Goal: Task Accomplishment & Management: Manage account settings

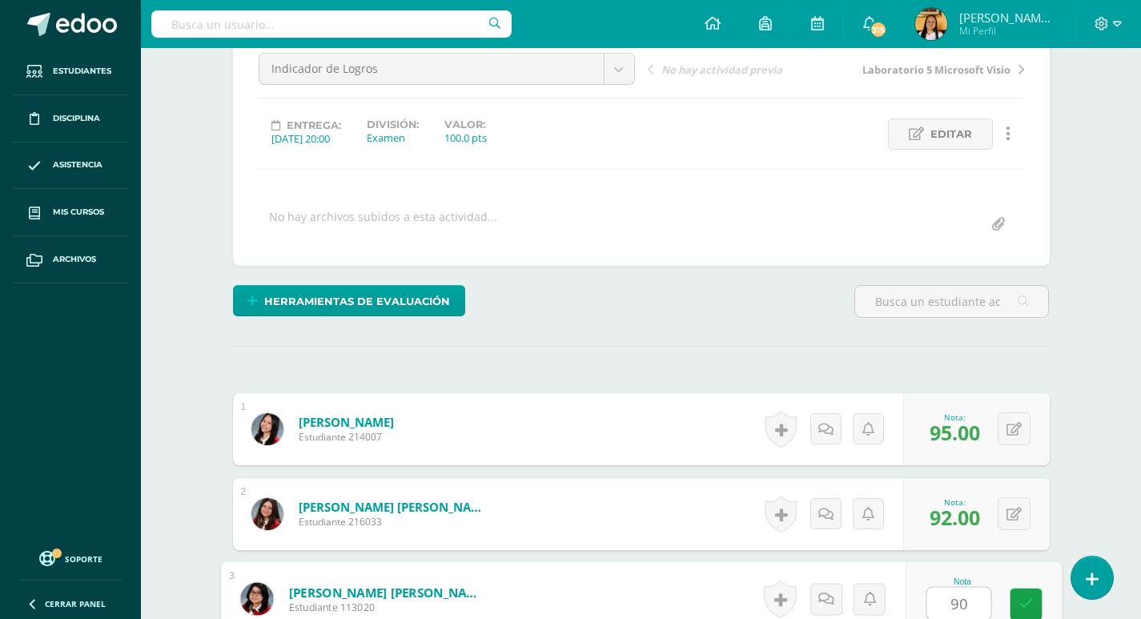
type input "90"
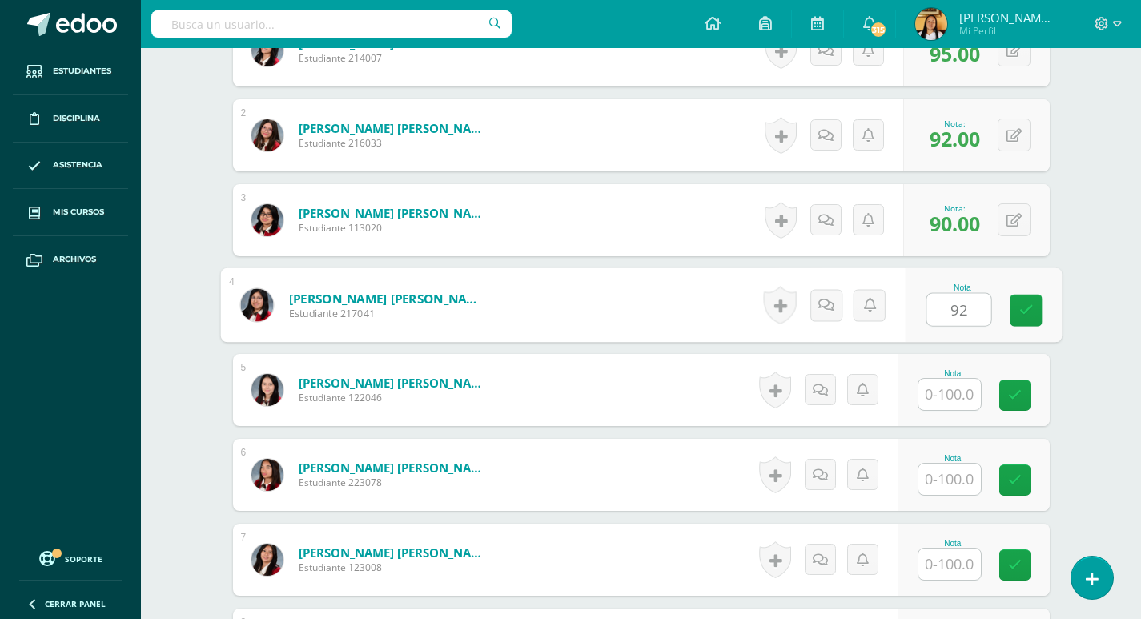
type input "92"
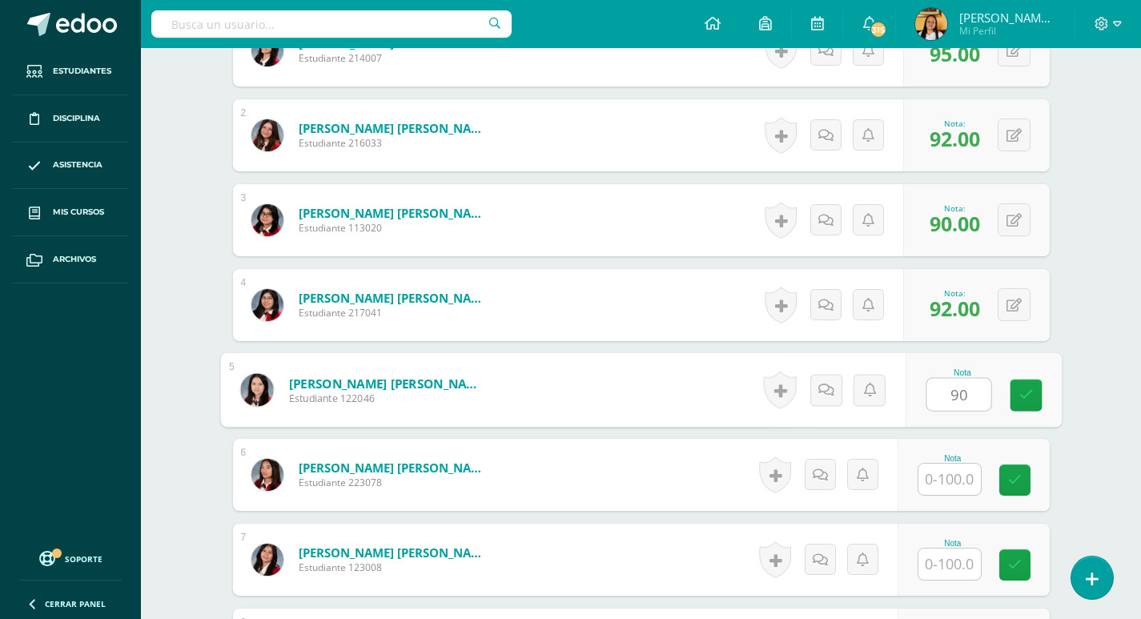
type input "90"
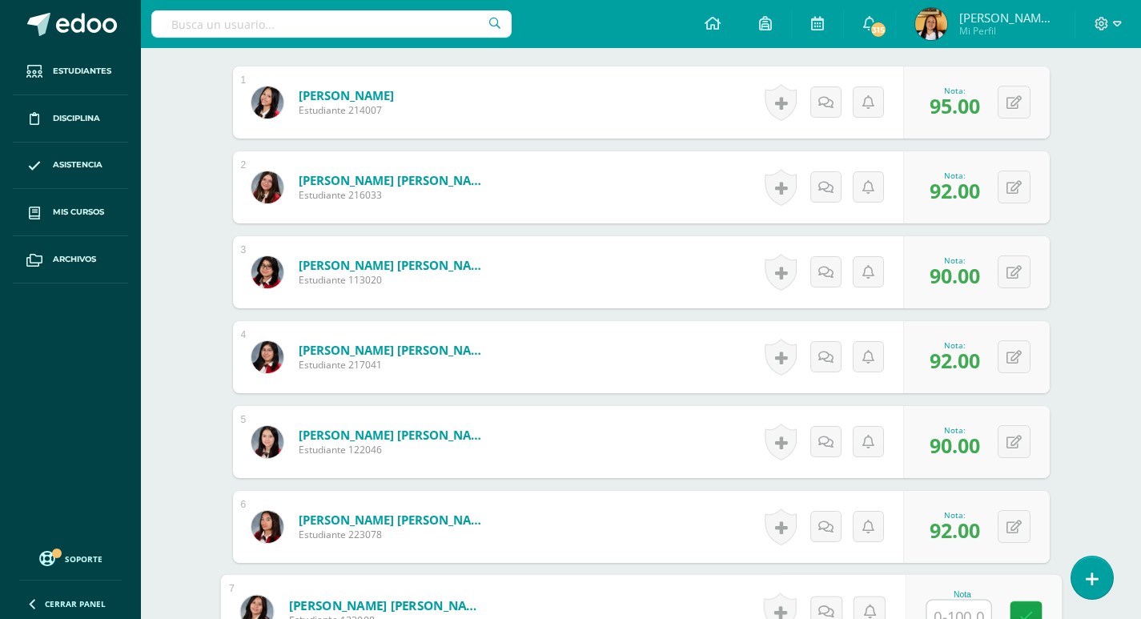
scroll to position [462, 0]
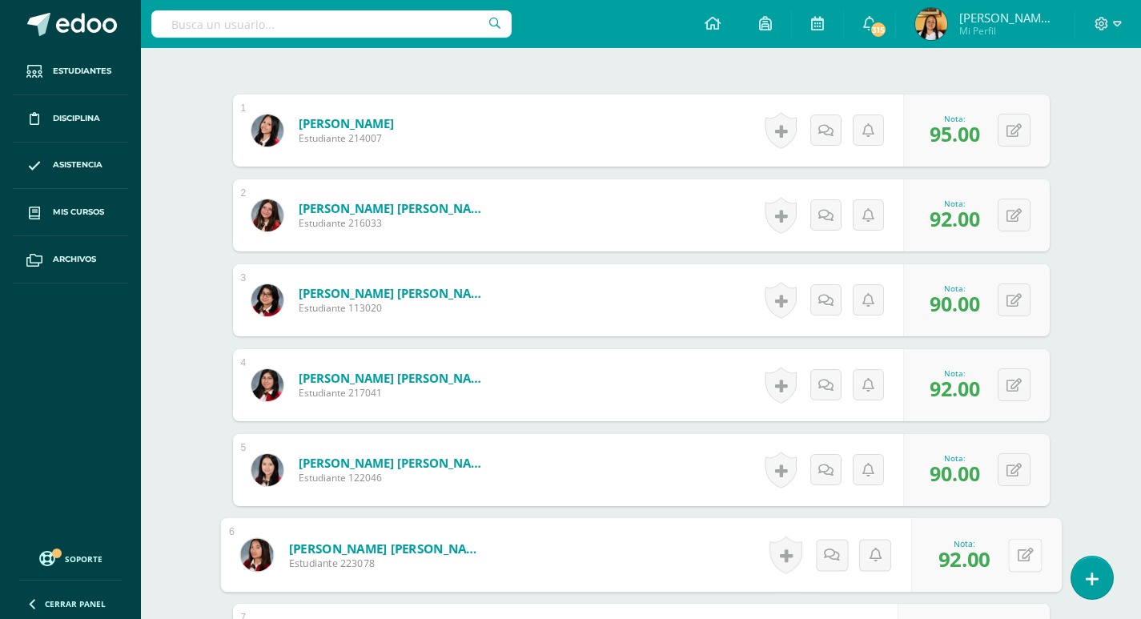
click at [1024, 551] on button at bounding box center [1025, 555] width 34 height 34
type input "90"
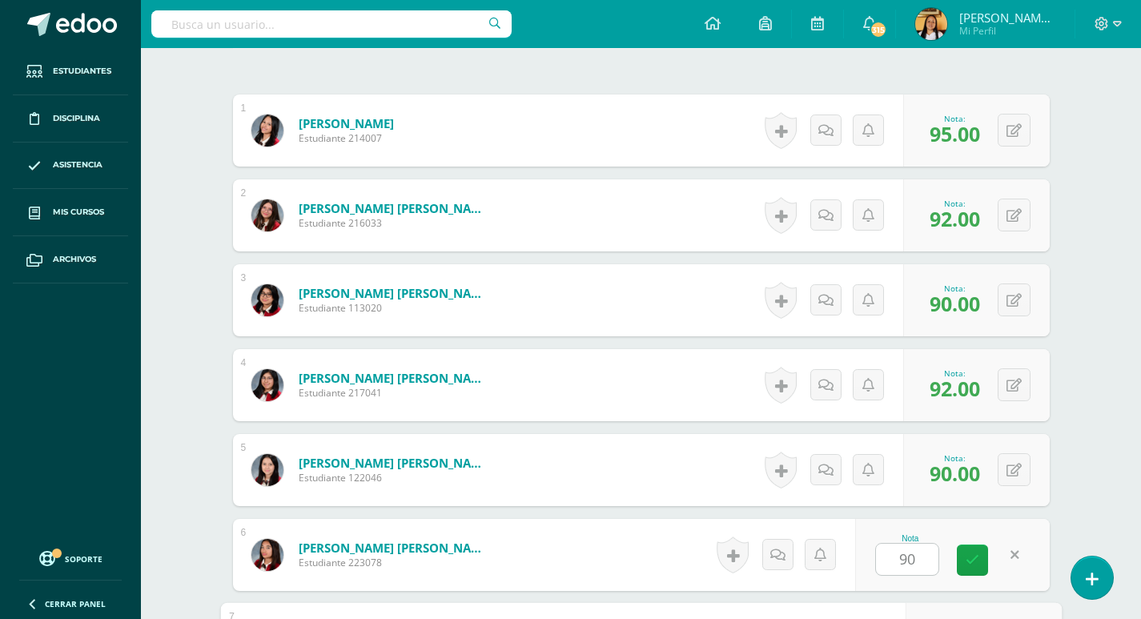
scroll to position [797, 0]
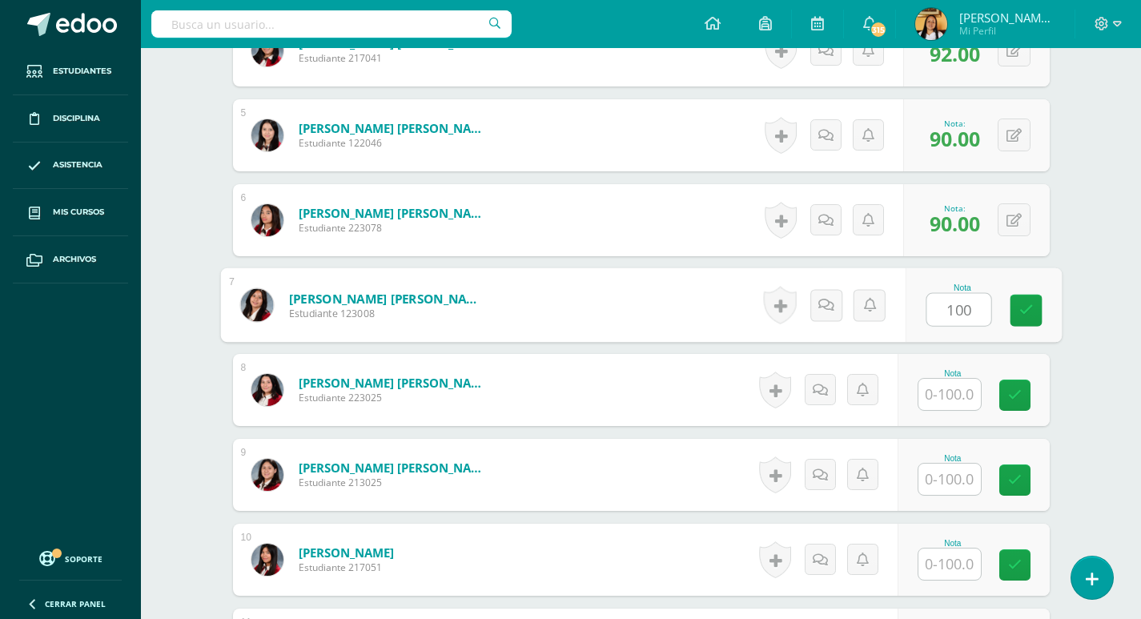
type input "100"
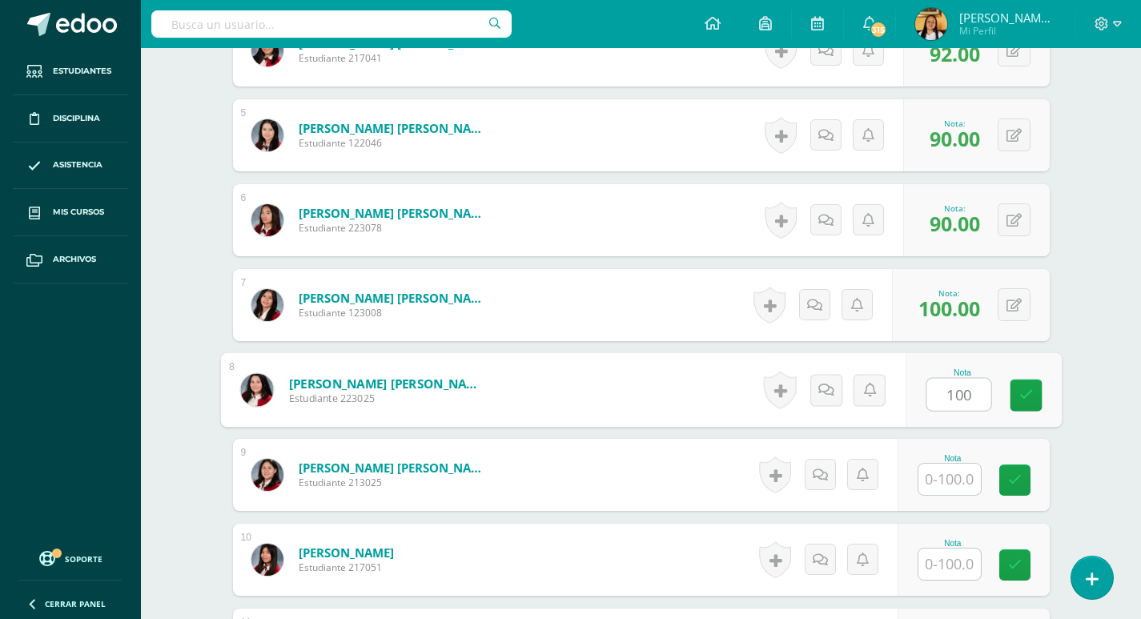
type input "100"
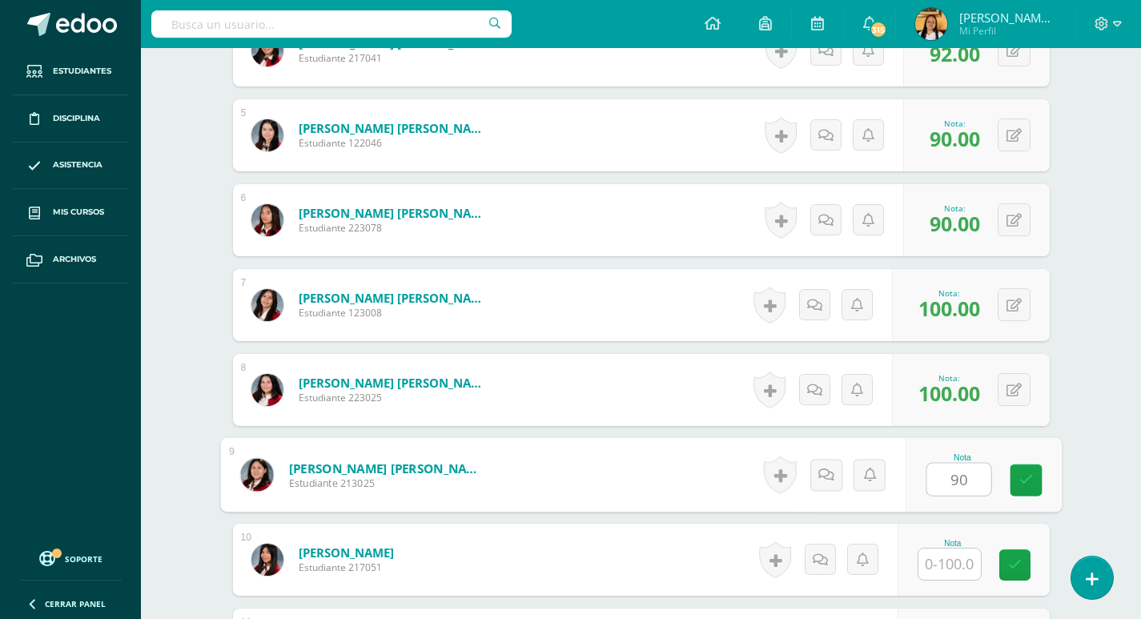
type input "90"
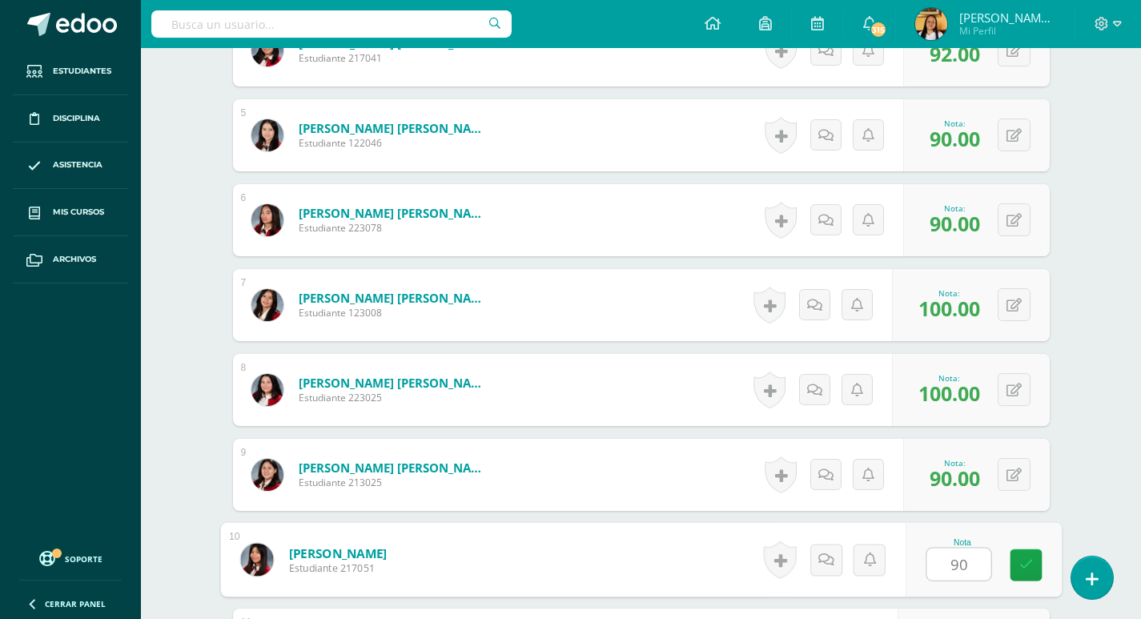
type input "90"
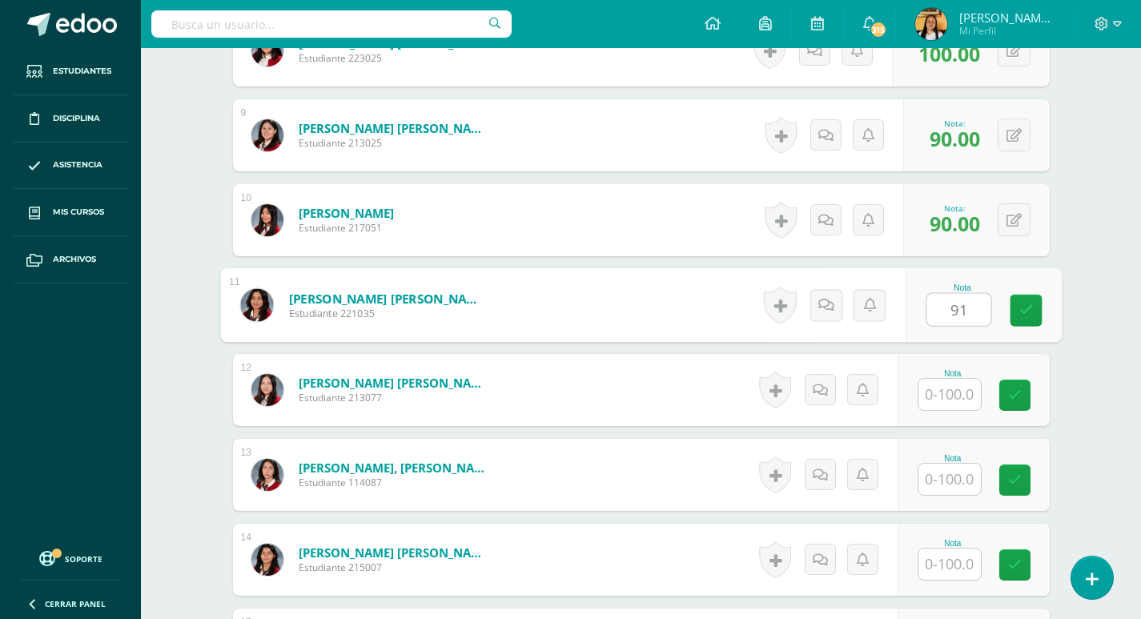
type input "91"
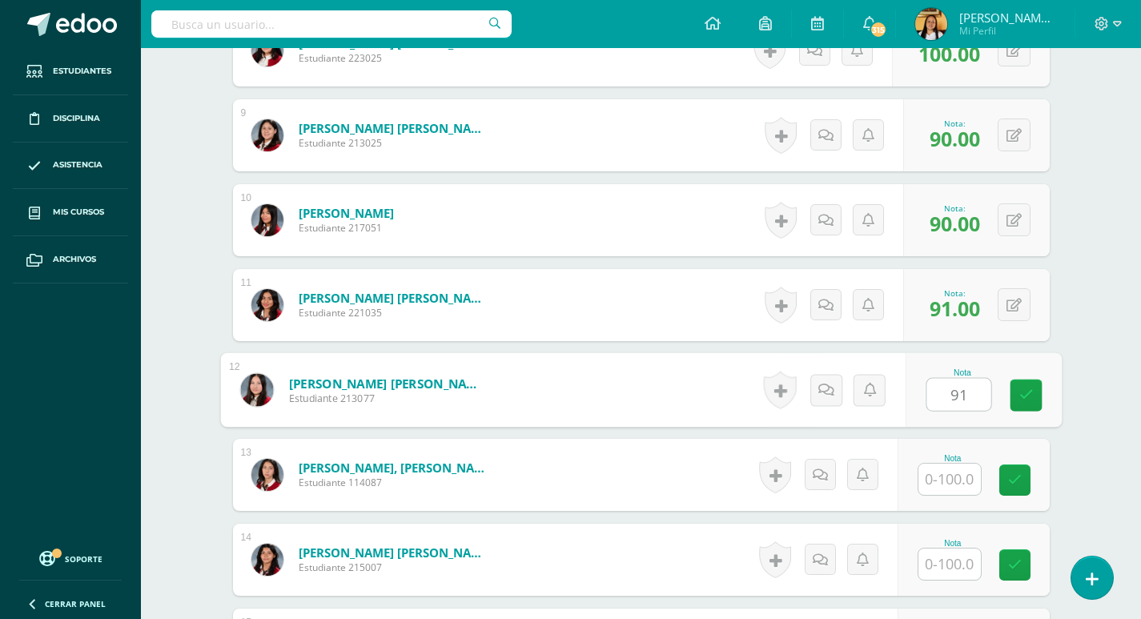
type input "91"
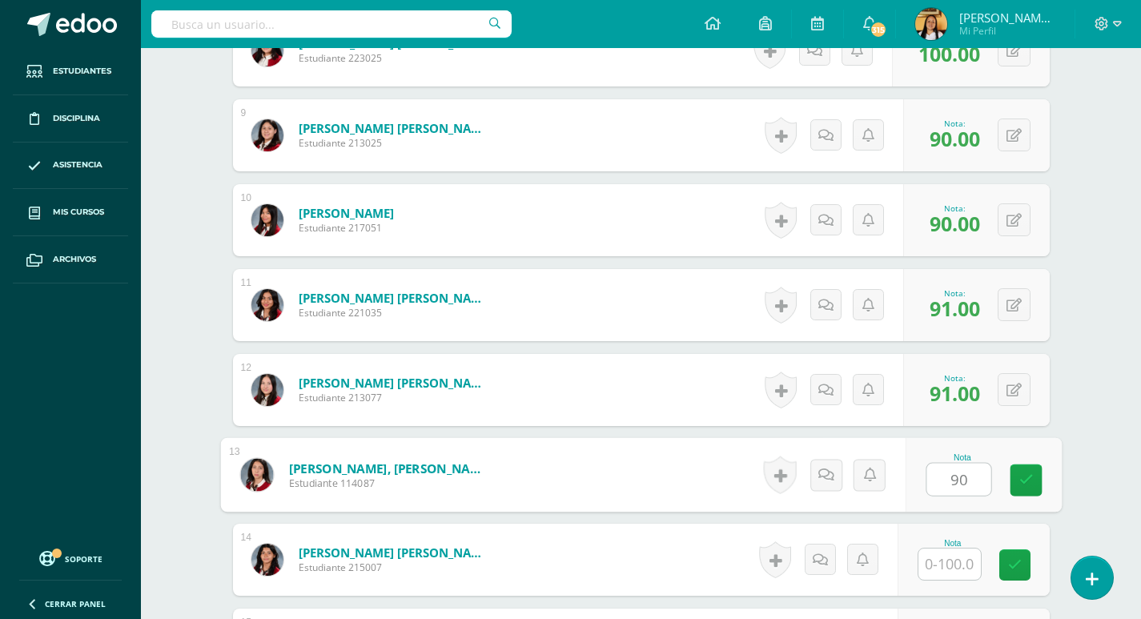
type input "90"
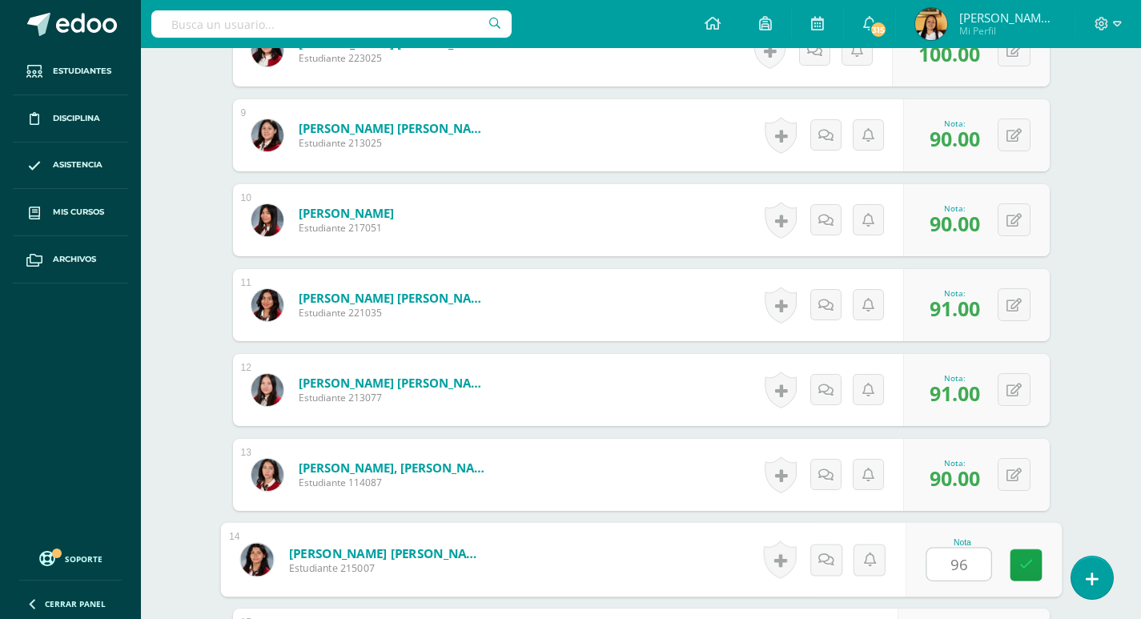
type input "96"
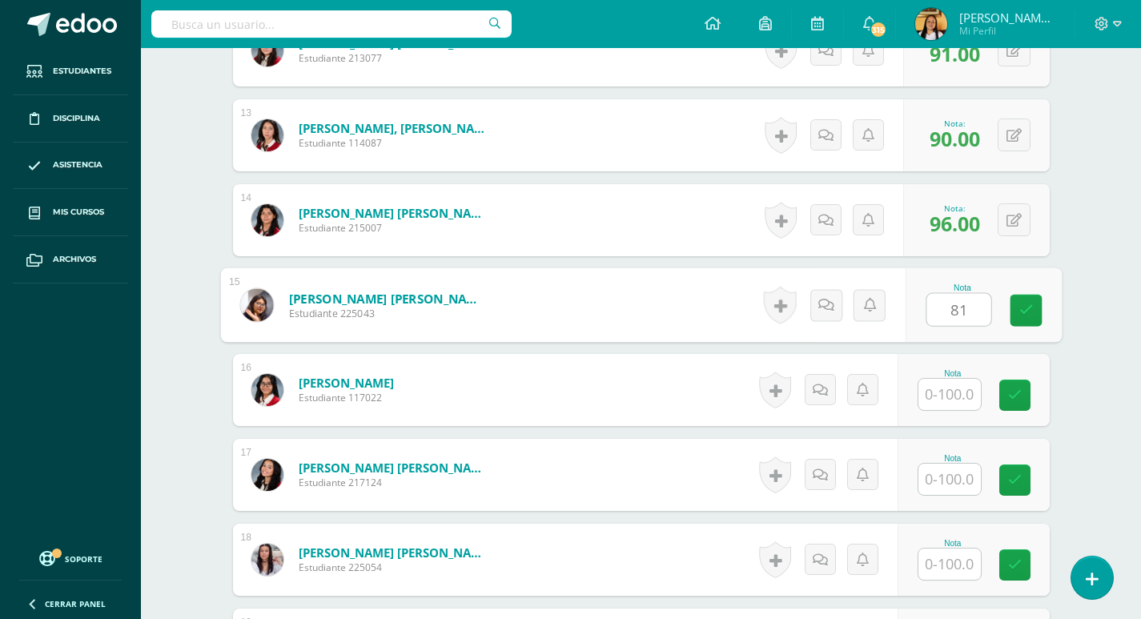
type input "81"
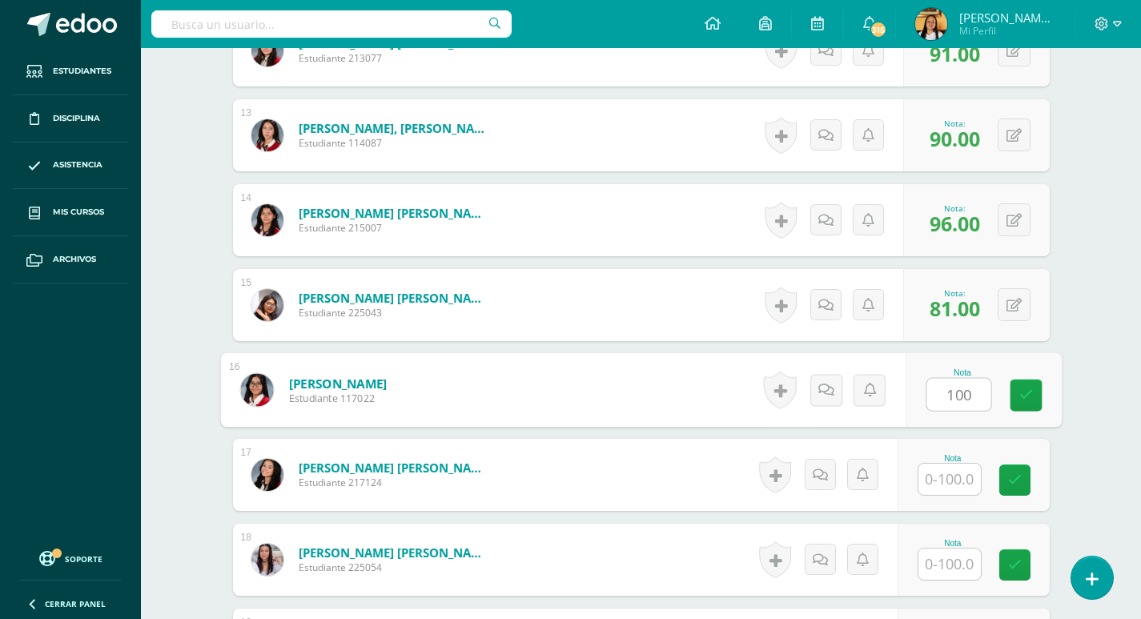
type input "100"
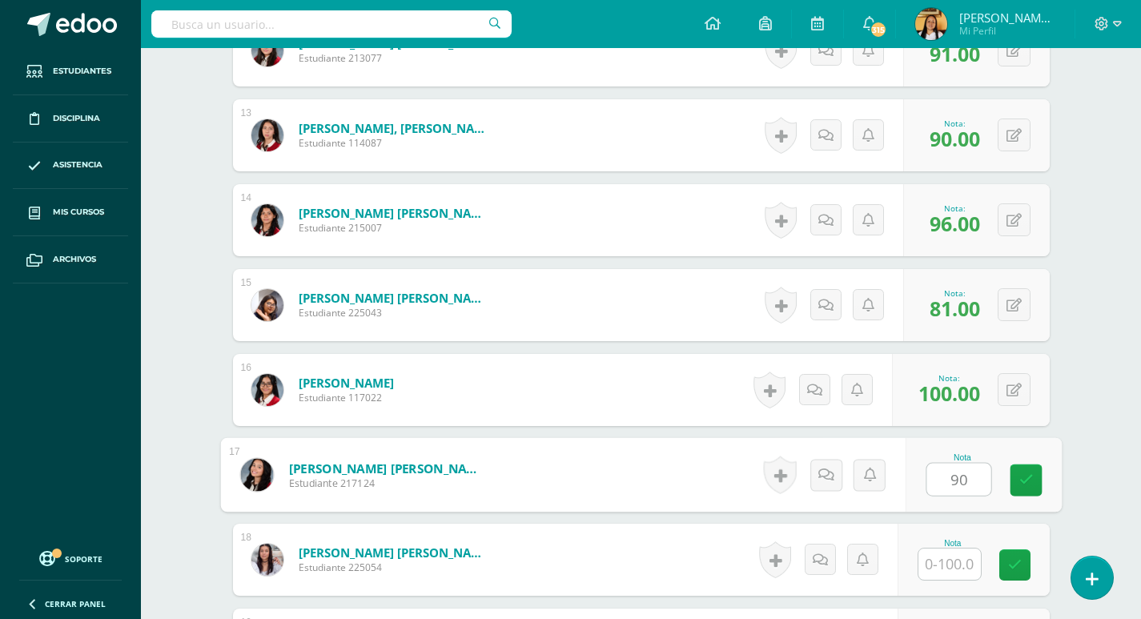
type input "90"
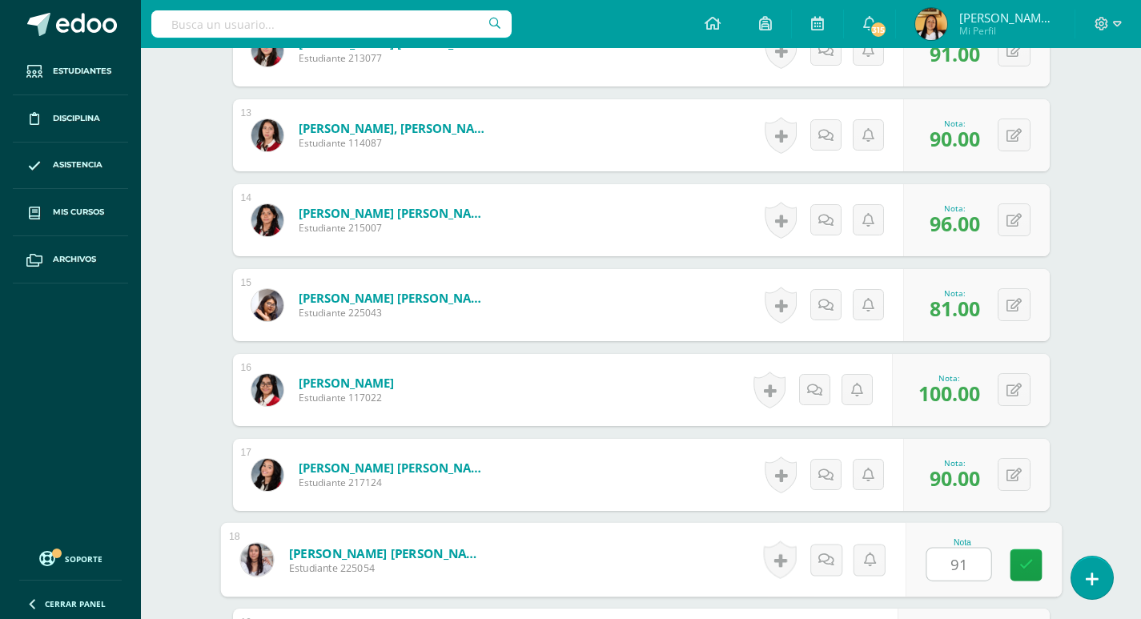
type input "91"
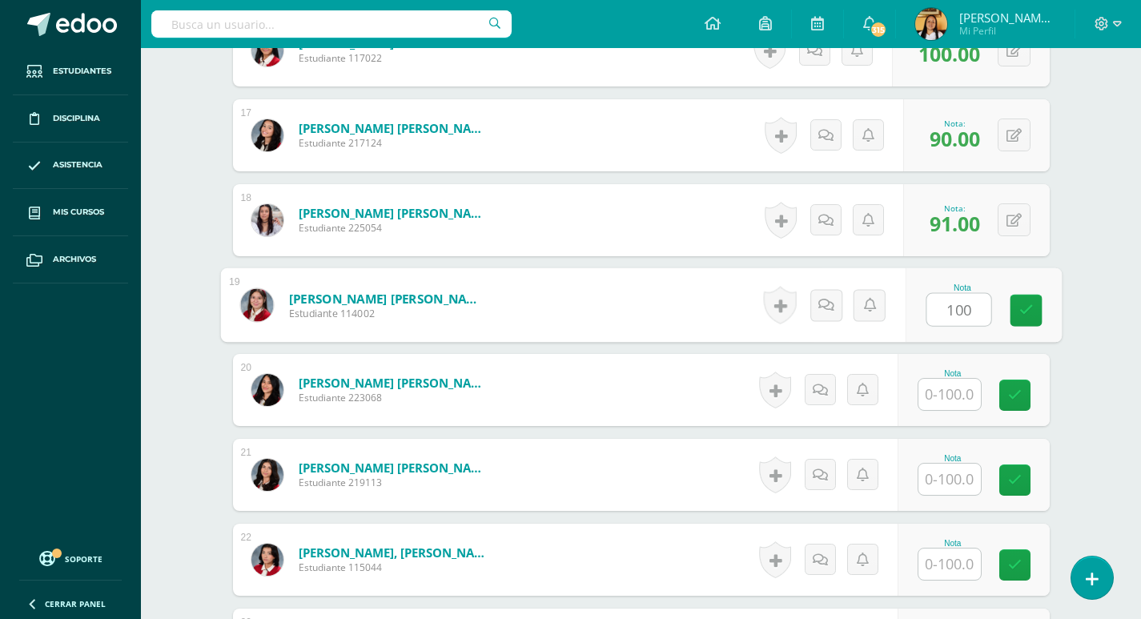
type input "100"
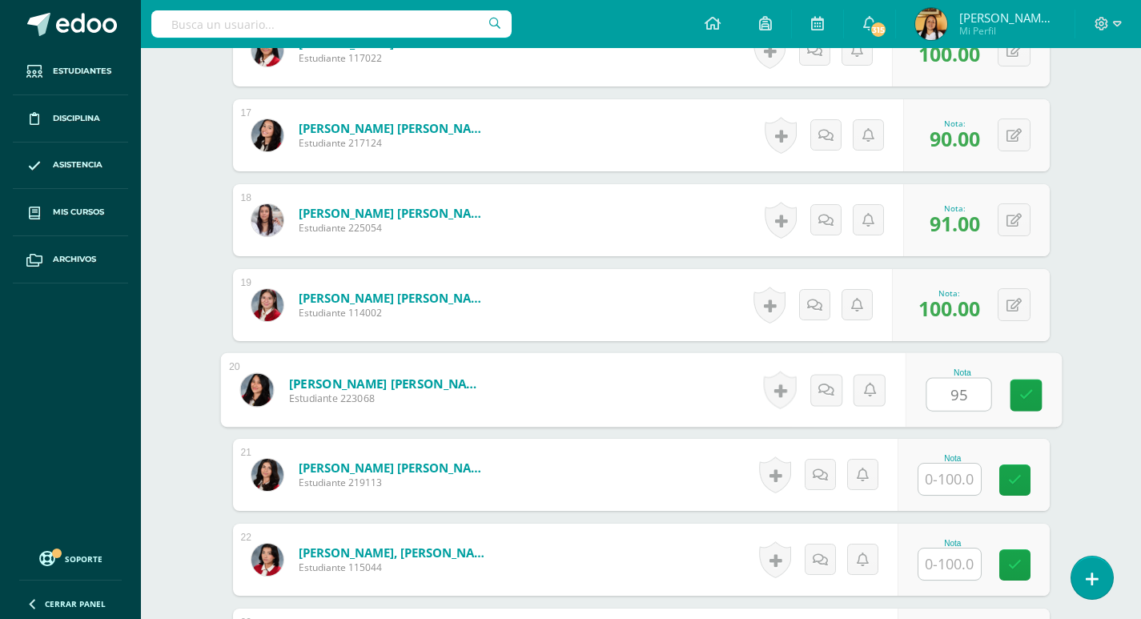
type input "95"
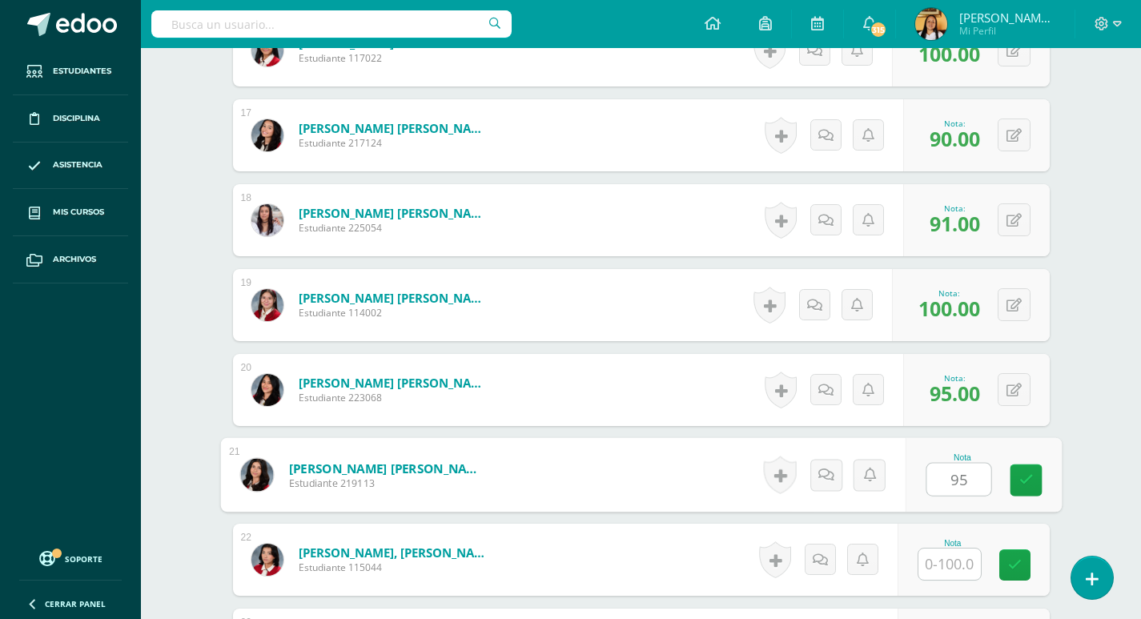
type input "95"
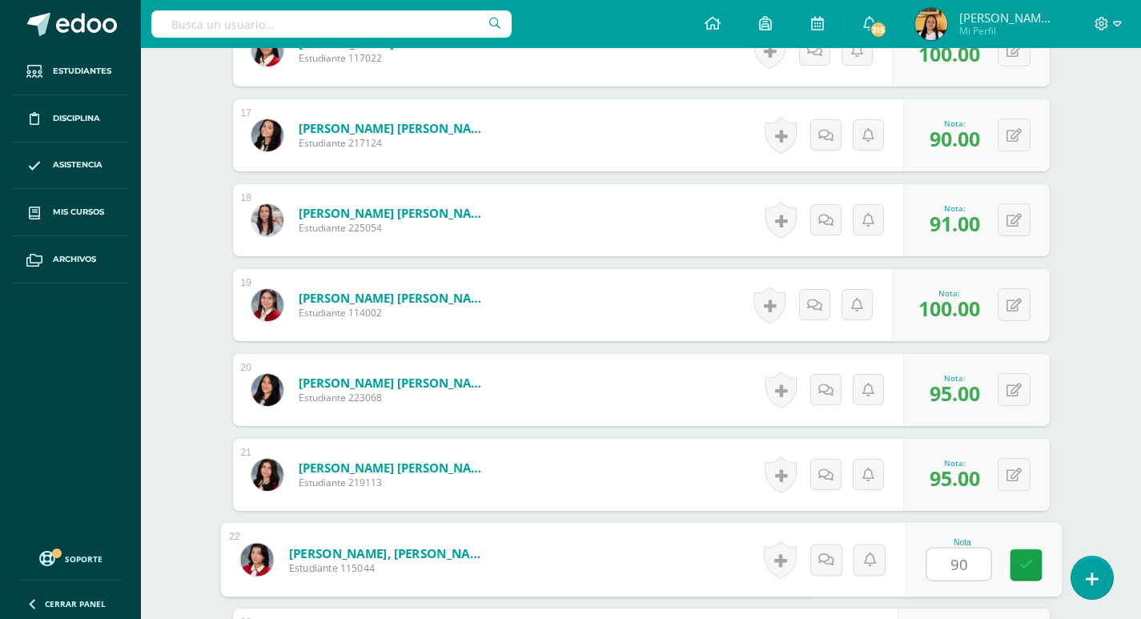
type input "90"
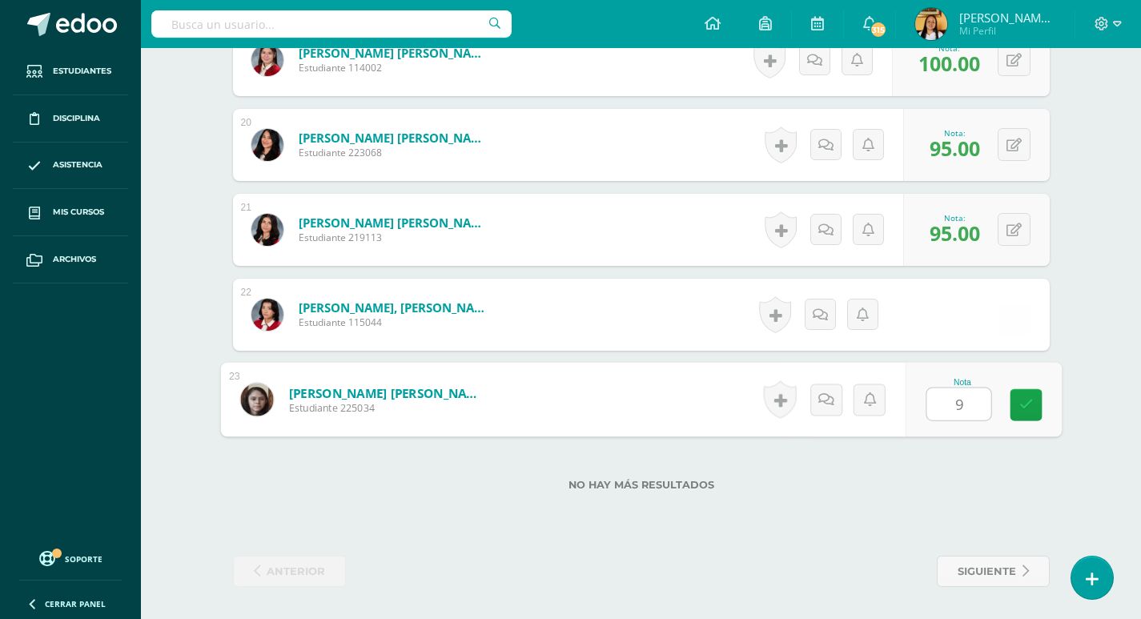
type input "95"
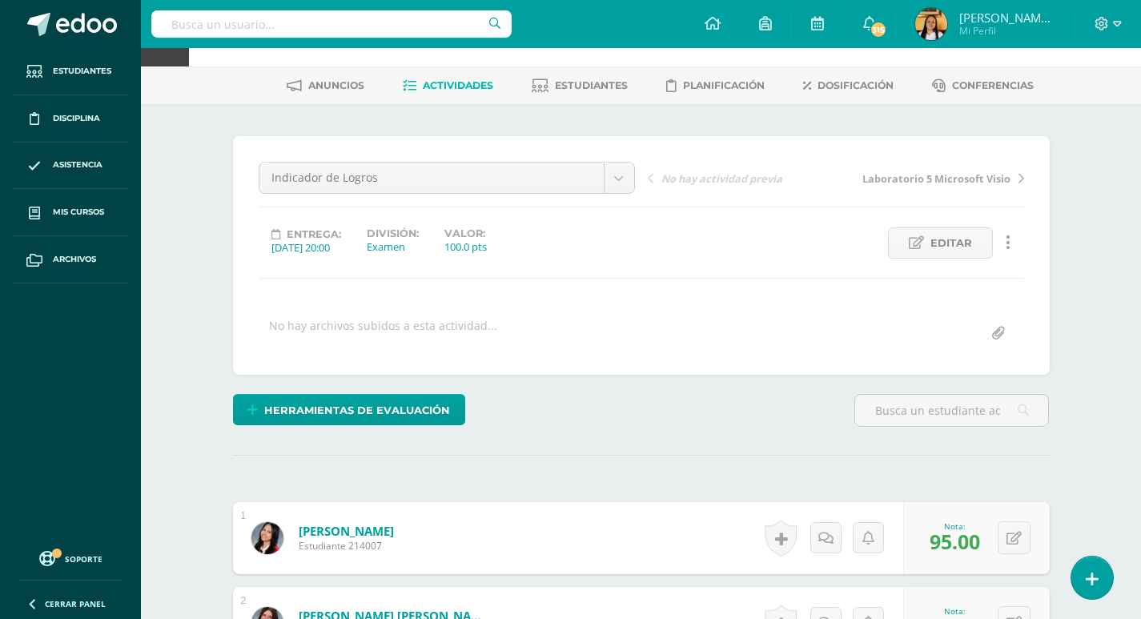
scroll to position [80, 0]
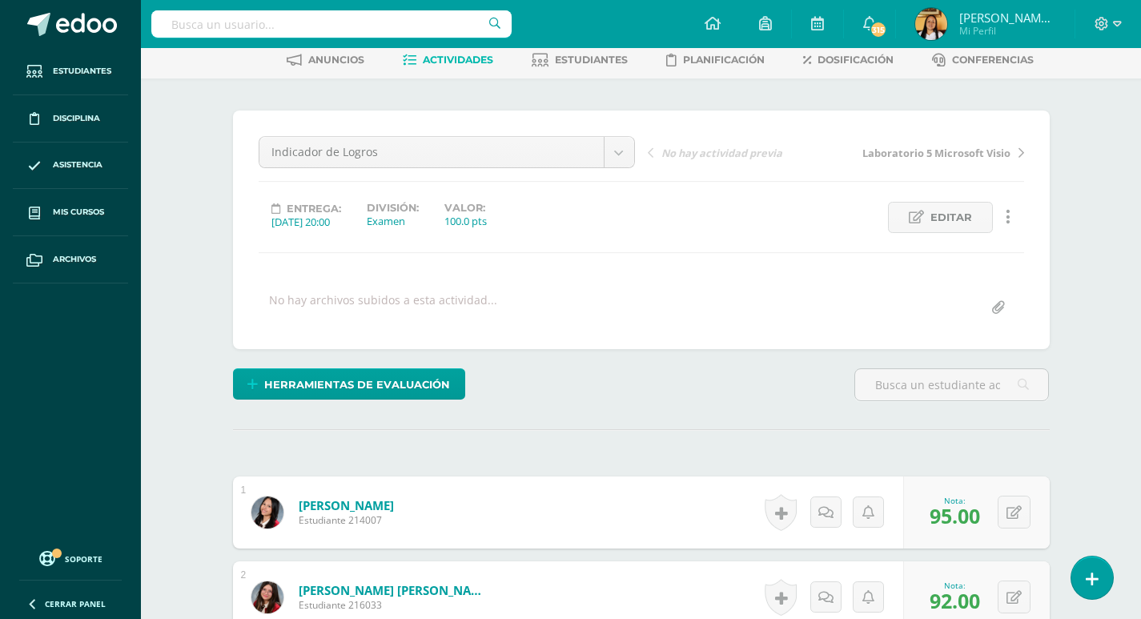
click at [455, 58] on span "Actividades" at bounding box center [458, 60] width 70 height 12
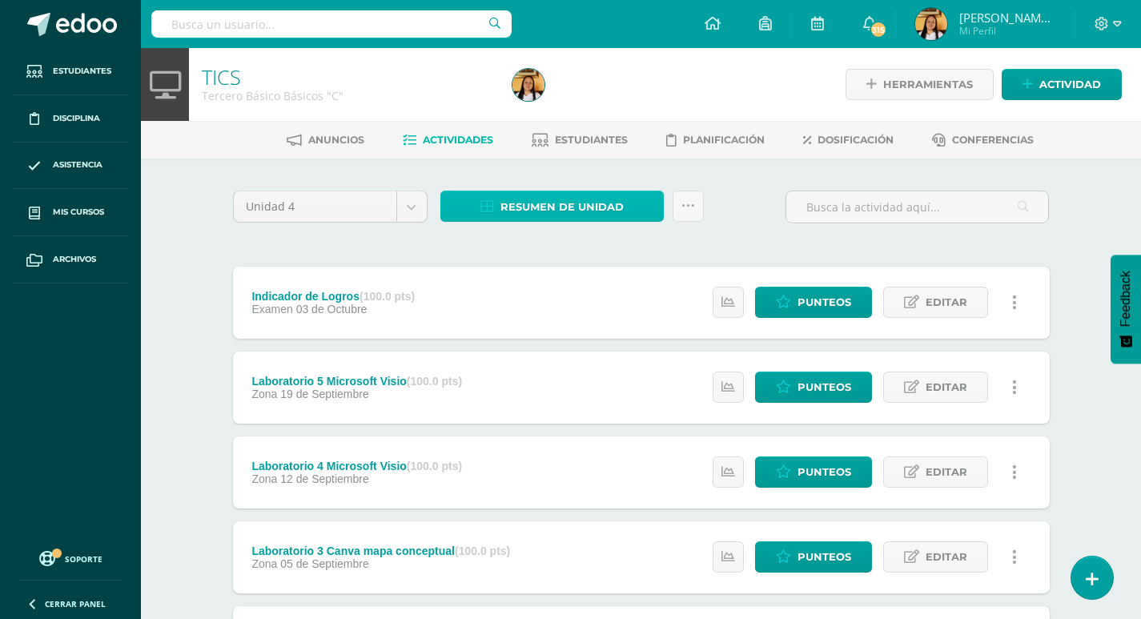
click at [507, 212] on span "Resumen de unidad" at bounding box center [561, 207] width 123 height 30
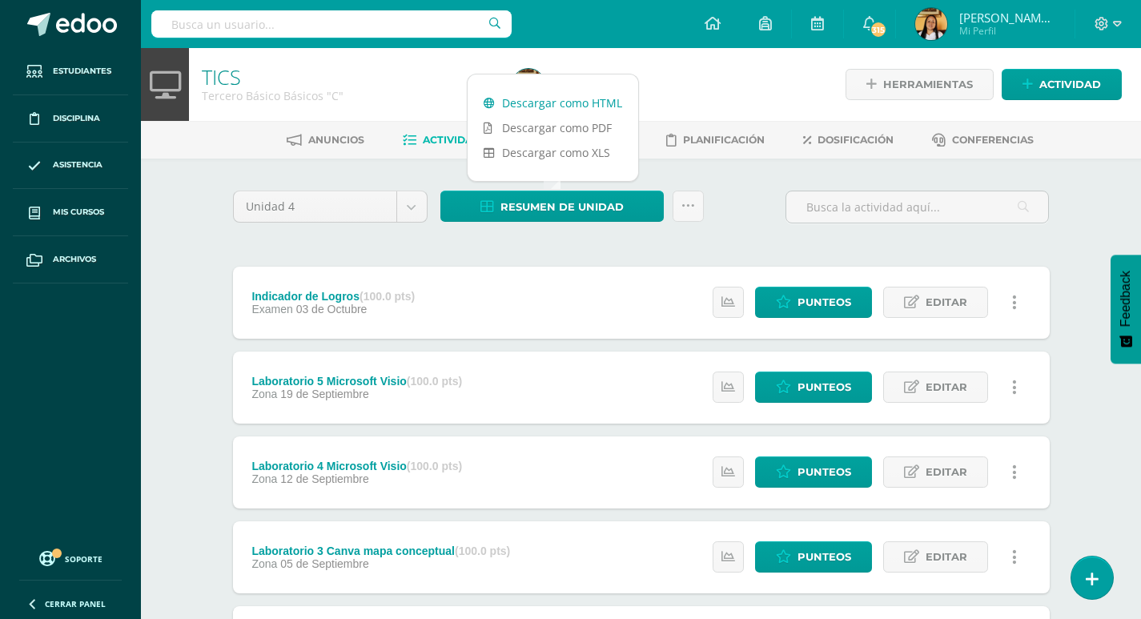
click at [525, 105] on link "Descargar como HTML" at bounding box center [553, 102] width 171 height 25
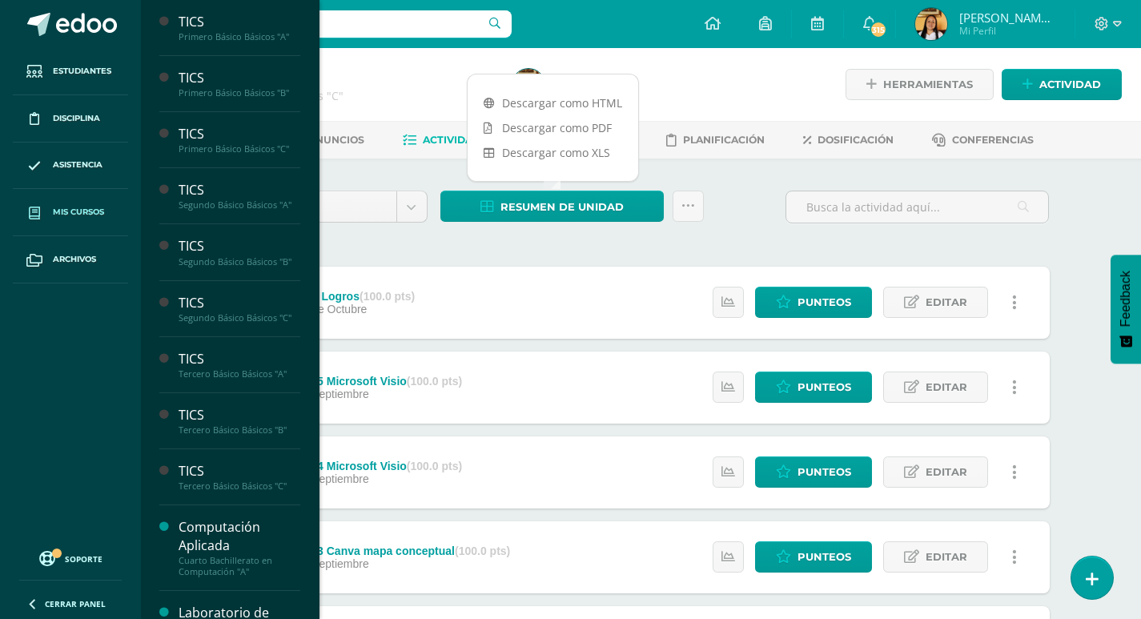
click at [82, 219] on link "Mis cursos" at bounding box center [70, 212] width 115 height 47
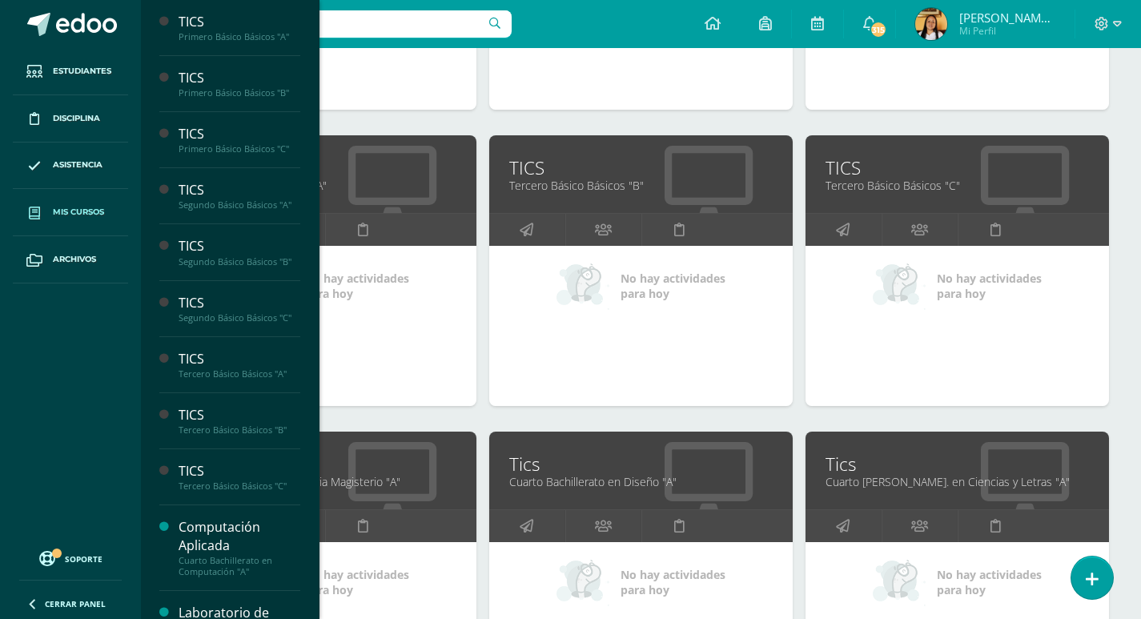
scroll to position [749, 0]
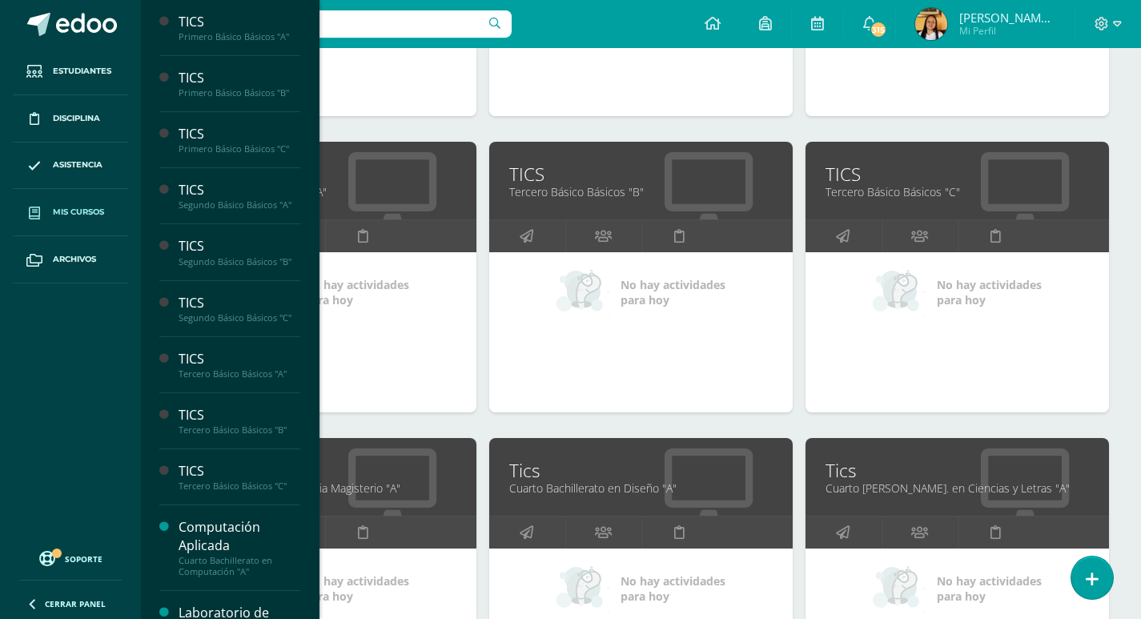
click at [856, 477] on link "Tics" at bounding box center [957, 470] width 263 height 25
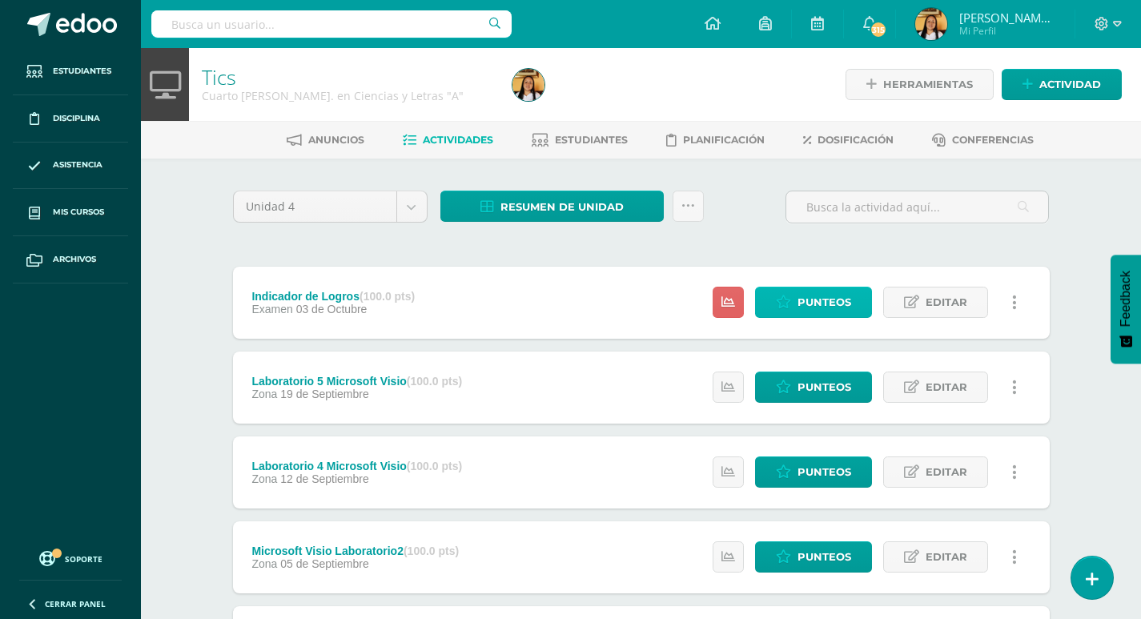
click at [795, 305] on link "Punteos" at bounding box center [813, 302] width 117 height 31
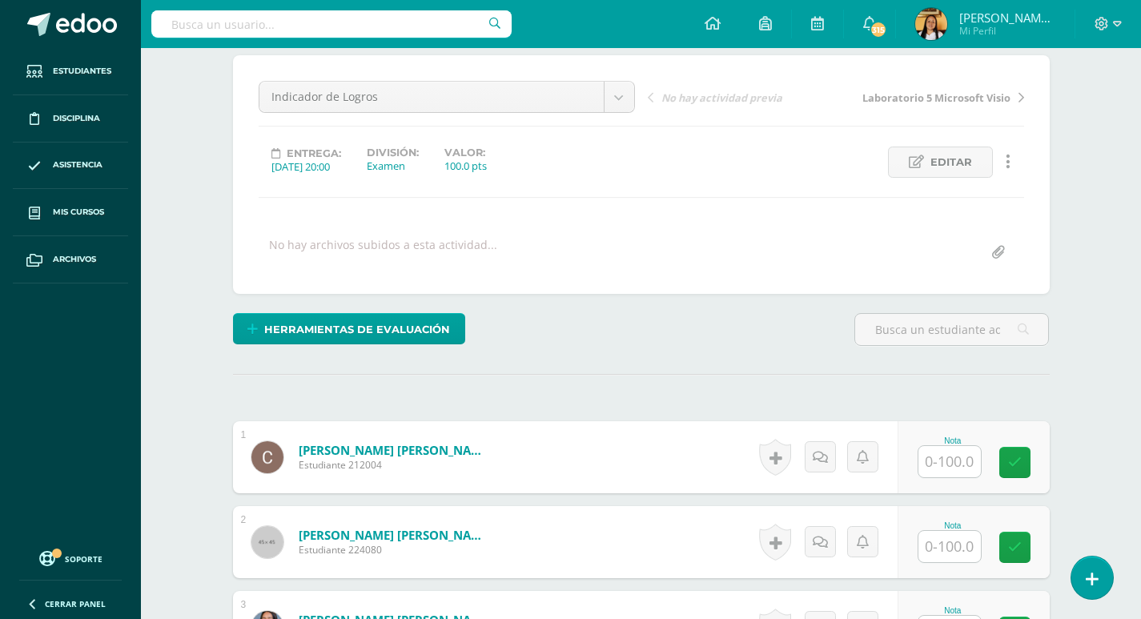
scroll to position [136, 0]
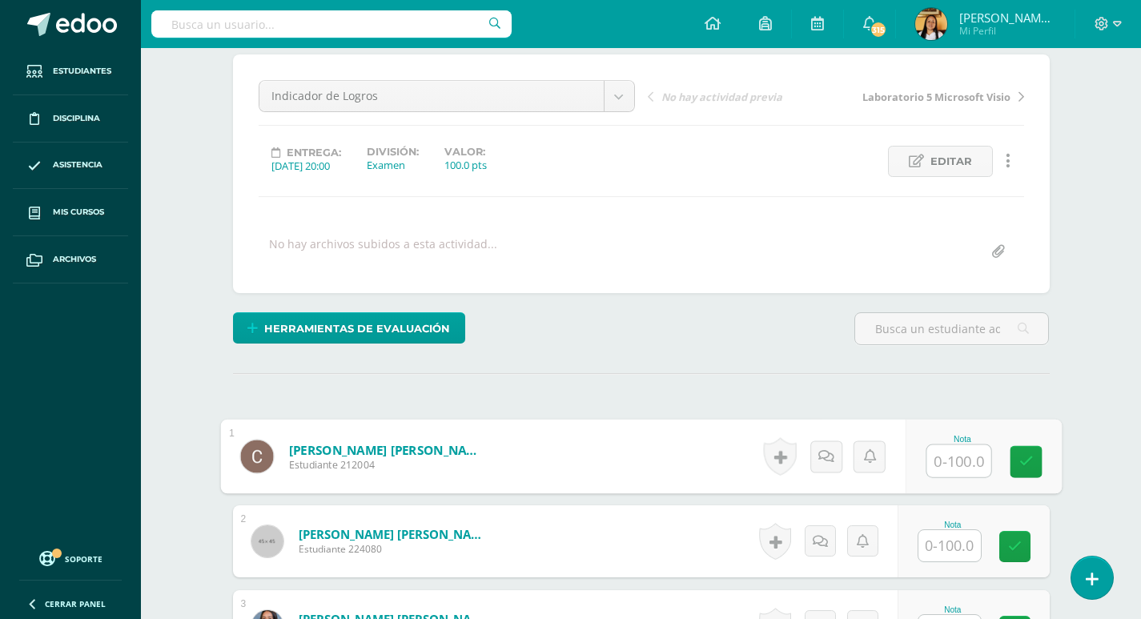
click at [955, 452] on input "text" at bounding box center [958, 461] width 64 height 32
type input "100"
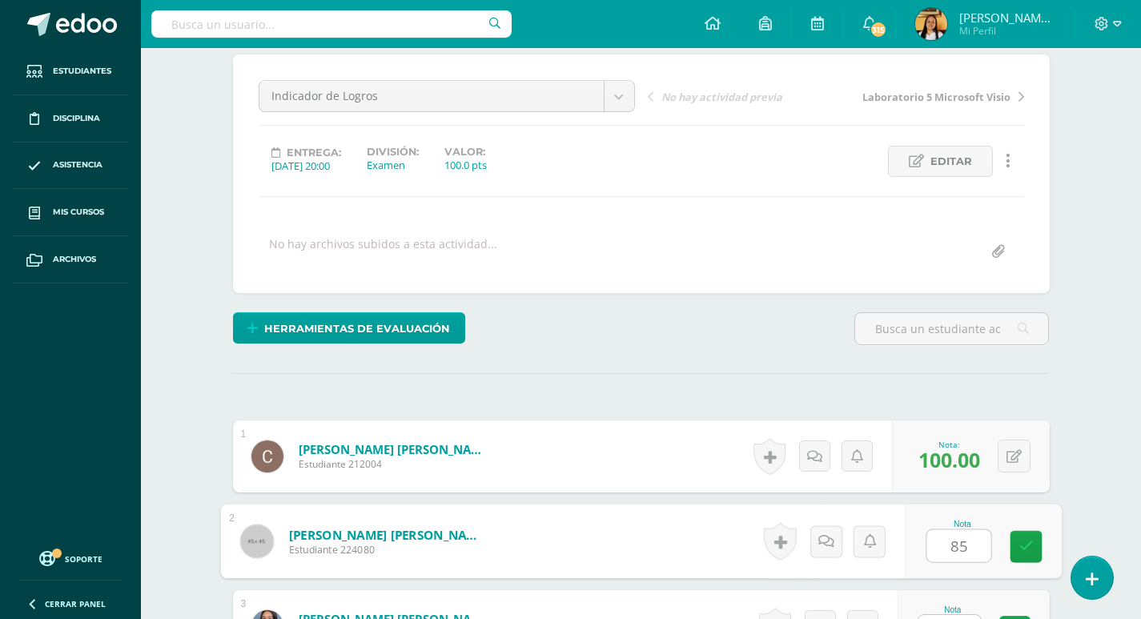
type input "85"
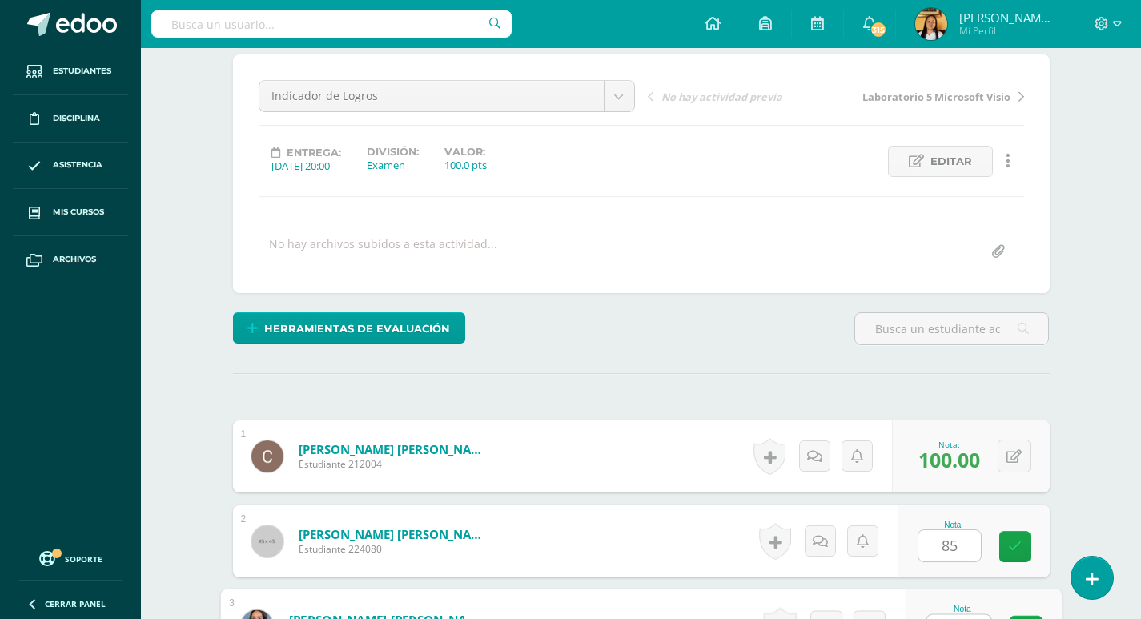
scroll to position [163, 0]
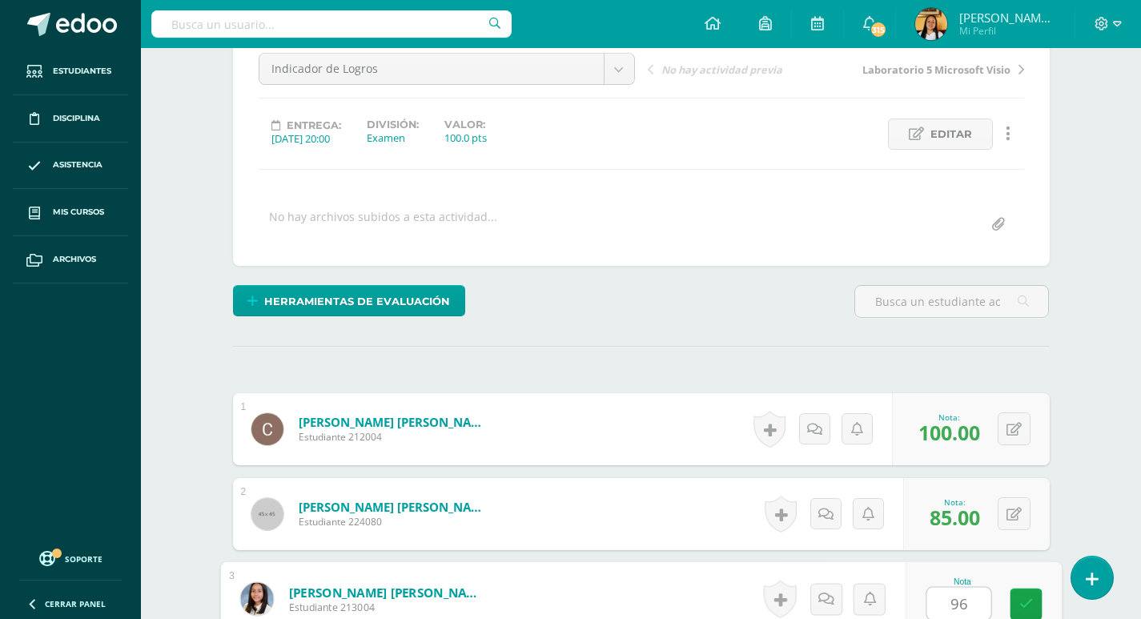
type input "96"
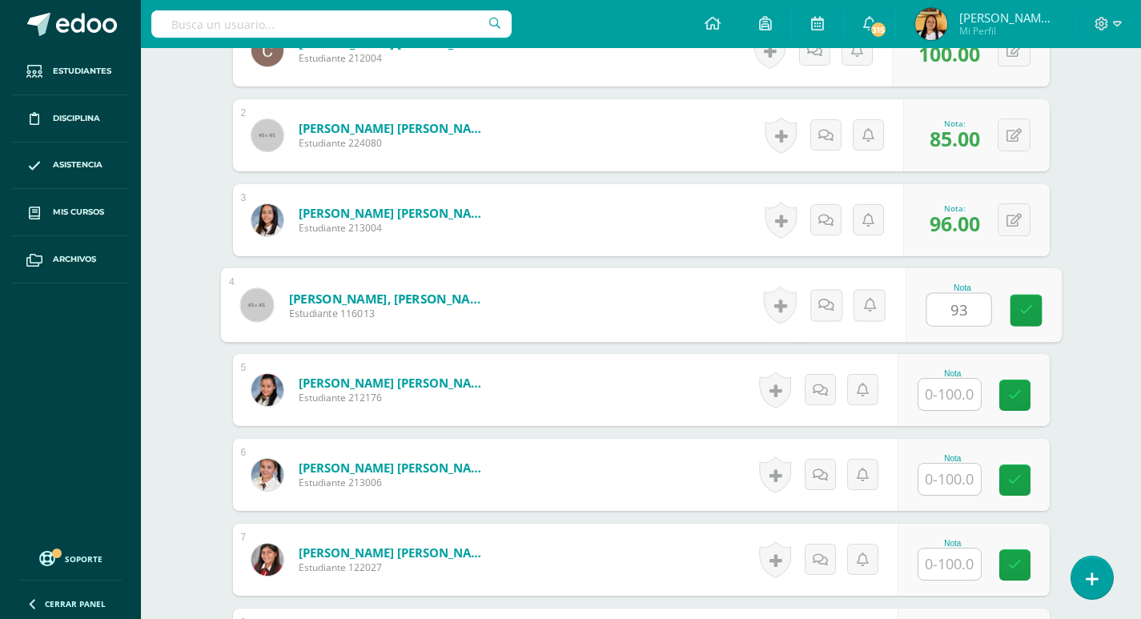
type input "93"
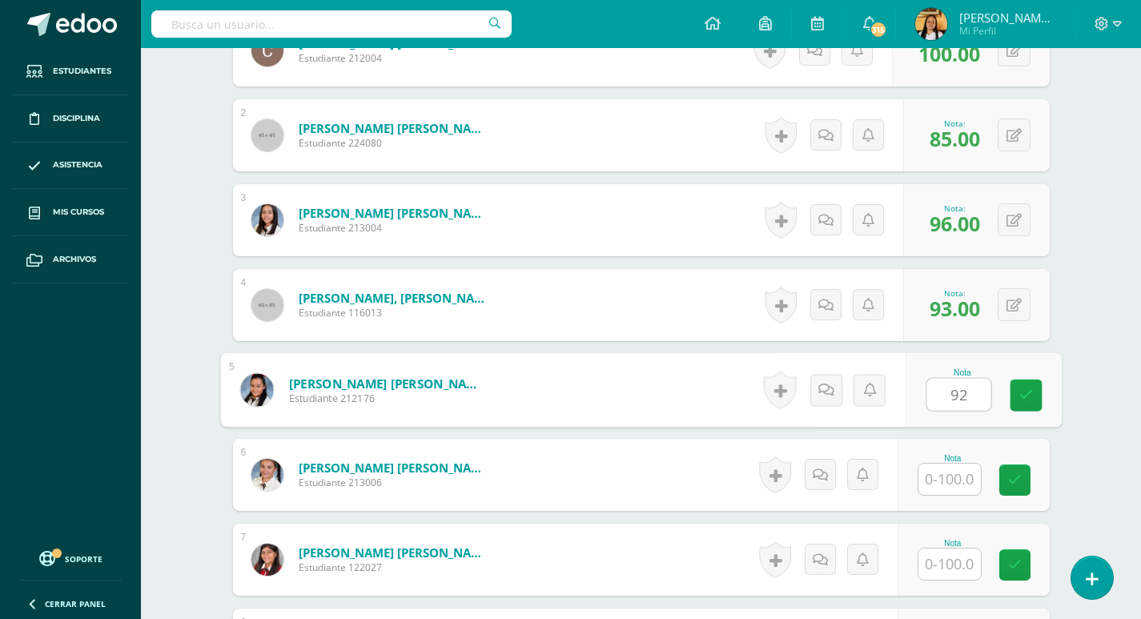
type input "92"
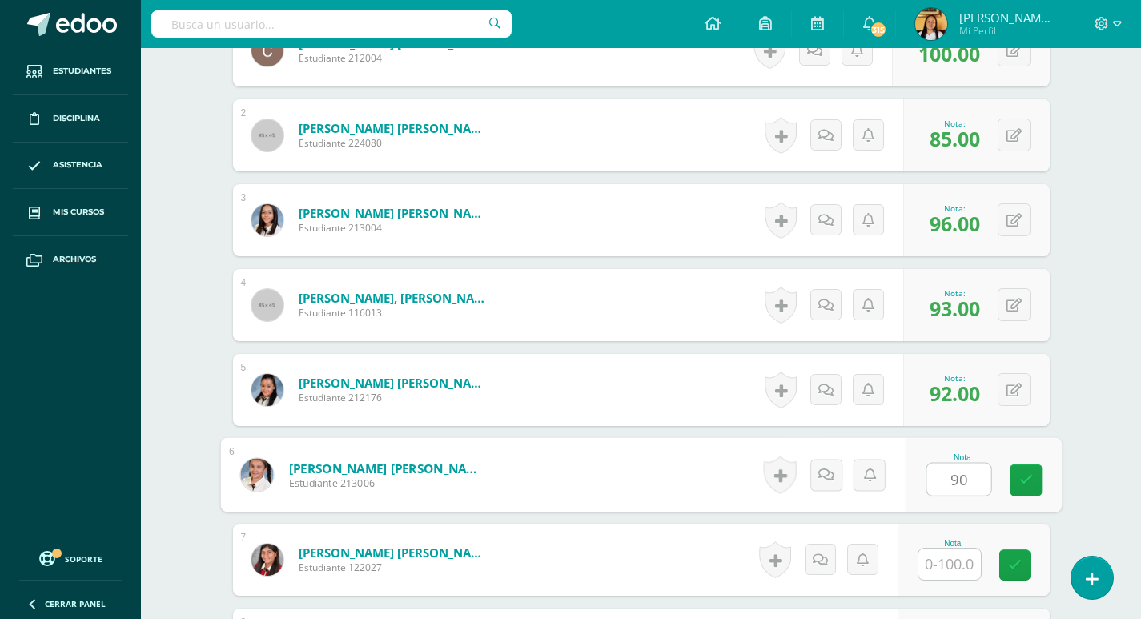
type input "90"
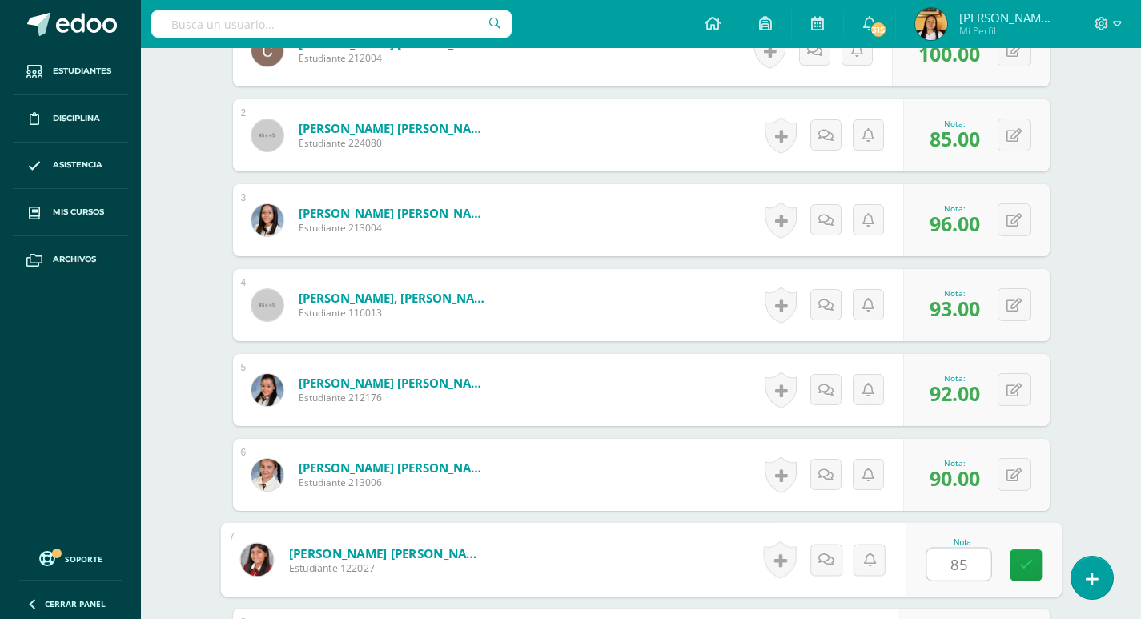
type input "85"
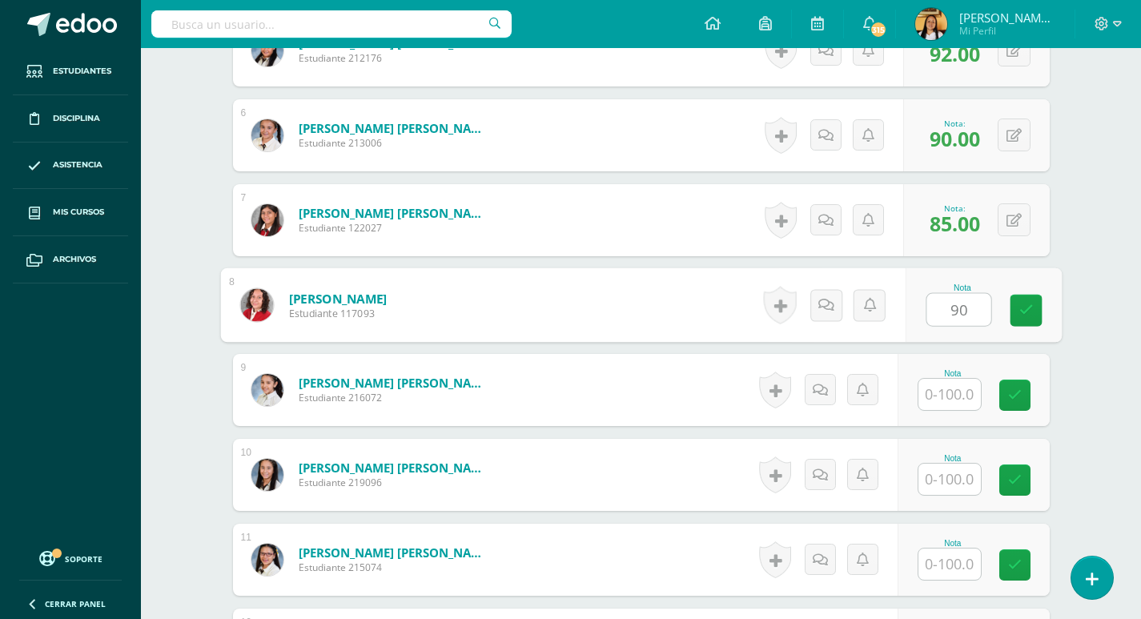
type input "90"
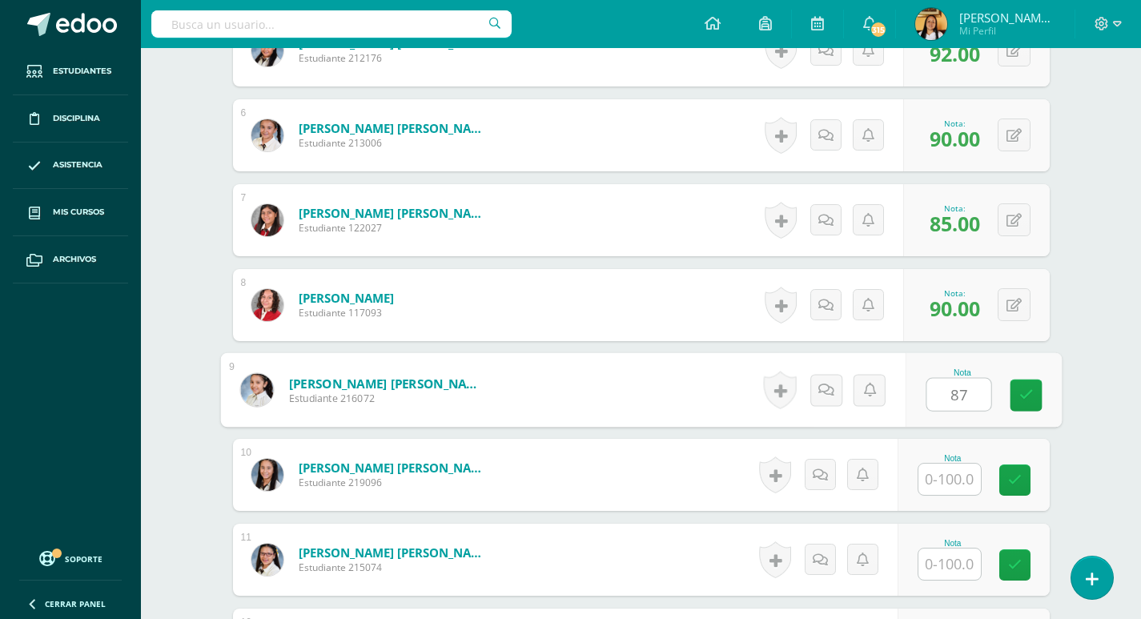
type input "87"
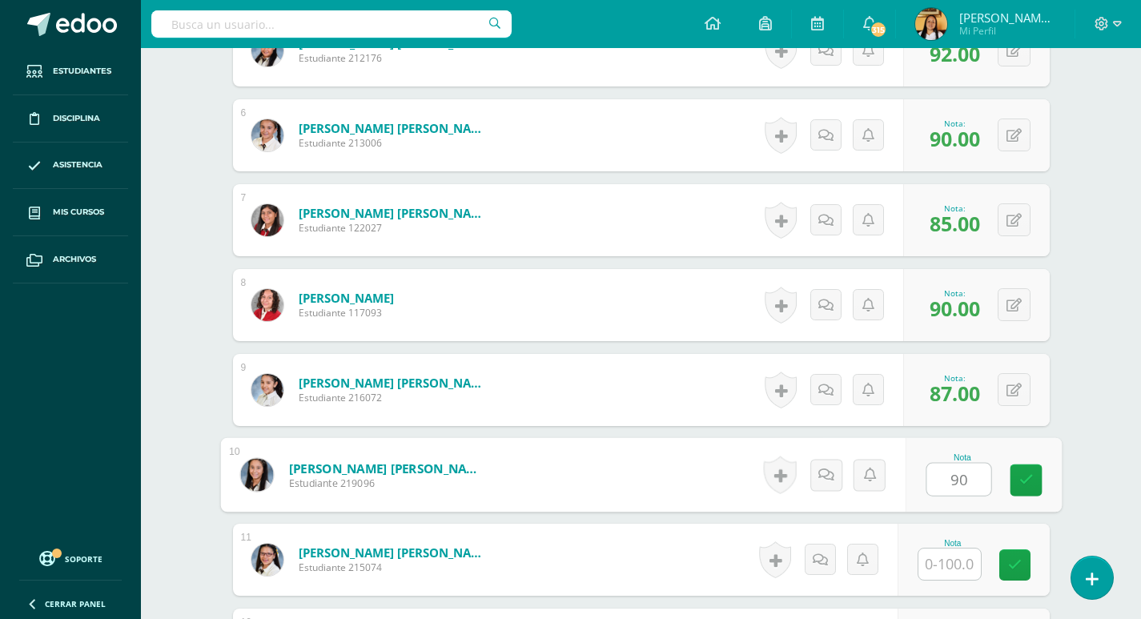
type input "90"
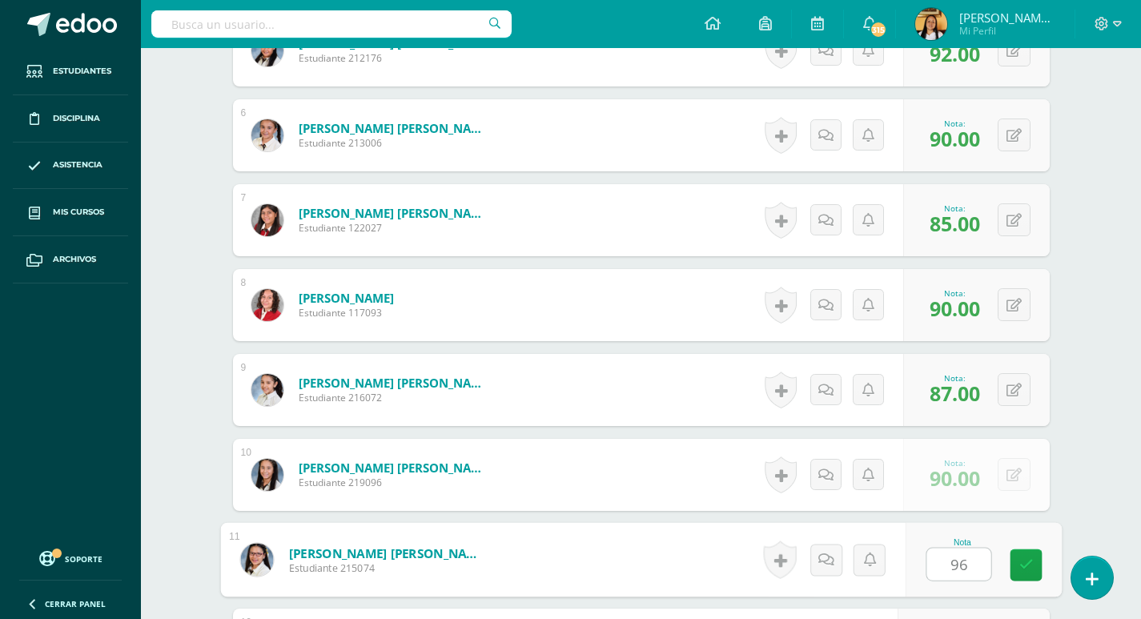
type input "96"
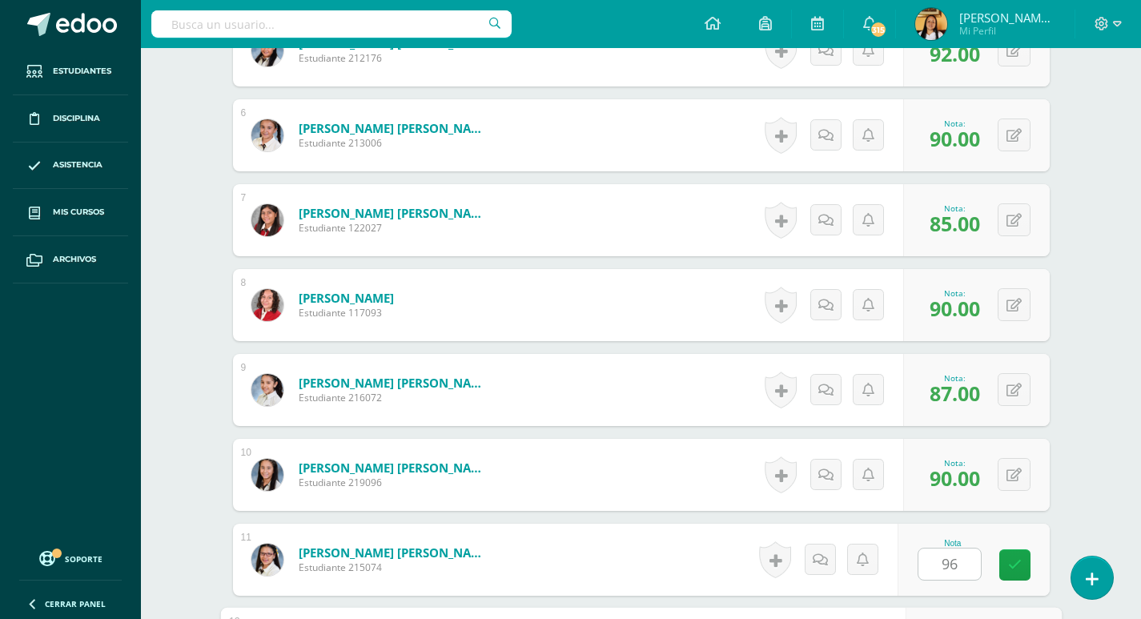
scroll to position [1221, 0]
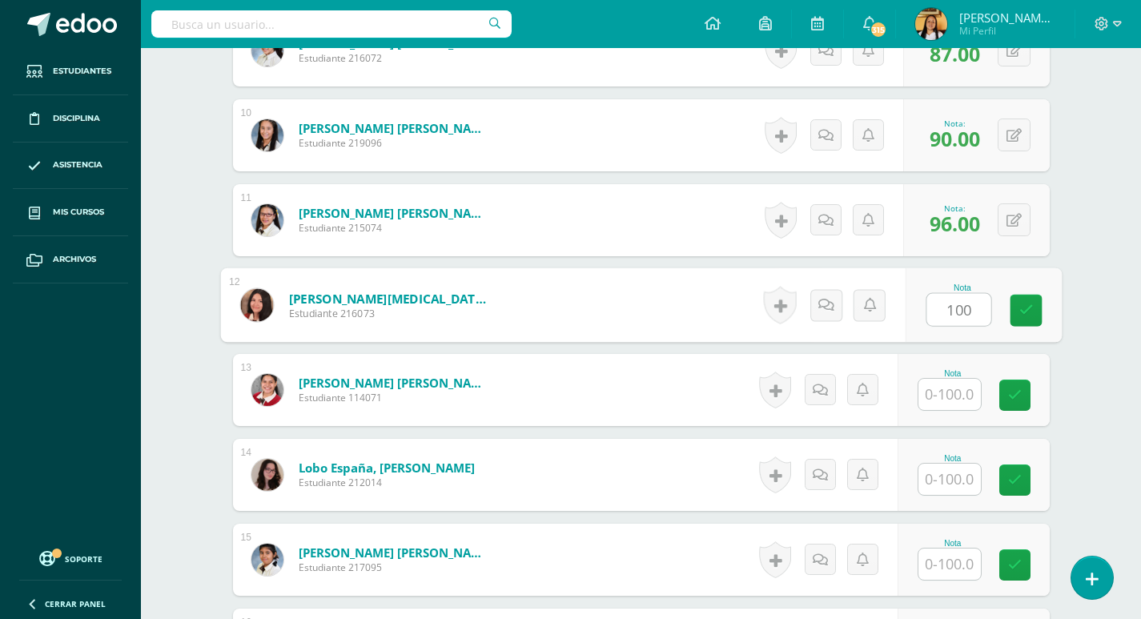
type input "100"
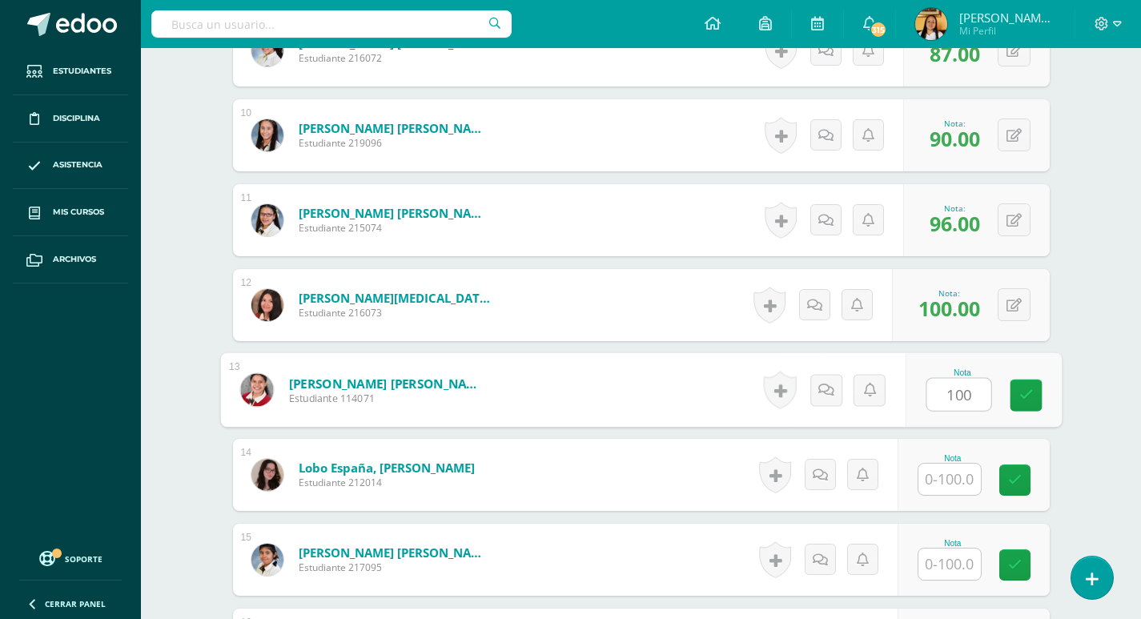
type input "100"
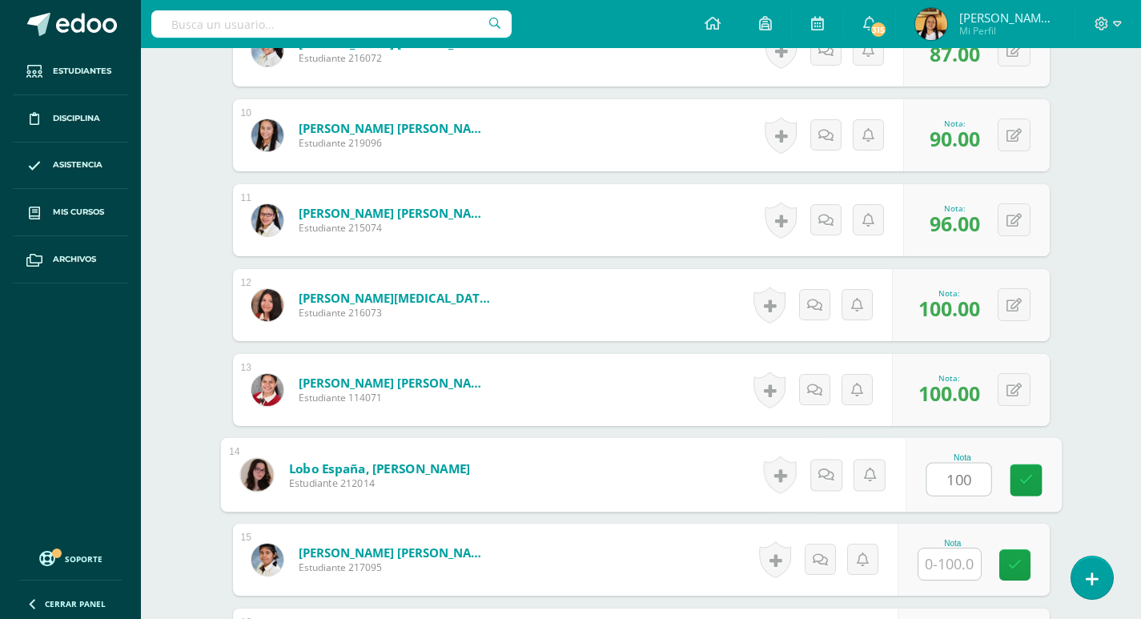
type input "100"
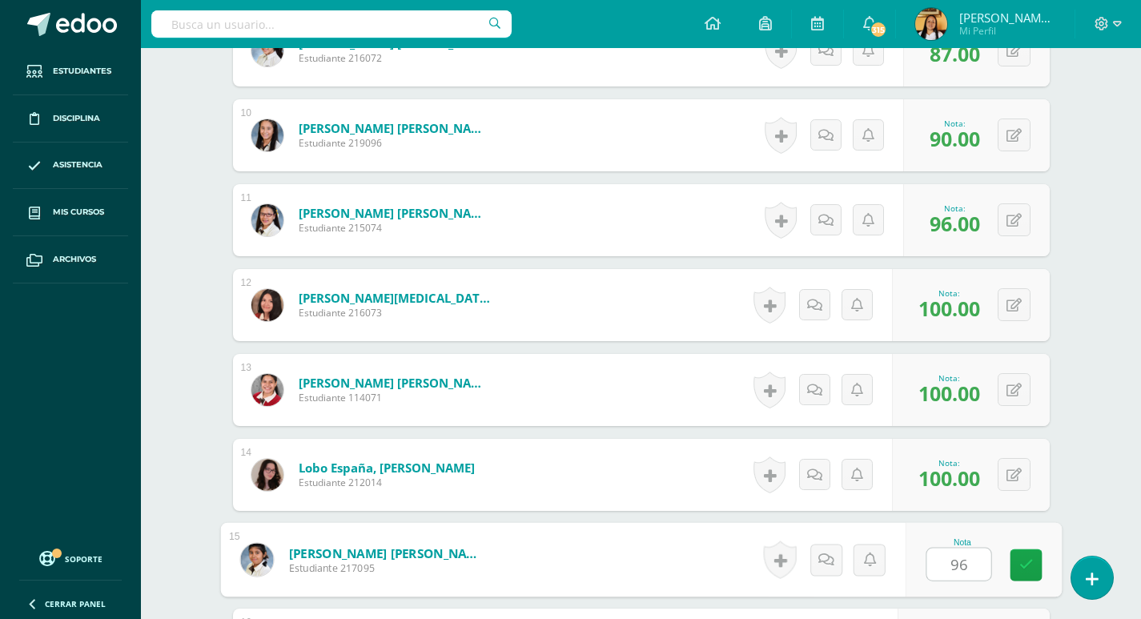
type input "96"
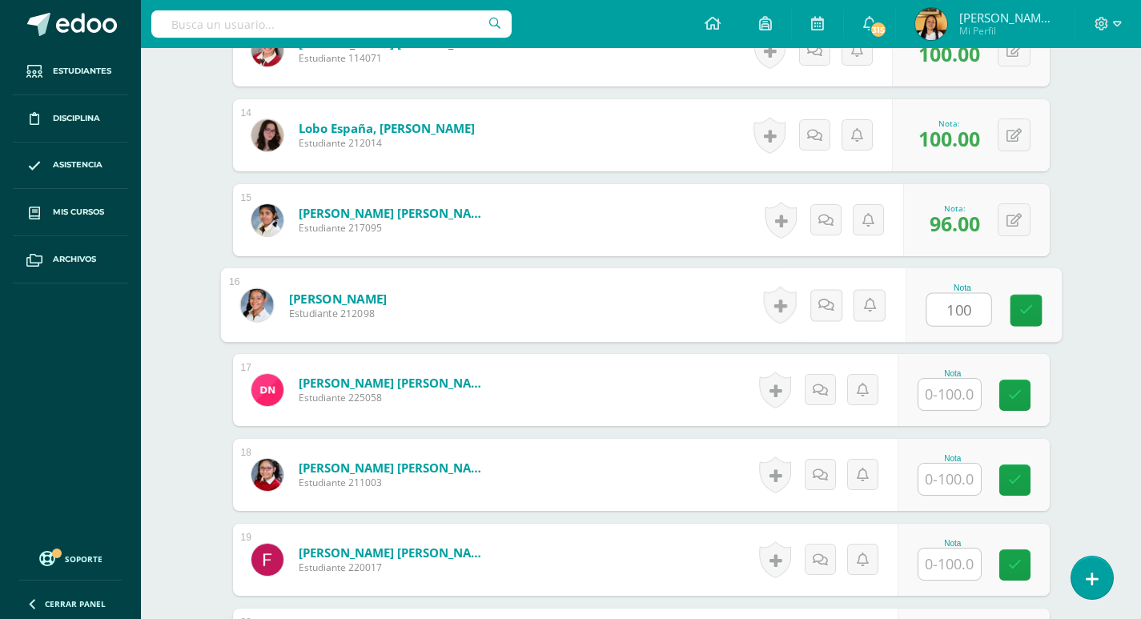
type input "100"
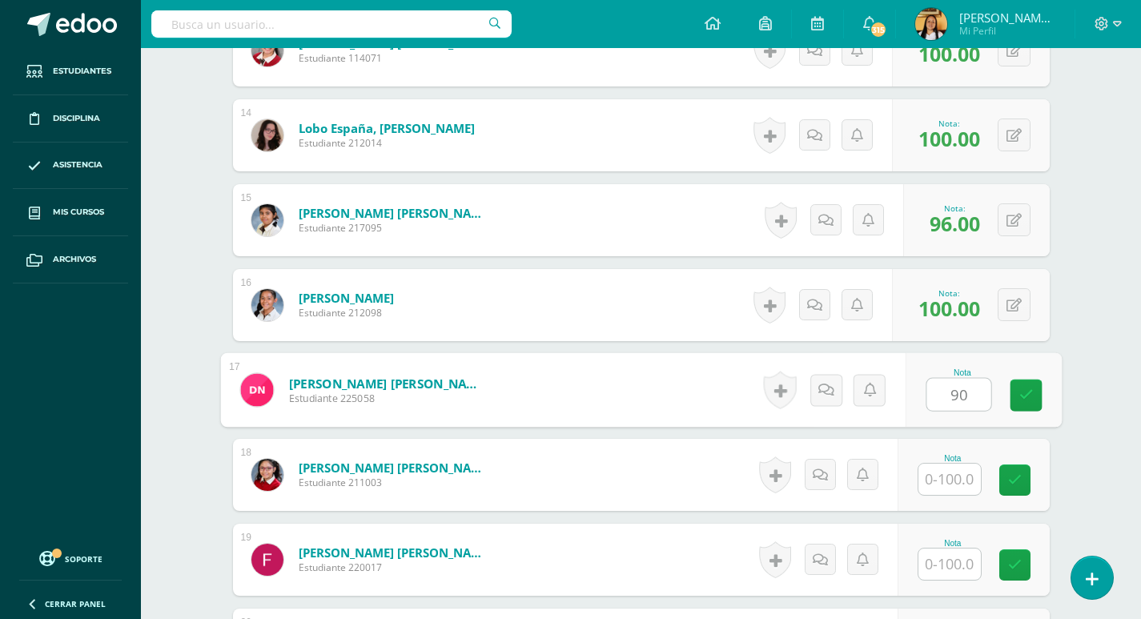
type input "90"
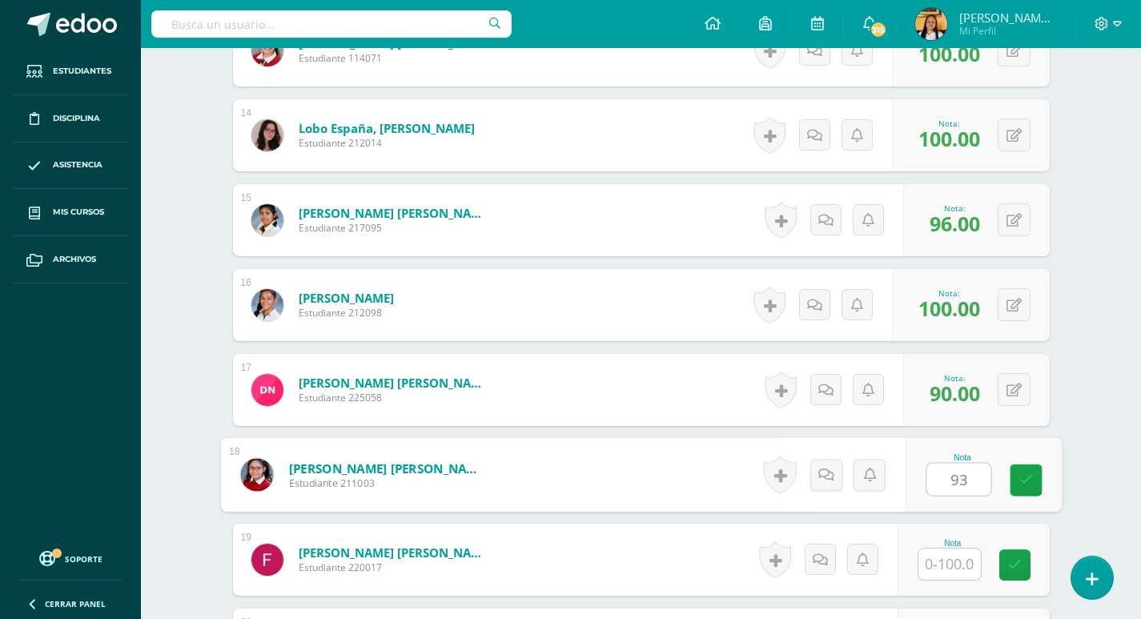
type input "93"
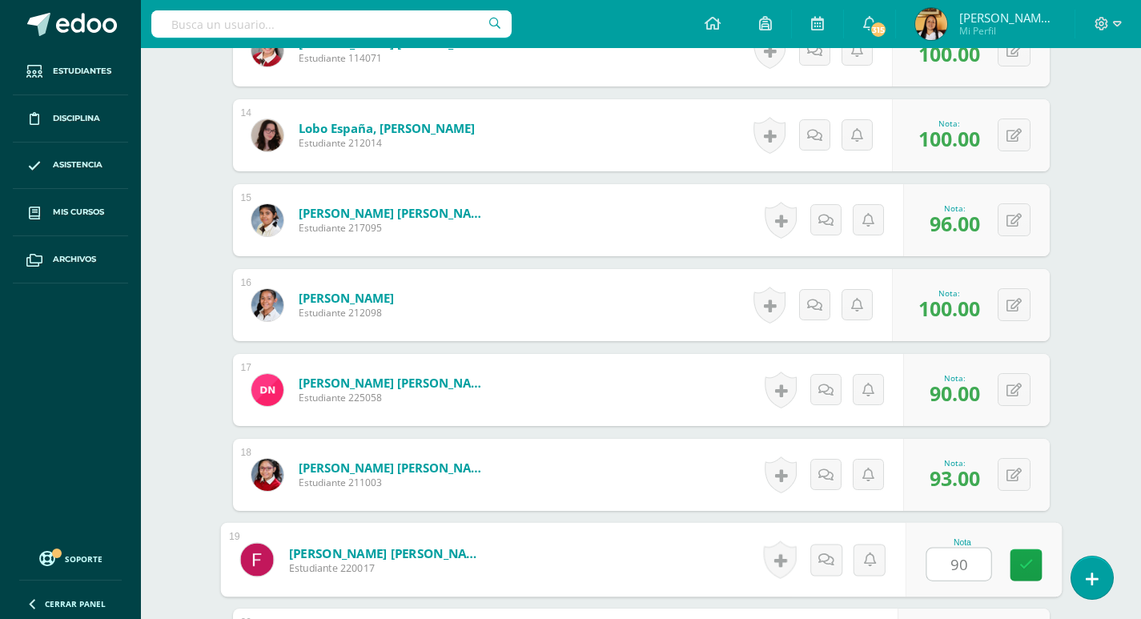
type input "90"
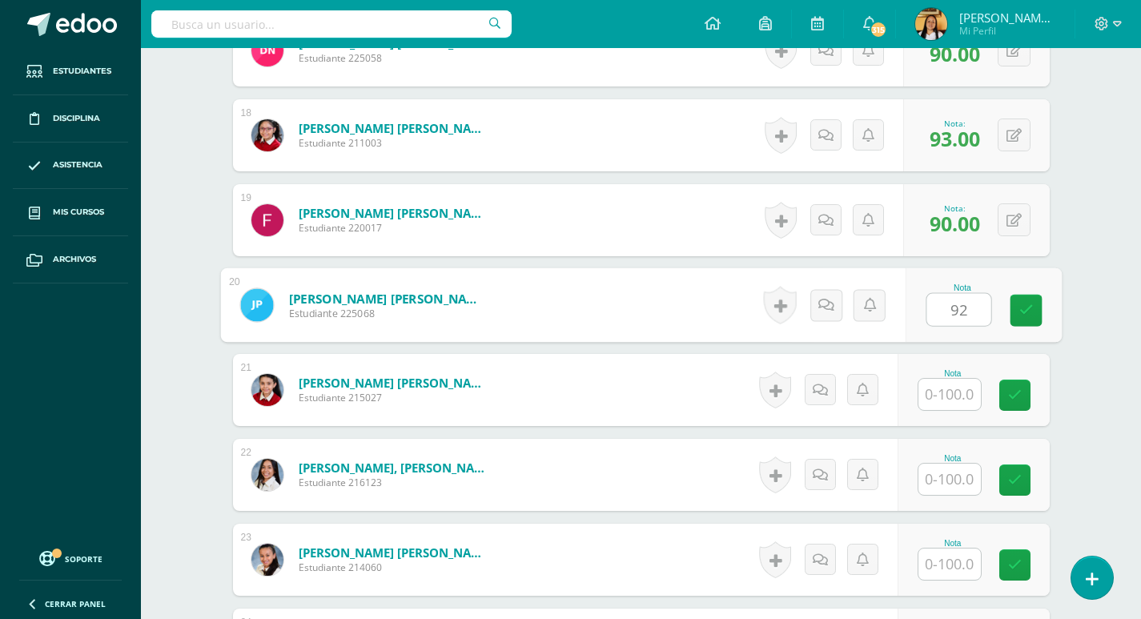
type input "92"
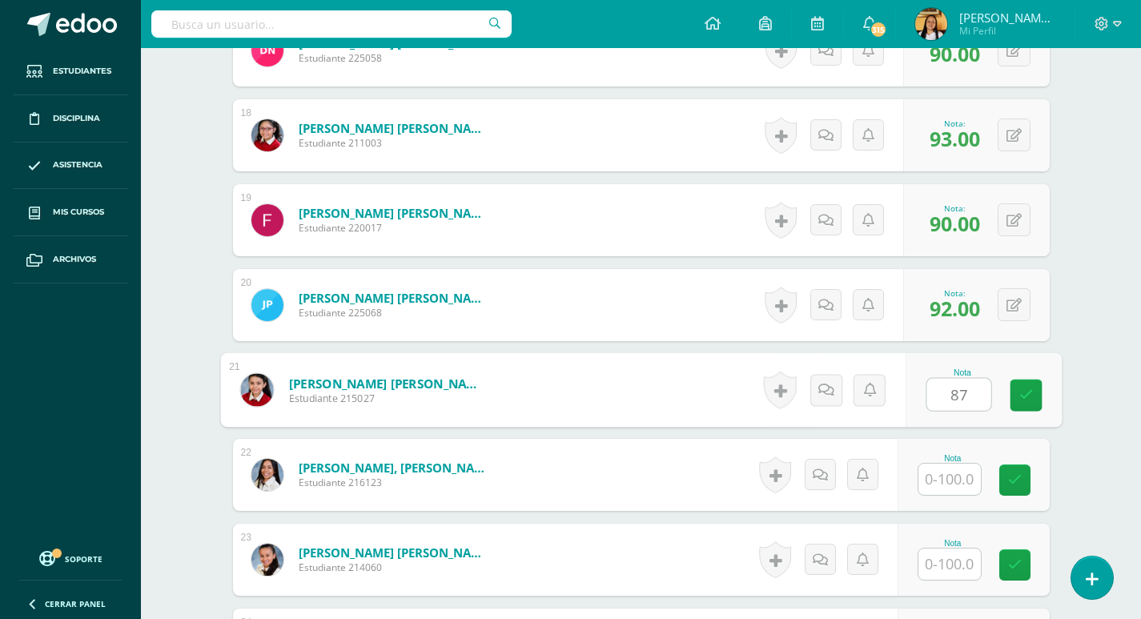
type input "87"
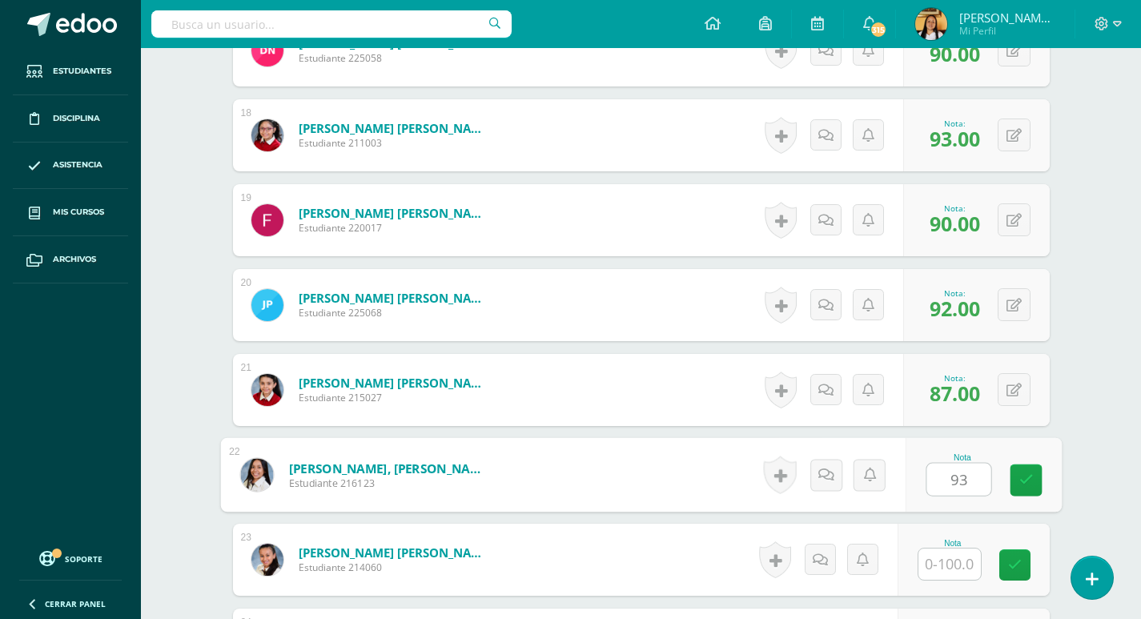
type input "93"
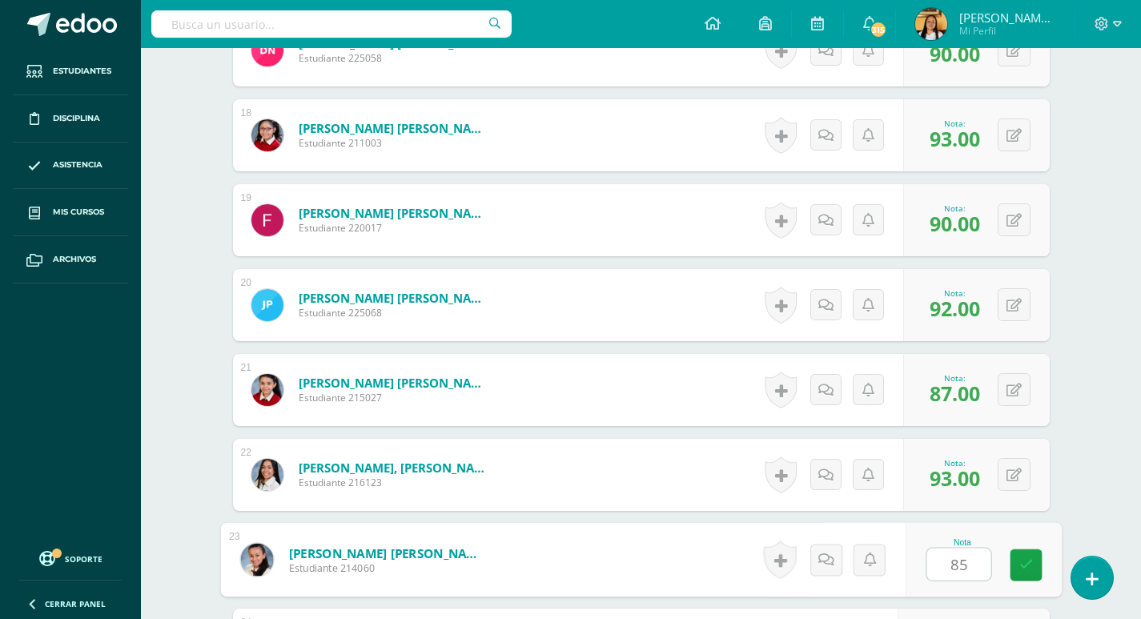
type input "85"
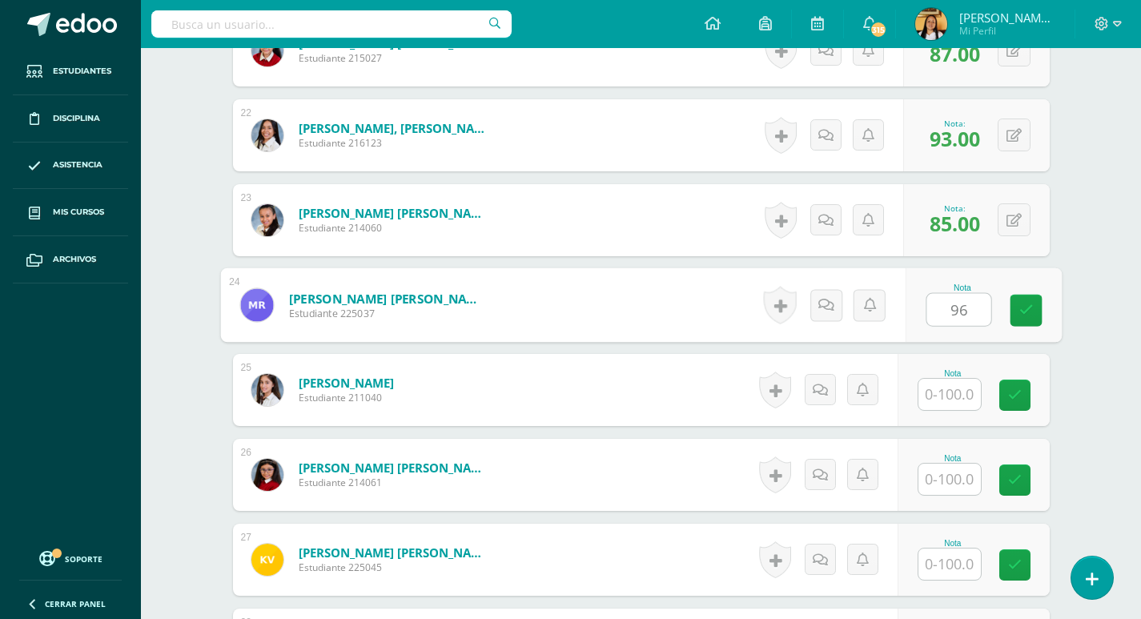
type input "96"
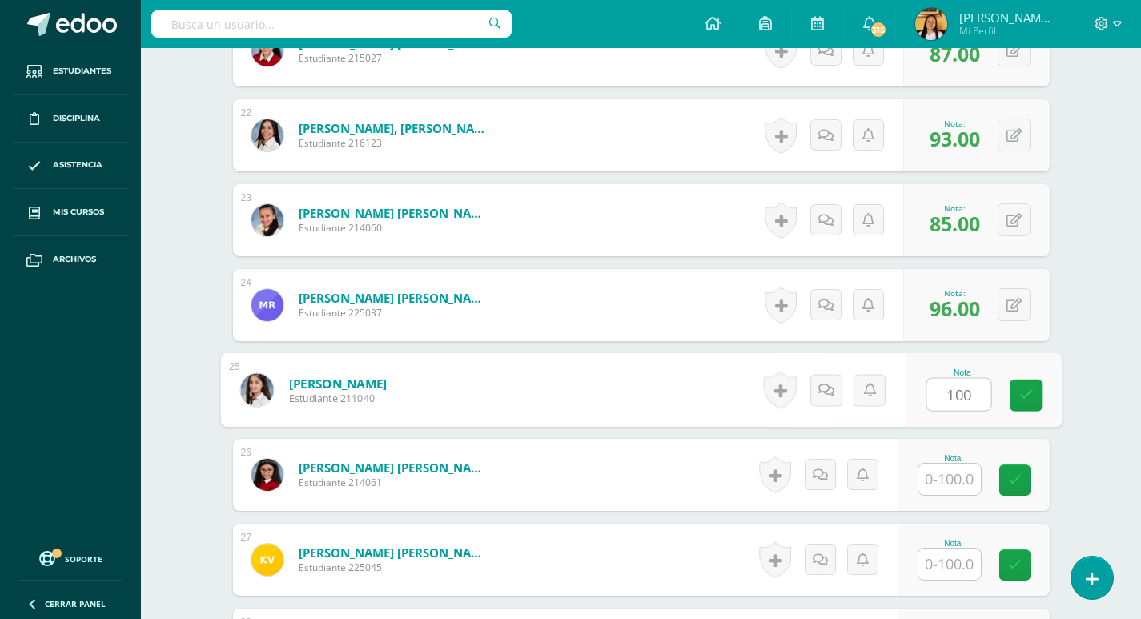
type input "100"
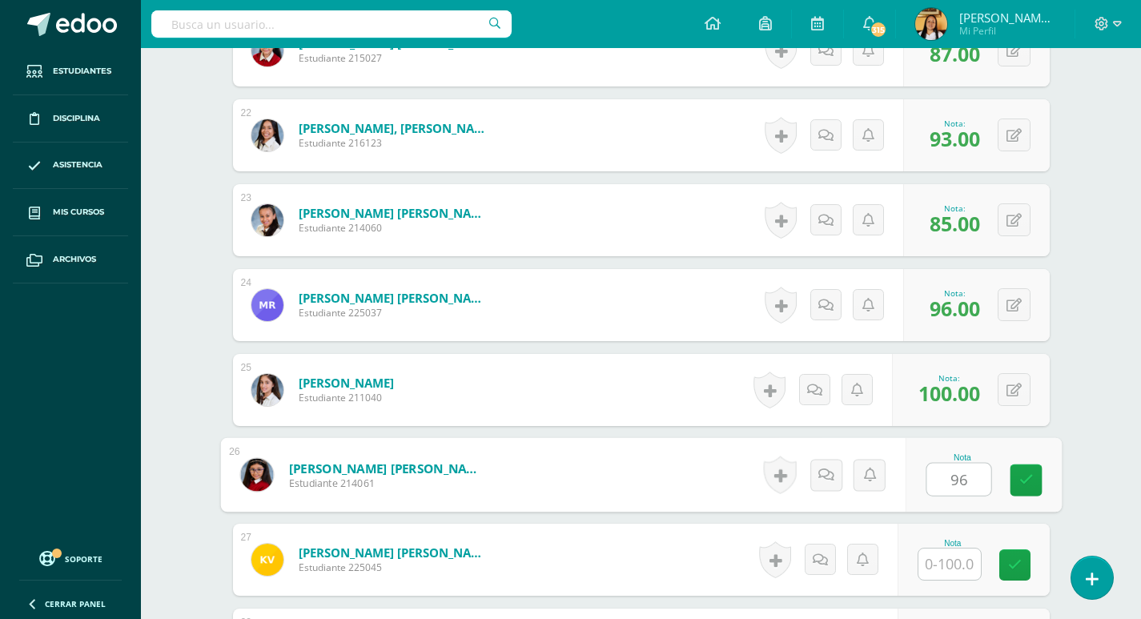
type input "96"
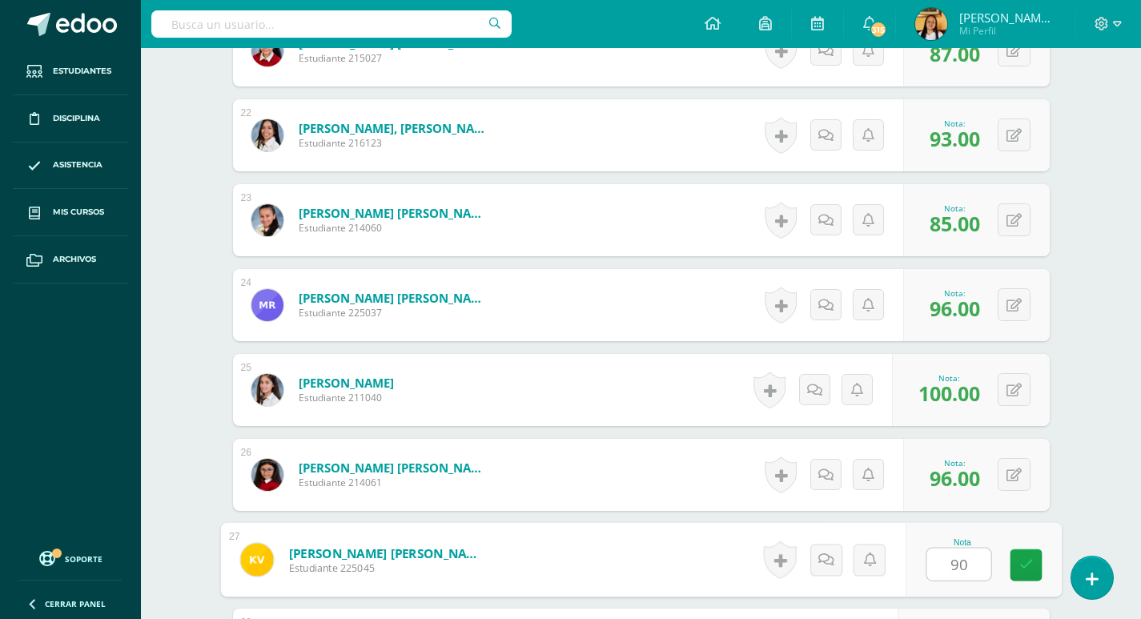
type input "90"
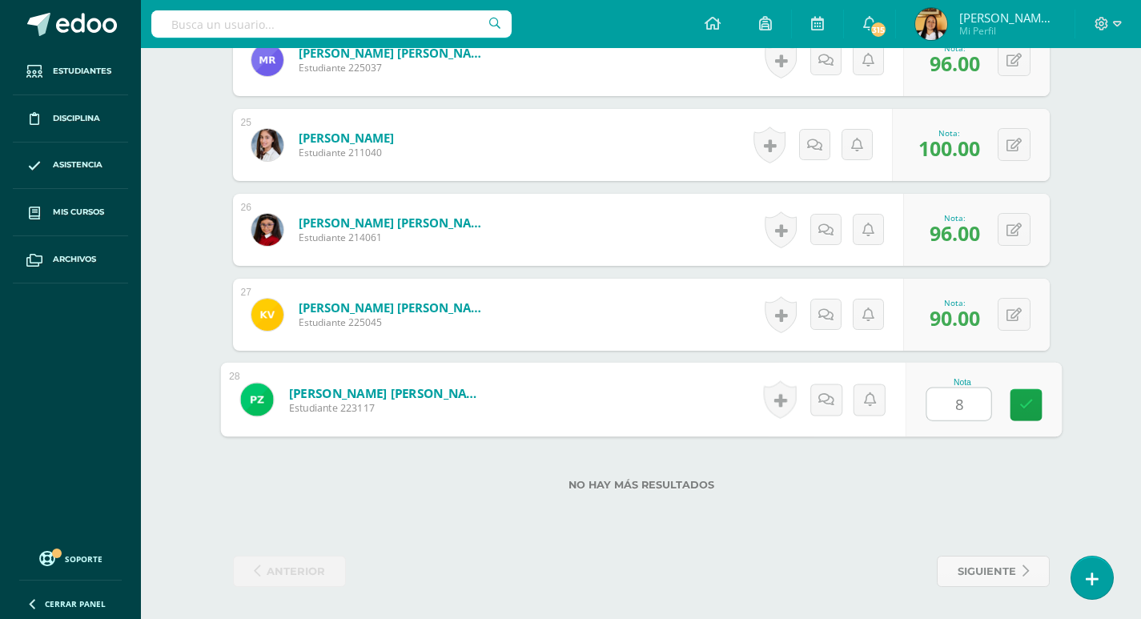
type input "80"
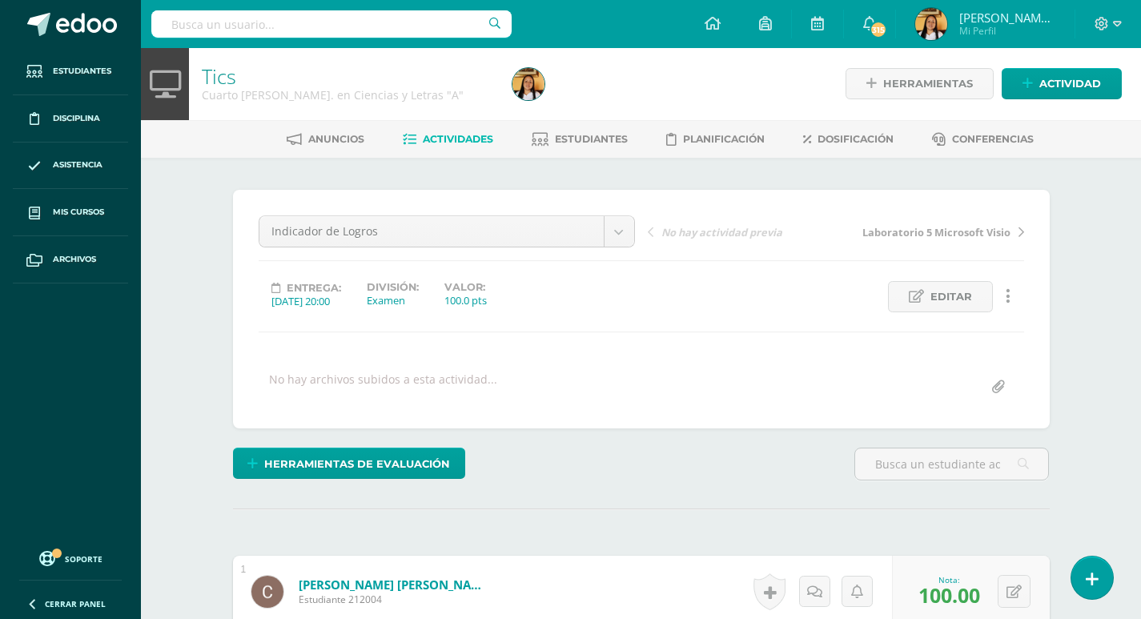
scroll to position [0, 0]
click at [455, 144] on span "Actividades" at bounding box center [458, 140] width 70 height 12
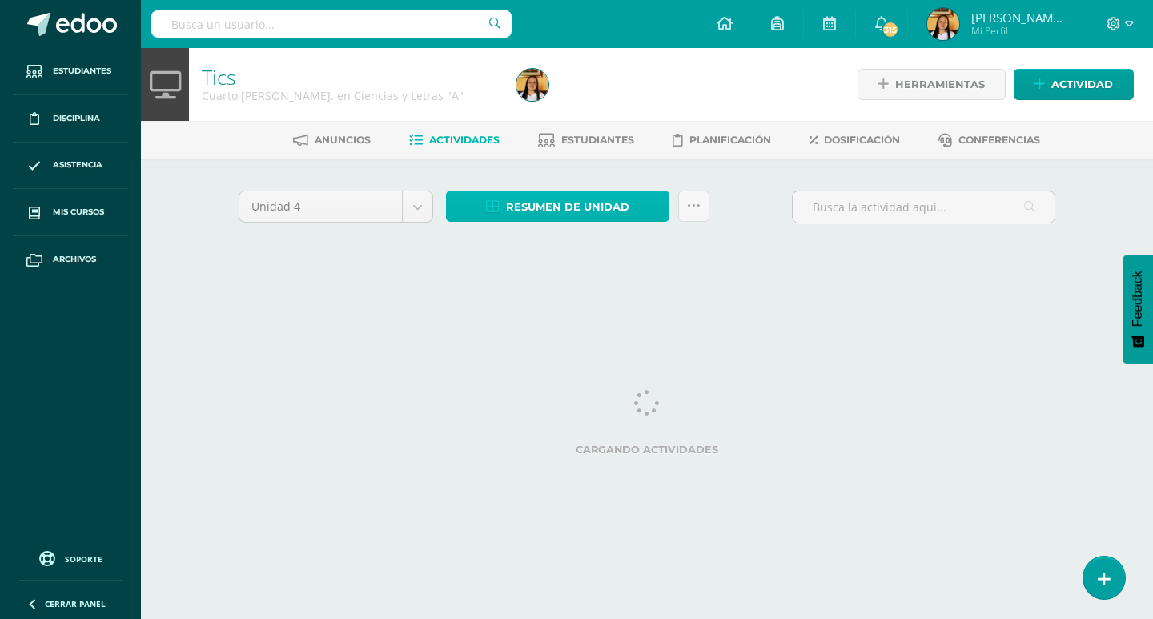
click at [527, 213] on span "Resumen de unidad" at bounding box center [567, 207] width 123 height 30
click at [531, 106] on div at bounding box center [532, 84] width 45 height 73
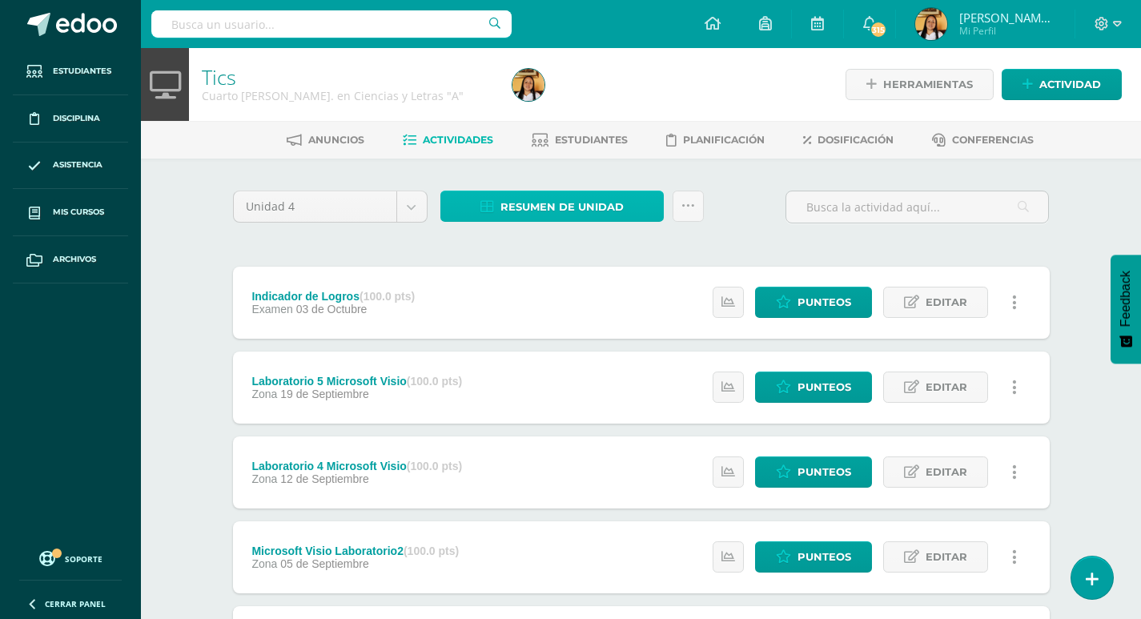
click at [528, 201] on span "Resumen de unidad" at bounding box center [561, 207] width 123 height 30
click at [532, 197] on span "Resumen de unidad" at bounding box center [561, 207] width 123 height 30
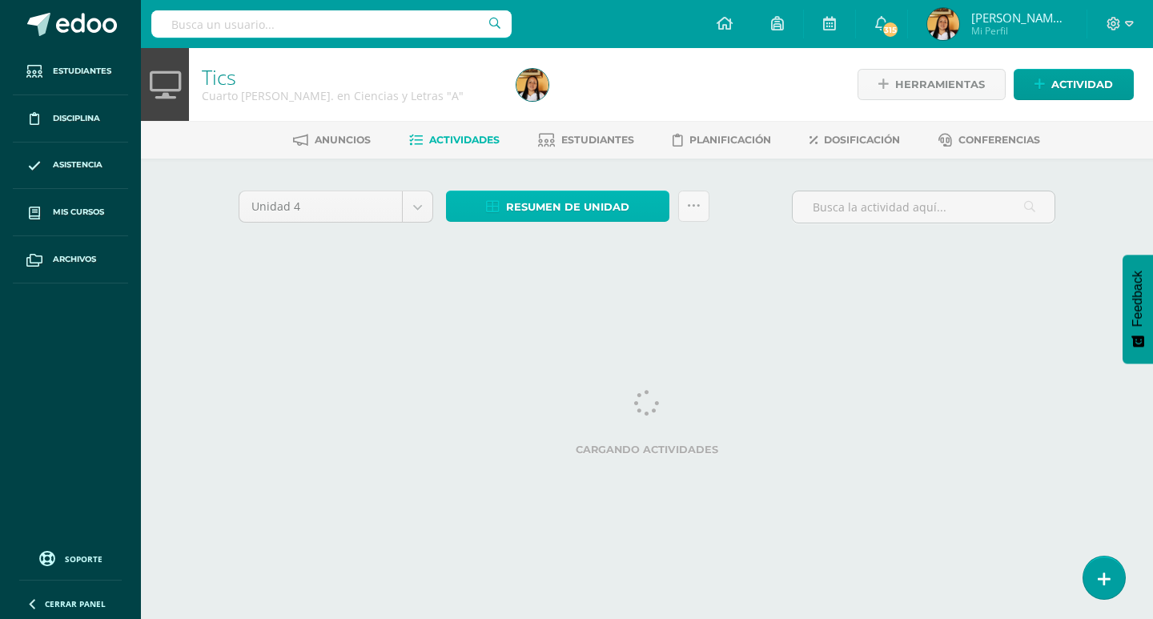
click at [536, 212] on span "Resumen de unidad" at bounding box center [567, 207] width 123 height 30
click at [528, 207] on span "Resumen de unidad" at bounding box center [567, 207] width 123 height 30
click at [485, 207] on link "Resumen de unidad" at bounding box center [557, 206] width 223 height 31
click at [493, 105] on div "Tics Cuarto [PERSON_NAME]. en Ciencias y Letras "A"" at bounding box center [349, 84] width 321 height 73
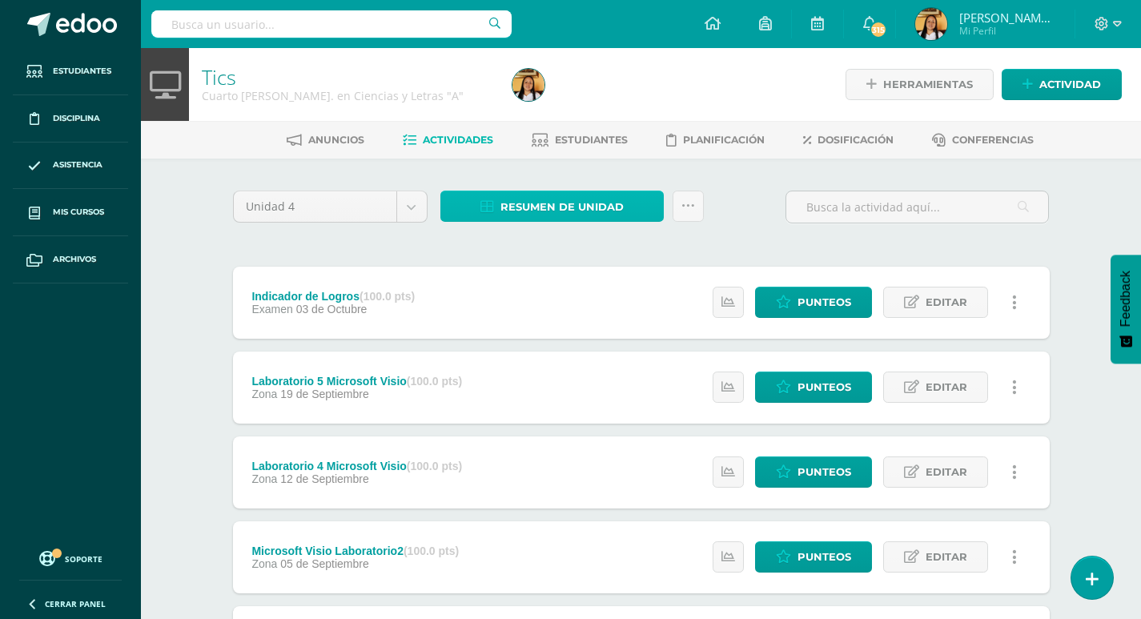
click at [539, 194] on span "Resumen de unidad" at bounding box center [561, 207] width 123 height 30
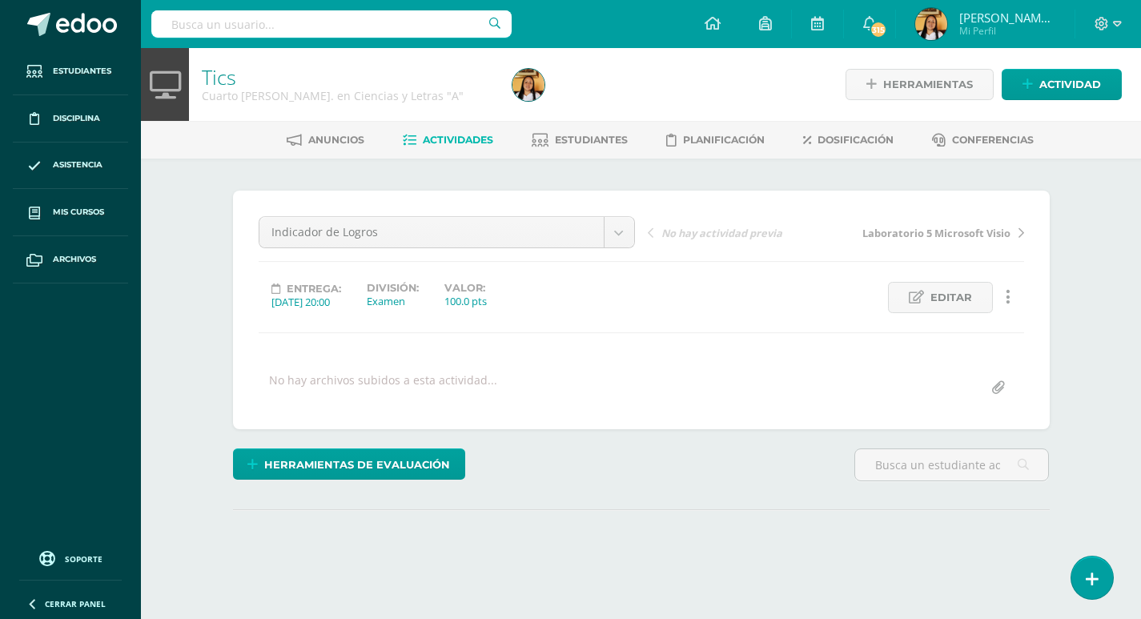
click at [469, 140] on span "Actividades" at bounding box center [458, 140] width 70 height 12
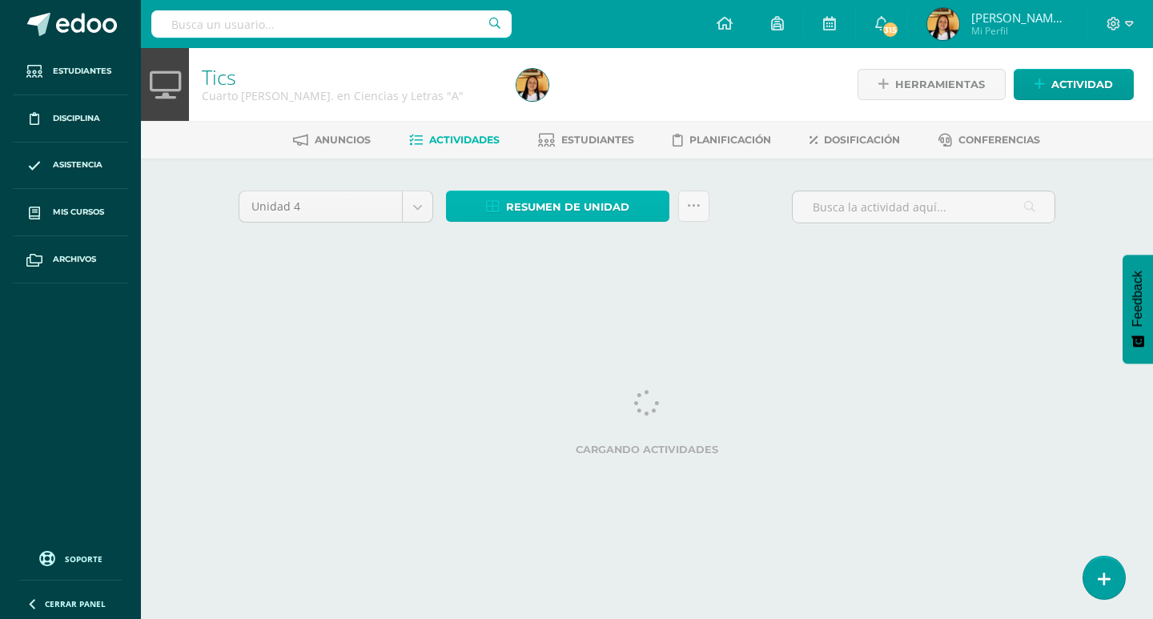
click at [535, 199] on span "Resumen de unidad" at bounding box center [567, 207] width 123 height 30
click at [557, 106] on div at bounding box center [670, 84] width 321 height 73
click at [568, 215] on span "Resumen de unidad" at bounding box center [567, 207] width 123 height 30
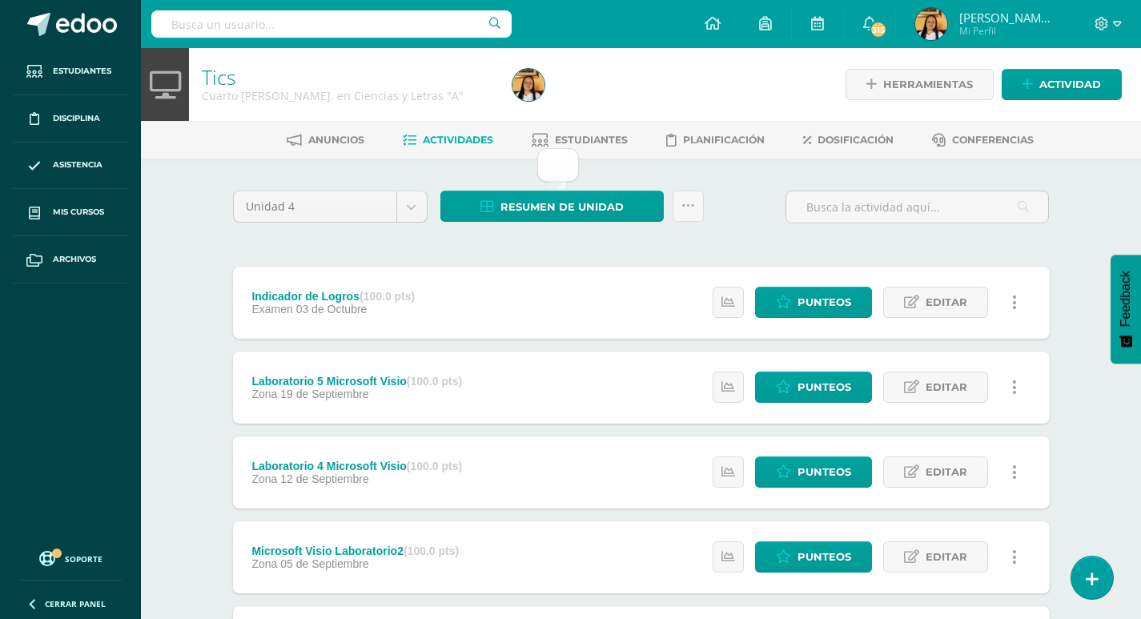
click at [731, 224] on div "Unidad 4 Unidad 1 Unidad 2 Unidad 3 Unidad 4 Resumen de unidad Subir actividade…" at bounding box center [642, 214] width 830 height 46
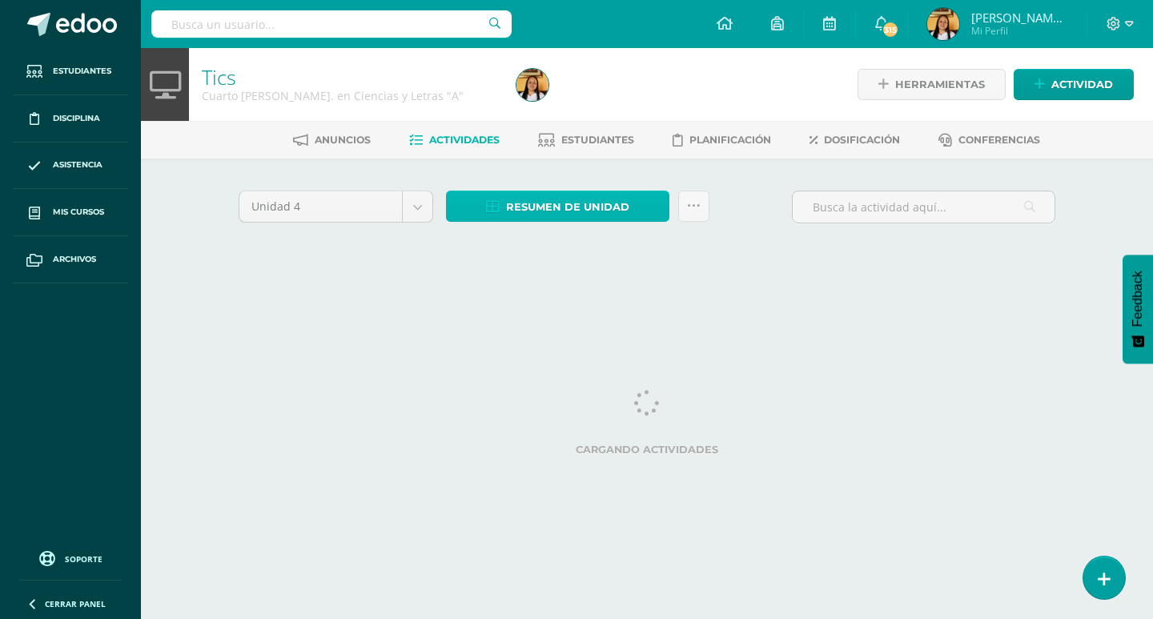
click at [518, 211] on span "Resumen de unidad" at bounding box center [567, 207] width 123 height 30
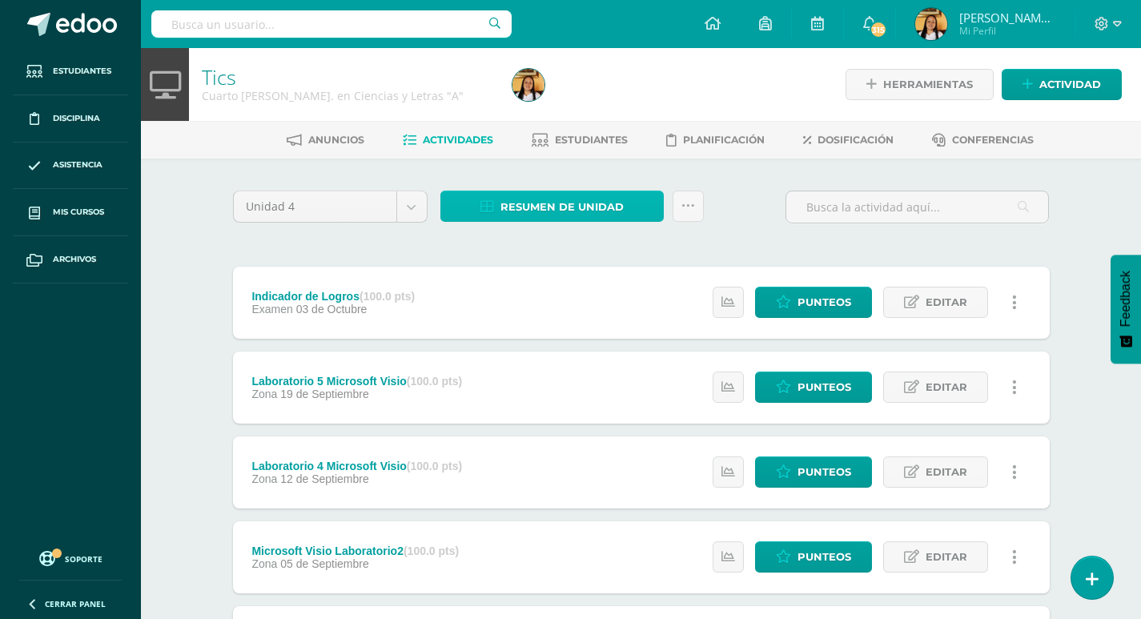
click at [555, 203] on span "Resumen de unidad" at bounding box center [561, 207] width 123 height 30
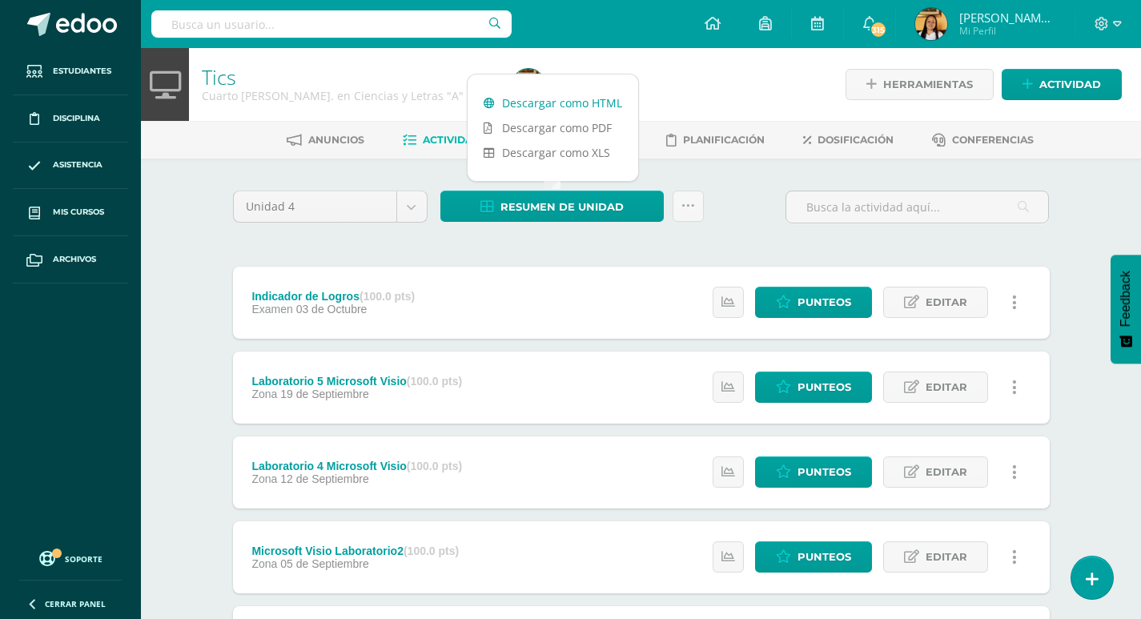
click at [540, 106] on link "Descargar como HTML" at bounding box center [553, 102] width 171 height 25
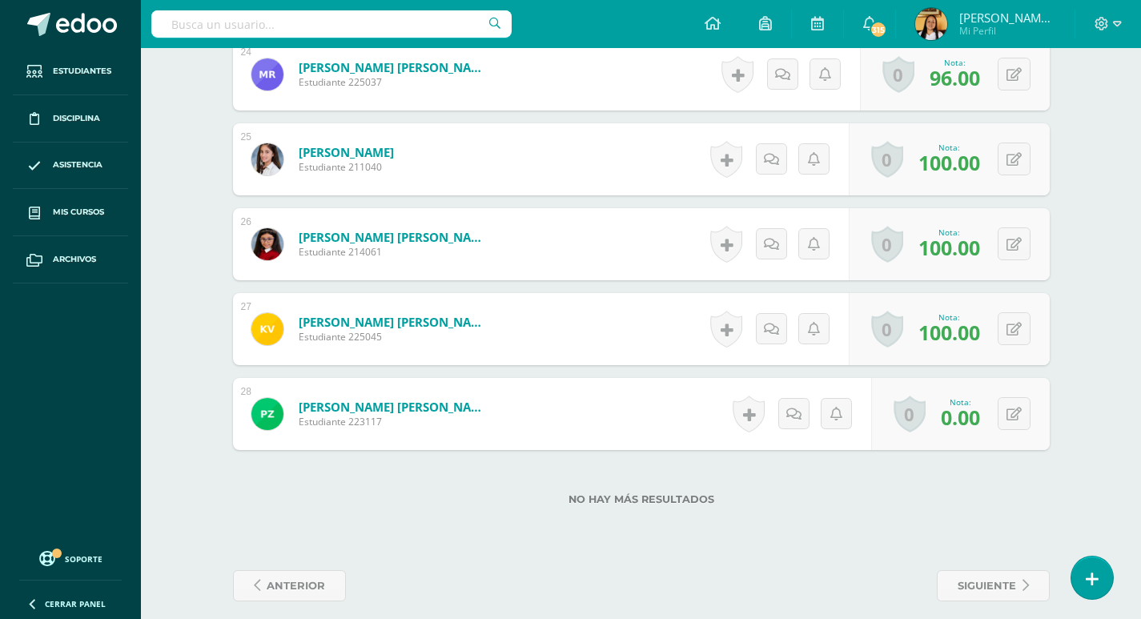
scroll to position [2485, 0]
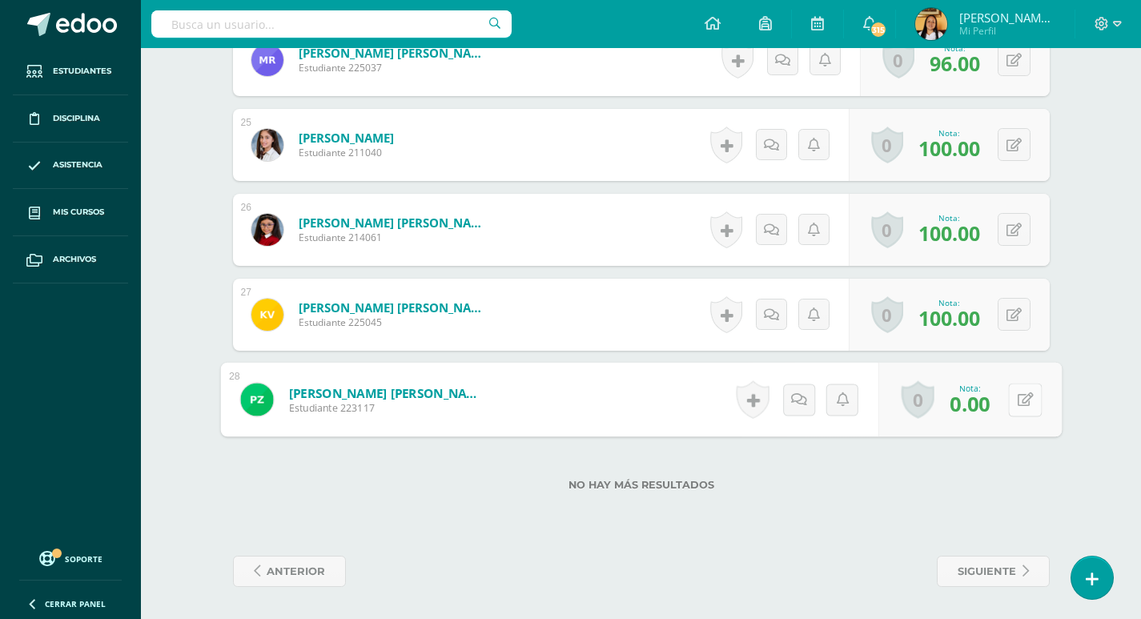
click at [1015, 405] on button at bounding box center [1025, 400] width 34 height 34
type input "80"
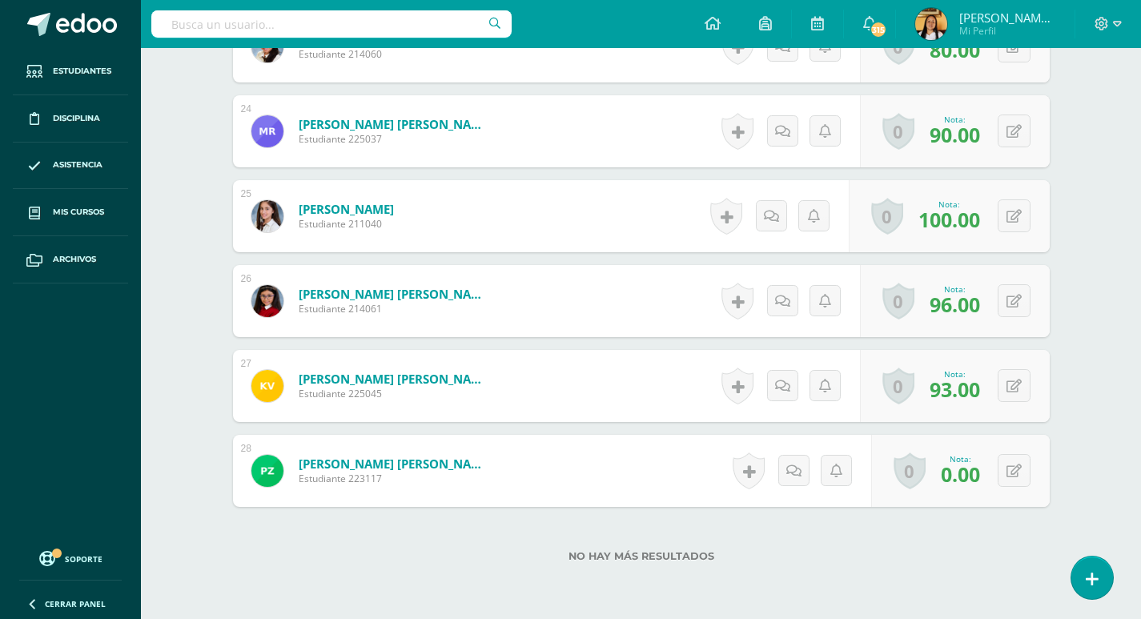
scroll to position [2441, 0]
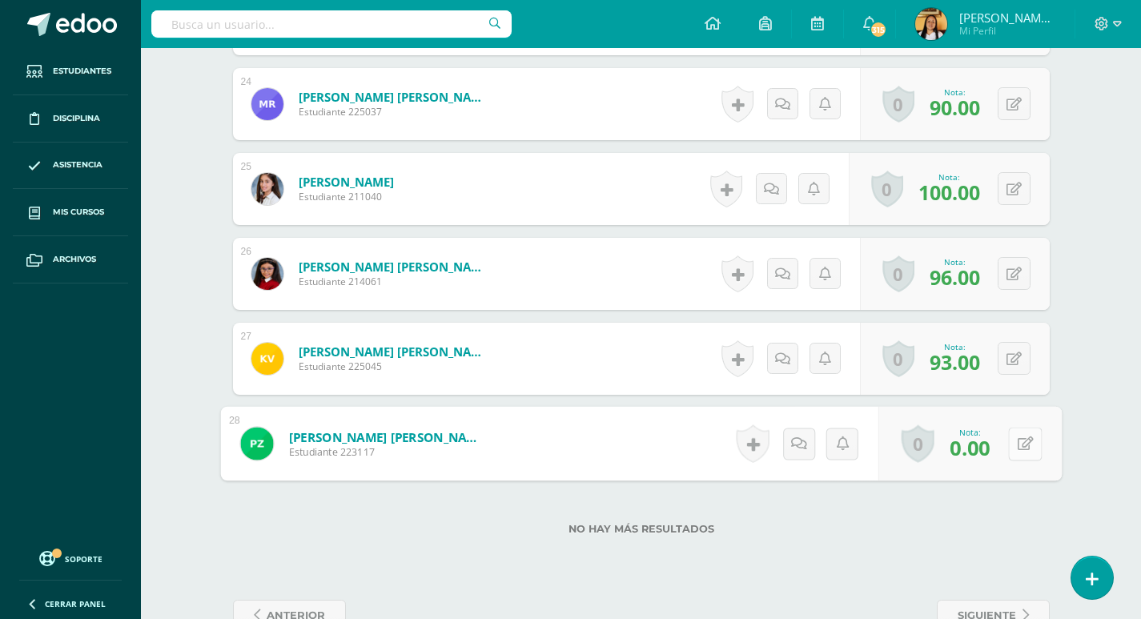
click at [1017, 440] on icon at bounding box center [1025, 443] width 16 height 14
type input "85"
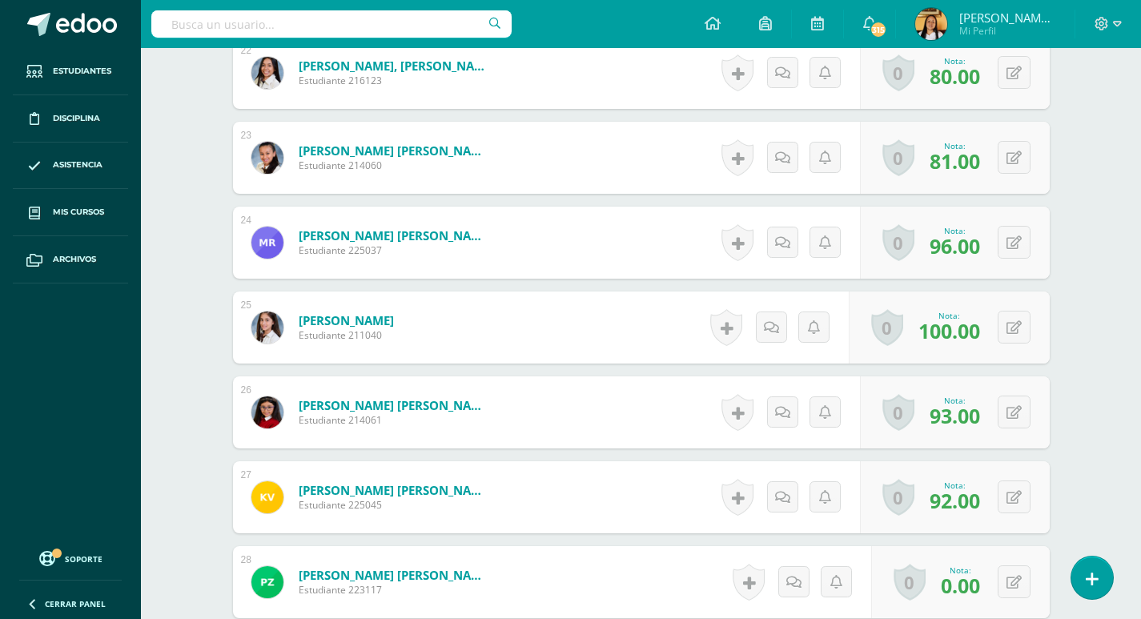
scroll to position [2409, 0]
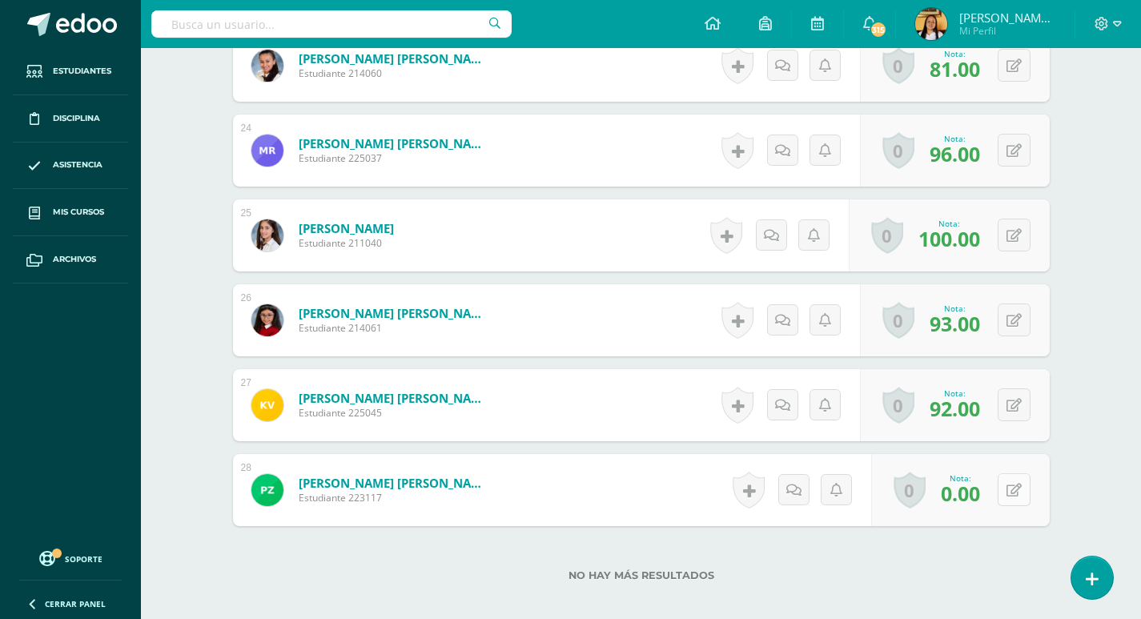
click at [1017, 486] on icon at bounding box center [1013, 491] width 15 height 14
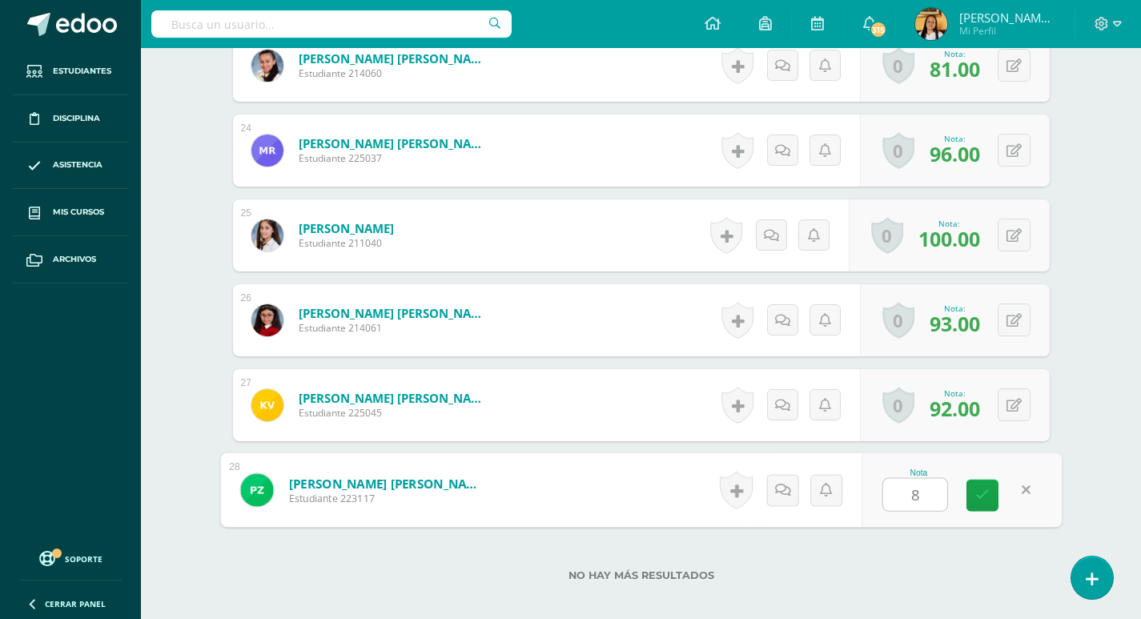
type input "80"
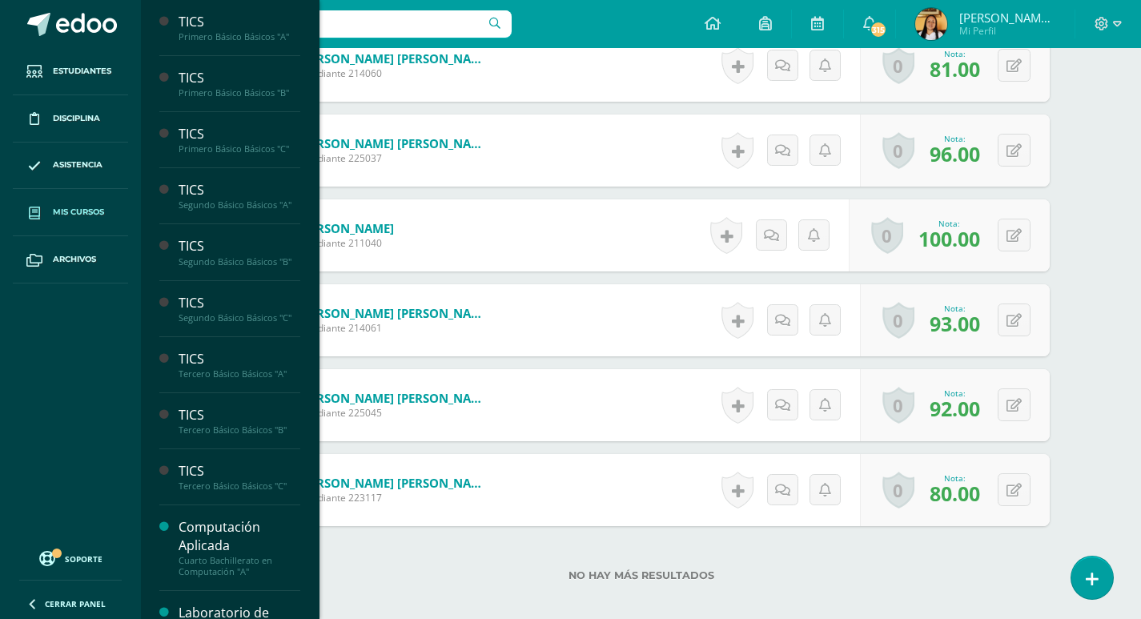
click at [83, 209] on span "Mis cursos" at bounding box center [78, 212] width 51 height 13
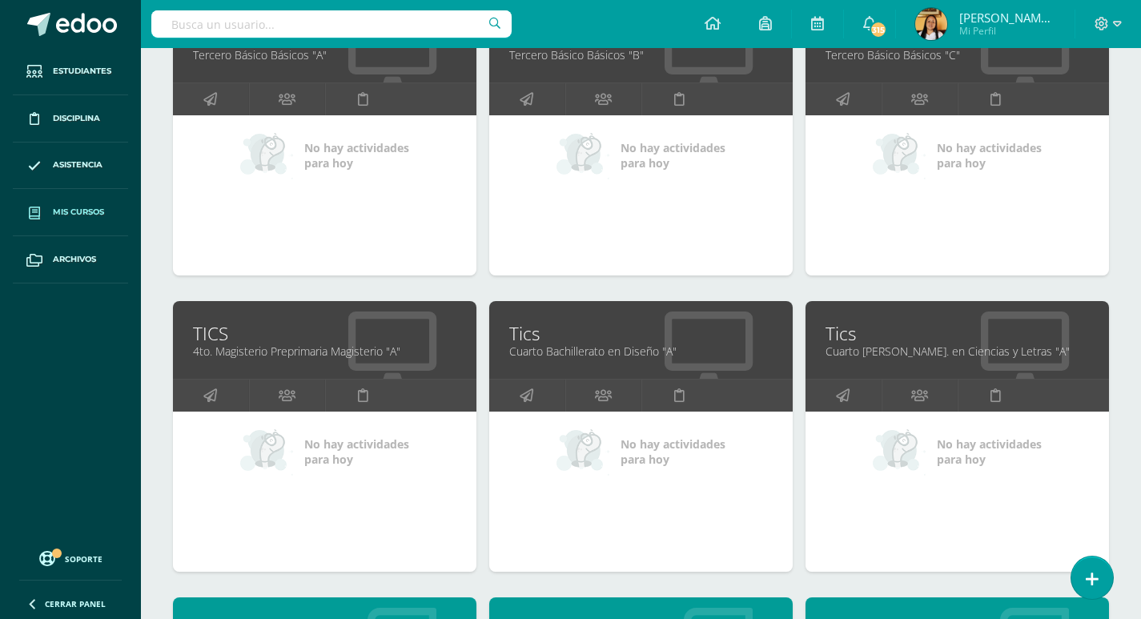
scroll to position [1149, 0]
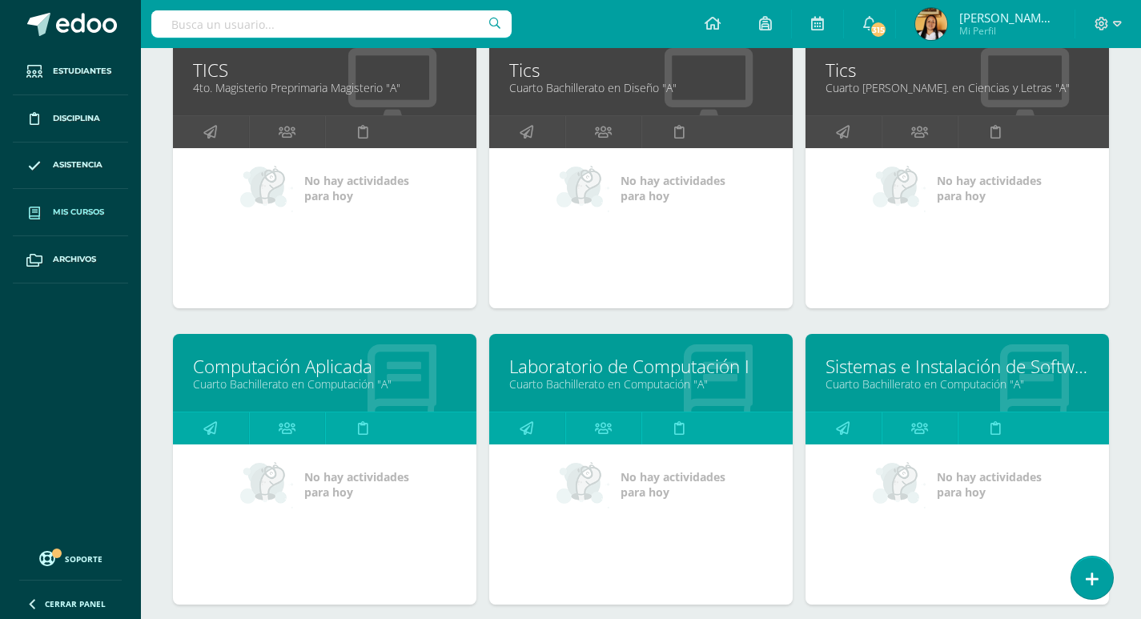
click at [327, 87] on link "4to. Magisterio Preprimaria Magisterio "A"" at bounding box center [324, 87] width 263 height 15
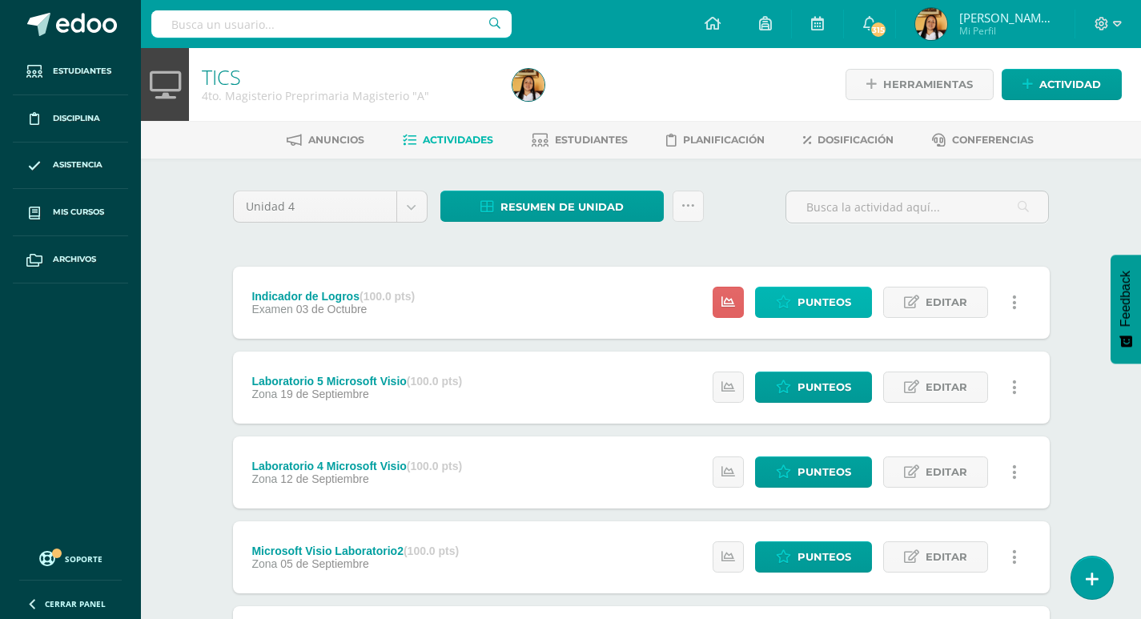
click at [806, 307] on span "Punteos" at bounding box center [824, 302] width 54 height 30
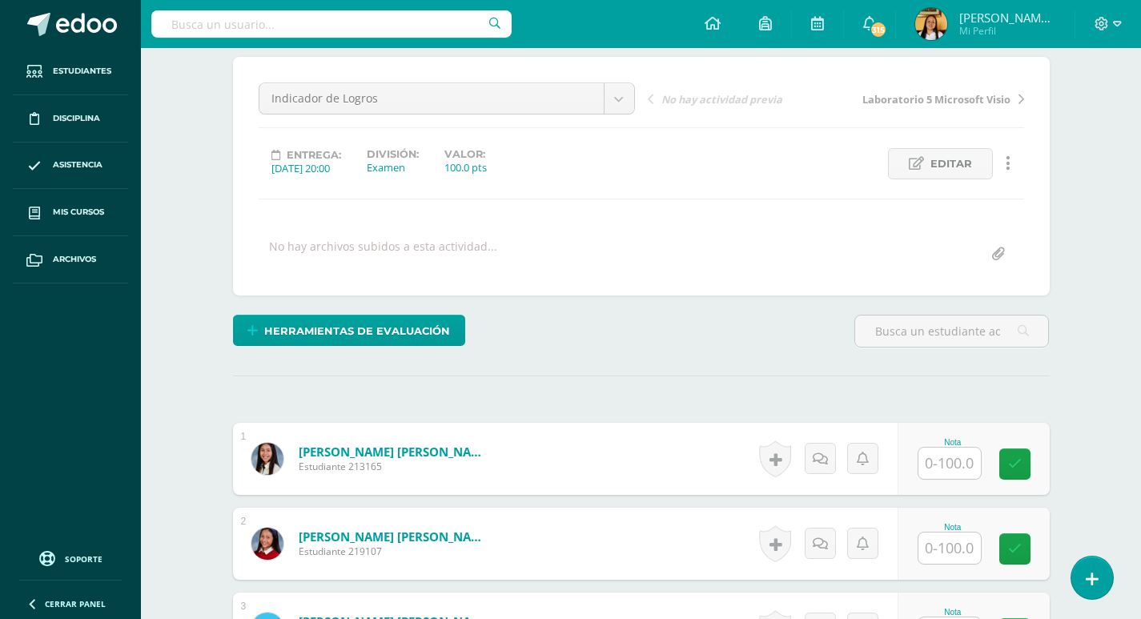
scroll to position [135, 0]
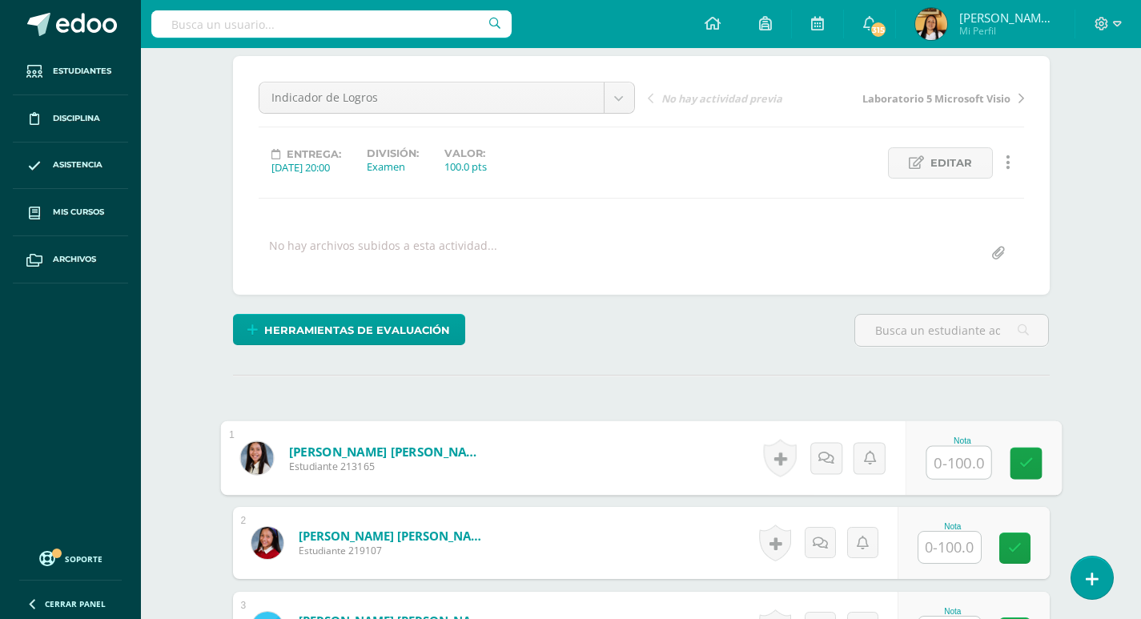
click at [968, 459] on input "text" at bounding box center [958, 463] width 64 height 32
type input "100"
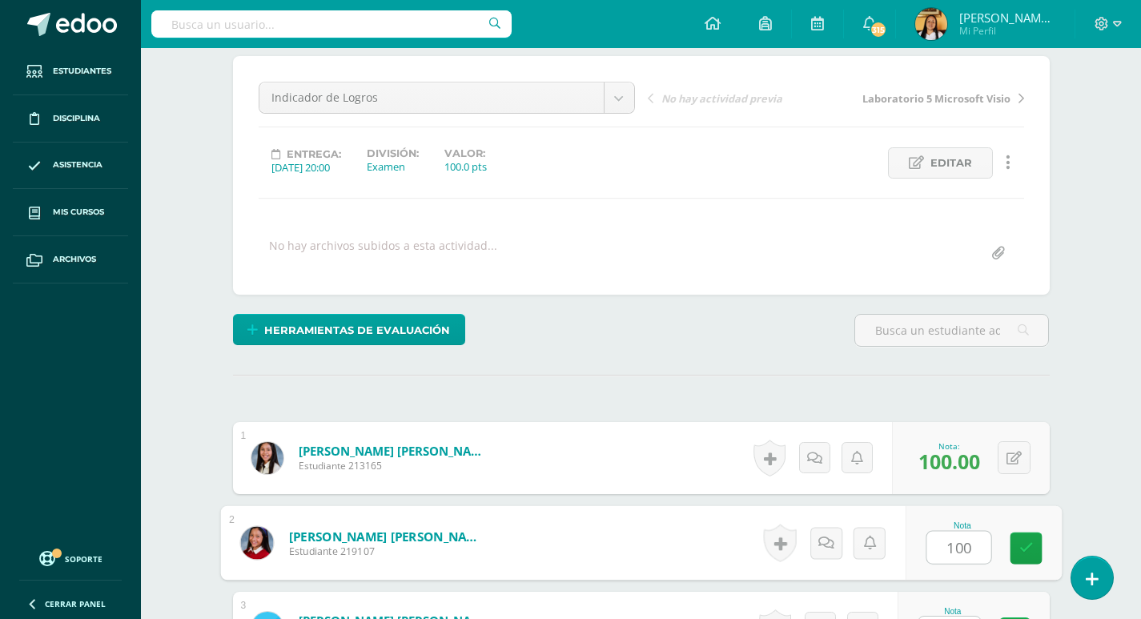
type input "100"
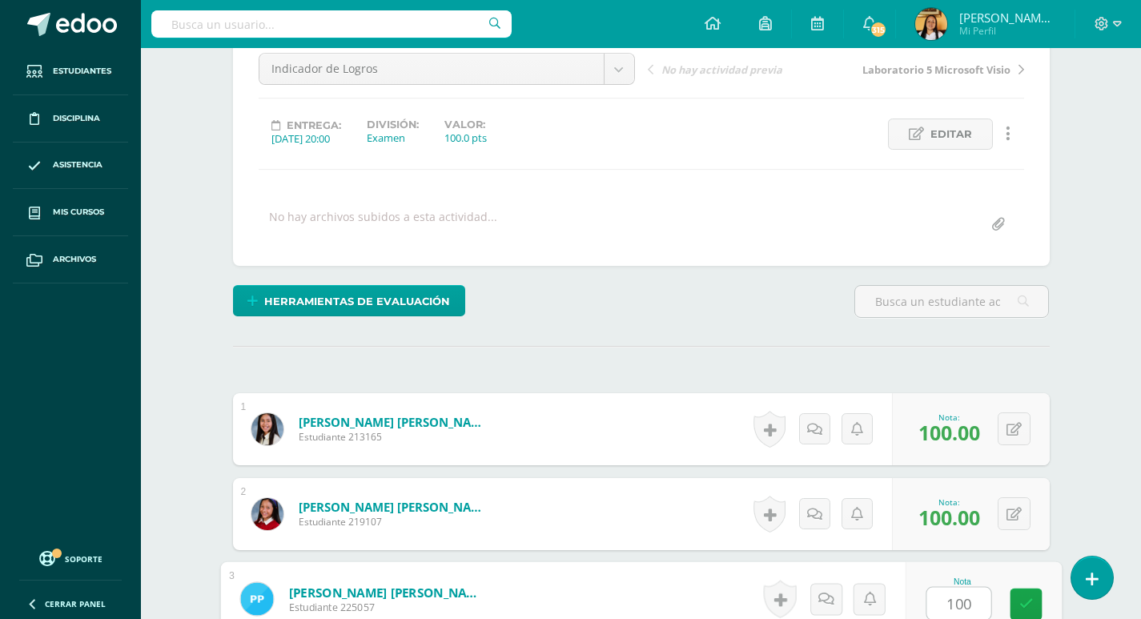
type input "100"
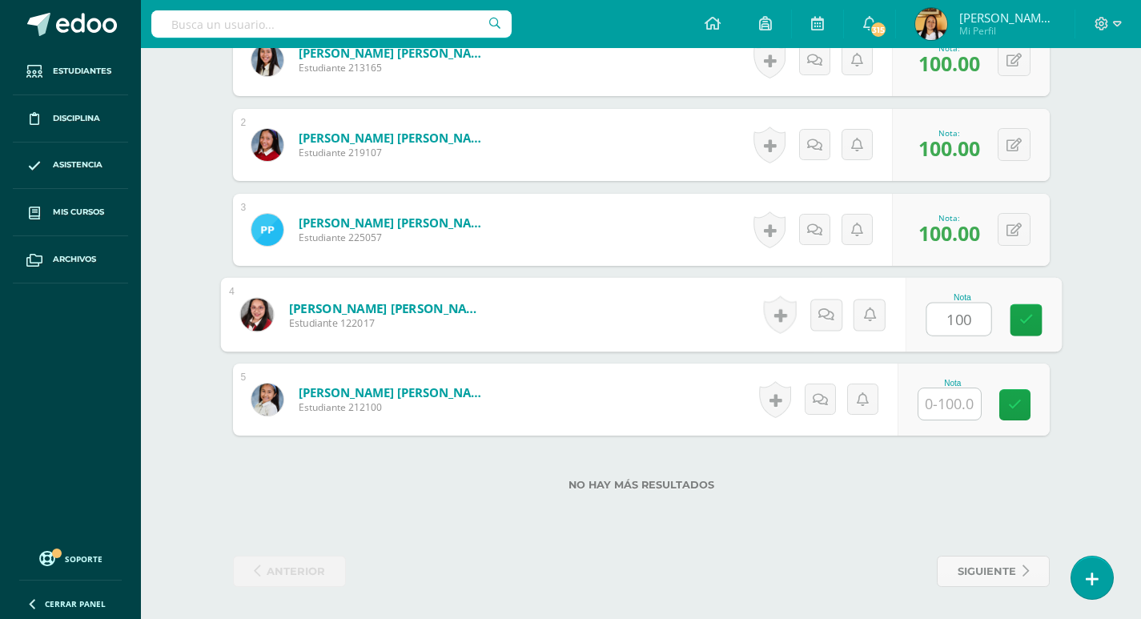
type input "100"
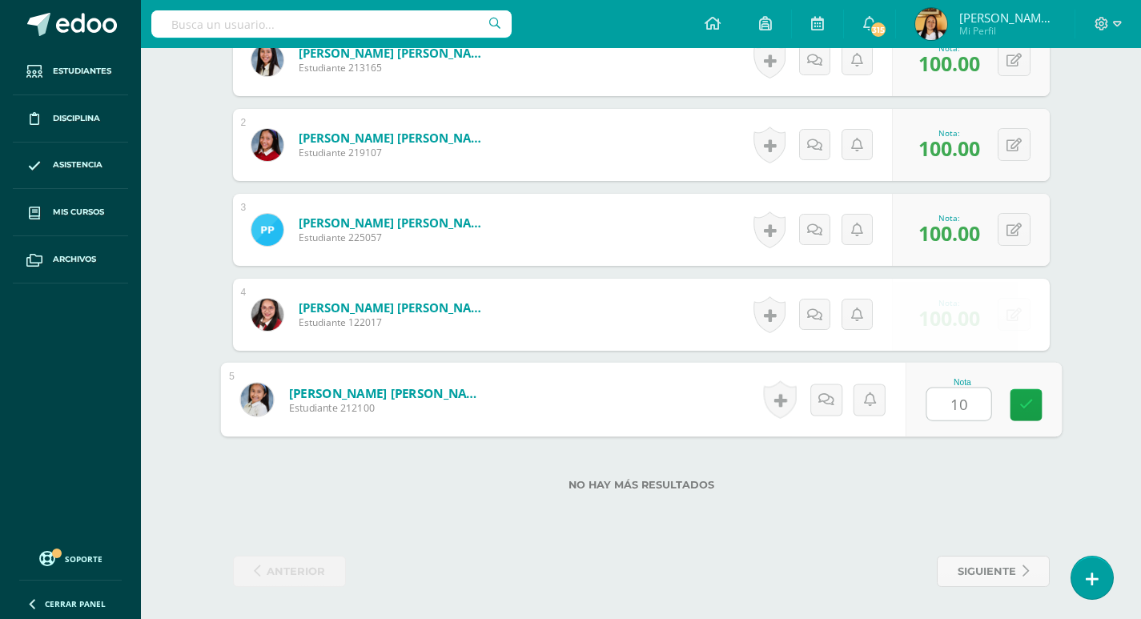
type input "100"
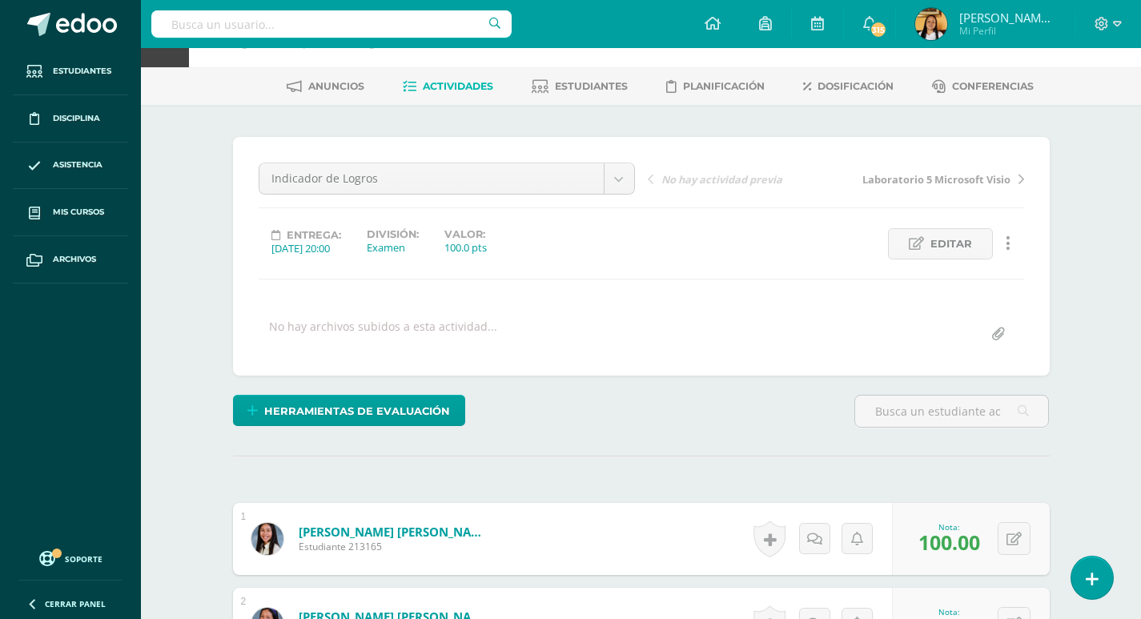
scroll to position [0, 0]
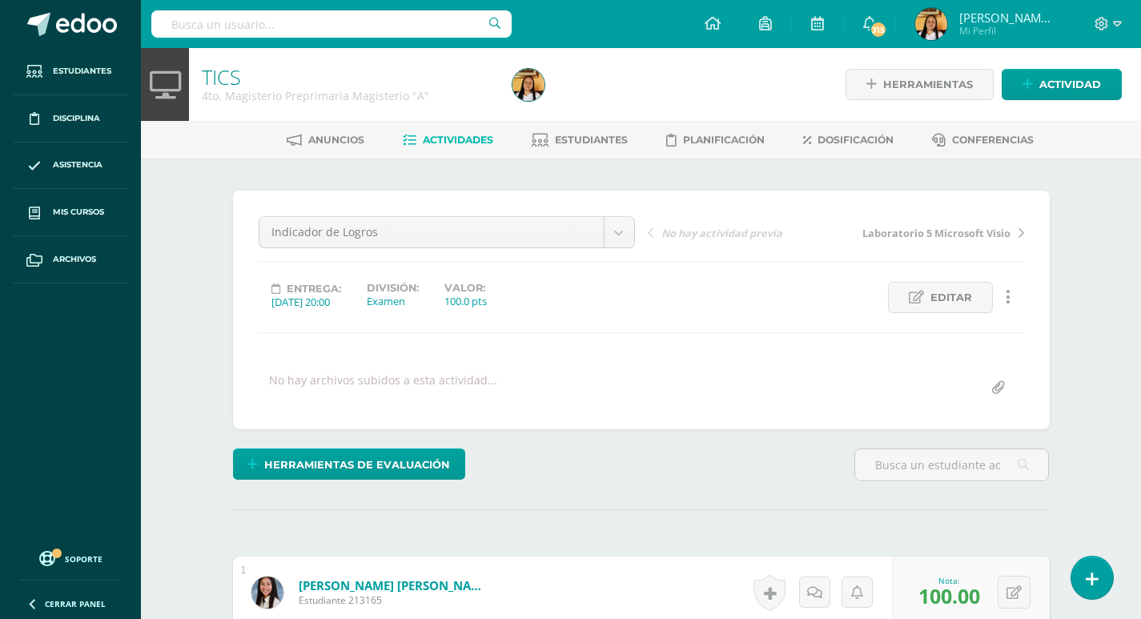
click at [444, 139] on span "Actividades" at bounding box center [458, 140] width 70 height 12
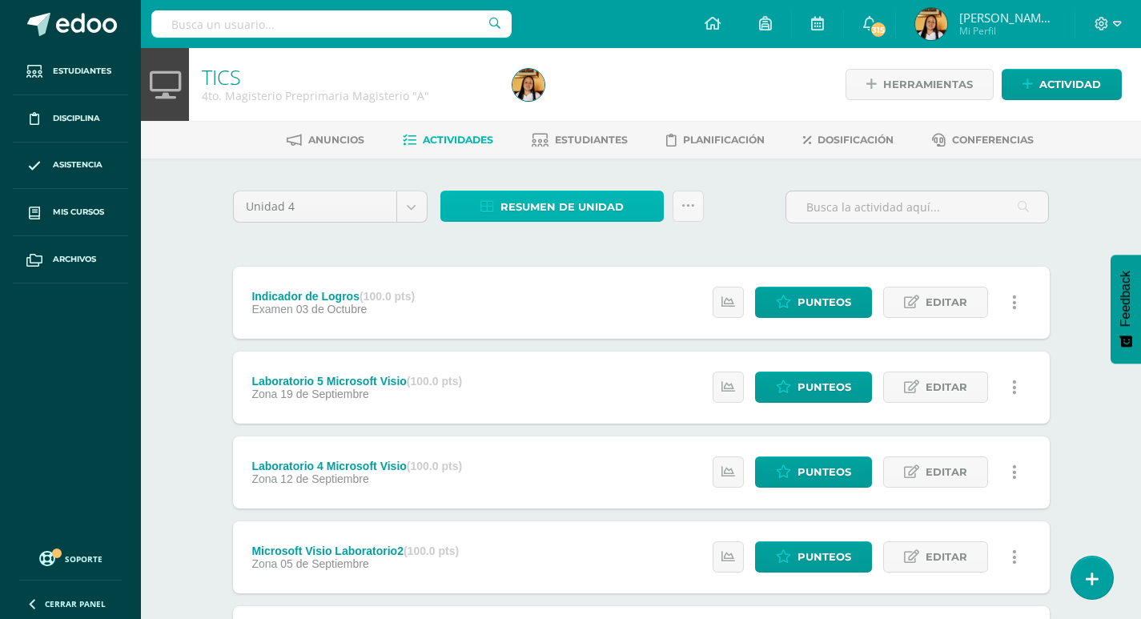
click at [560, 198] on span "Resumen de unidad" at bounding box center [561, 207] width 123 height 30
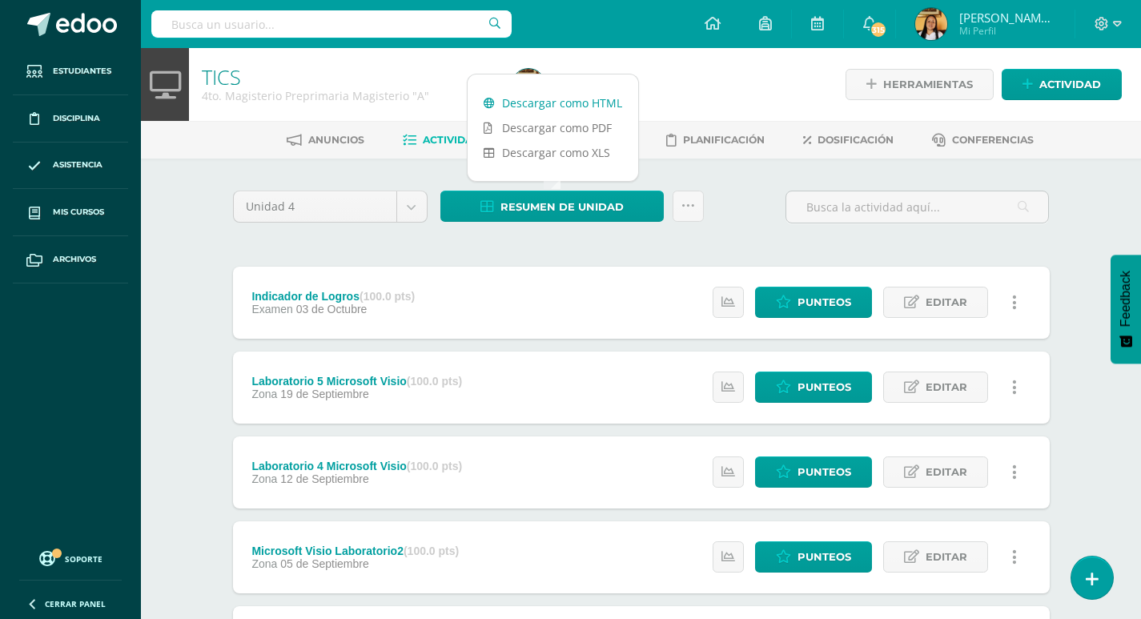
click at [550, 98] on link "Descargar como HTML" at bounding box center [553, 102] width 171 height 25
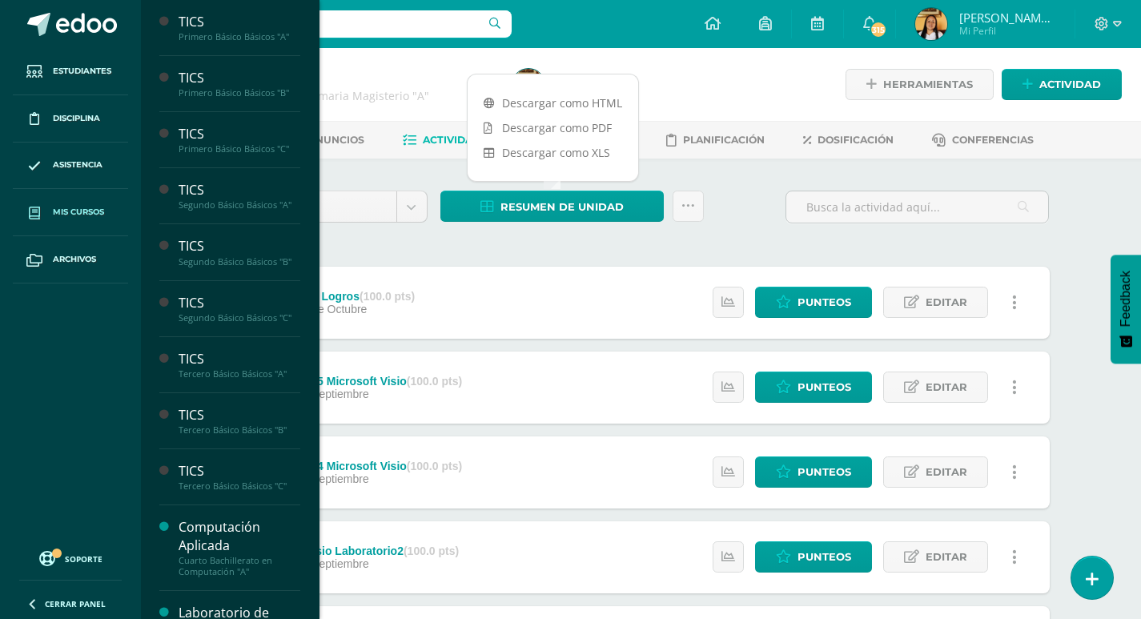
click at [104, 216] on span "Mis cursos" at bounding box center [78, 212] width 51 height 13
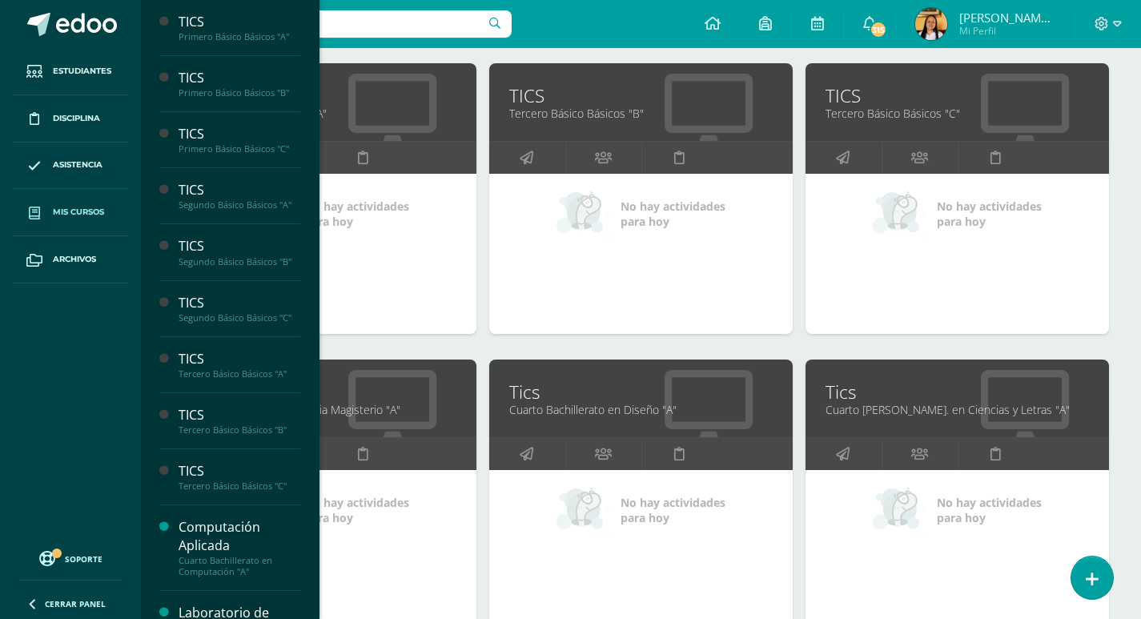
scroll to position [829, 0]
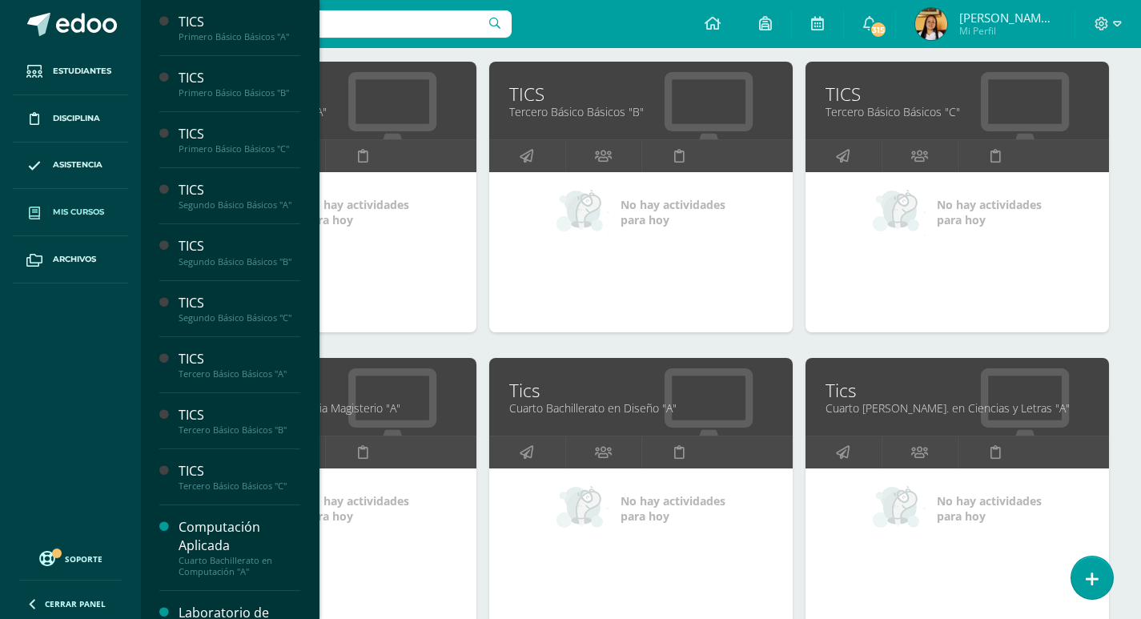
click at [532, 399] on link "Tics" at bounding box center [640, 390] width 263 height 25
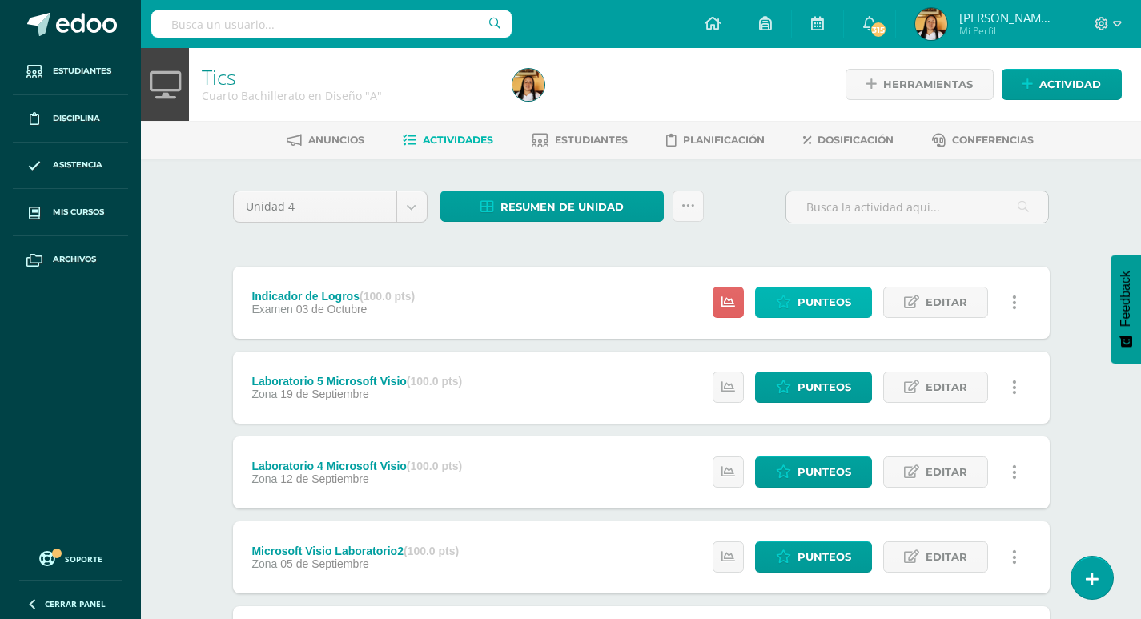
click at [805, 306] on span "Punteos" at bounding box center [824, 302] width 54 height 30
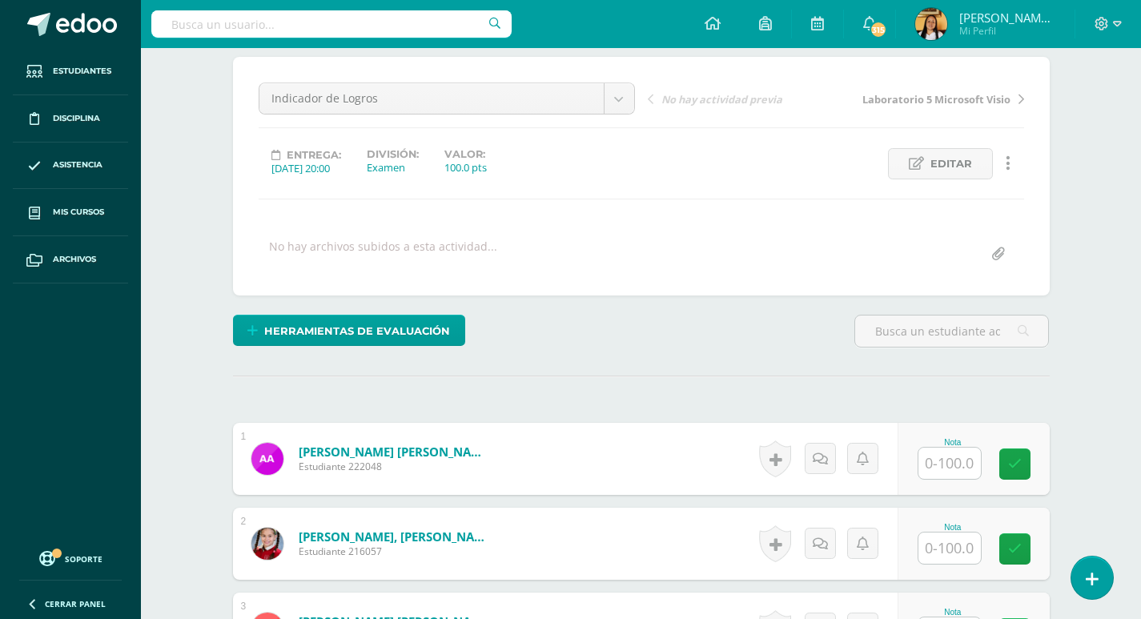
scroll to position [135, 0]
click at [968, 463] on input "text" at bounding box center [949, 462] width 62 height 31
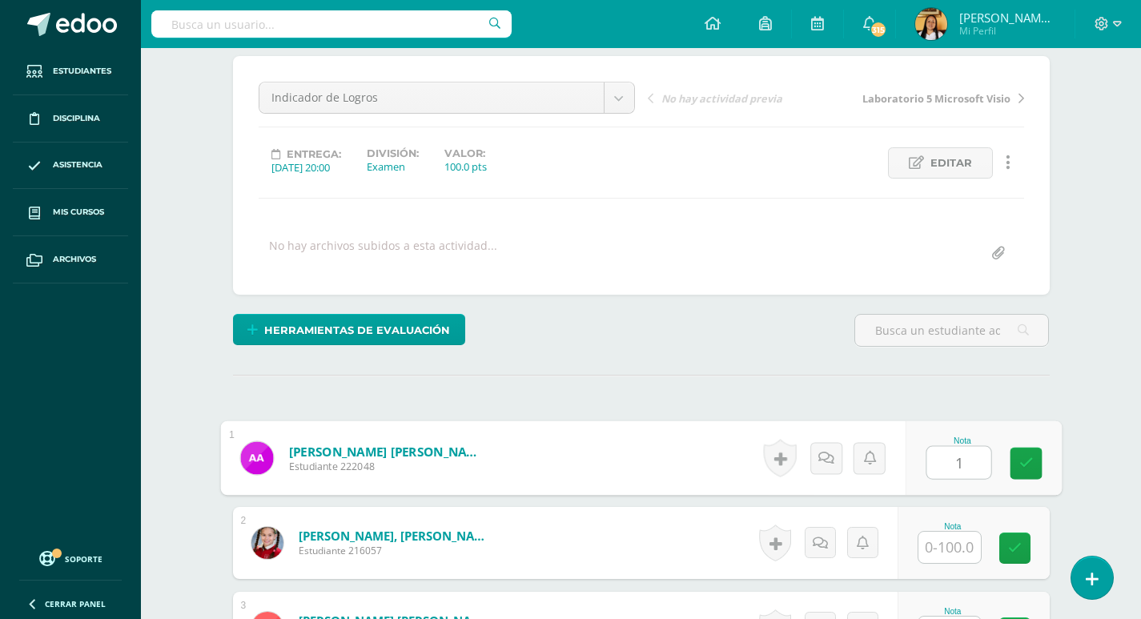
scroll to position [135, 0]
type input "100"
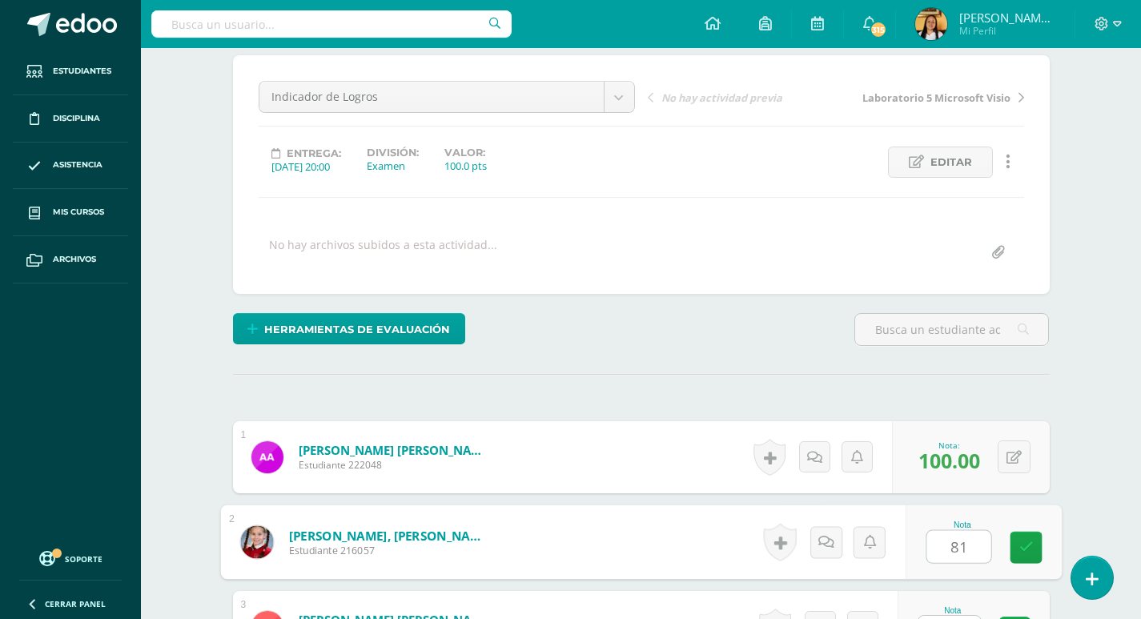
type input "81"
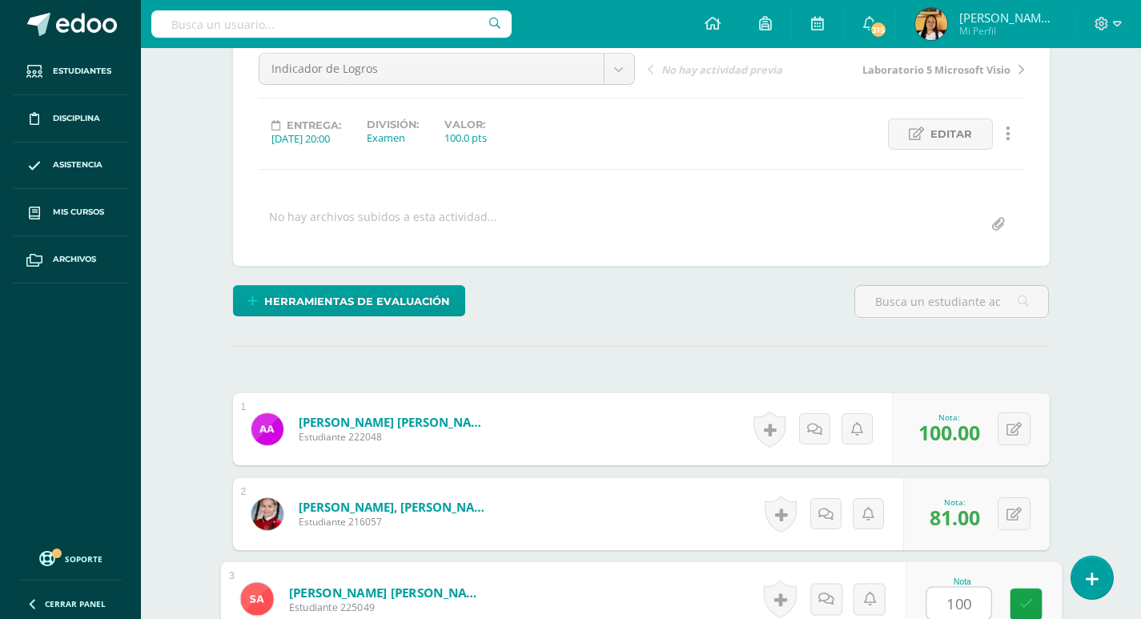
type input "100"
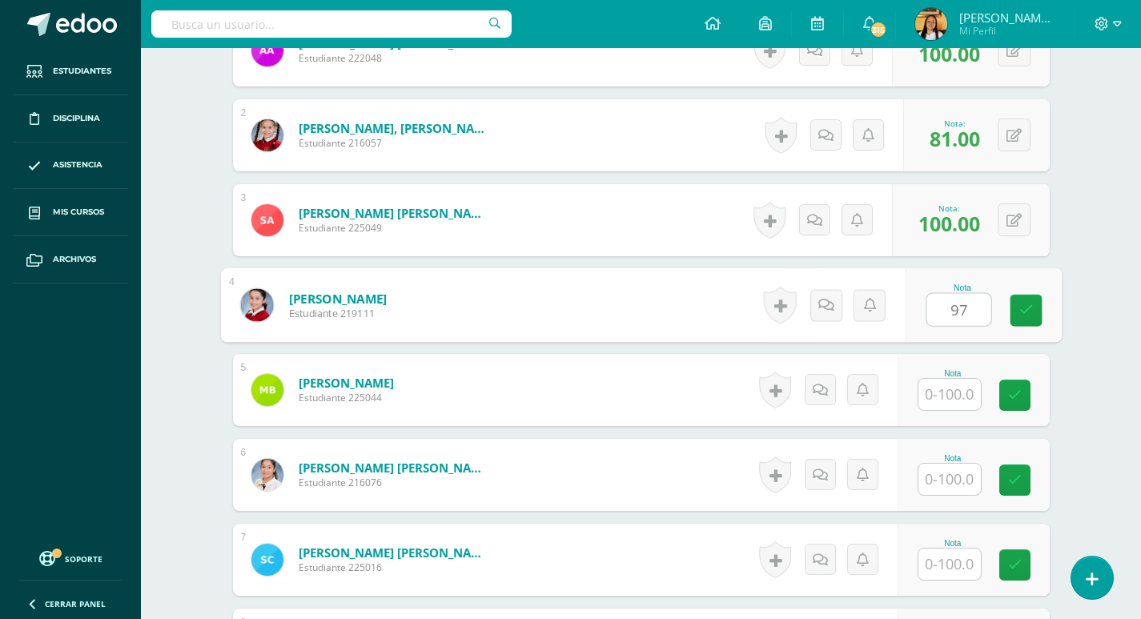
type input "97"
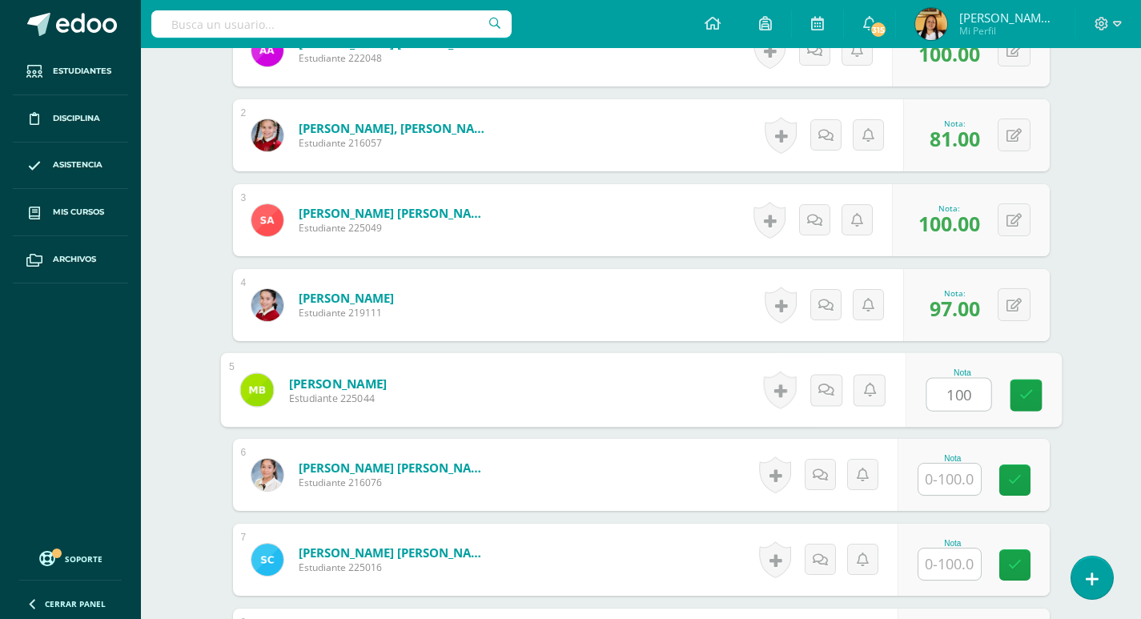
type input "100"
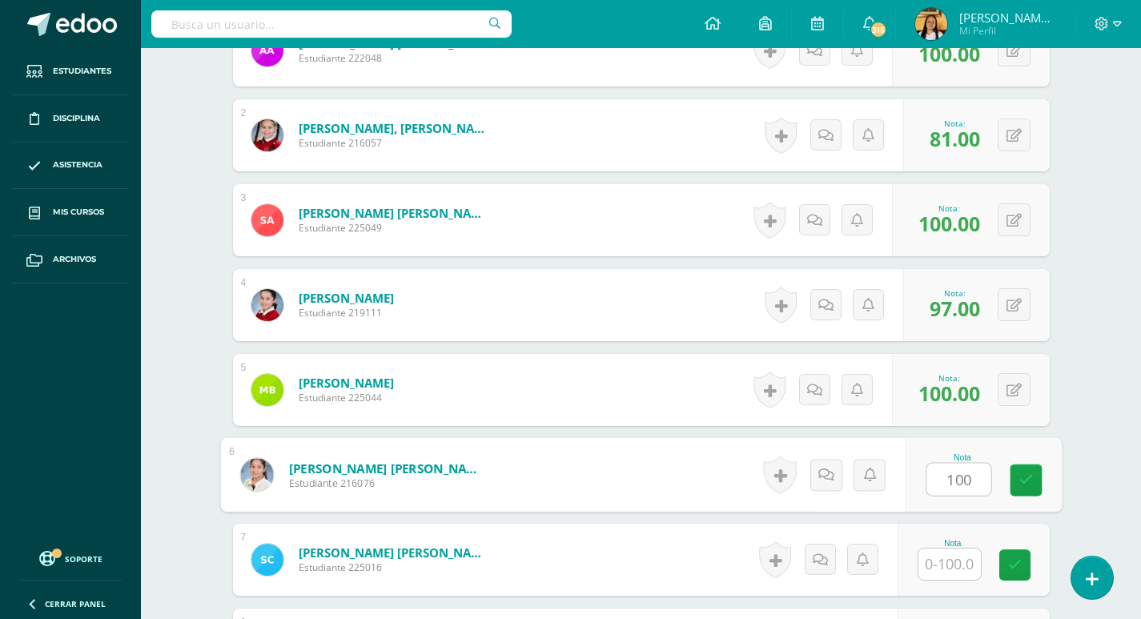
type input "100"
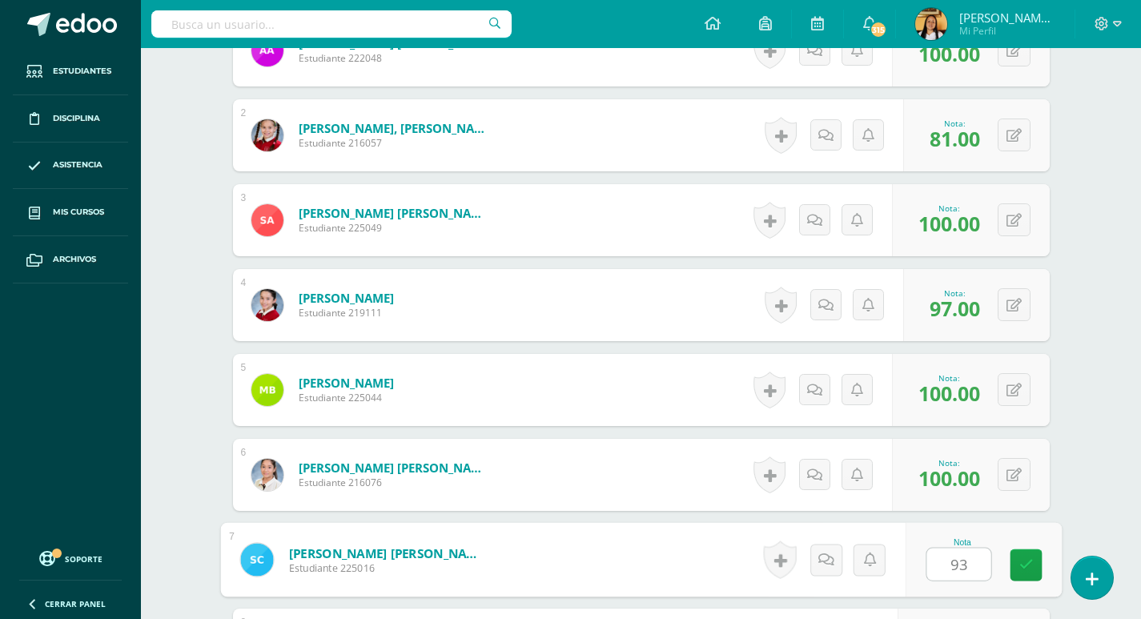
type input "93"
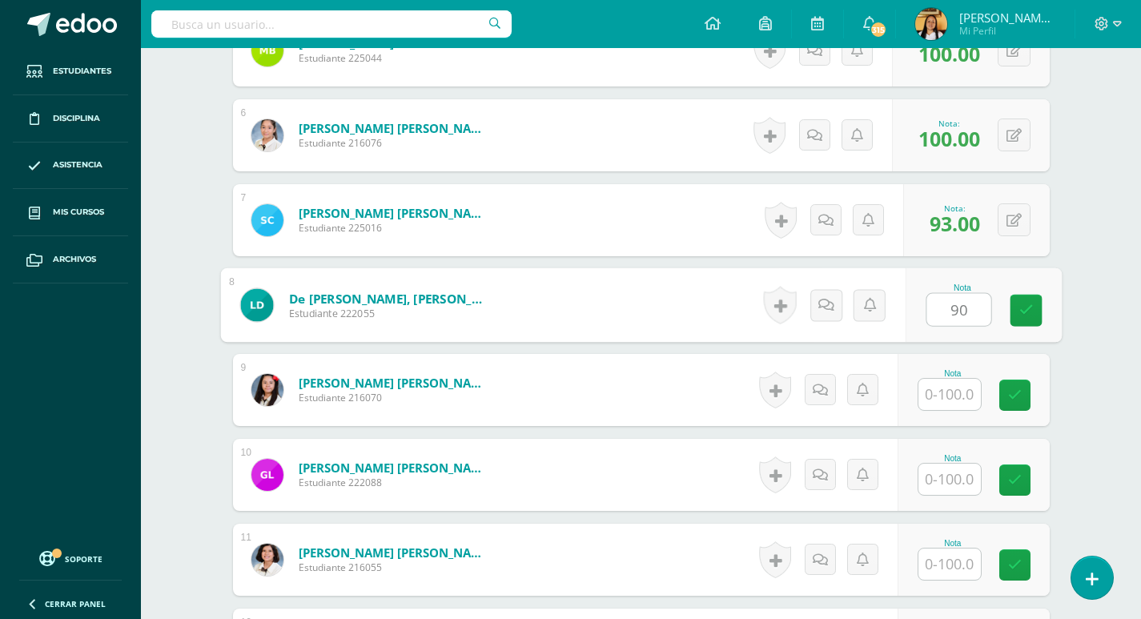
type input "90"
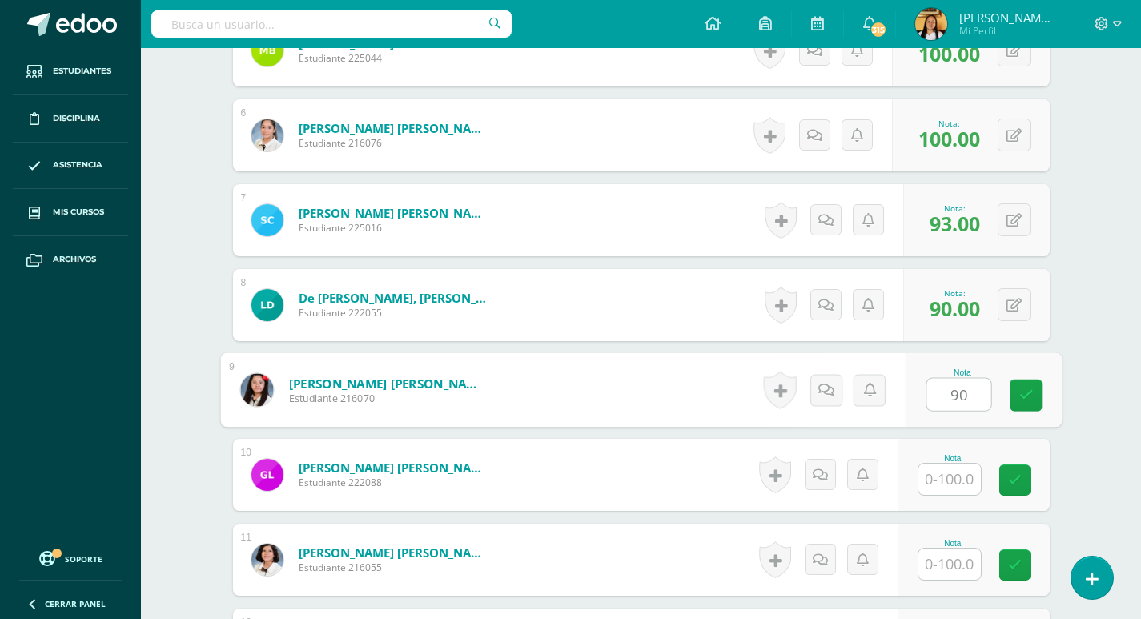
type input "90"
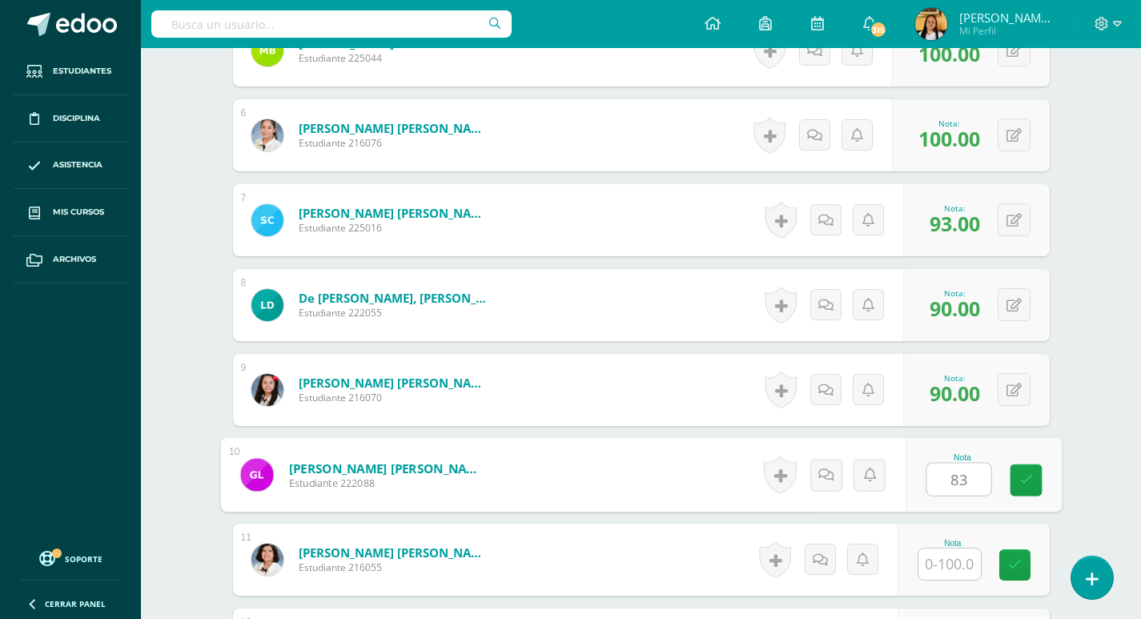
type input "83"
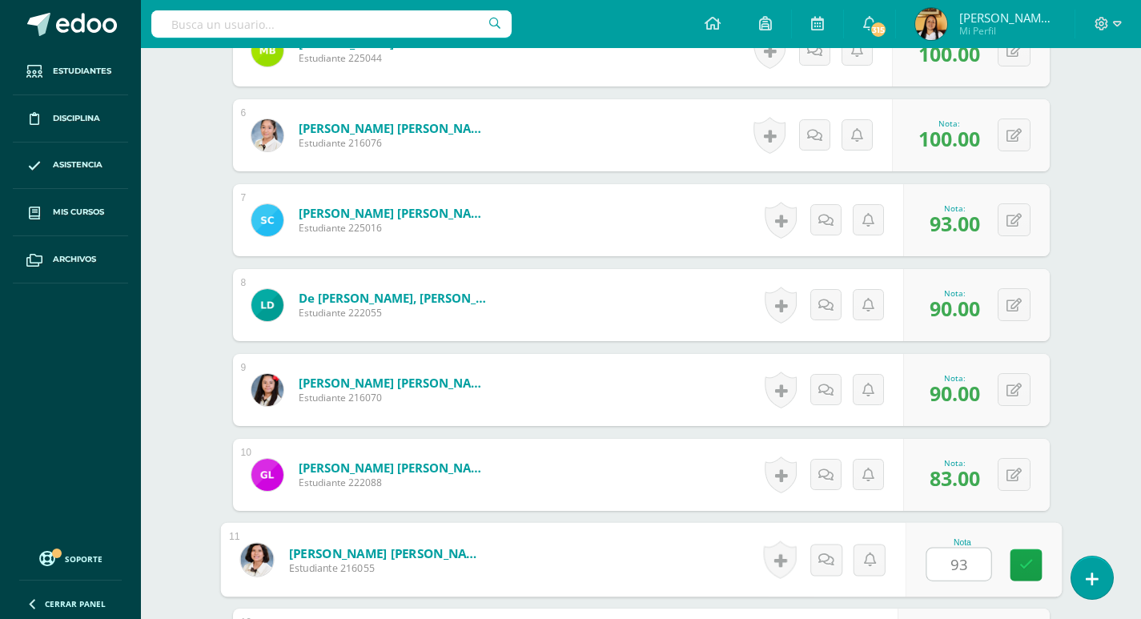
type input "93"
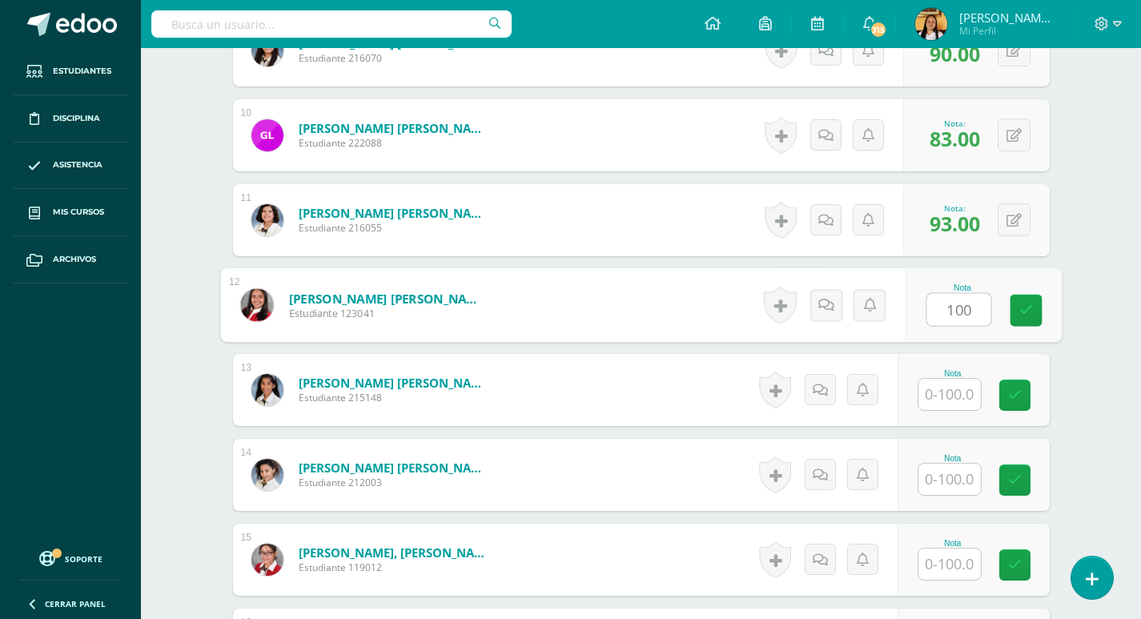
type input "100"
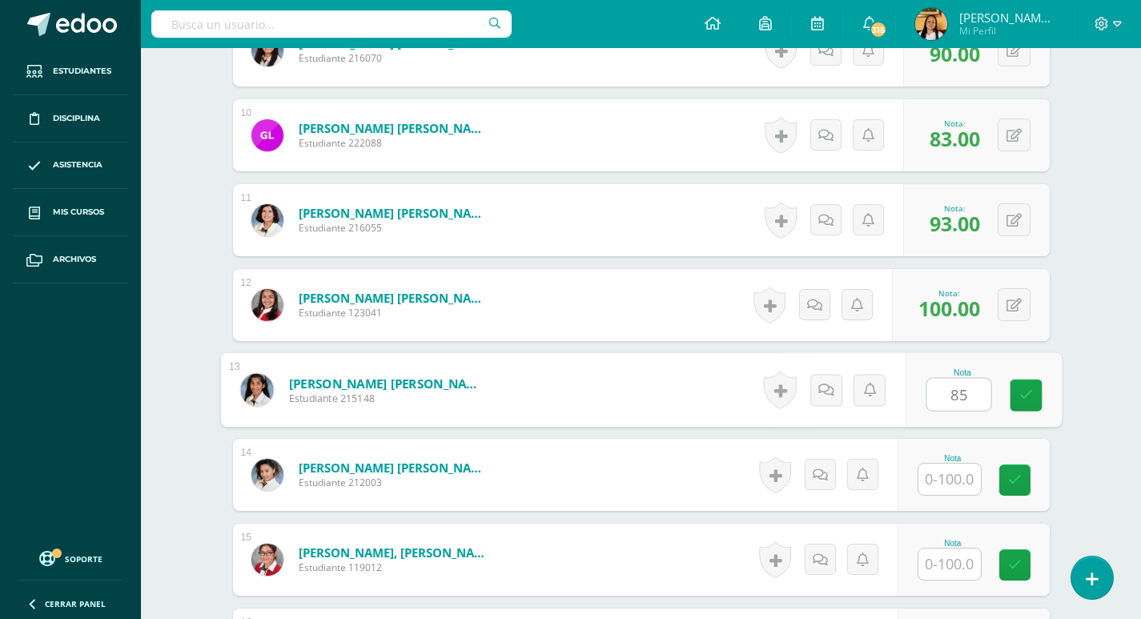
type input "85"
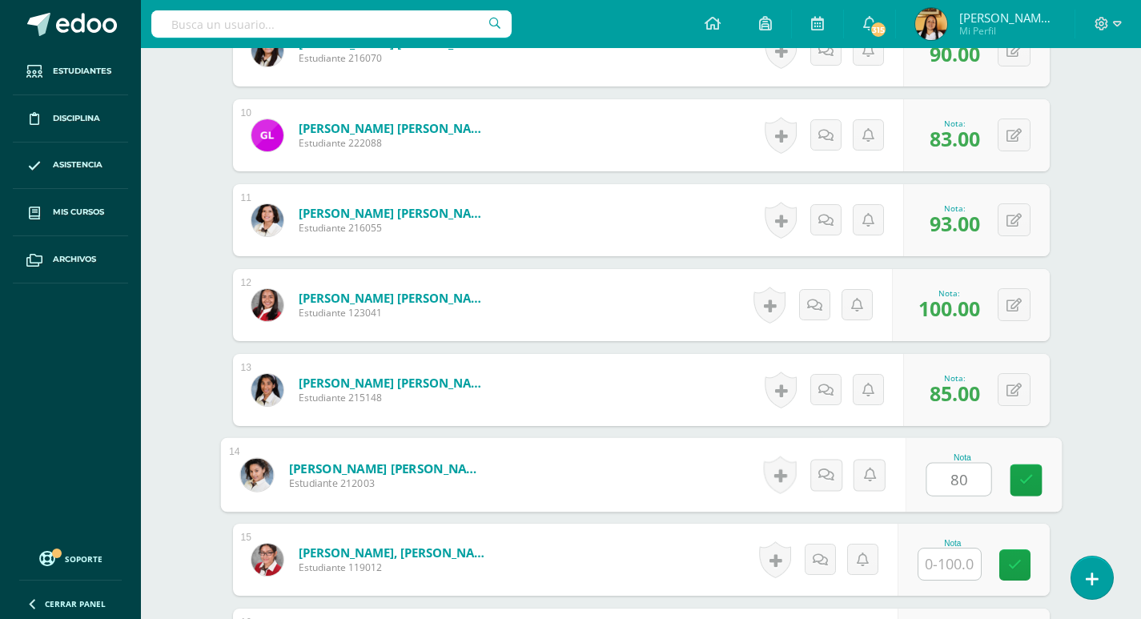
type input "80"
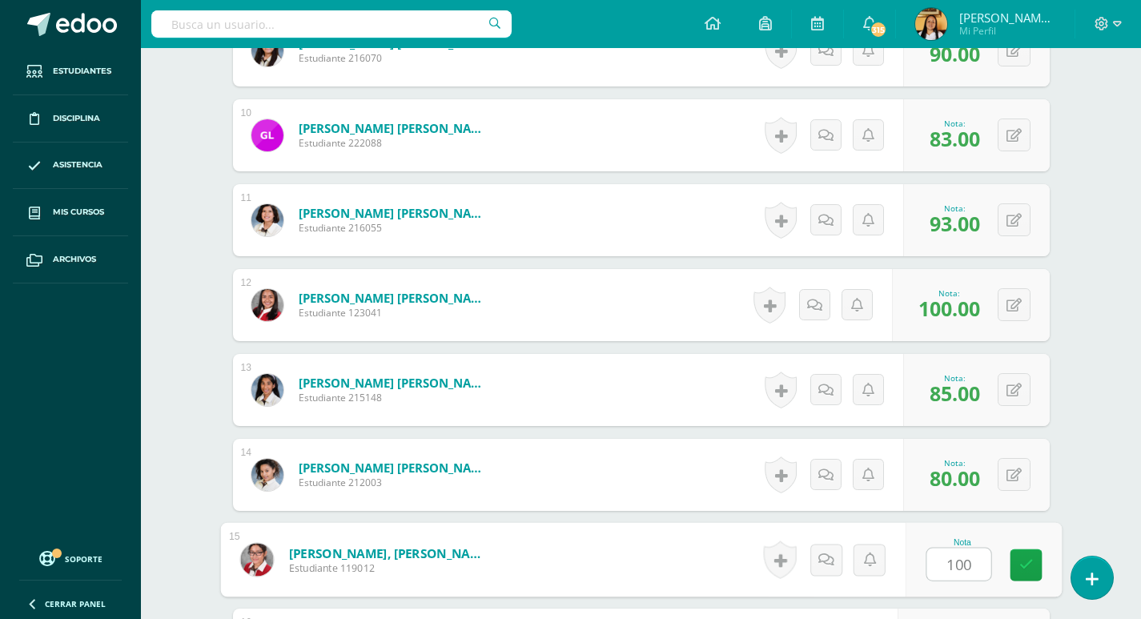
type input "100"
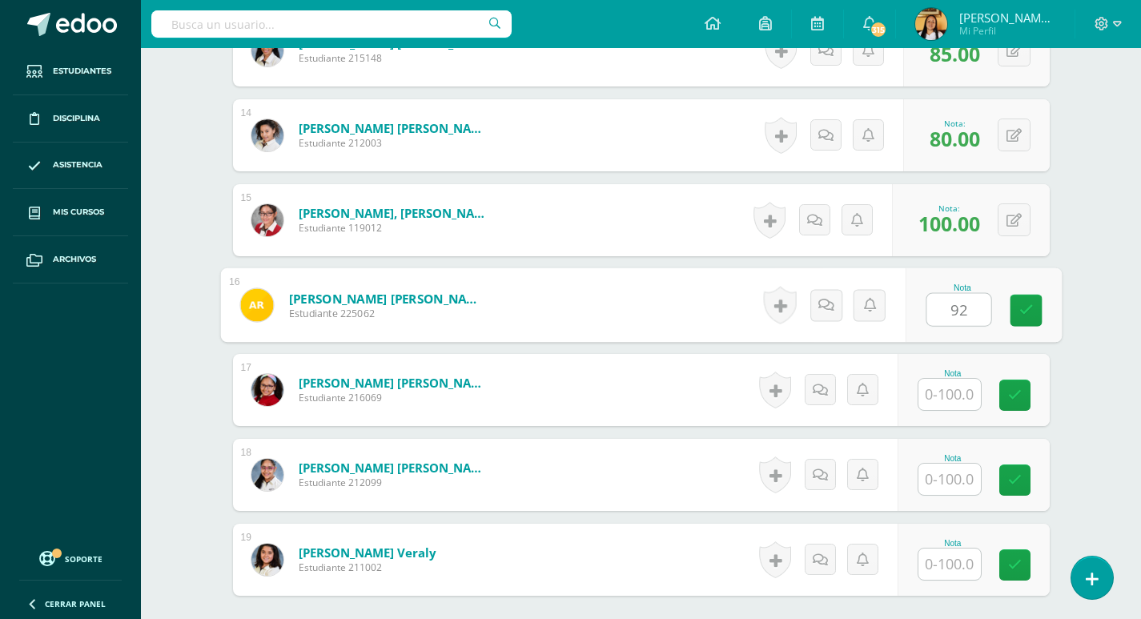
type input "92"
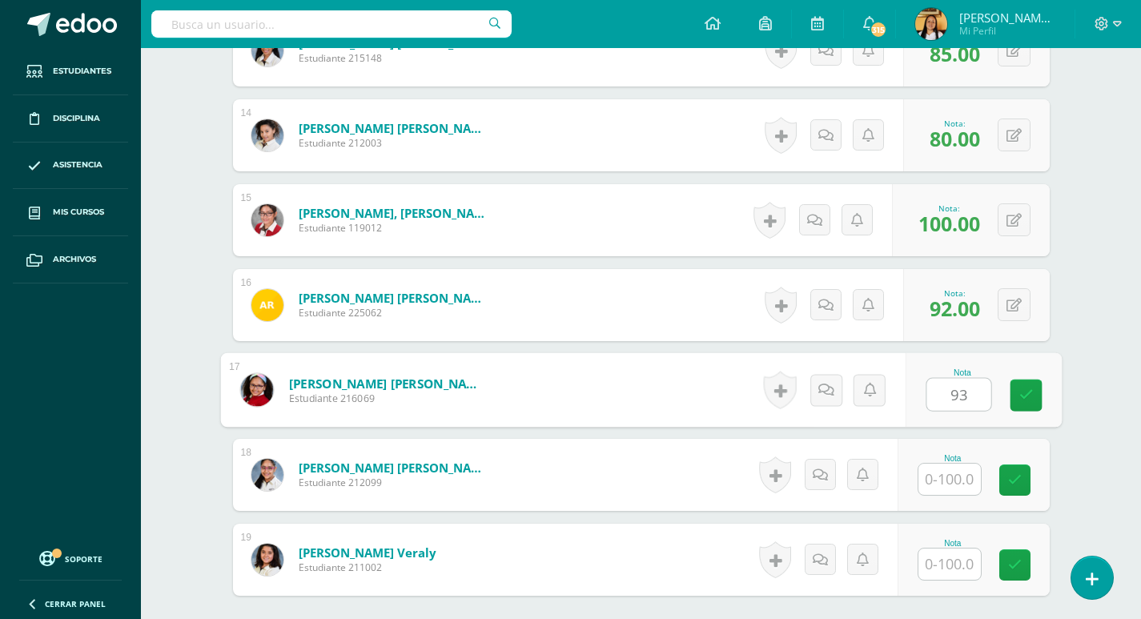
type input "93"
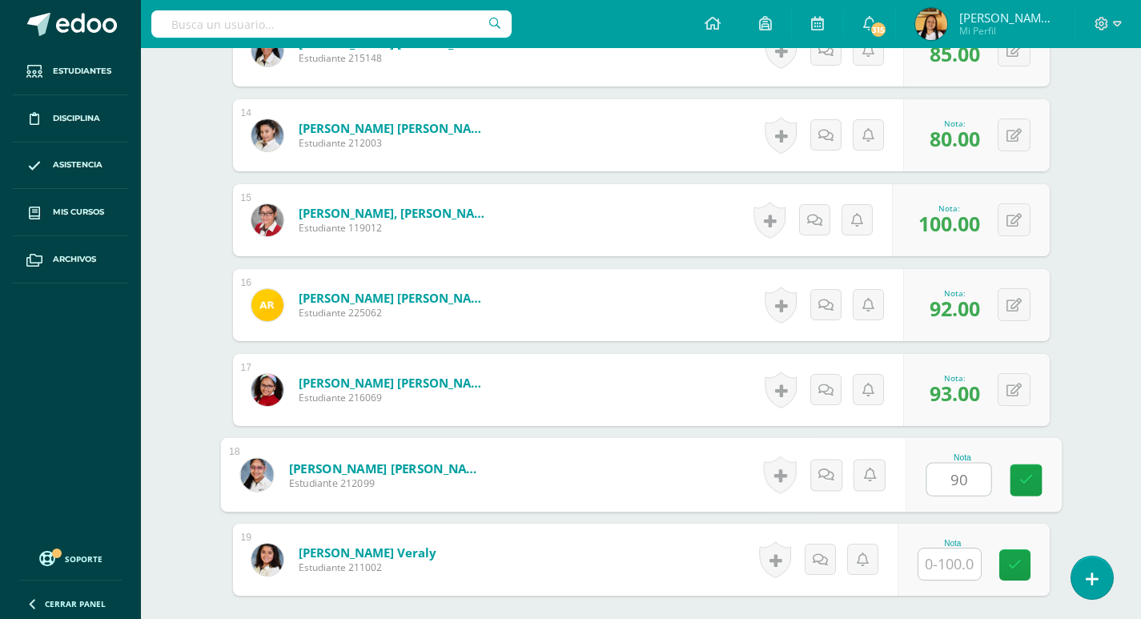
type input "90"
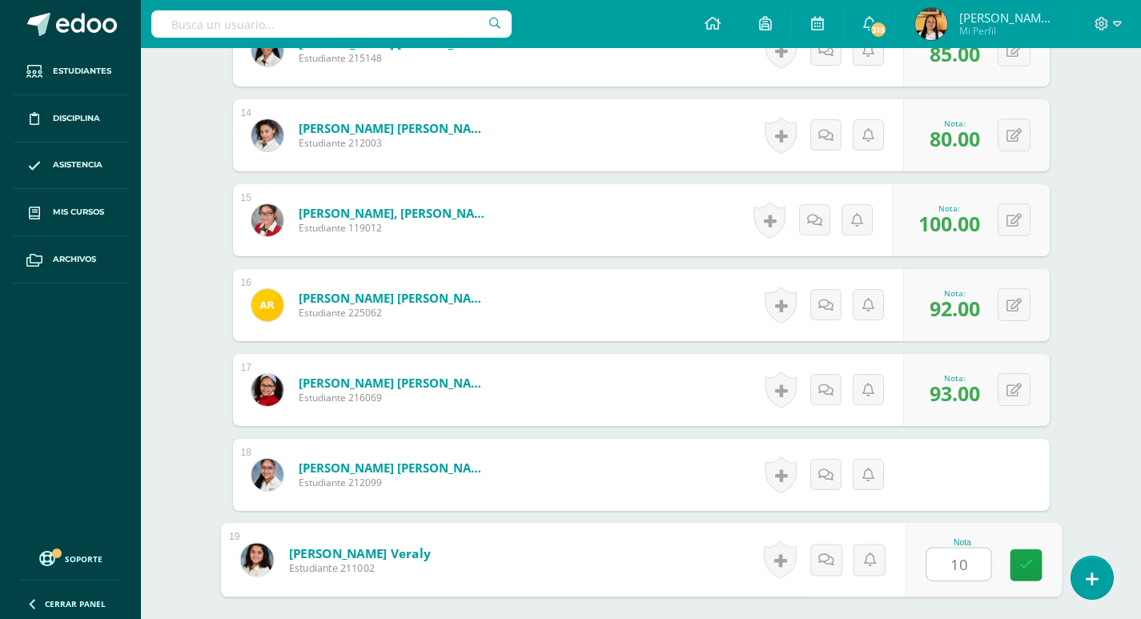
type input "100"
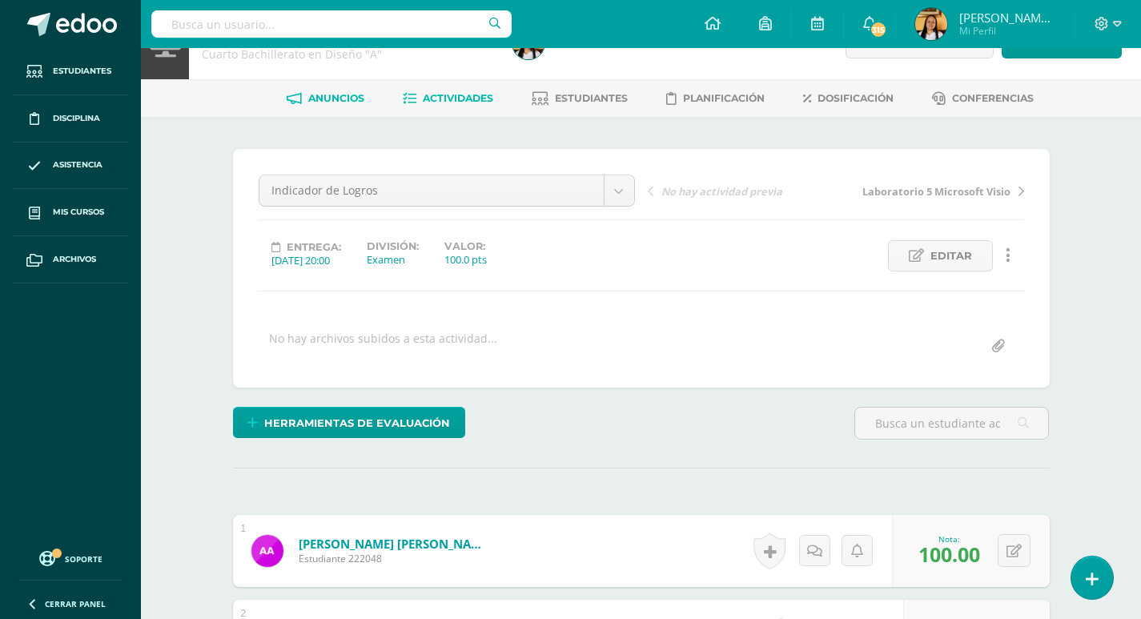
scroll to position [39, 0]
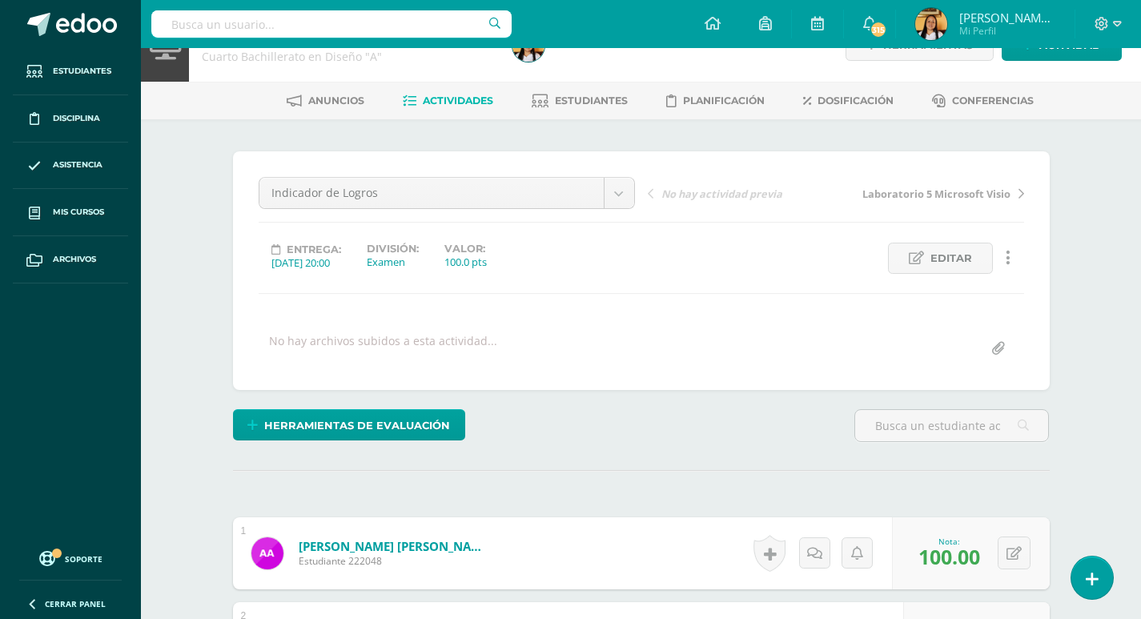
click at [459, 90] on link "Actividades" at bounding box center [448, 101] width 90 height 26
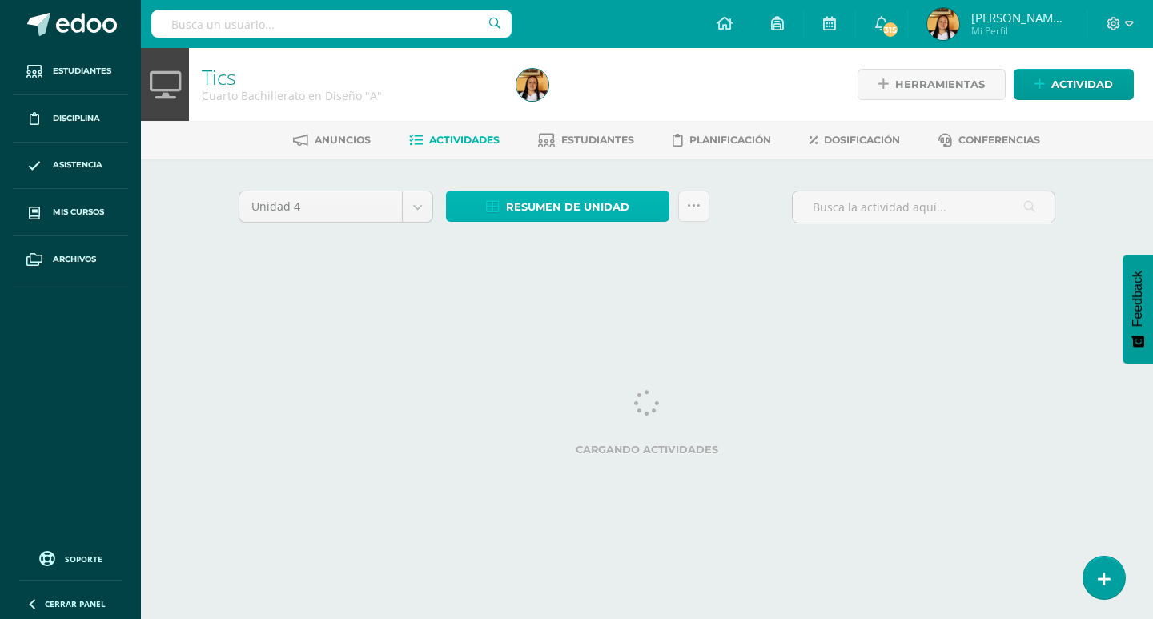
click at [575, 210] on span "Resumen de unidad" at bounding box center [567, 207] width 123 height 30
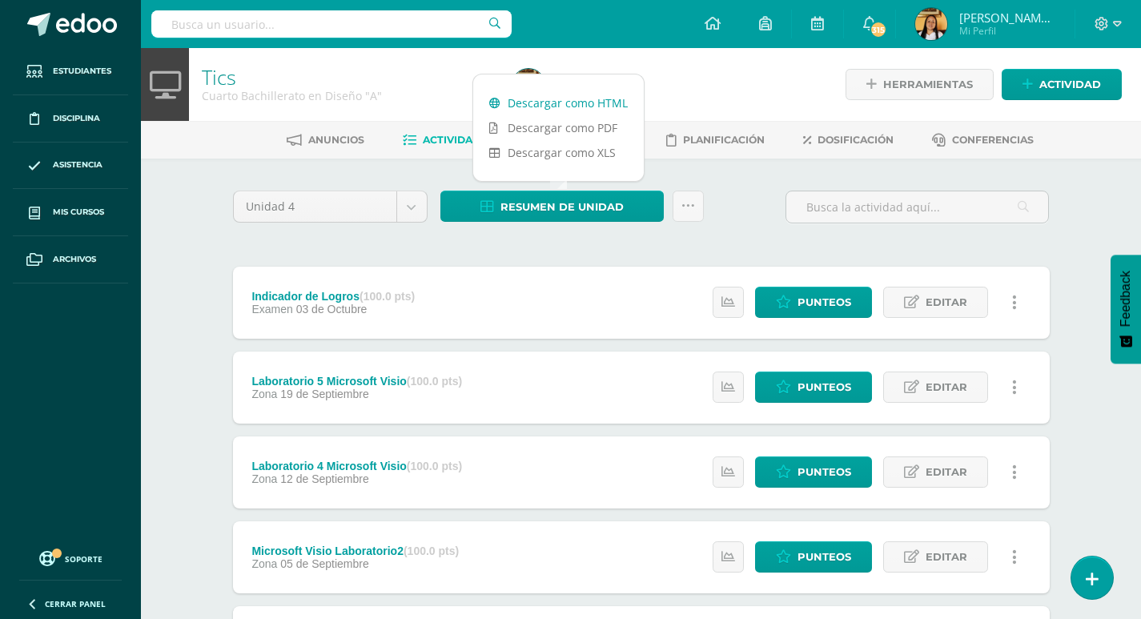
click at [560, 103] on link "Descargar como HTML" at bounding box center [558, 102] width 171 height 25
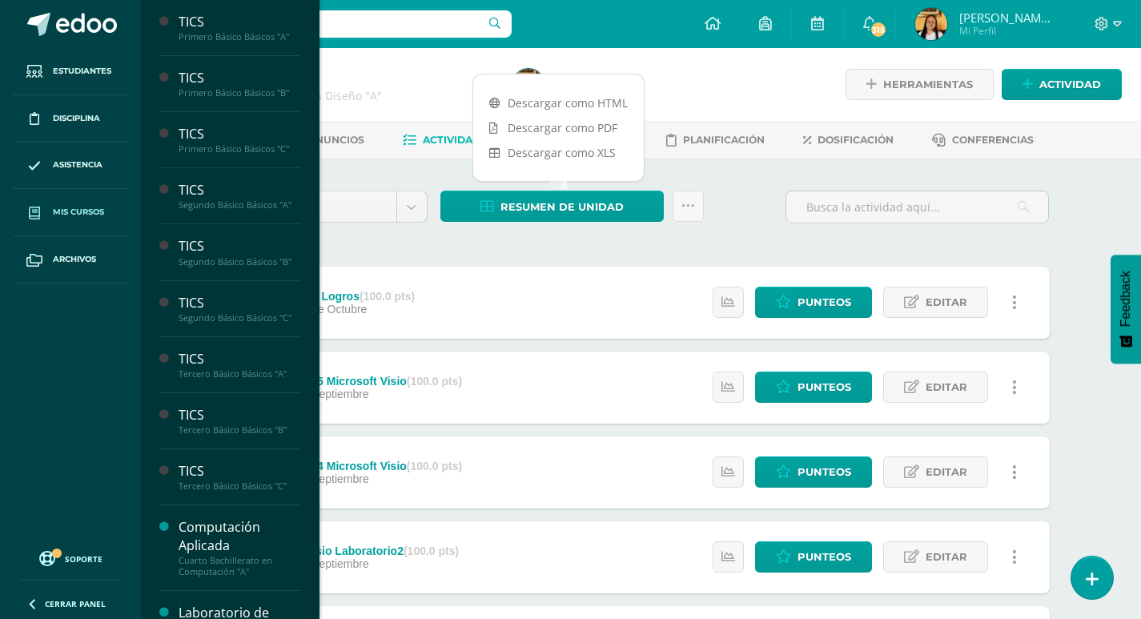
click at [61, 215] on span "Mis cursos" at bounding box center [78, 212] width 51 height 13
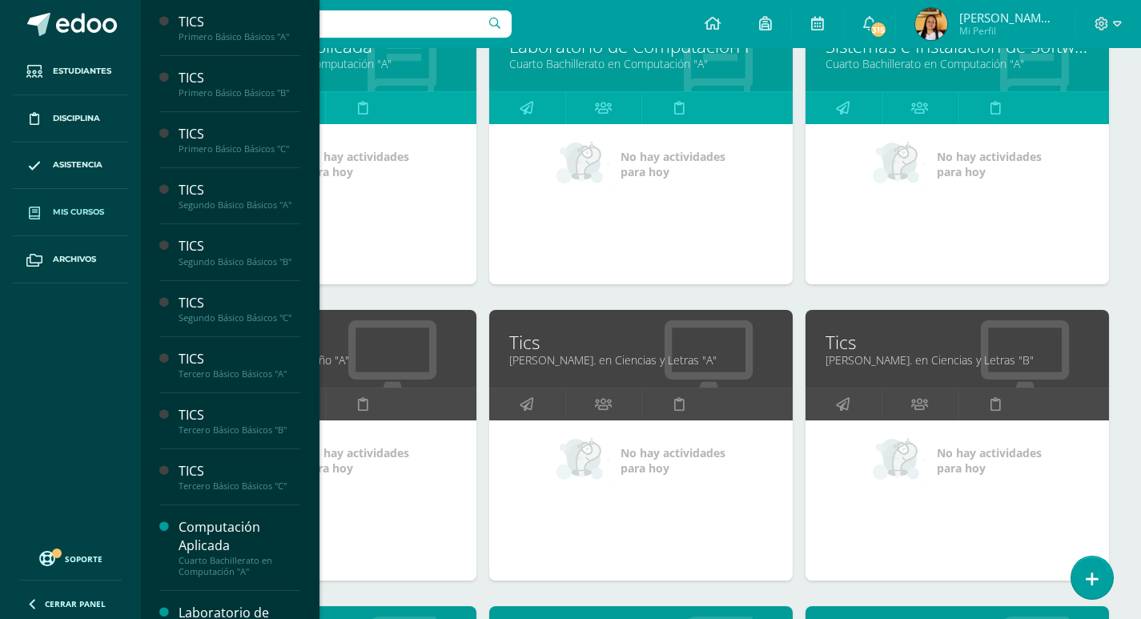
scroll to position [1389, 0]
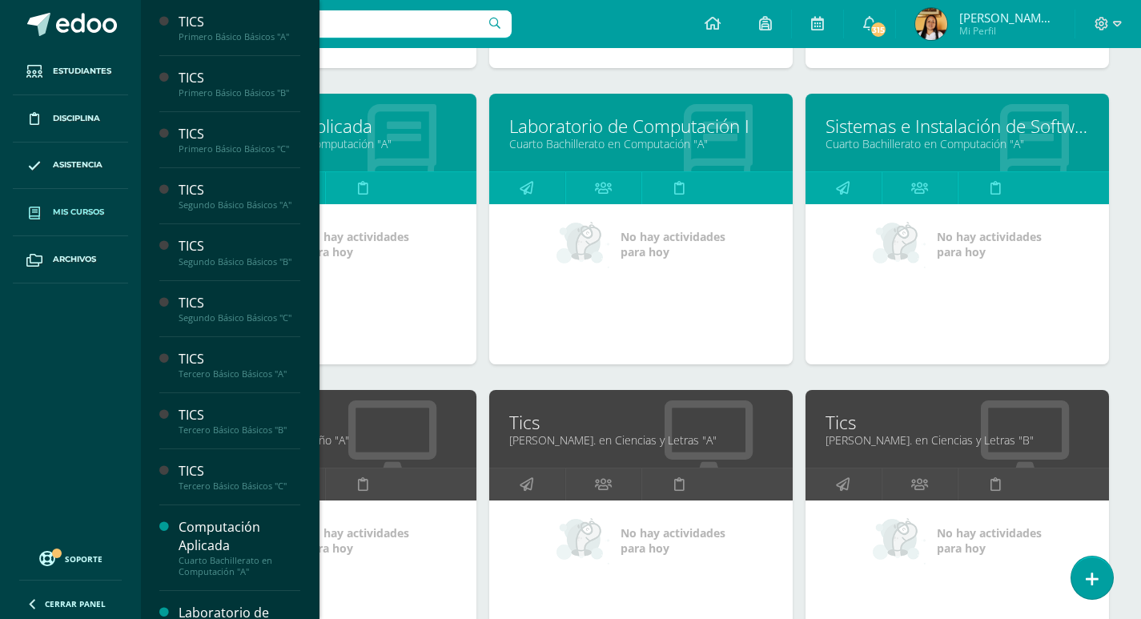
click at [659, 126] on link "Laboratorio de Computación I" at bounding box center [640, 126] width 263 height 25
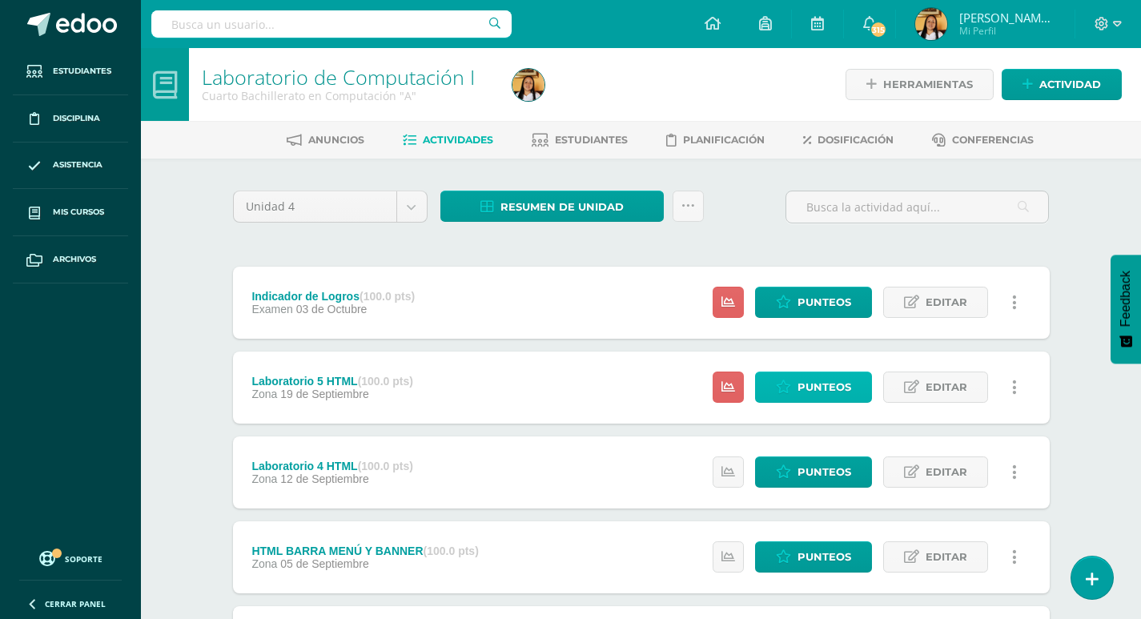
click at [852, 374] on link "Punteos" at bounding box center [813, 387] width 117 height 31
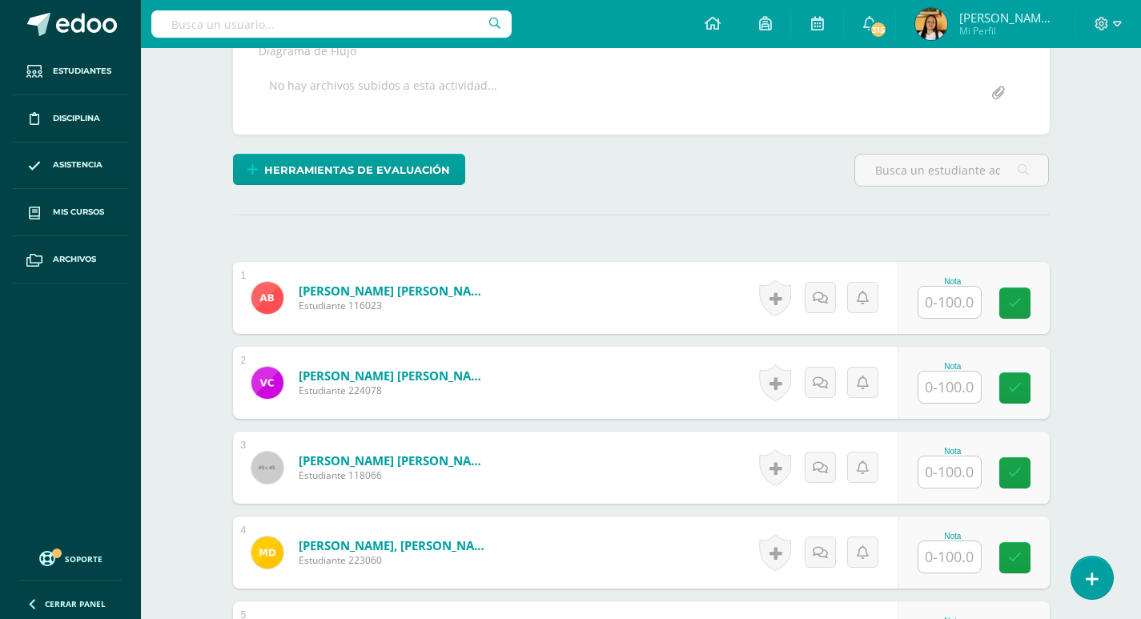
scroll to position [311, 0]
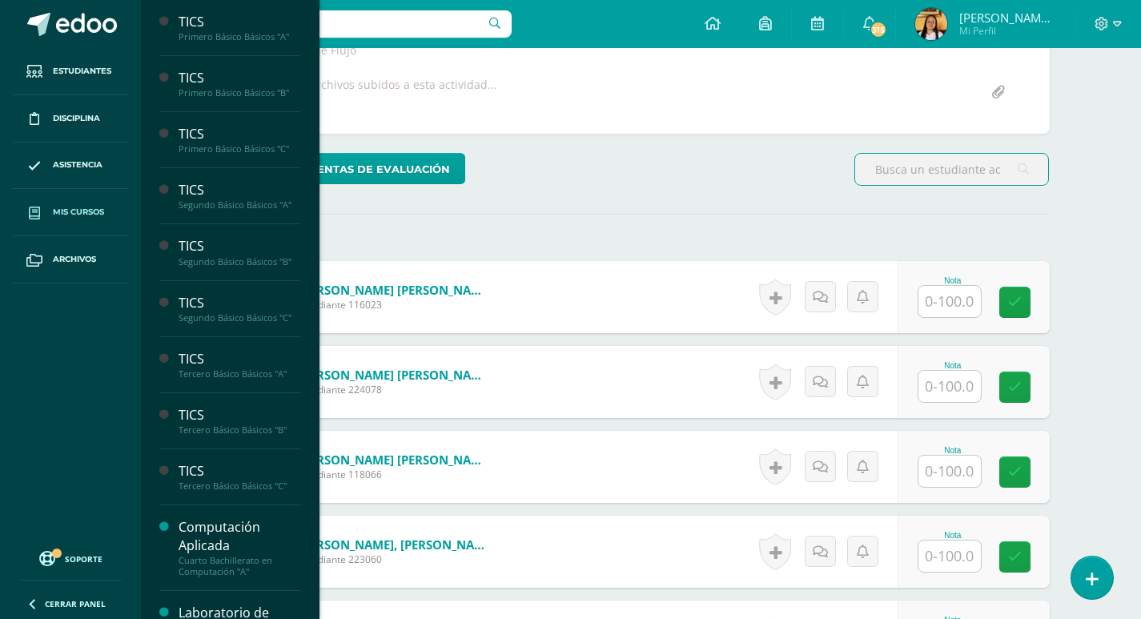
click at [86, 220] on link "Mis cursos" at bounding box center [70, 212] width 115 height 47
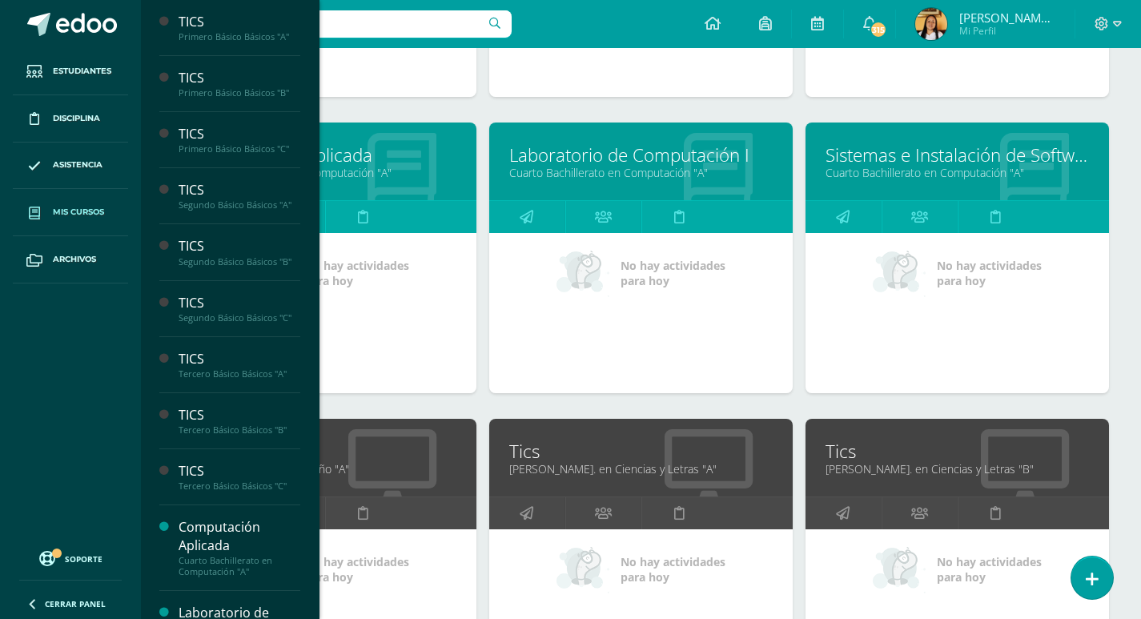
scroll to position [1361, 0]
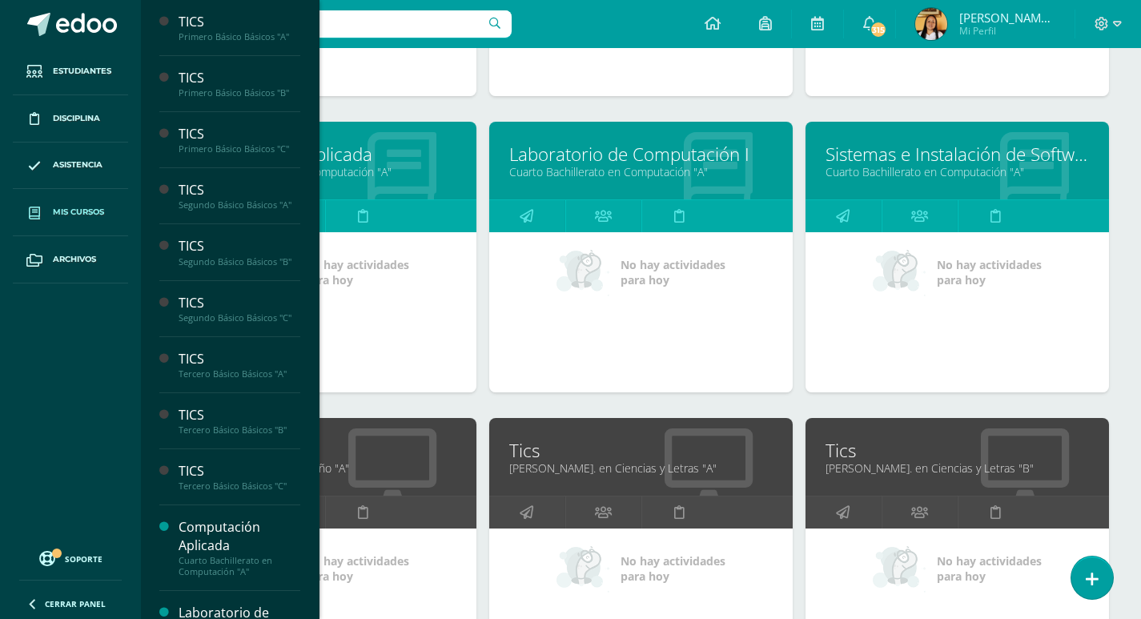
click at [613, 149] on link "Laboratorio de Computación I" at bounding box center [640, 154] width 263 height 25
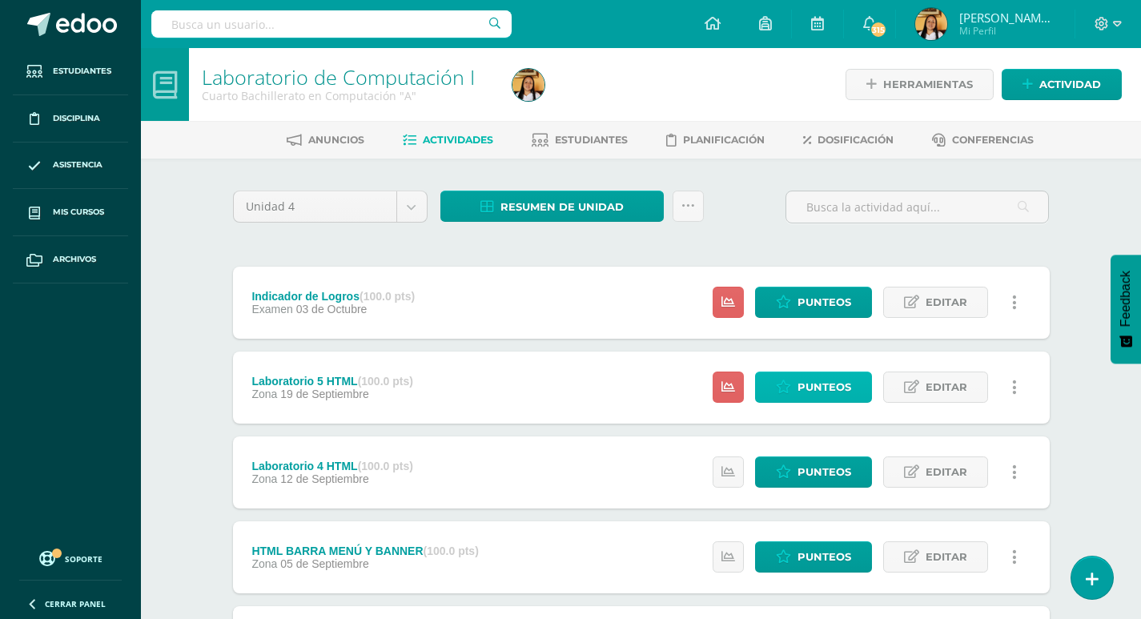
click at [791, 385] on icon at bounding box center [783, 387] width 15 height 14
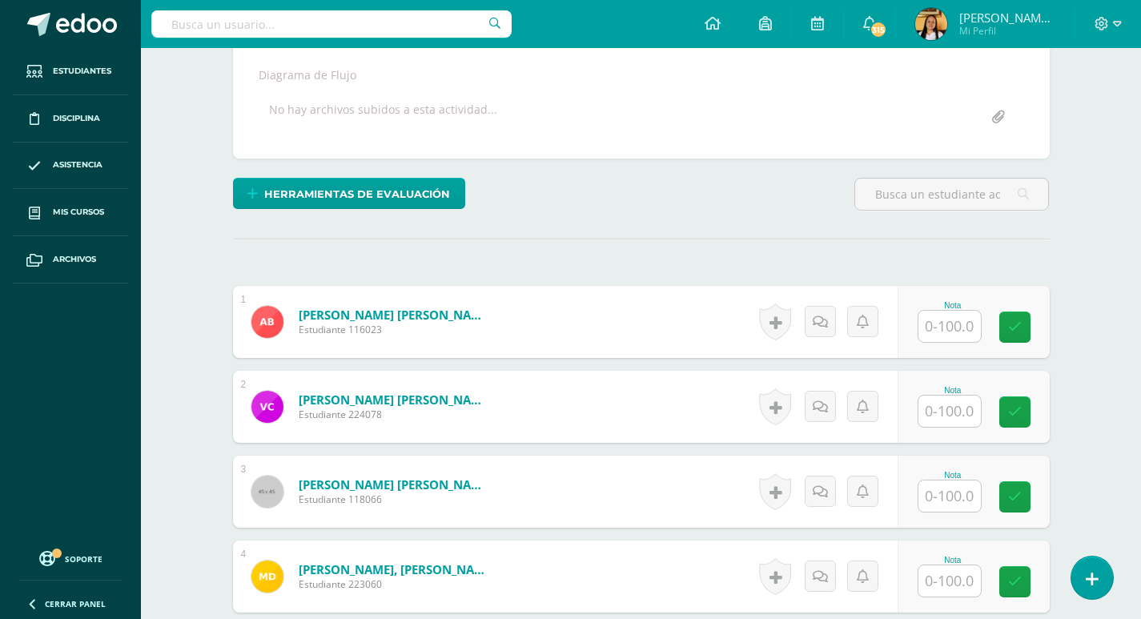
scroll to position [317, 0]
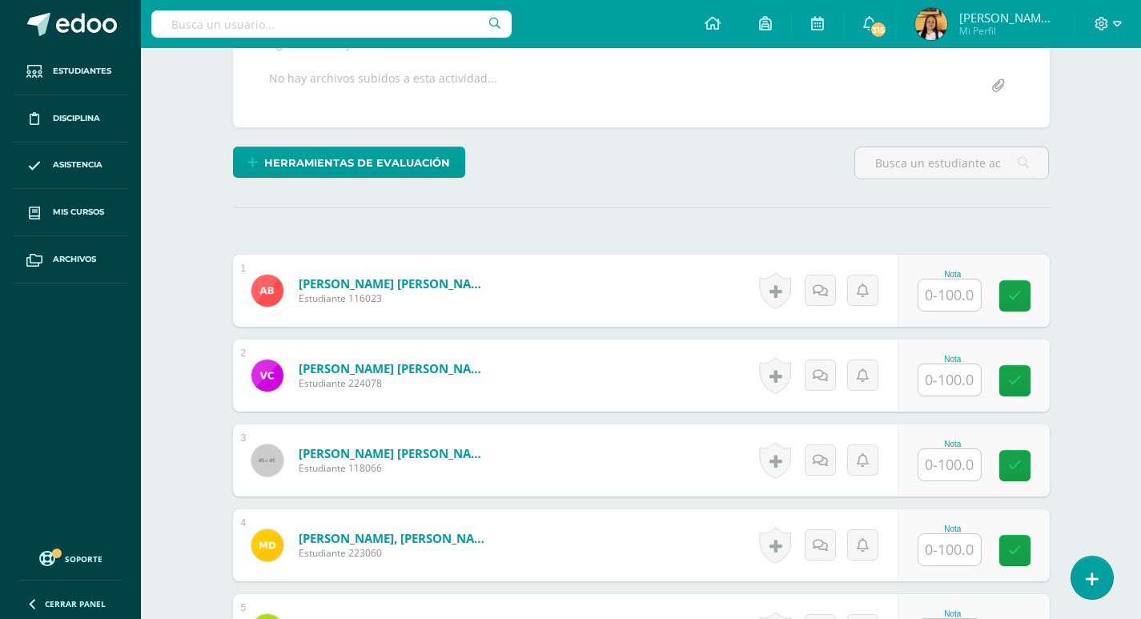
click at [930, 285] on input "text" at bounding box center [949, 294] width 62 height 31
type input "100"
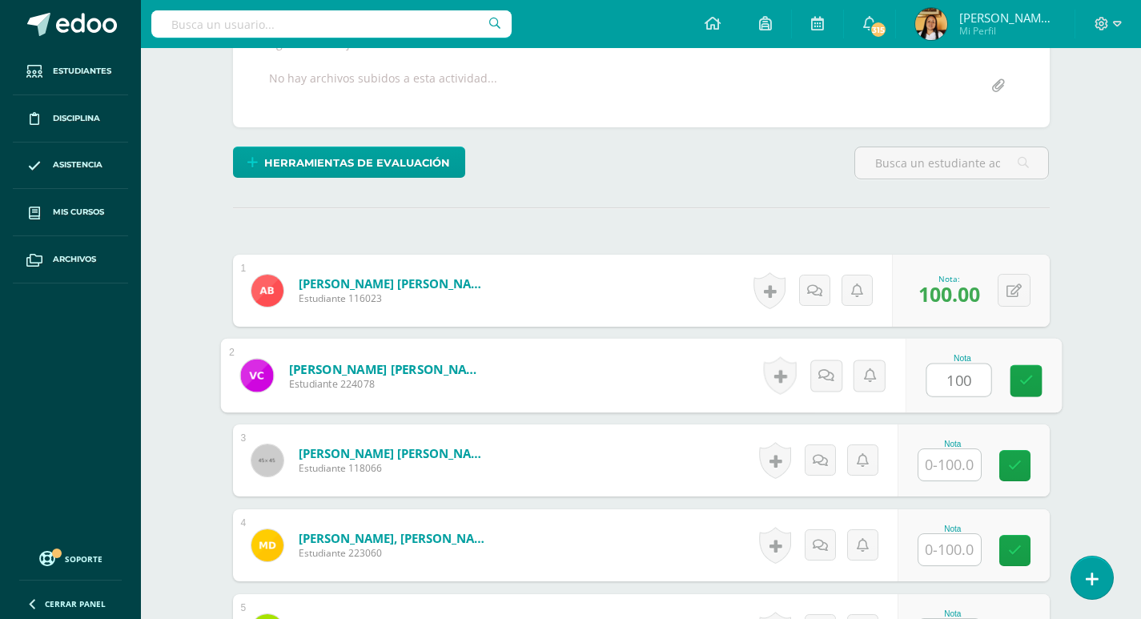
type input "100"
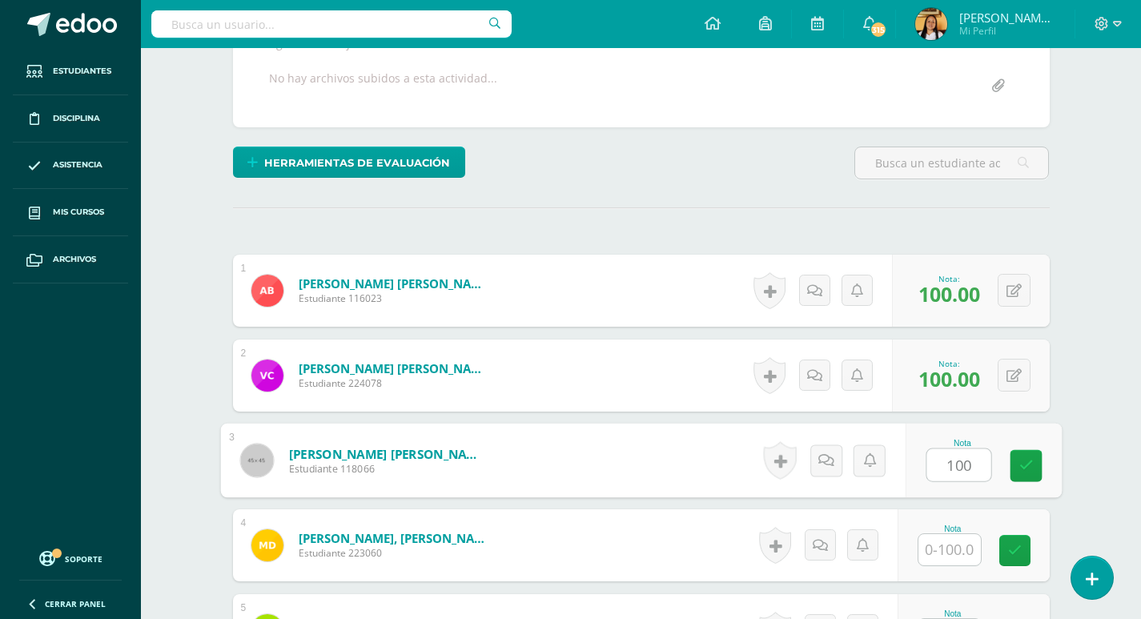
type input "100"
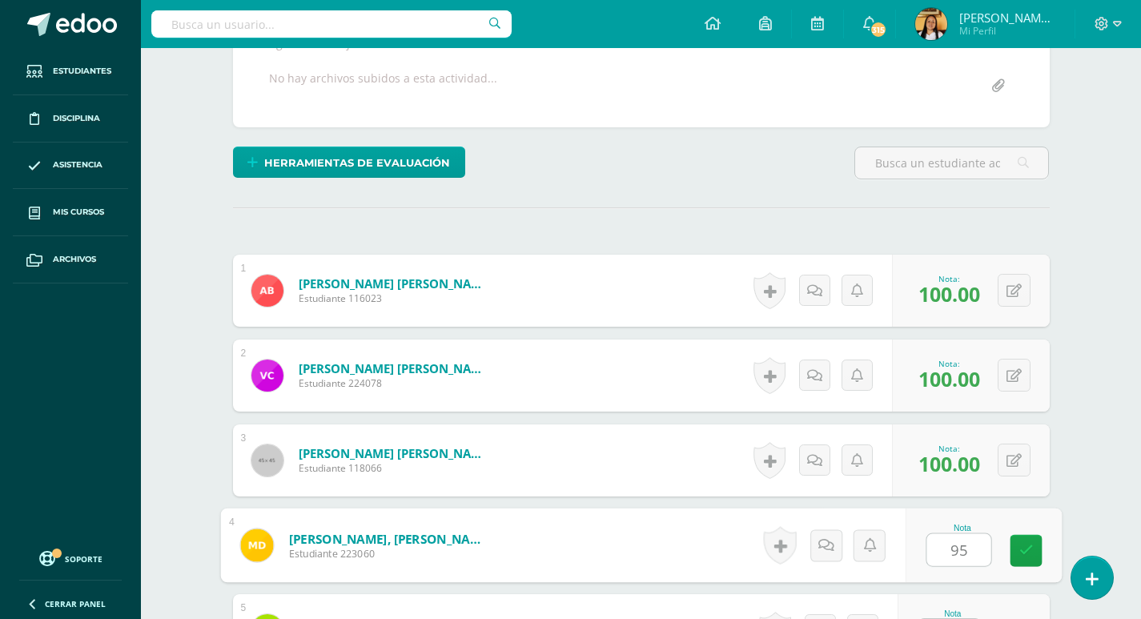
type input "95"
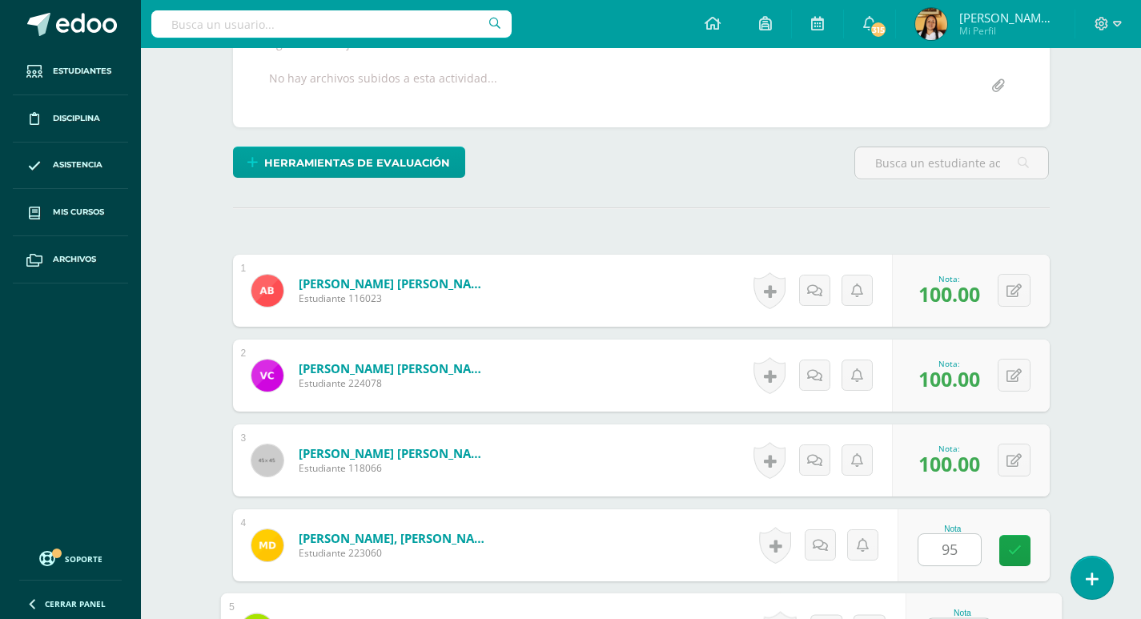
scroll to position [348, 0]
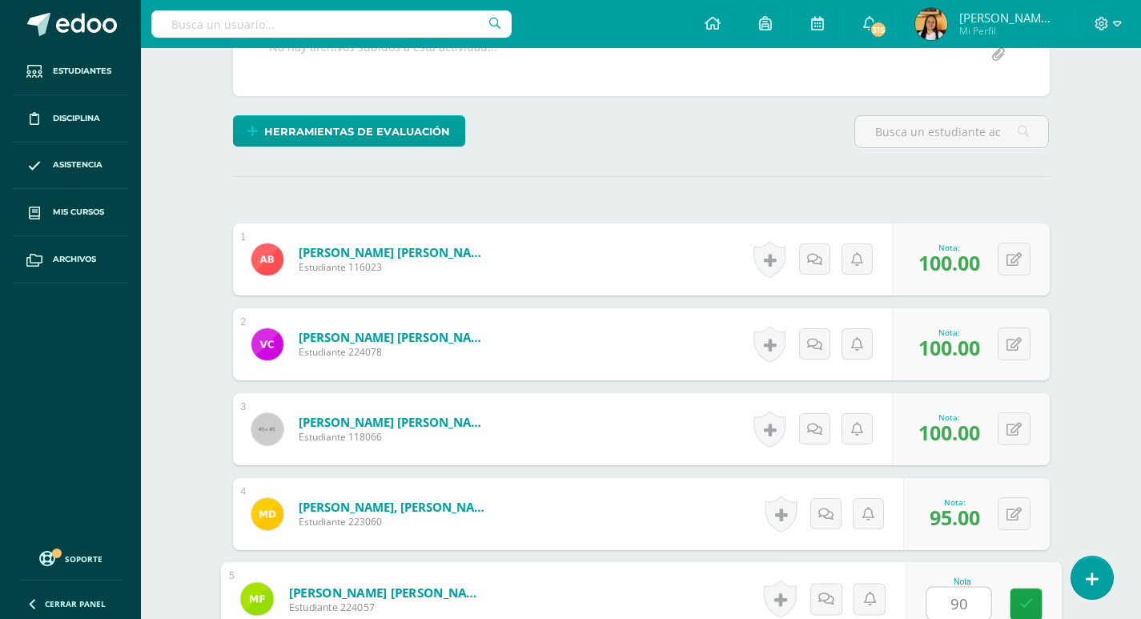
type input "90"
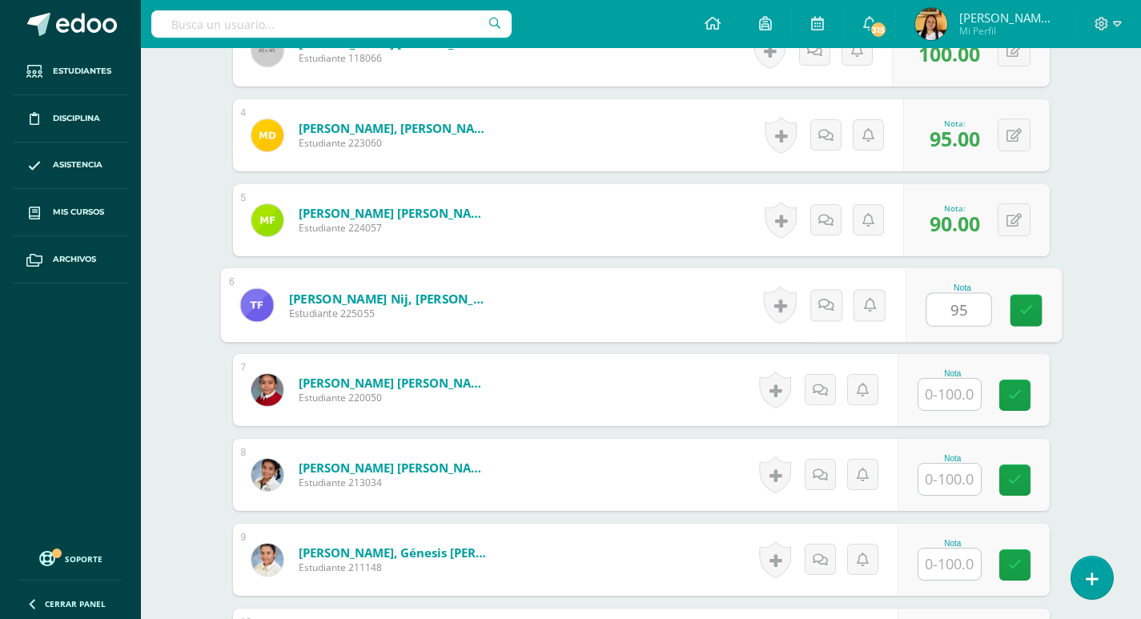
type input "95"
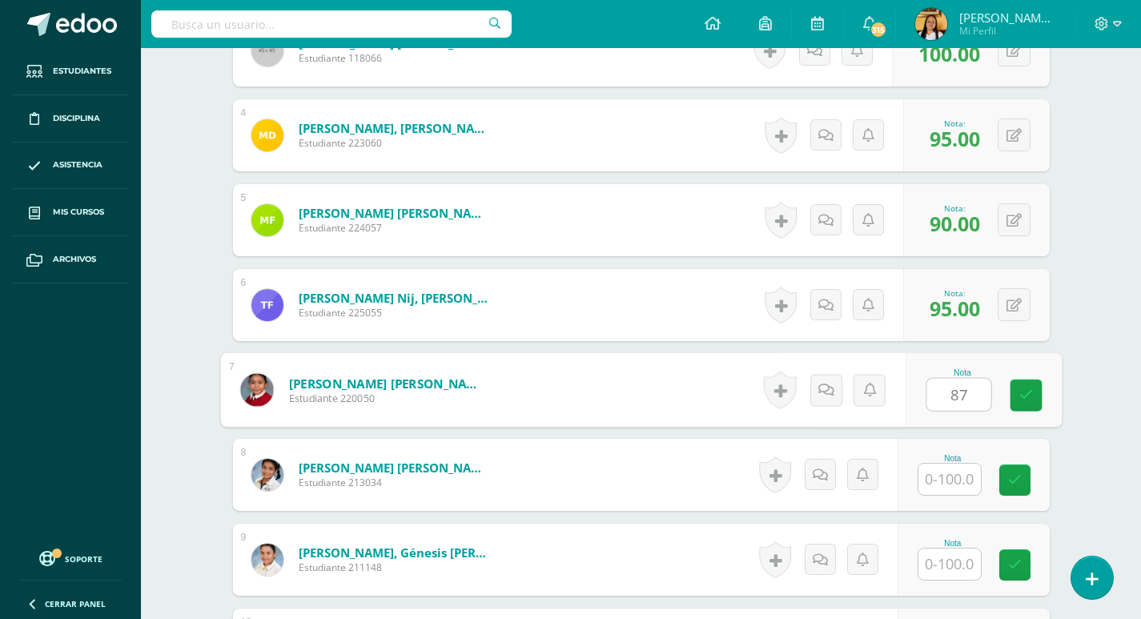
type input "87"
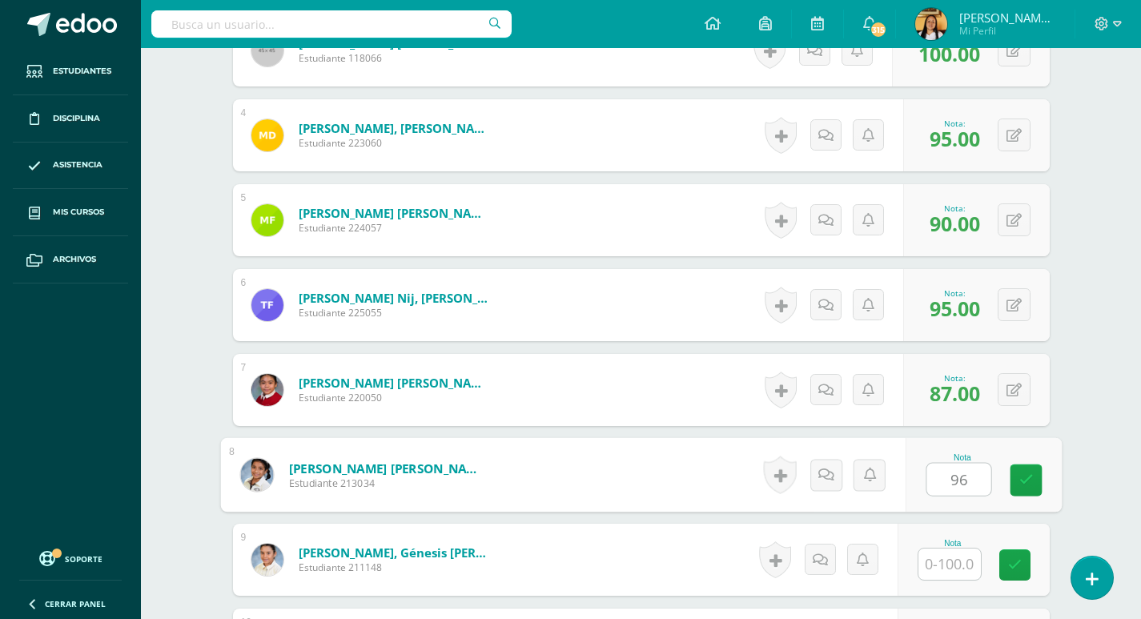
type input "96"
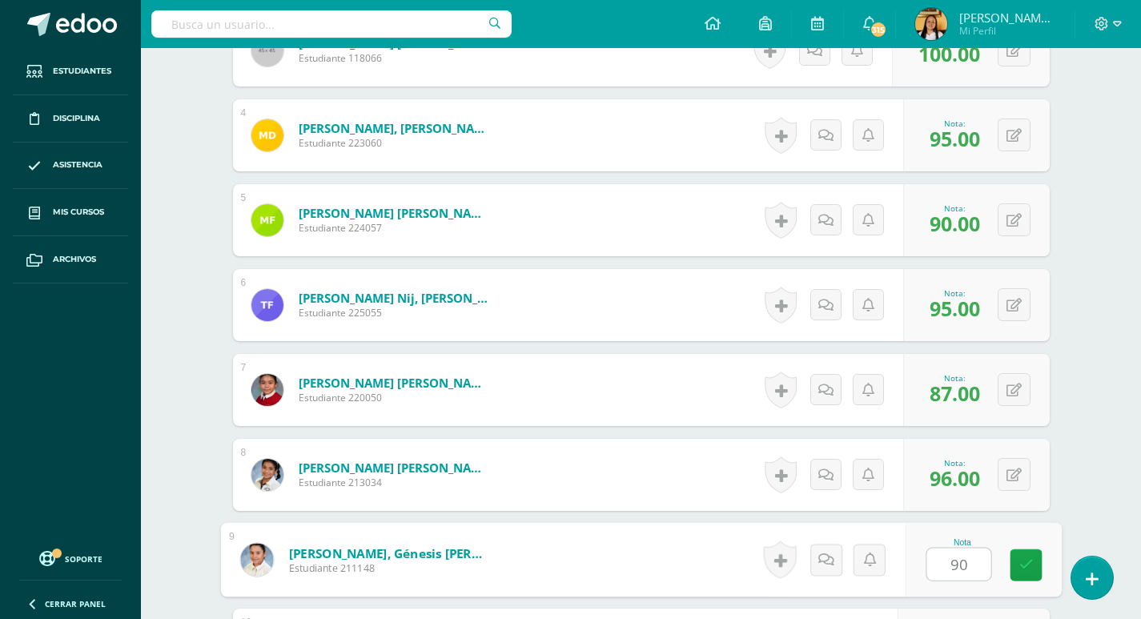
type input "90"
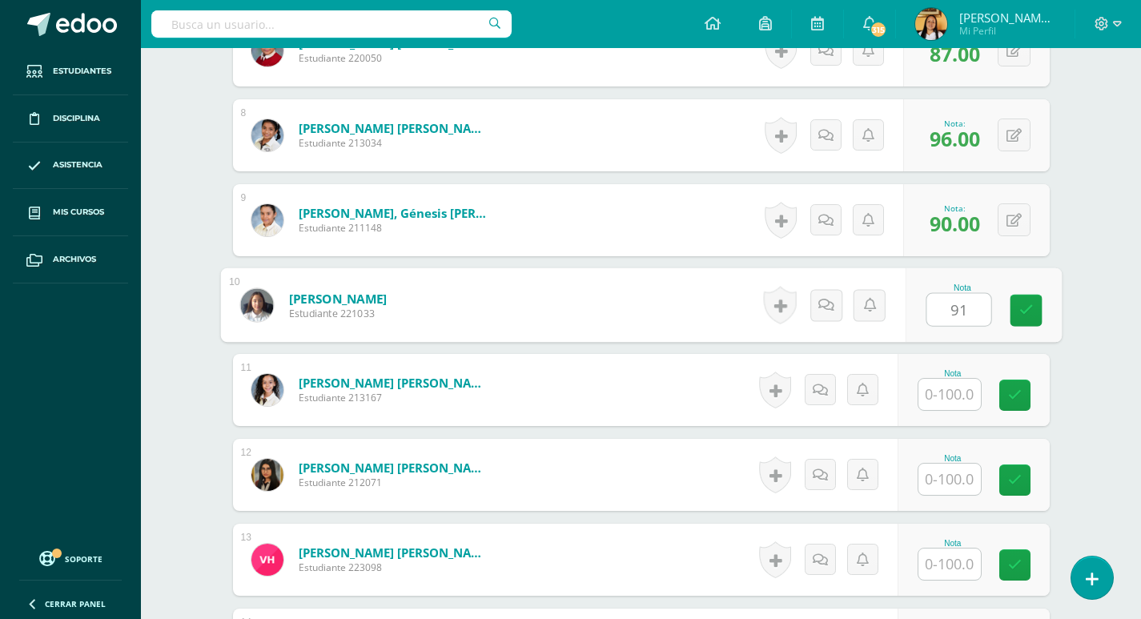
type input "91"
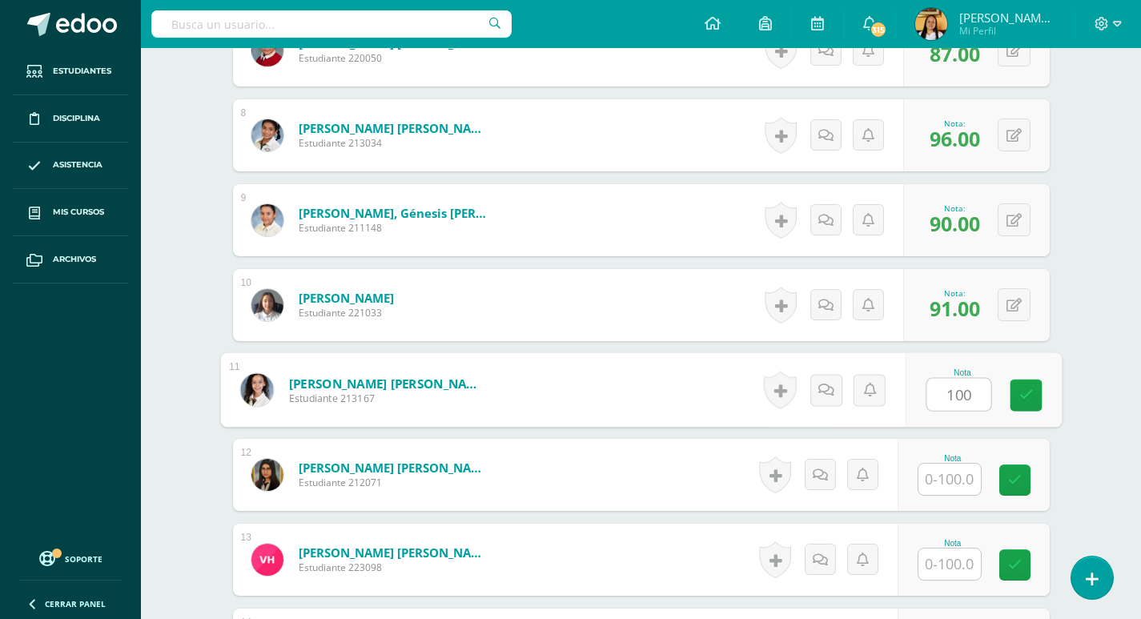
type input "100"
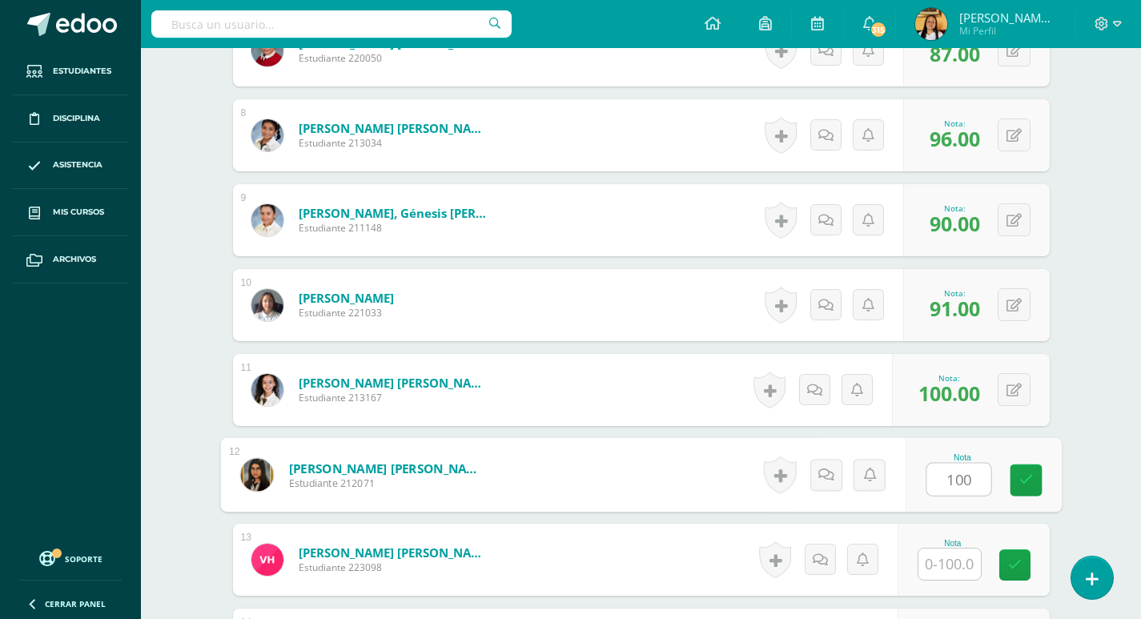
type input "100"
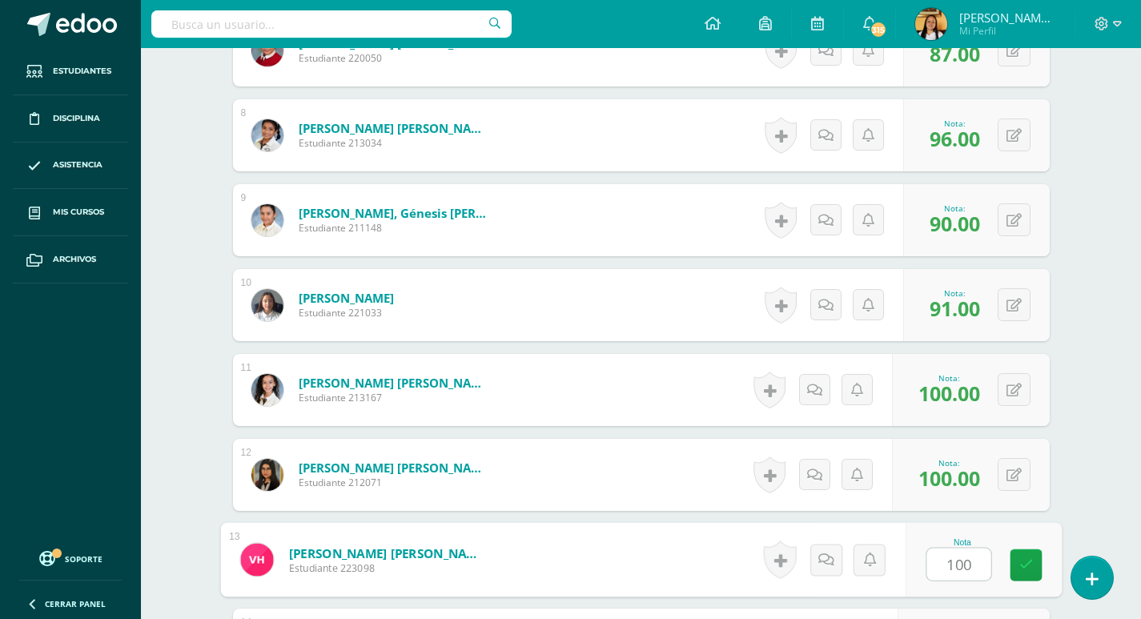
type input "100"
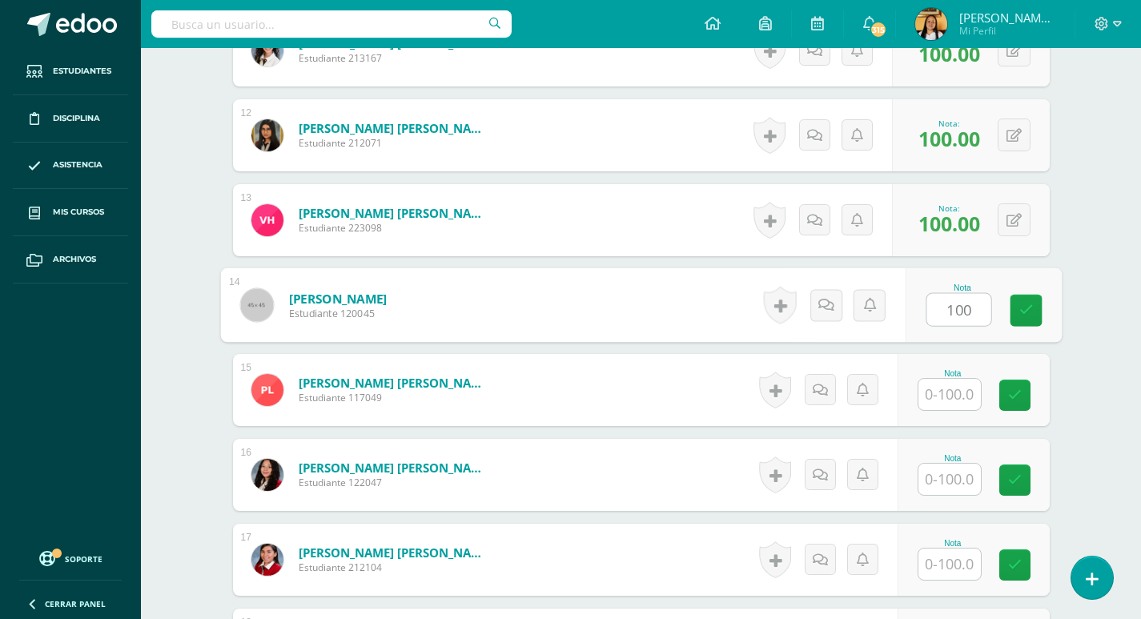
type input "100"
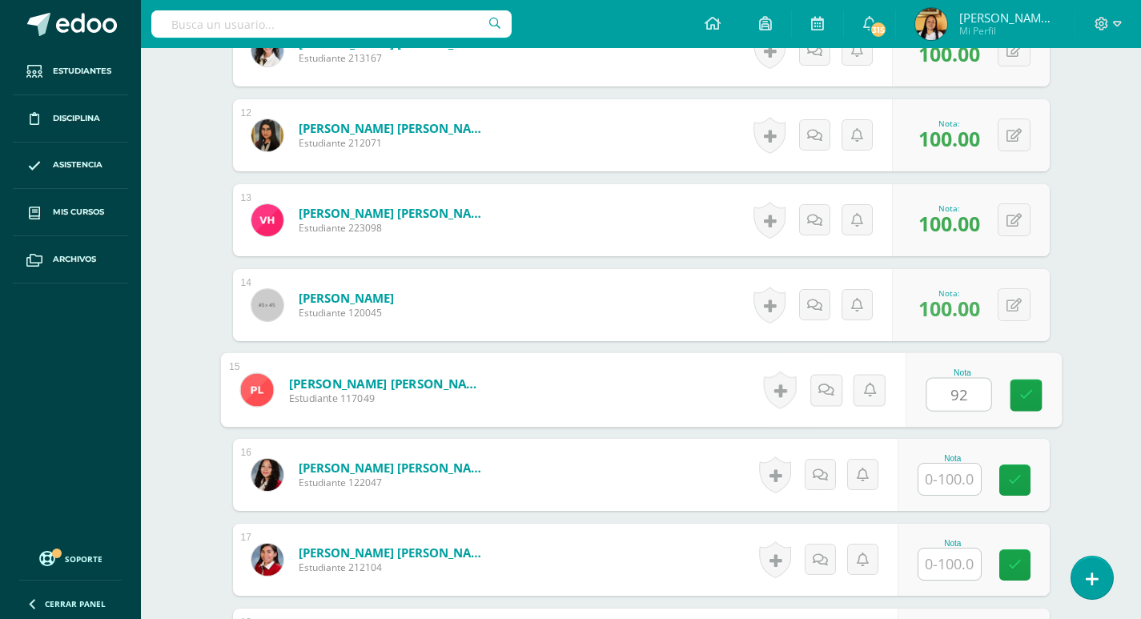
type input "92"
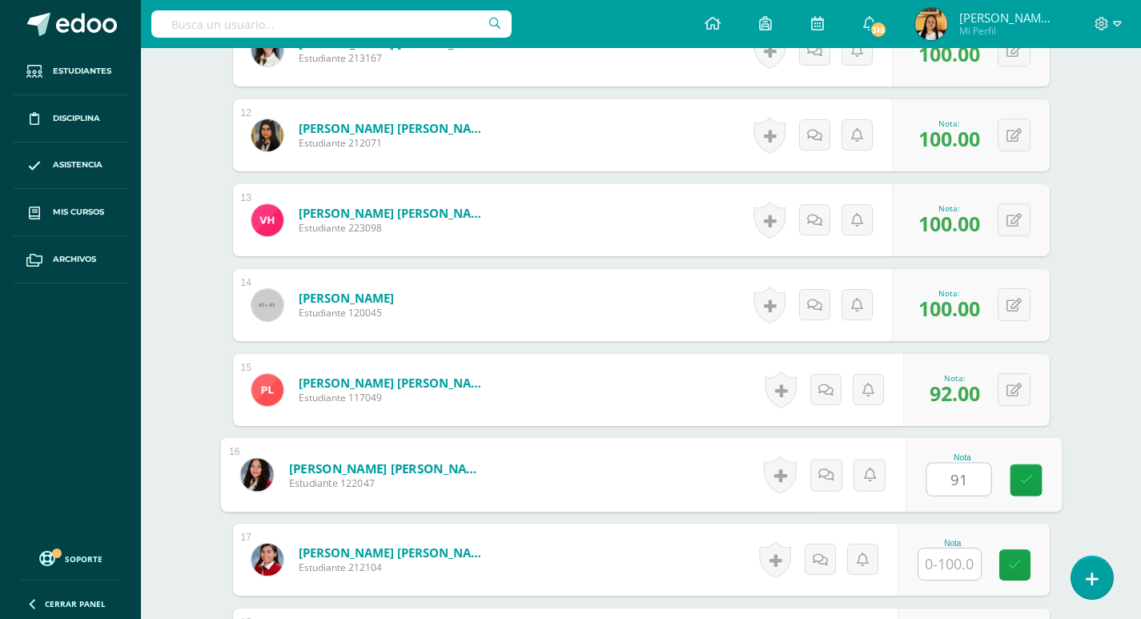
type input "91"
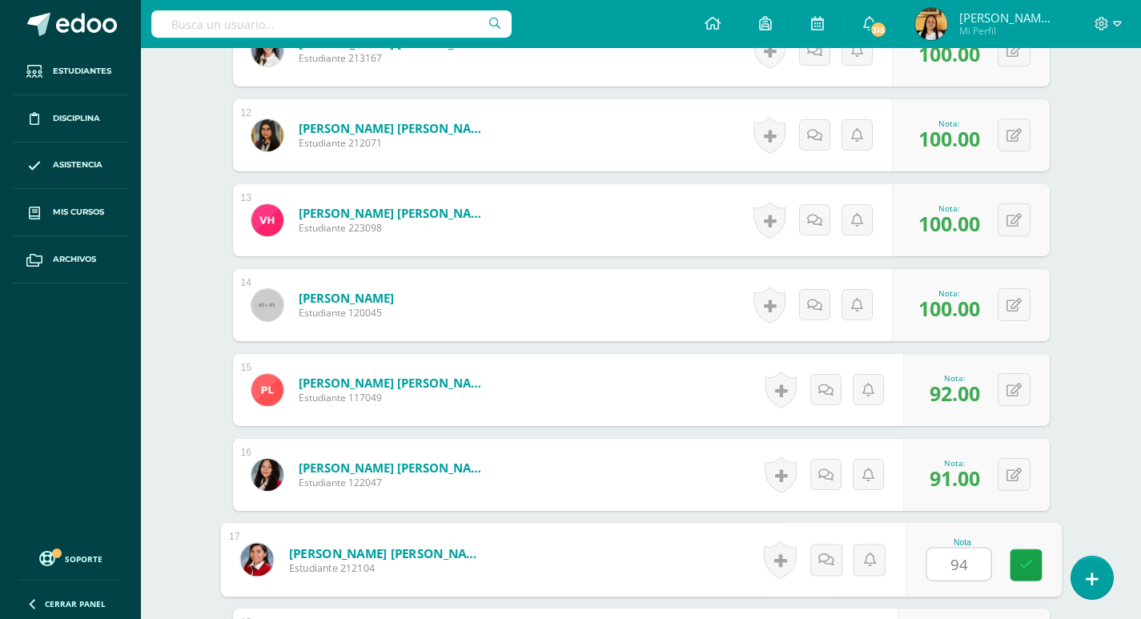
type input "94"
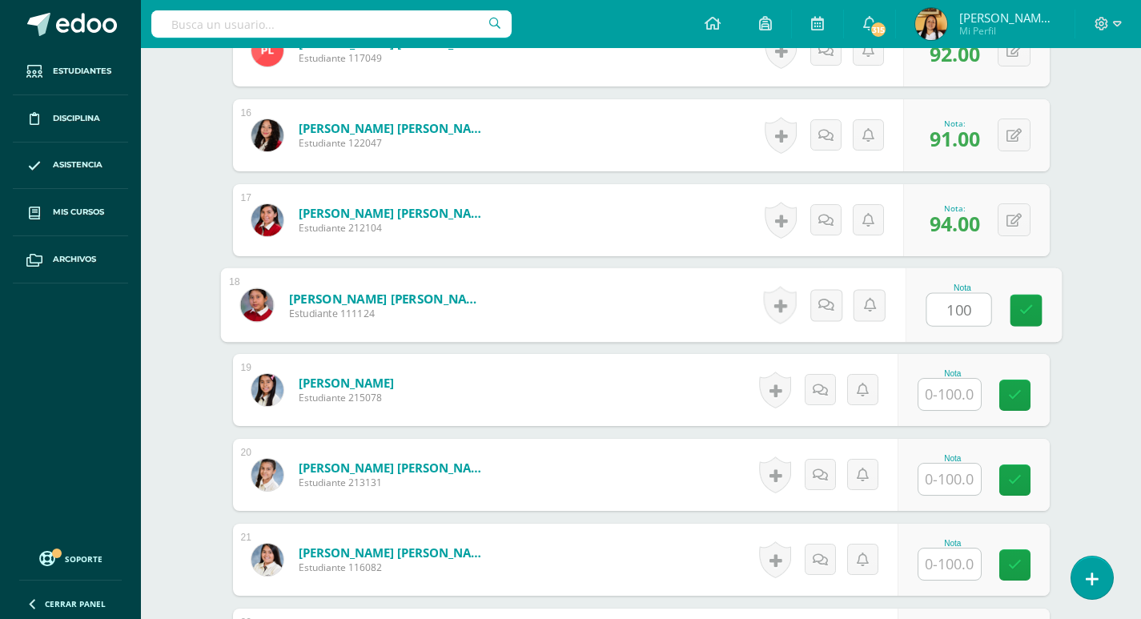
type input "100"
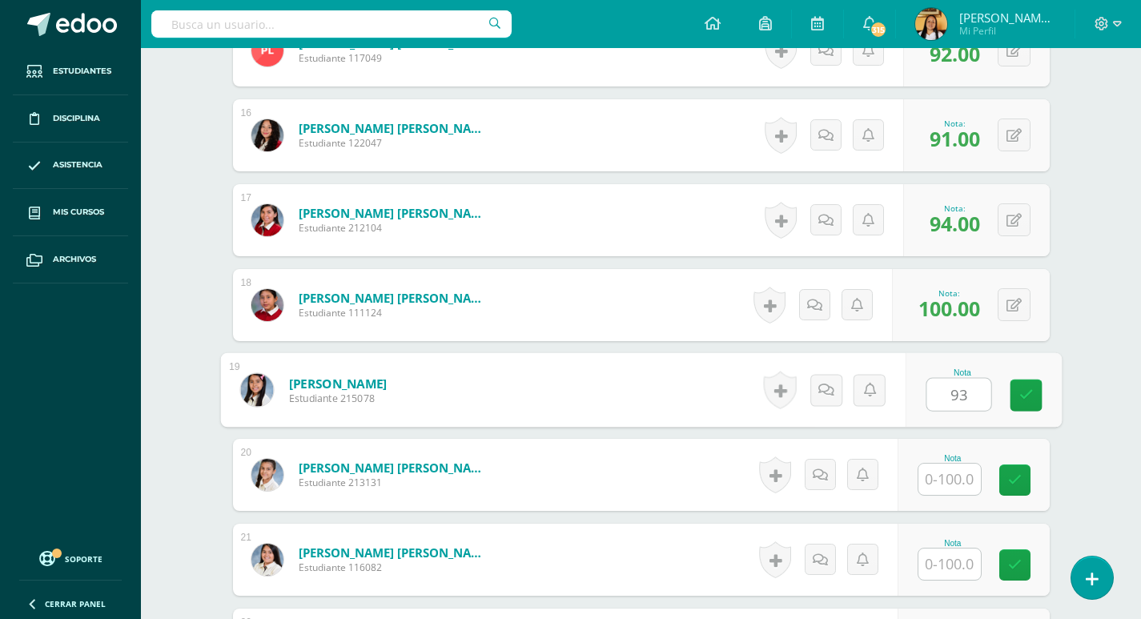
type input "93"
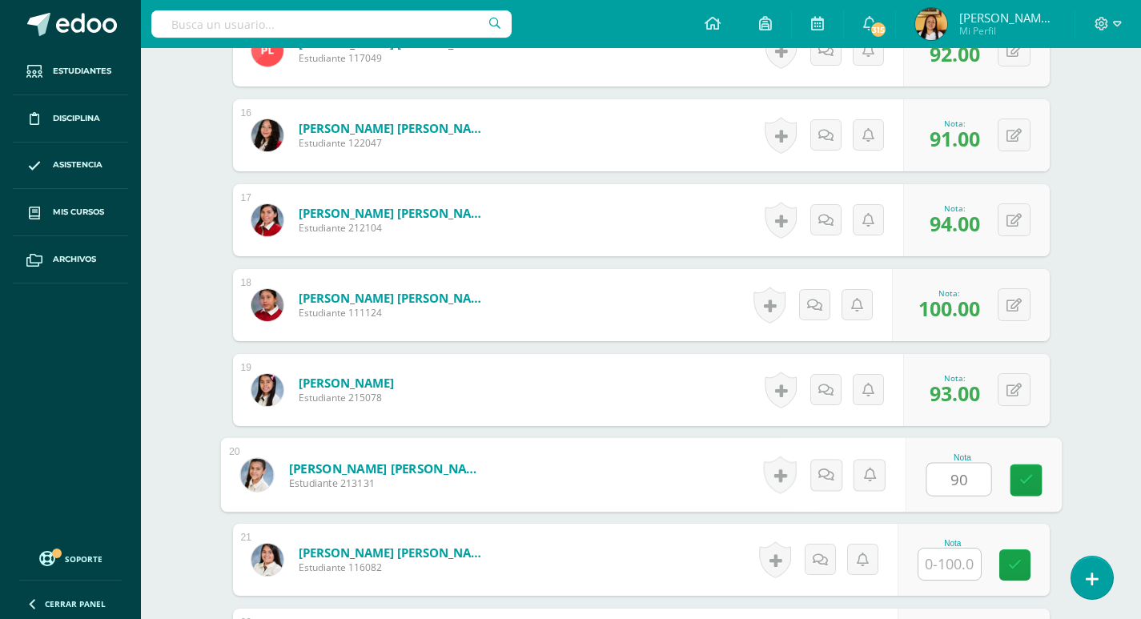
type input "90"
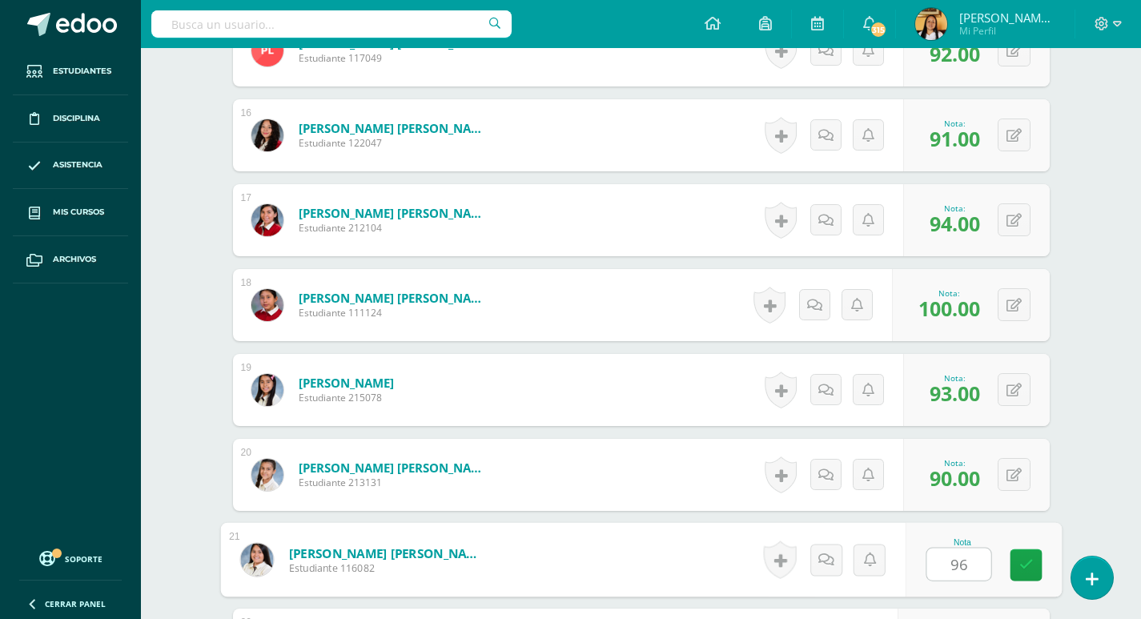
type input "96"
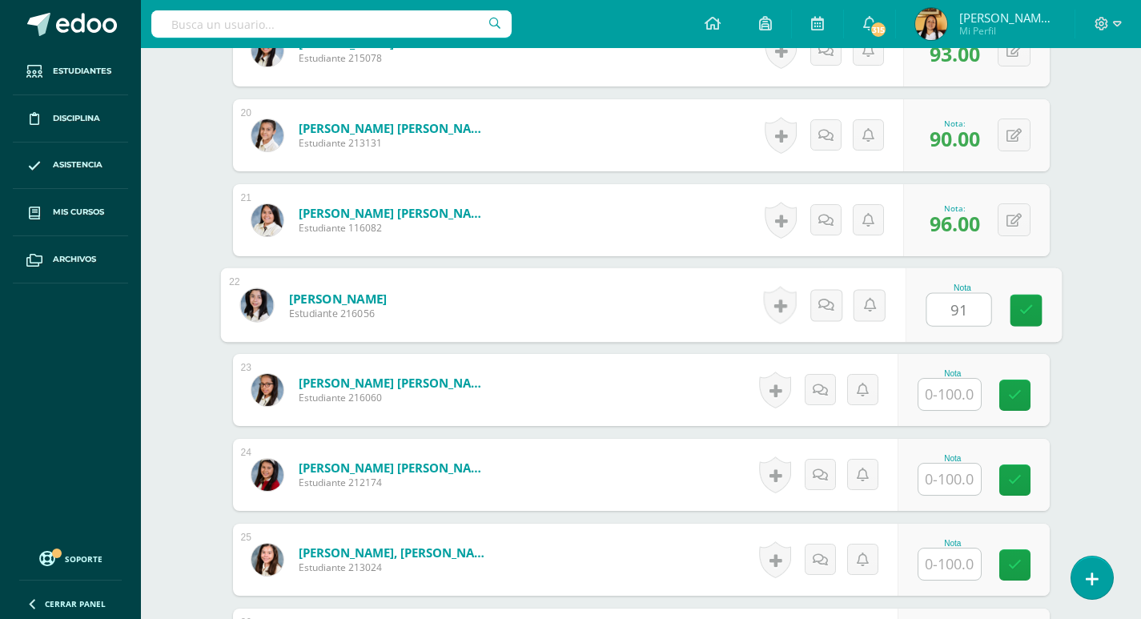
type input "91"
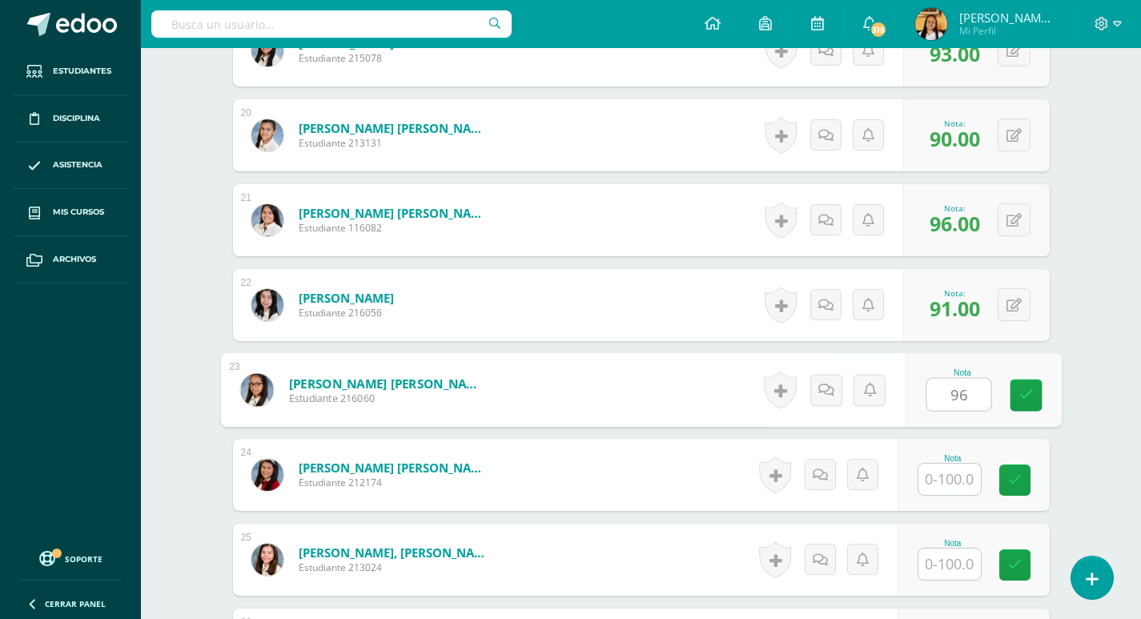
type input "96"
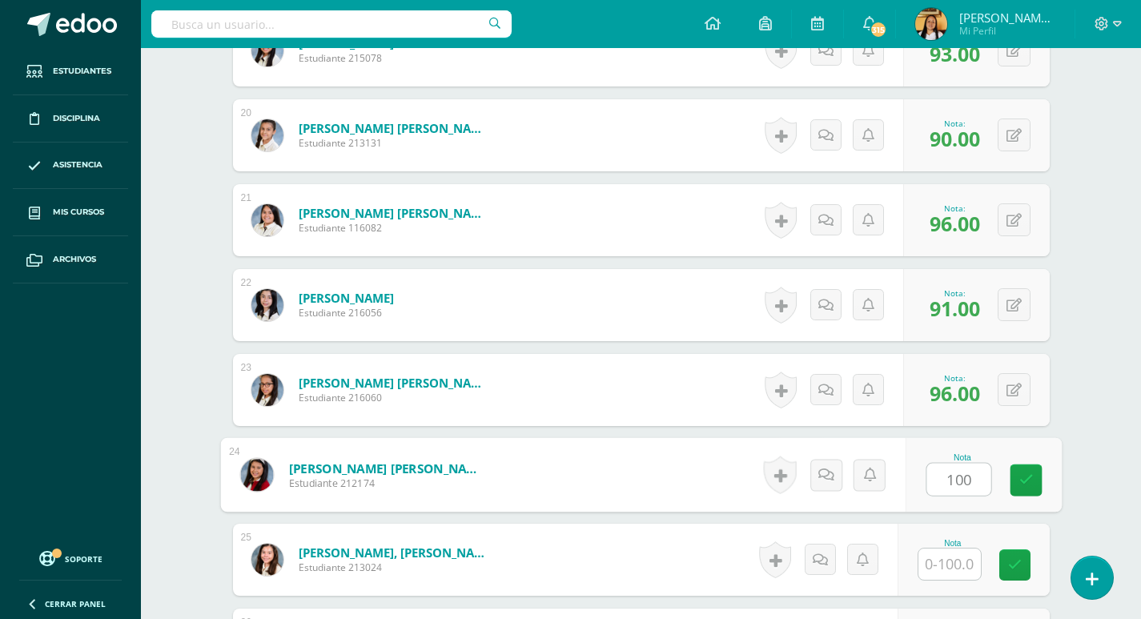
type input "100"
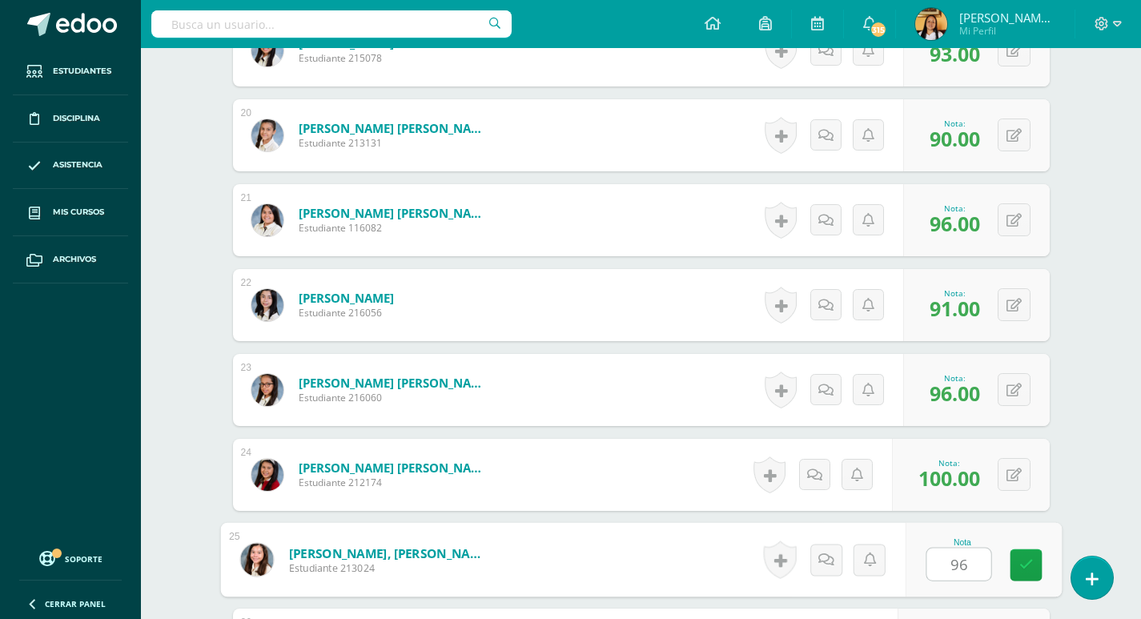
type input "96"
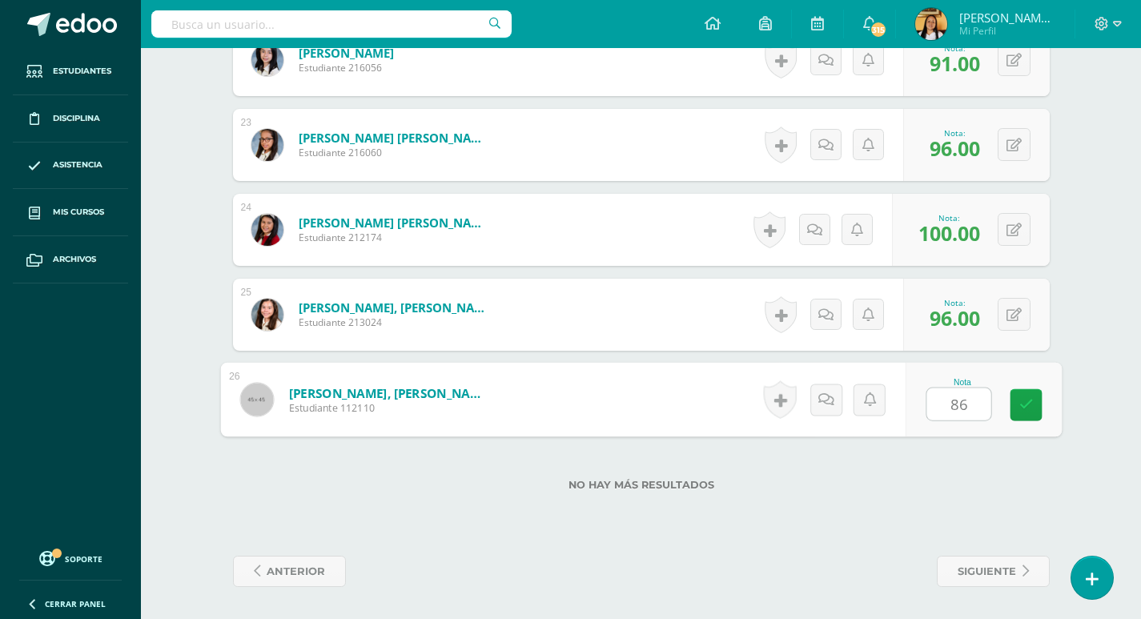
type input "868"
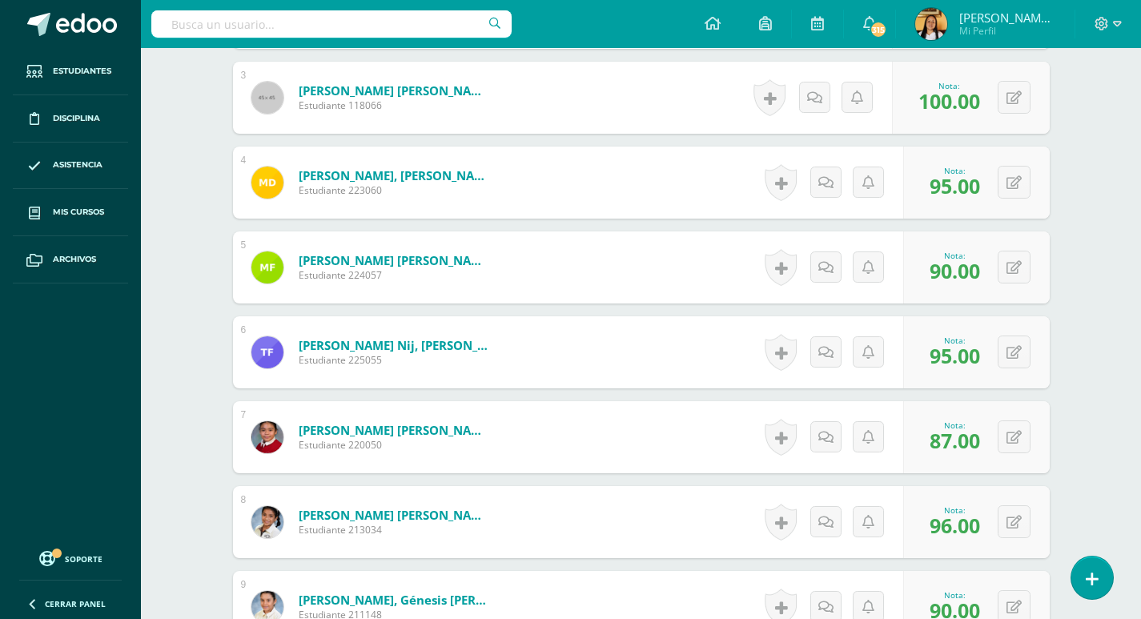
scroll to position [729, 0]
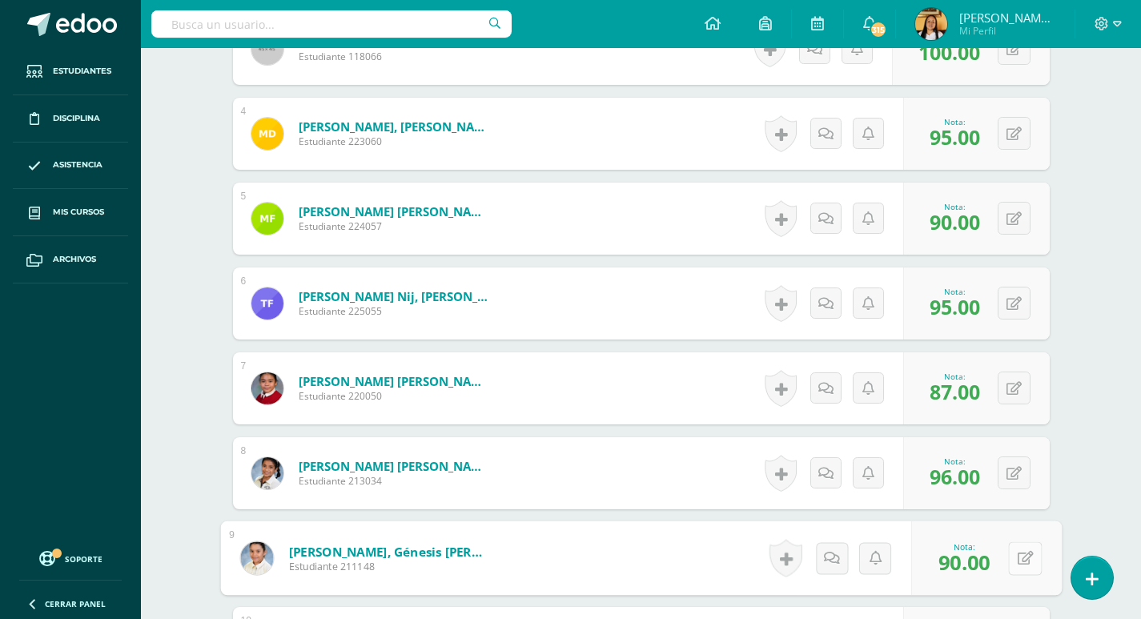
click at [1013, 555] on button at bounding box center [1025, 558] width 34 height 34
type input "81"
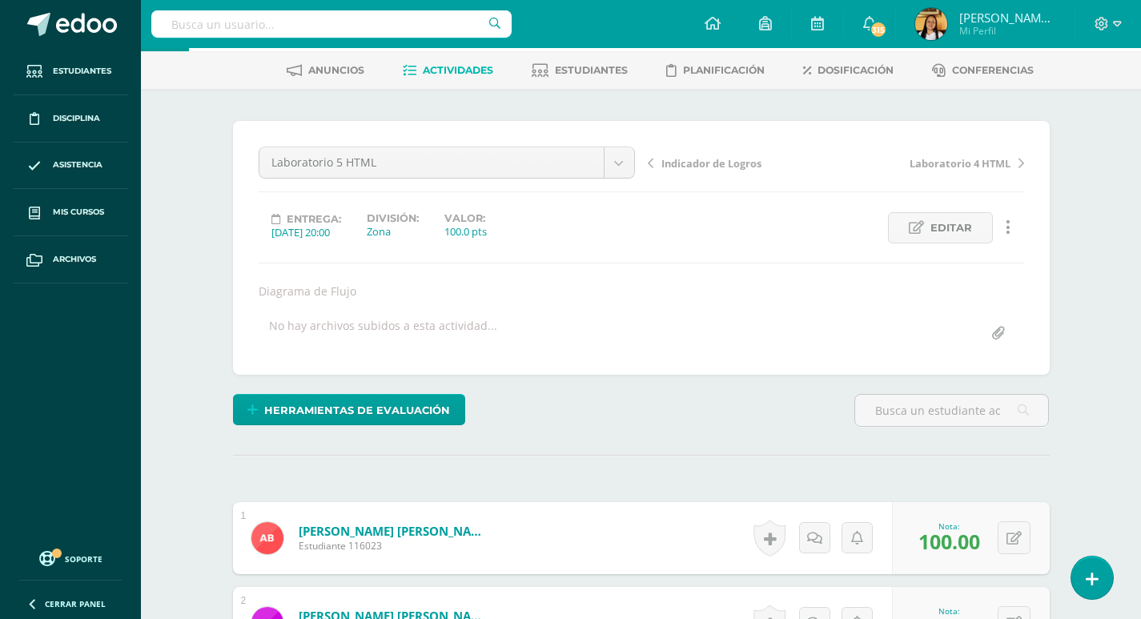
scroll to position [0, 0]
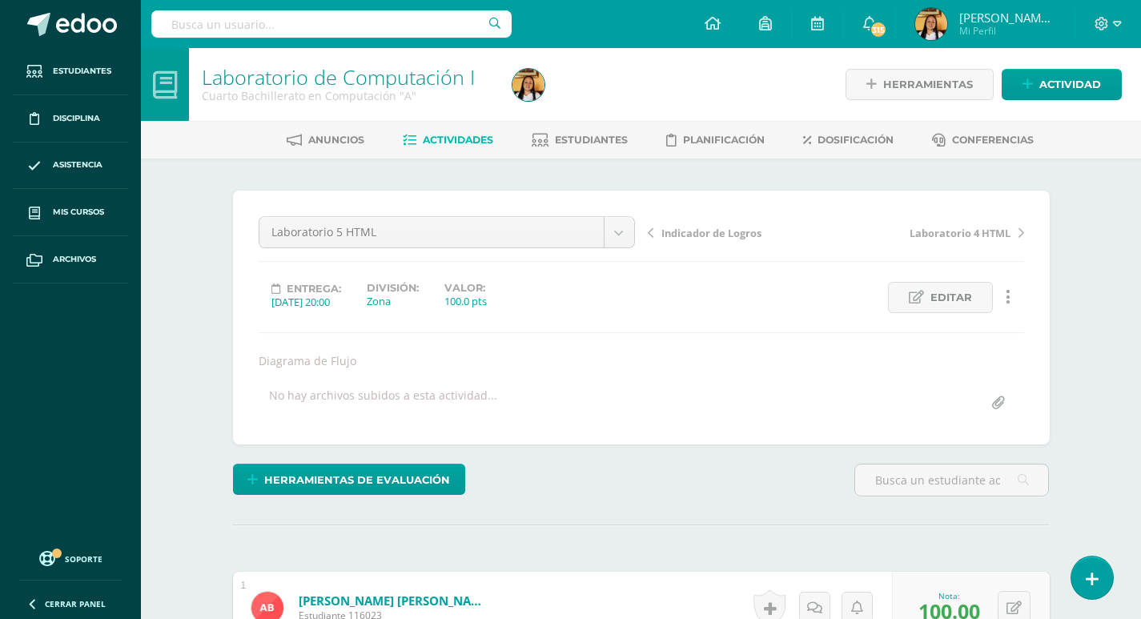
click at [475, 135] on span "Actividades" at bounding box center [458, 140] width 70 height 12
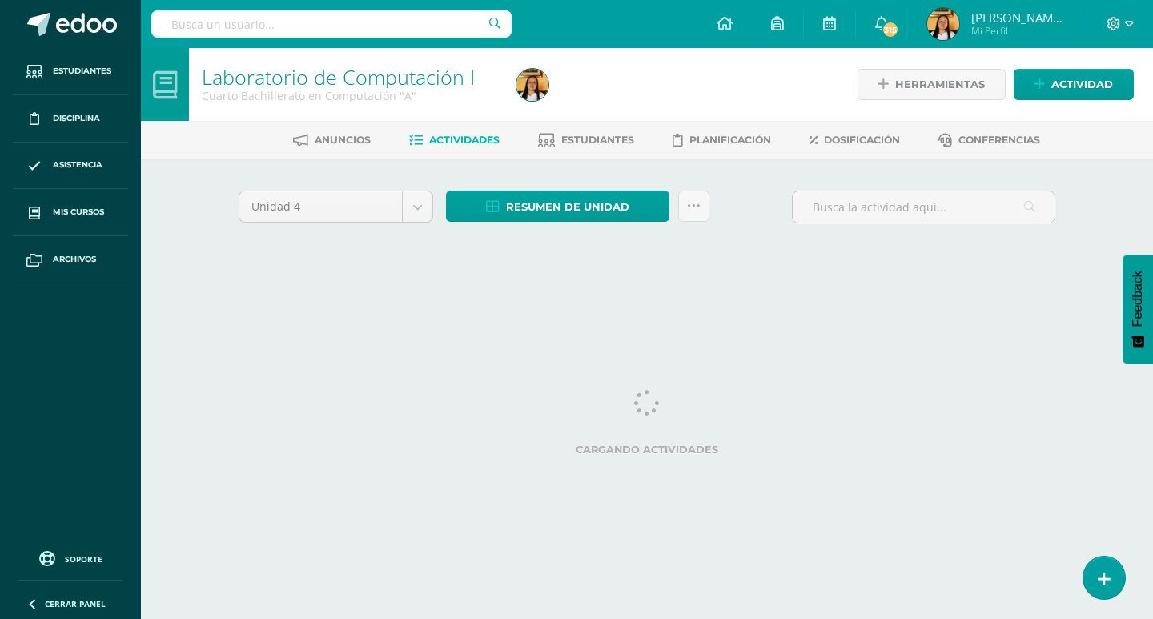
click at [545, 224] on div "Resumen de unidad Descargar como HTML Descargar como PDF Descargar como XLS Sub…" at bounding box center [578, 214] width 276 height 46
click at [552, 214] on span "Resumen de unidad" at bounding box center [567, 207] width 123 height 30
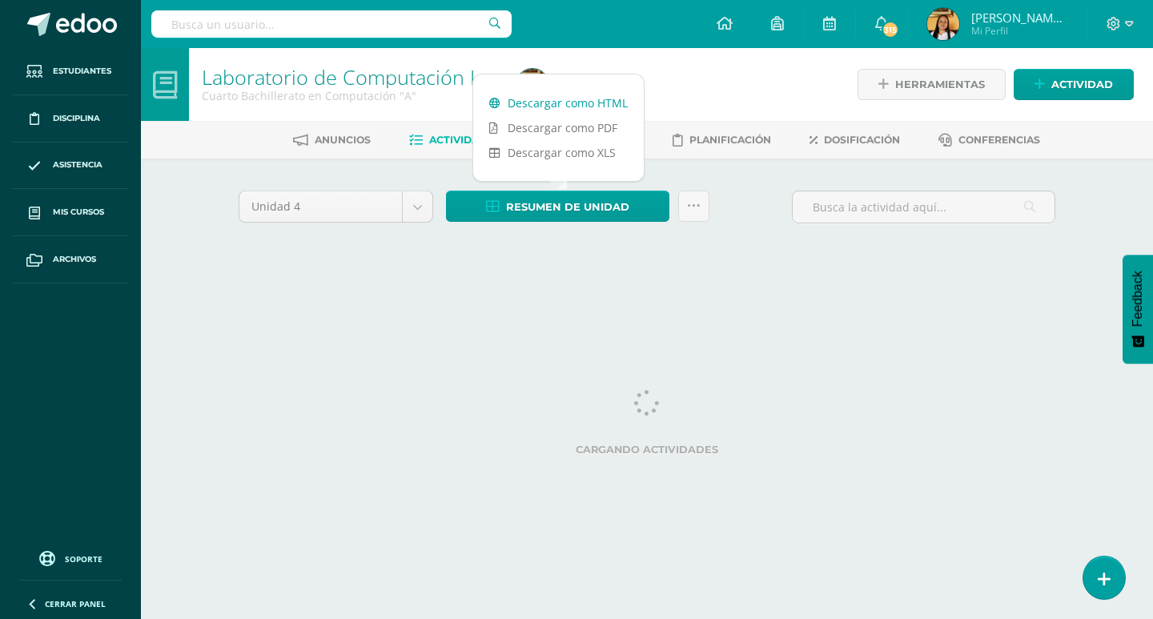
click at [553, 106] on link "Descargar como HTML" at bounding box center [558, 102] width 171 height 25
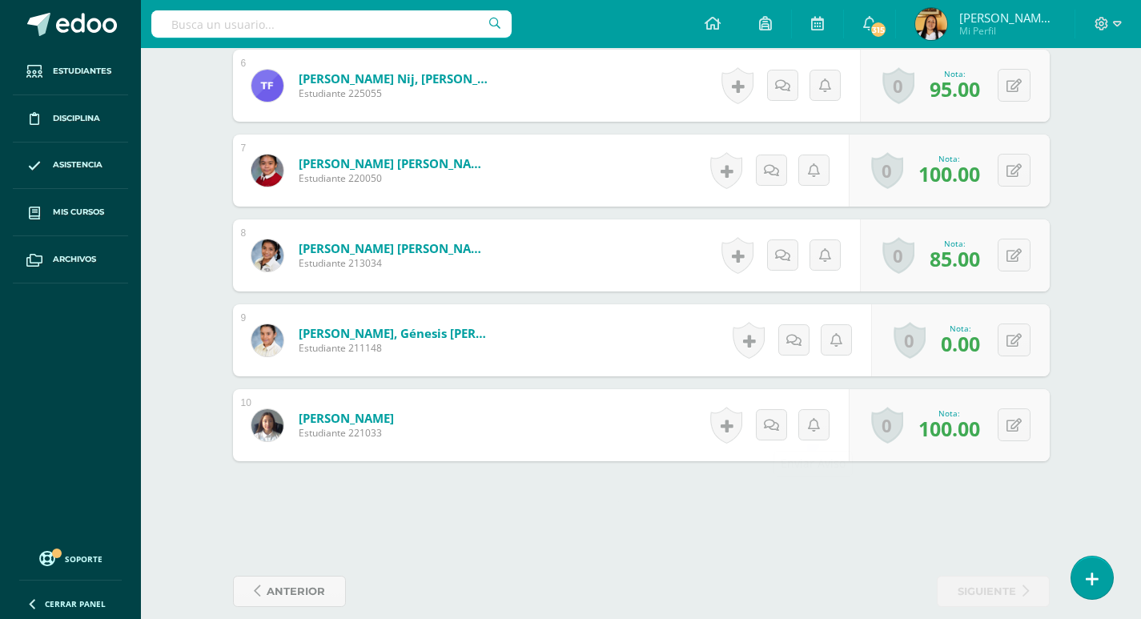
scroll to position [966, 0]
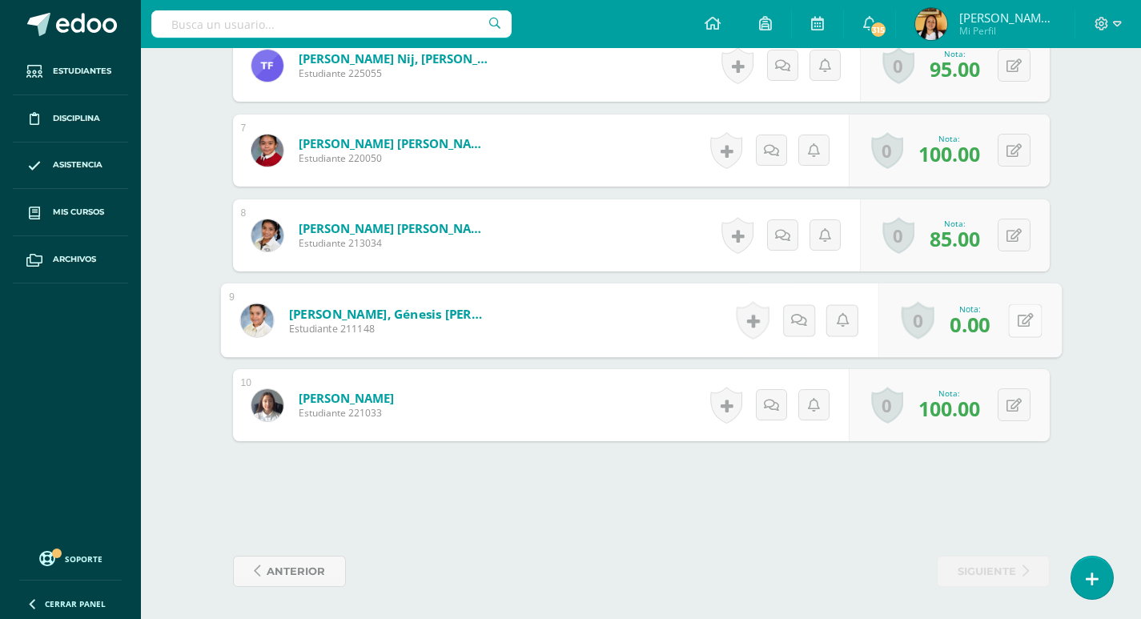
click at [1015, 322] on button at bounding box center [1025, 320] width 34 height 34
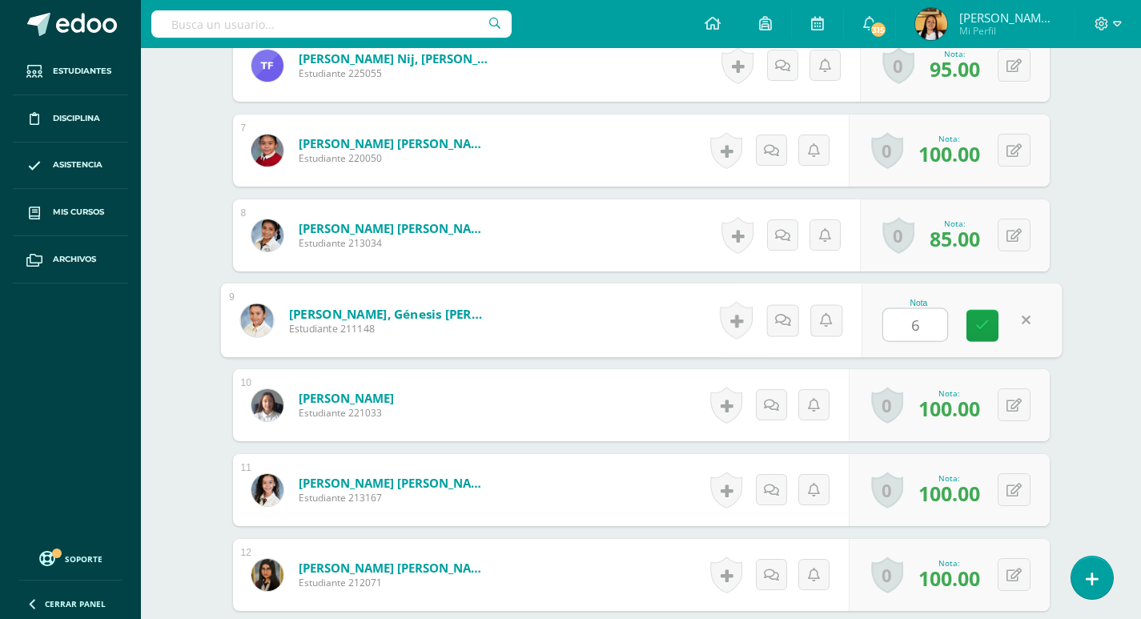
type input "60"
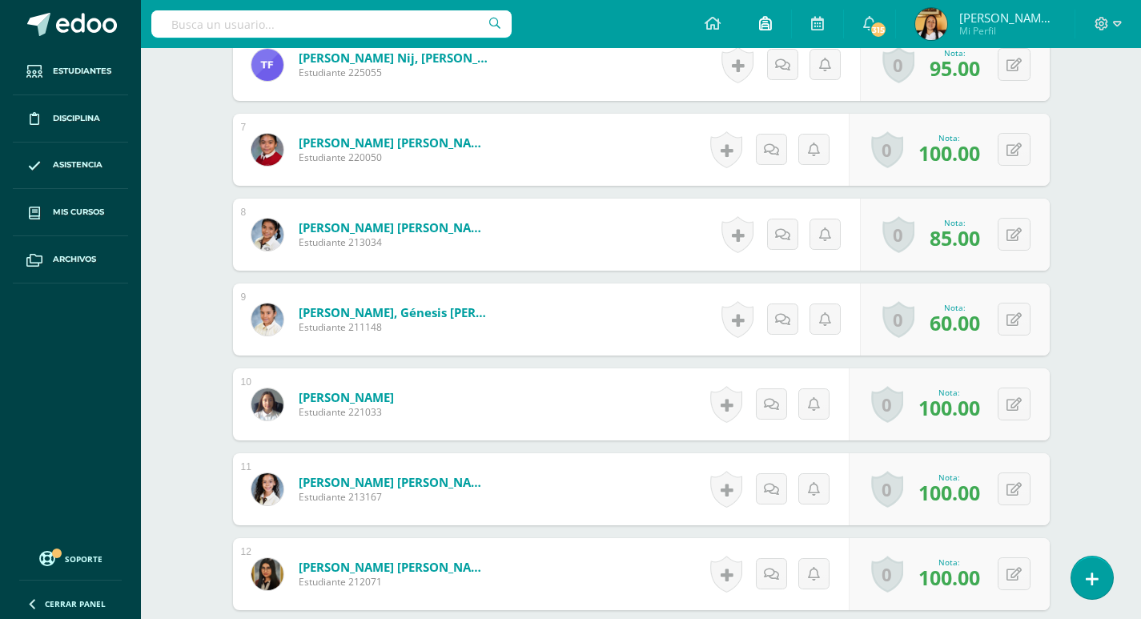
scroll to position [968, 0]
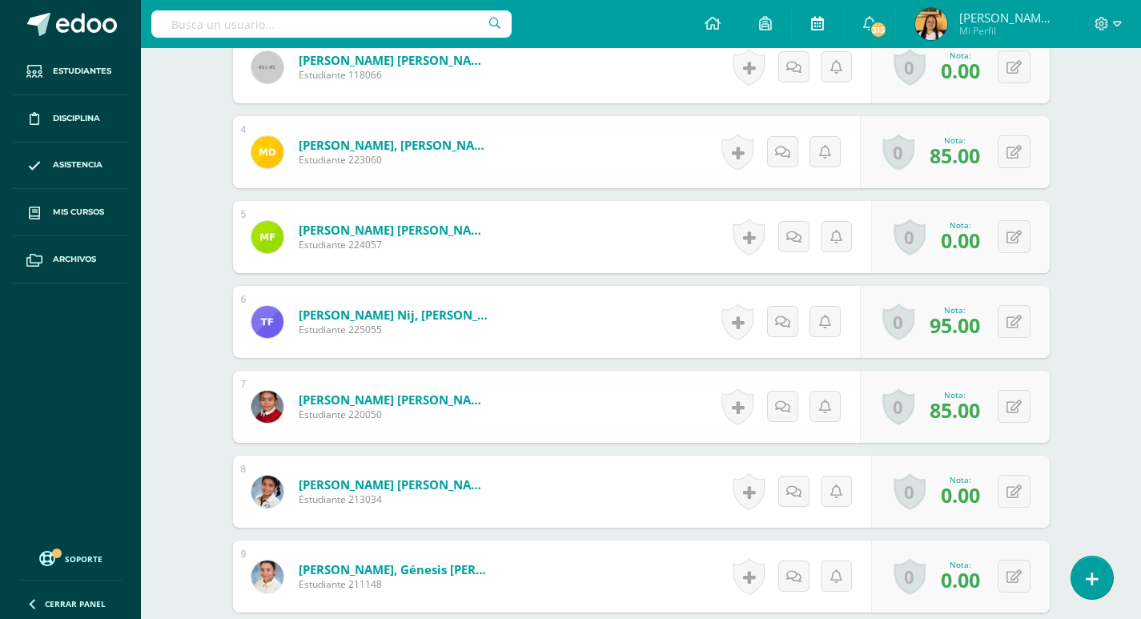
scroll to position [696, 0]
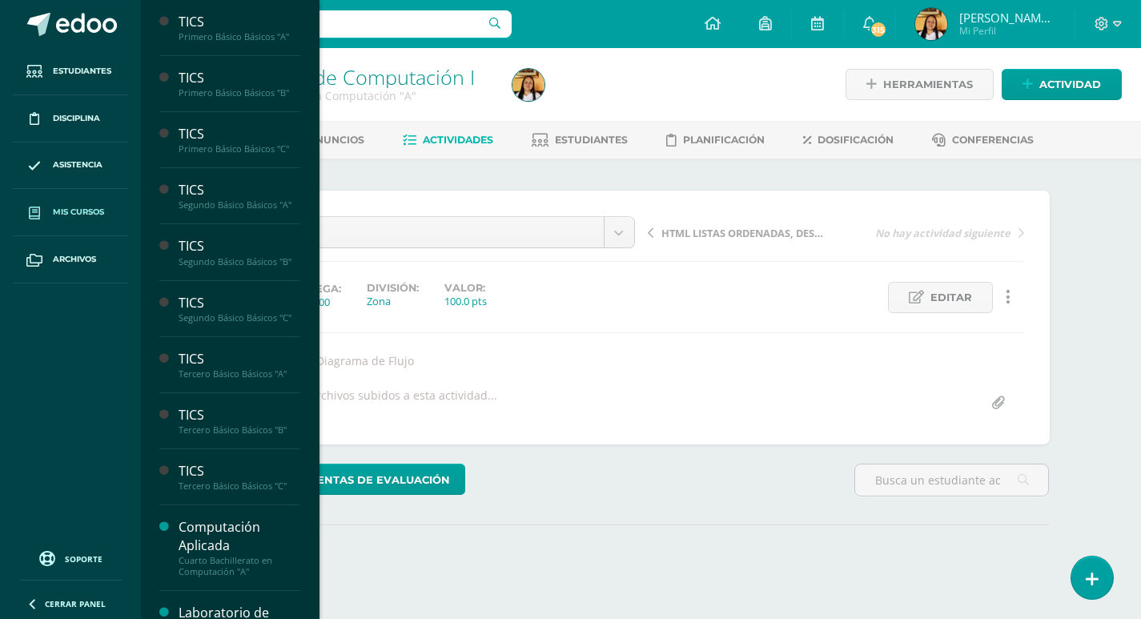
click at [43, 203] on span at bounding box center [34, 212] width 29 height 29
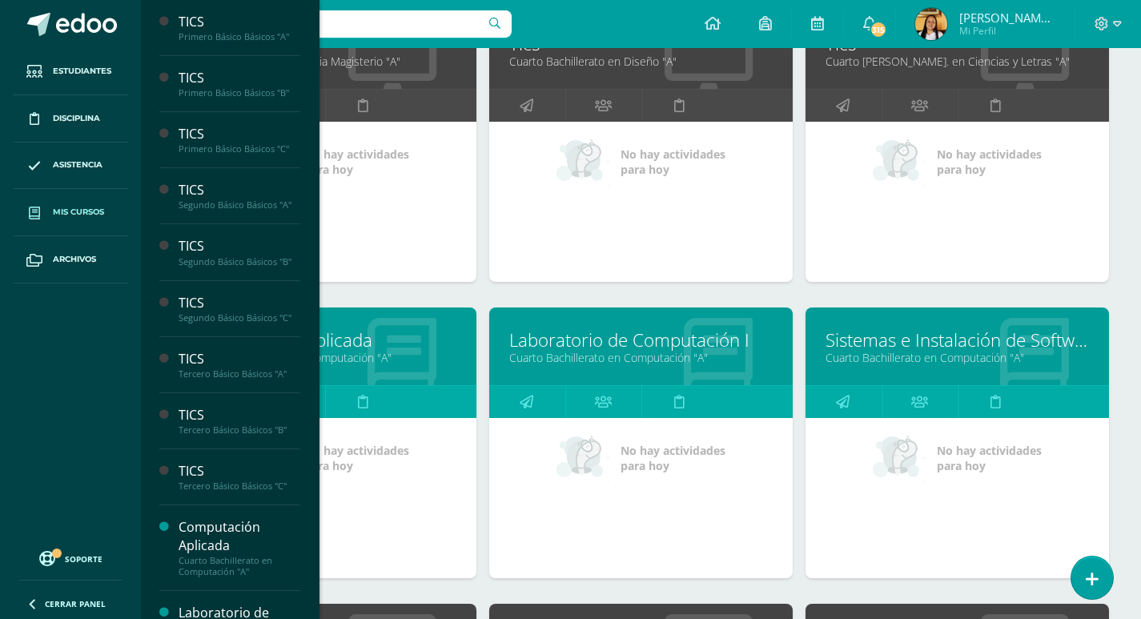
scroll to position [1157, 0]
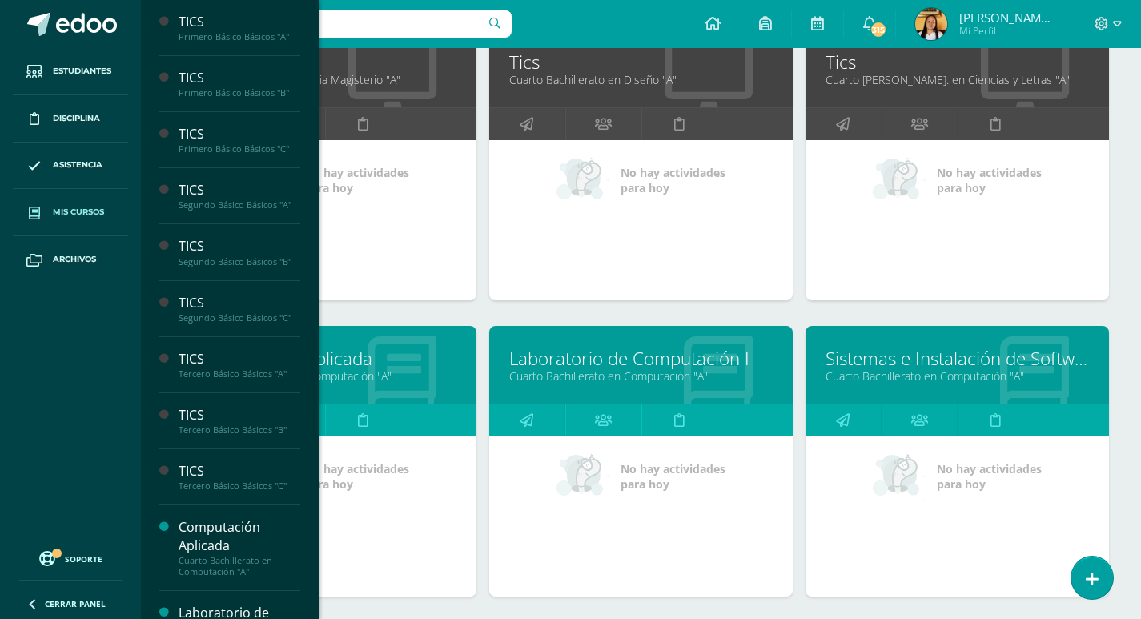
click at [867, 380] on link "Cuarto Bachillerato en Computación "A"" at bounding box center [957, 375] width 263 height 15
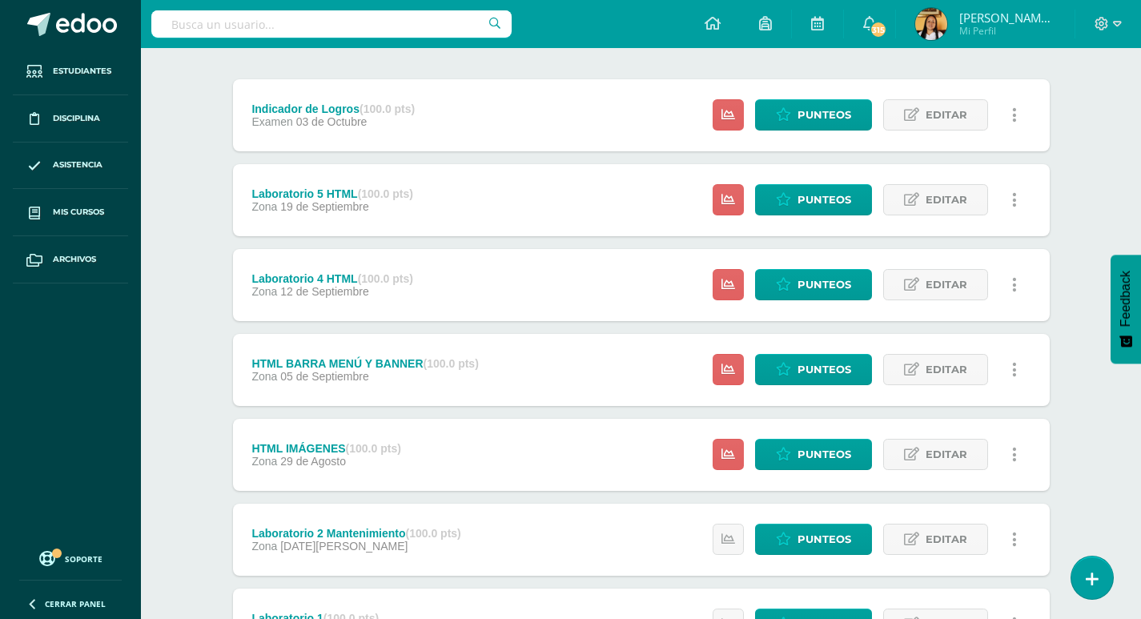
scroll to position [335, 0]
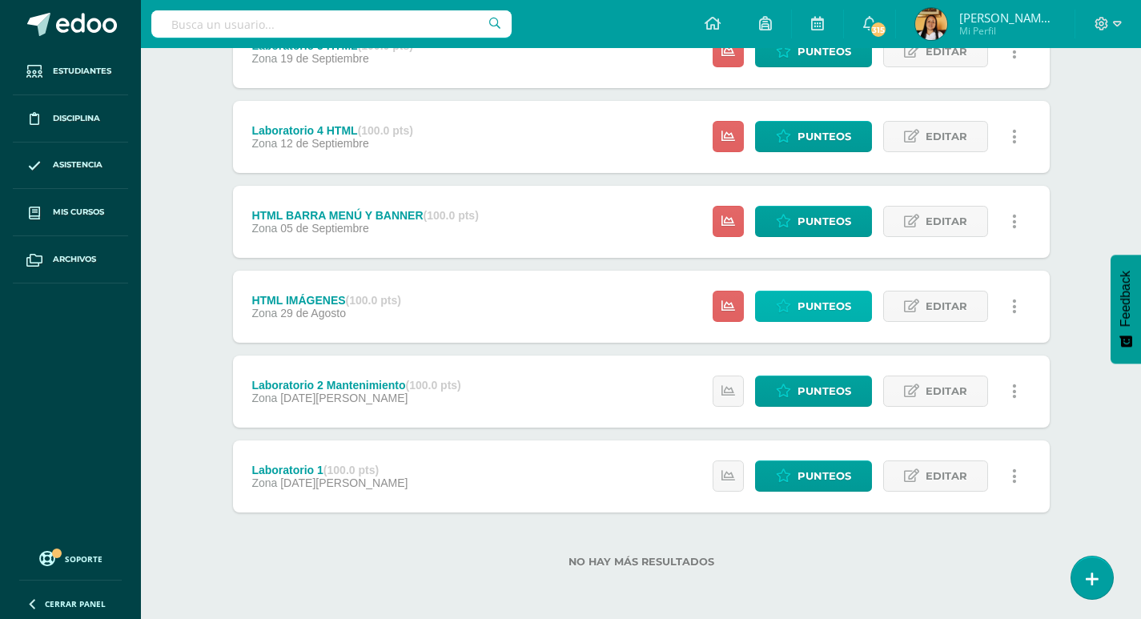
click at [793, 315] on link "Punteos" at bounding box center [813, 306] width 117 height 31
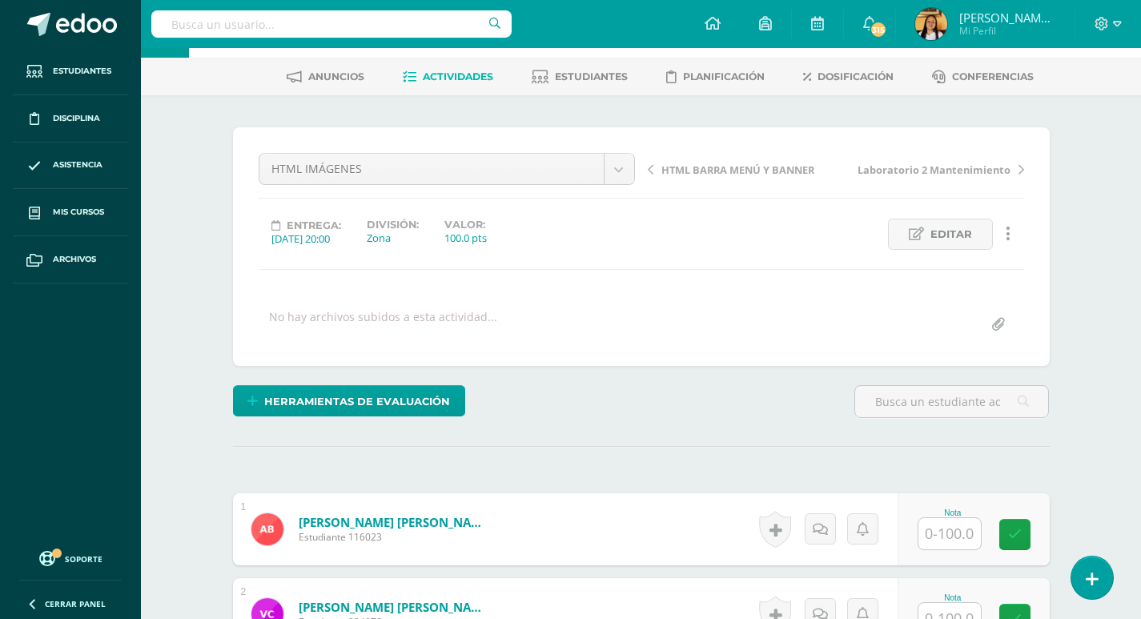
scroll to position [81, 0]
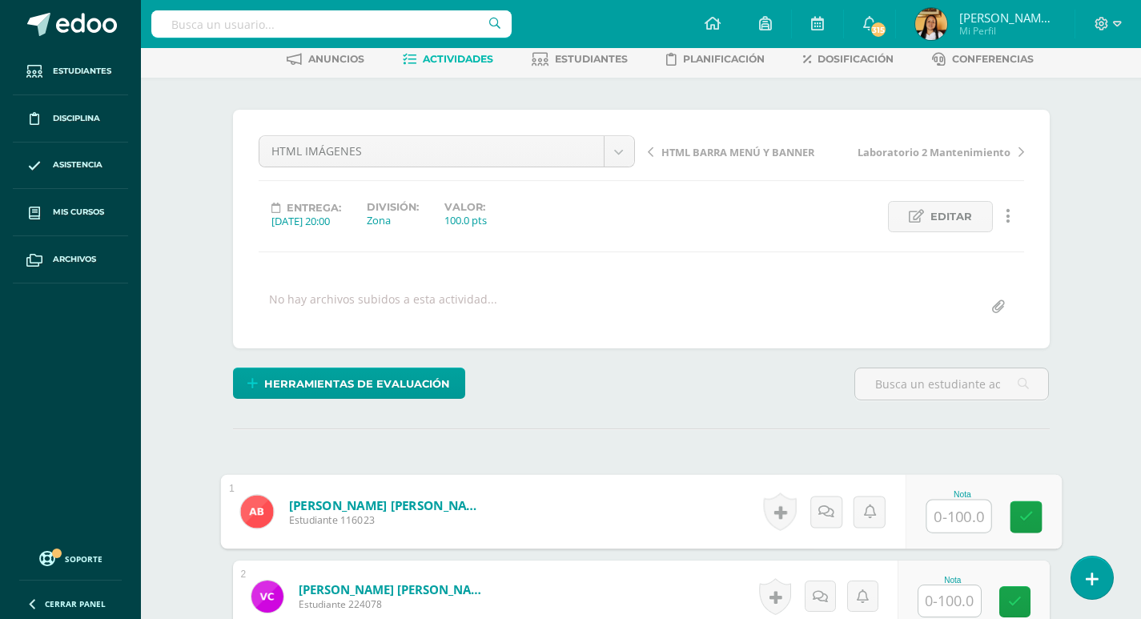
click at [930, 508] on input "text" at bounding box center [958, 516] width 64 height 32
type input "100"
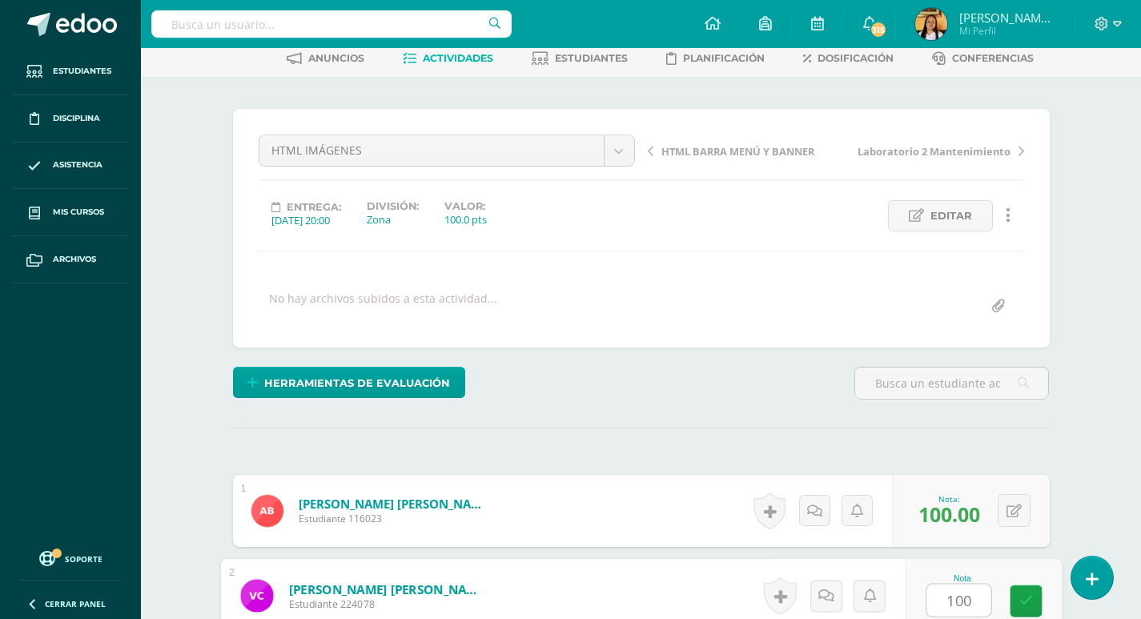
type input "100"
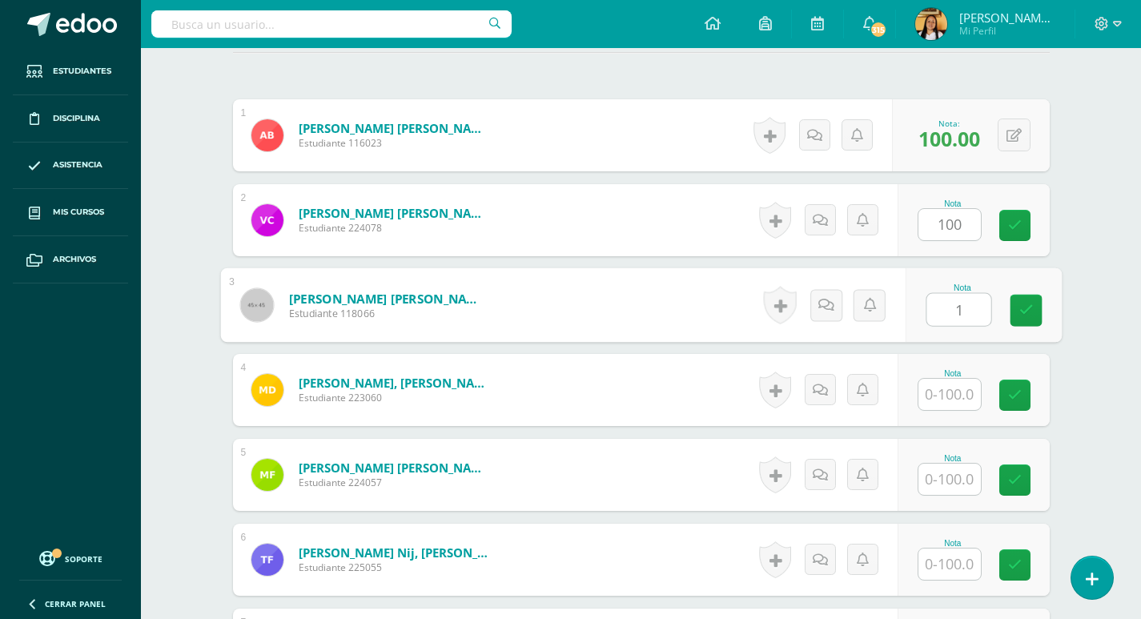
scroll to position [458, 0]
type input "100"
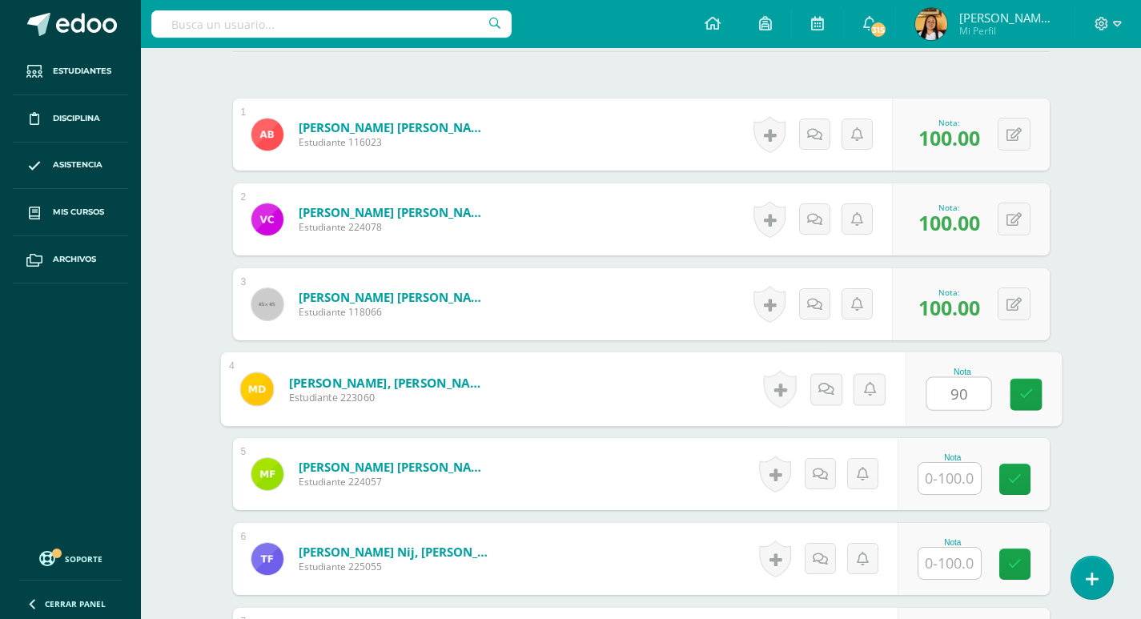
type input "90"
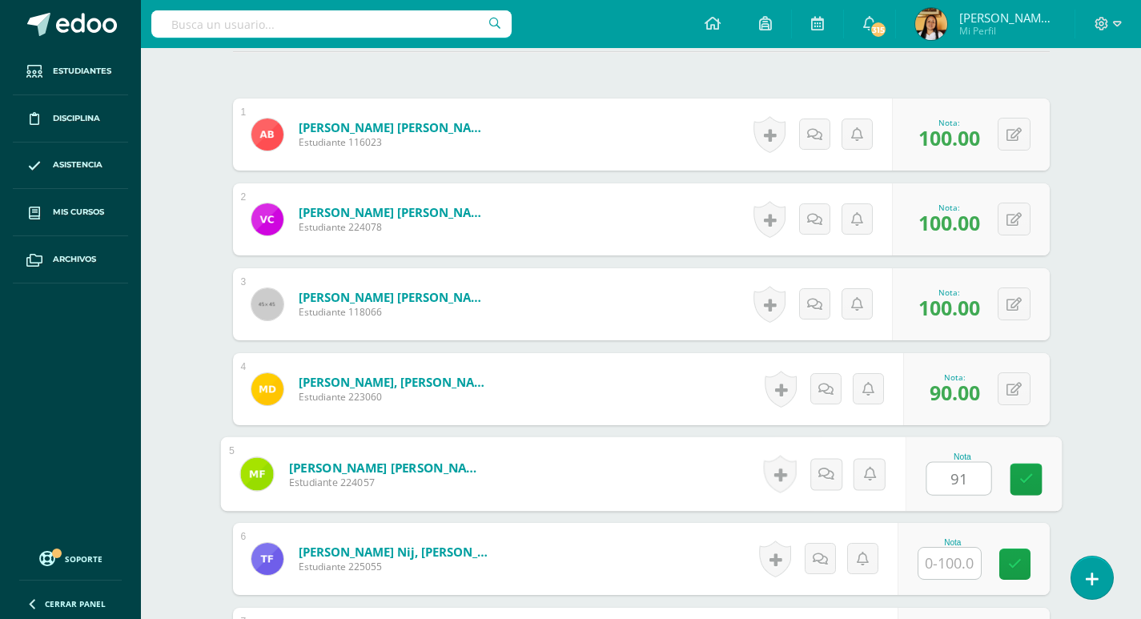
type input "91"
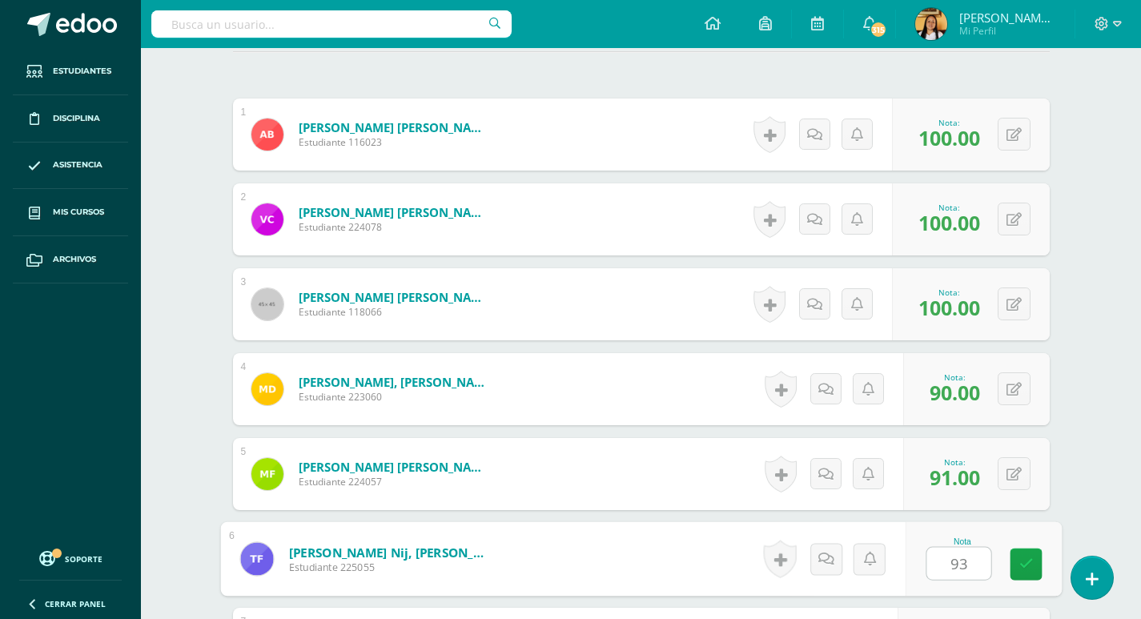
type input "93"
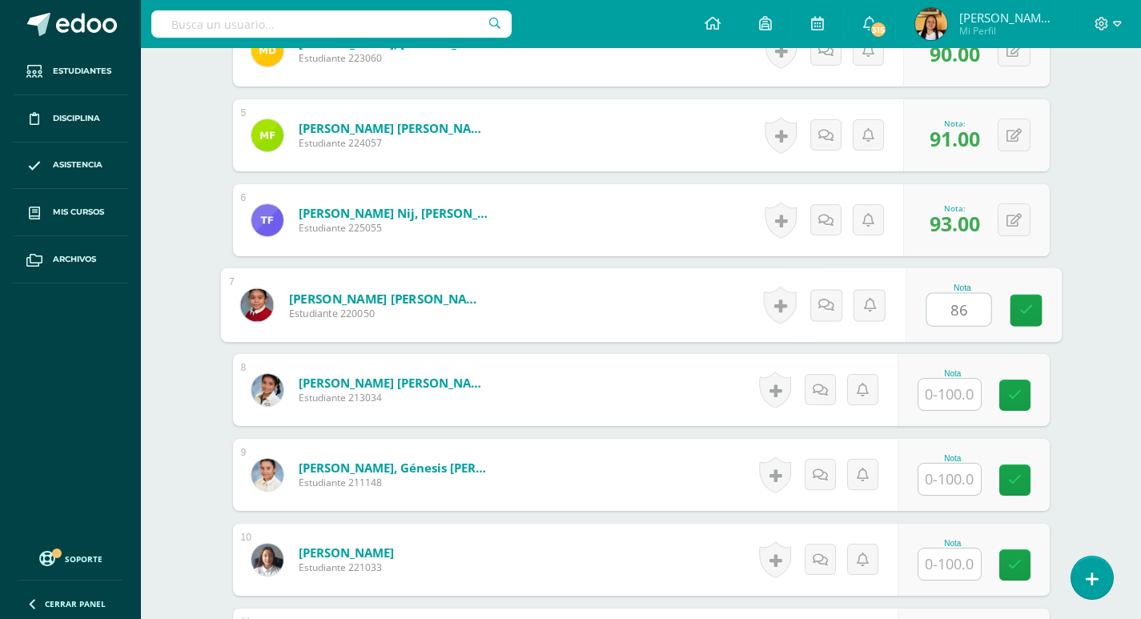
type input "86"
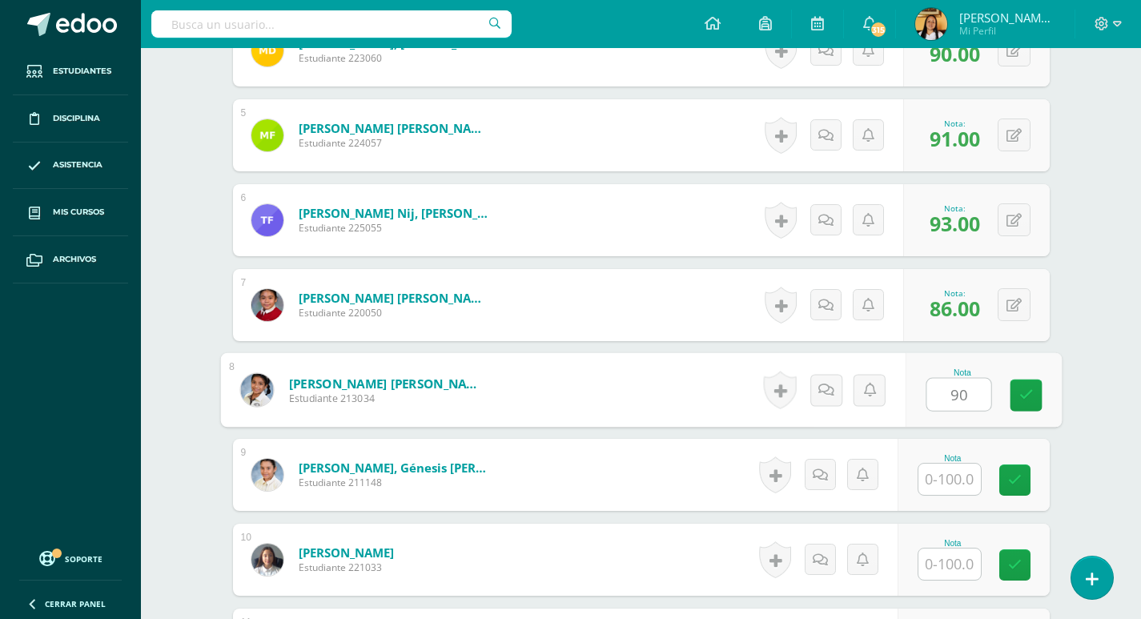
type input "90"
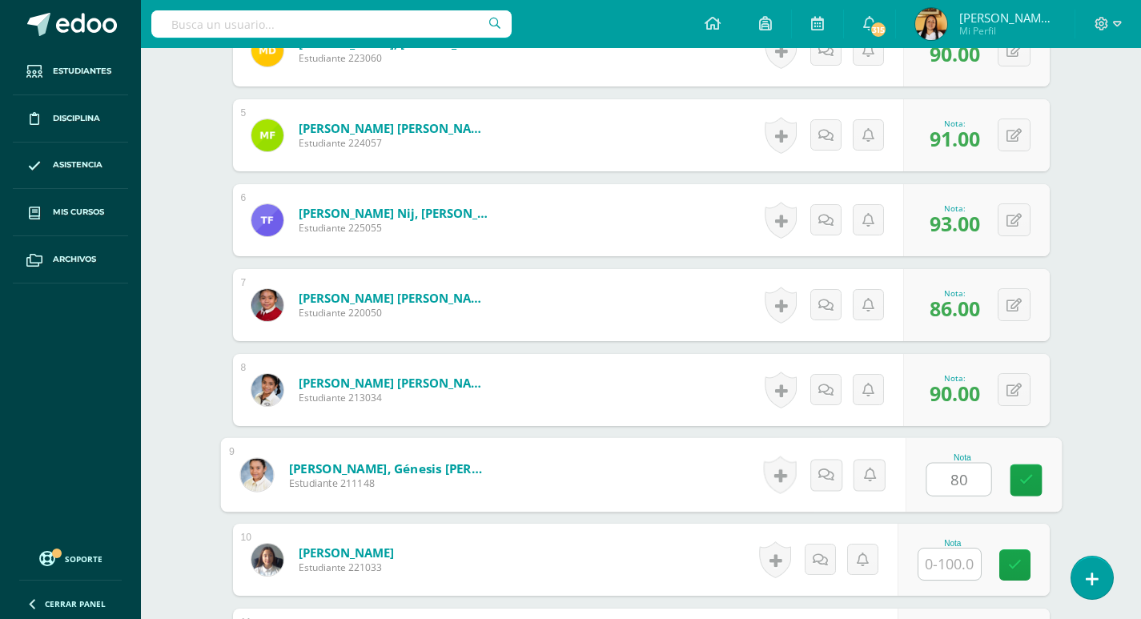
type input "80"
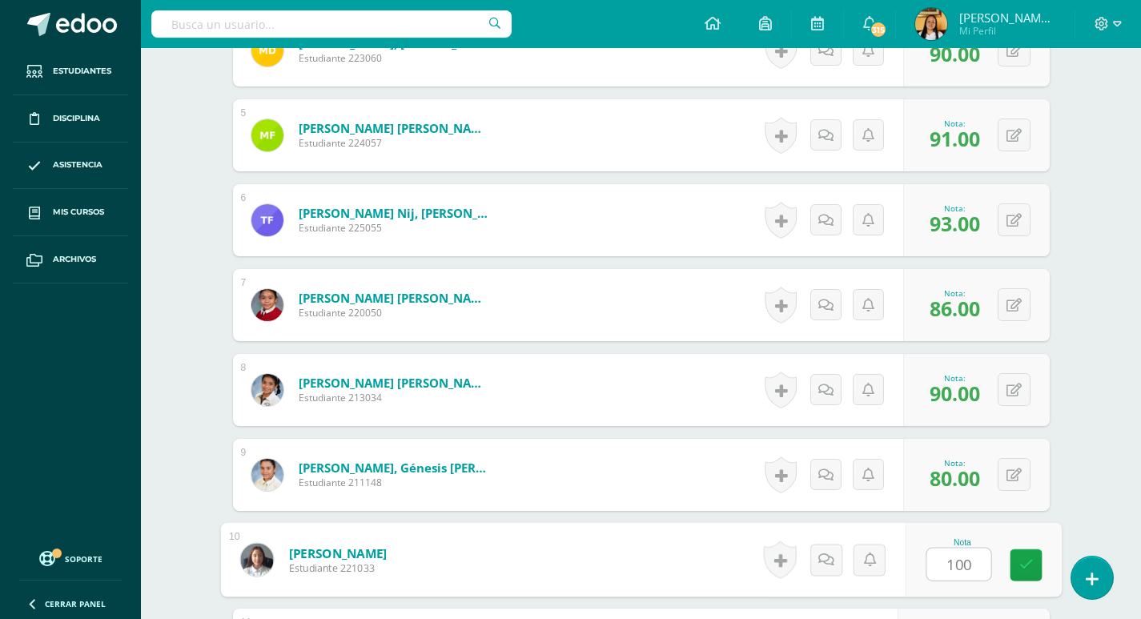
type input "100"
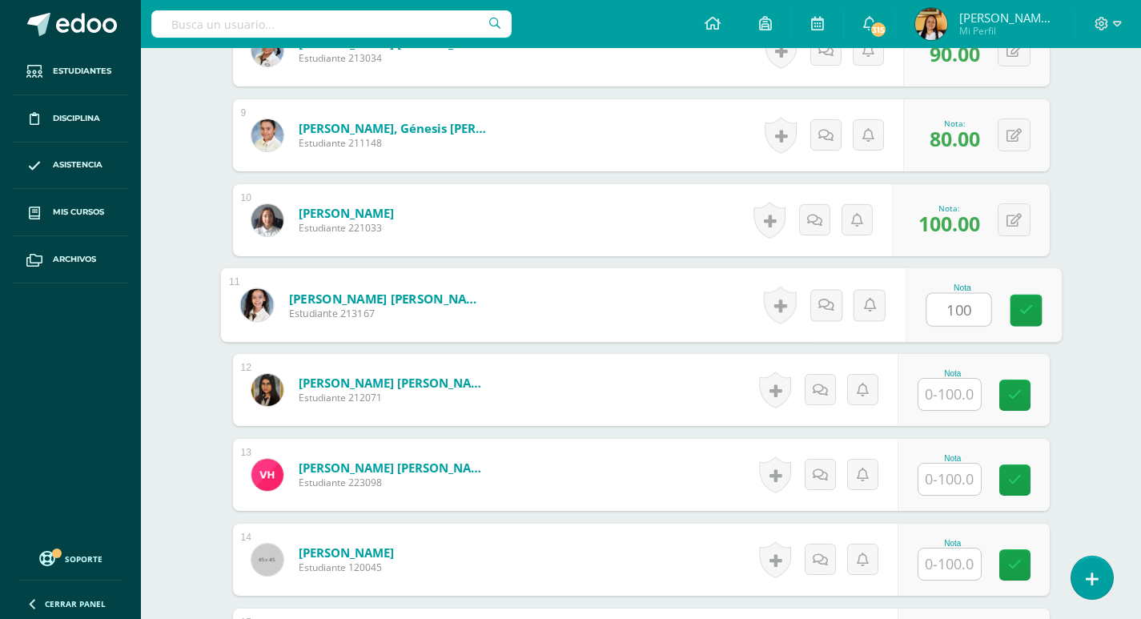
type input "100"
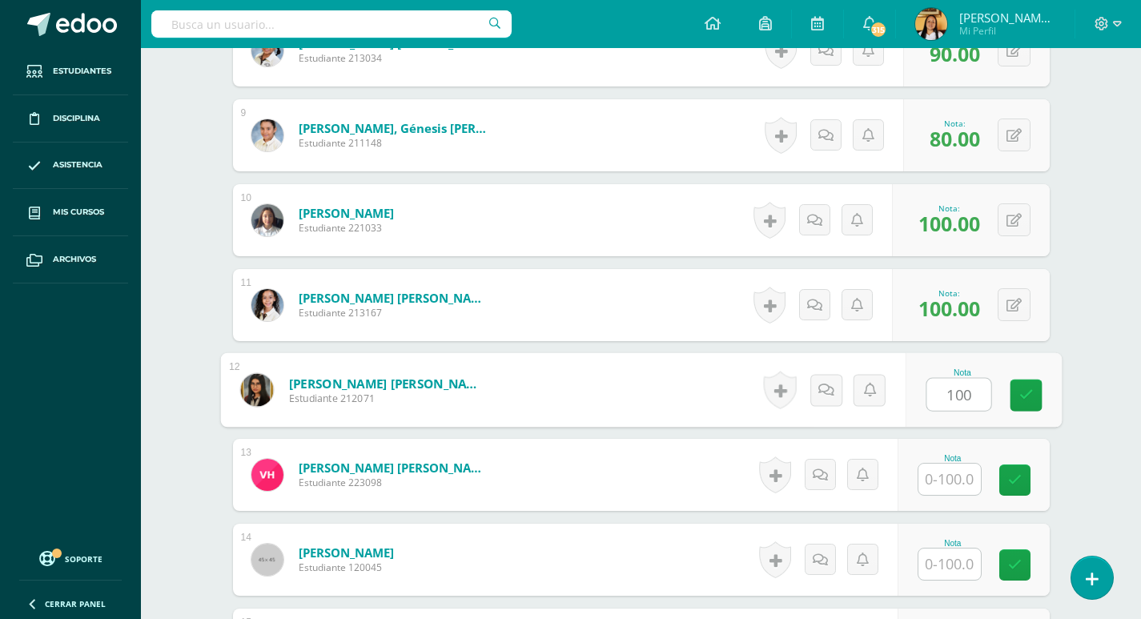
type input "100"
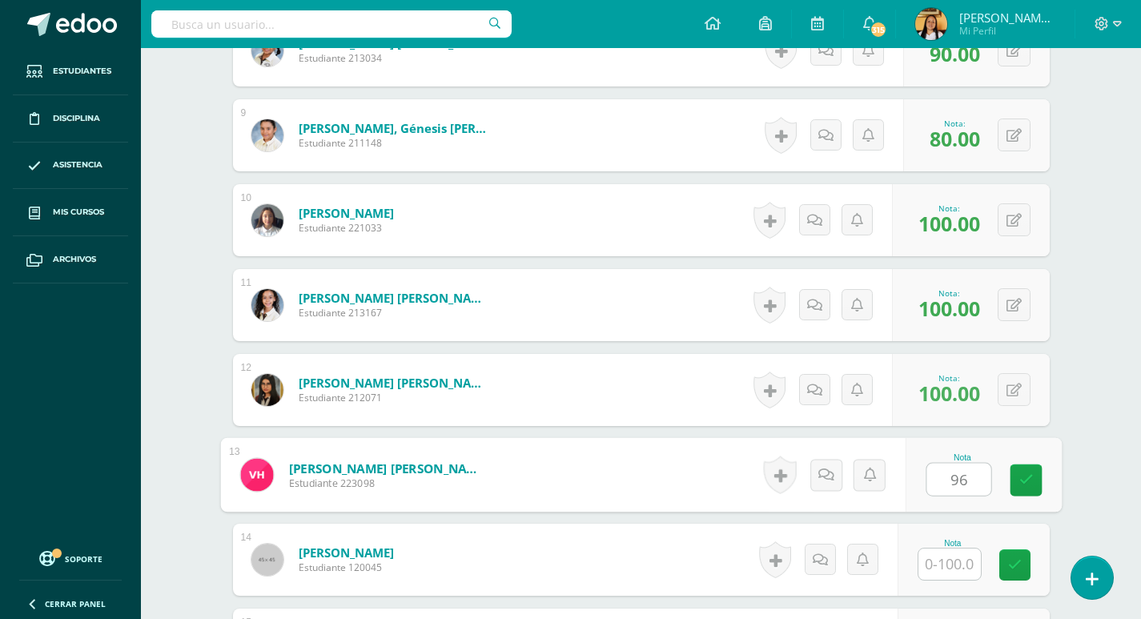
type input "96"
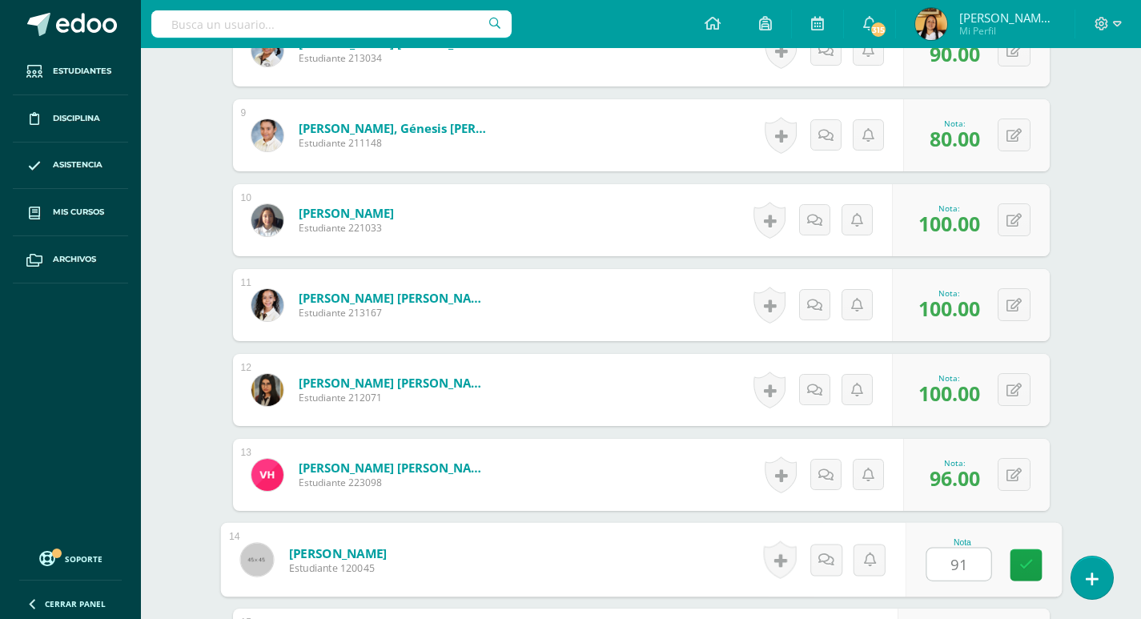
type input "91"
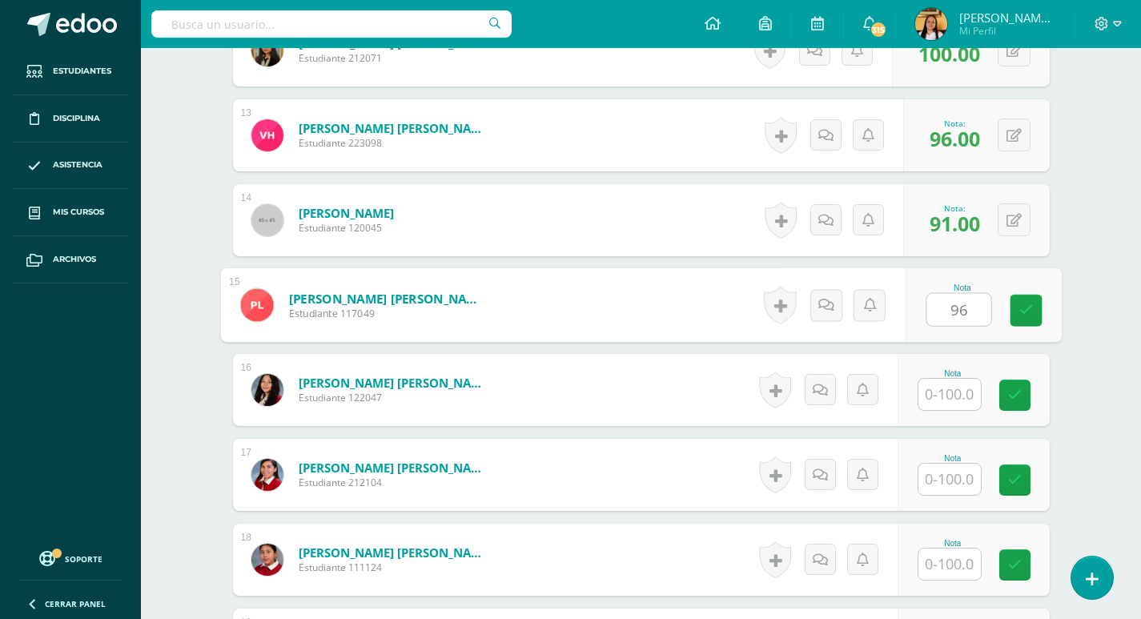
type input "96"
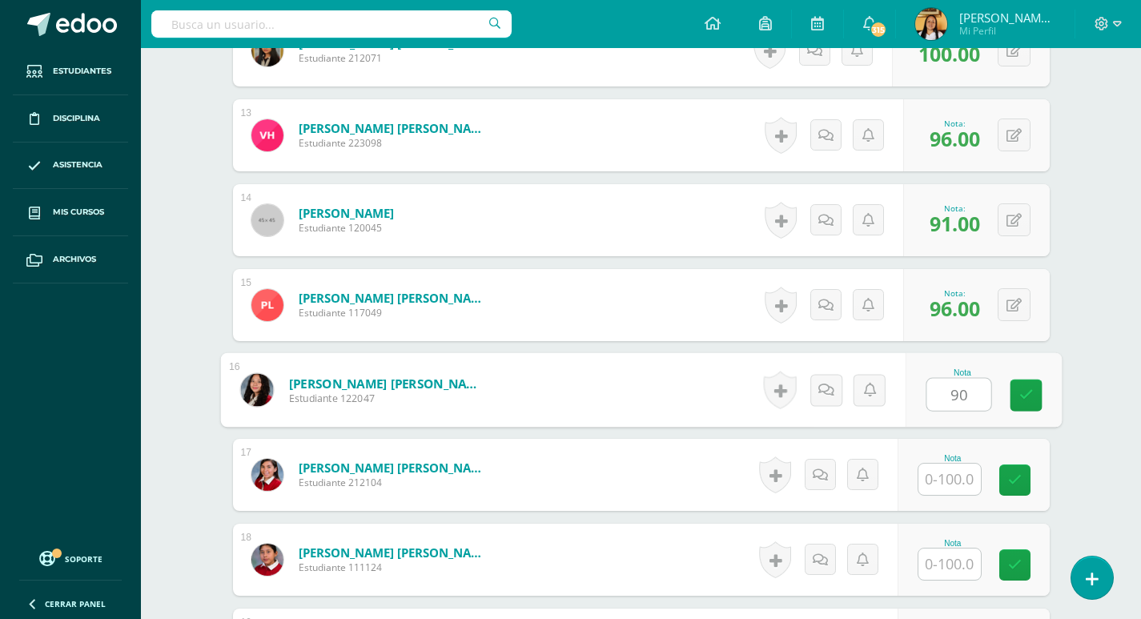
type input "90"
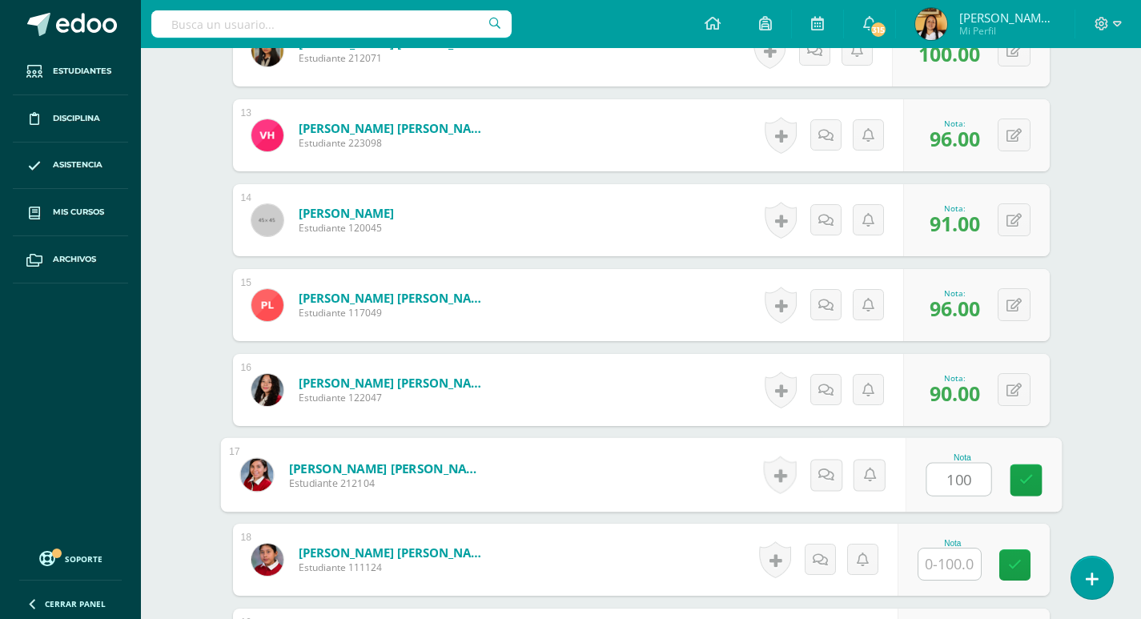
type input "100"
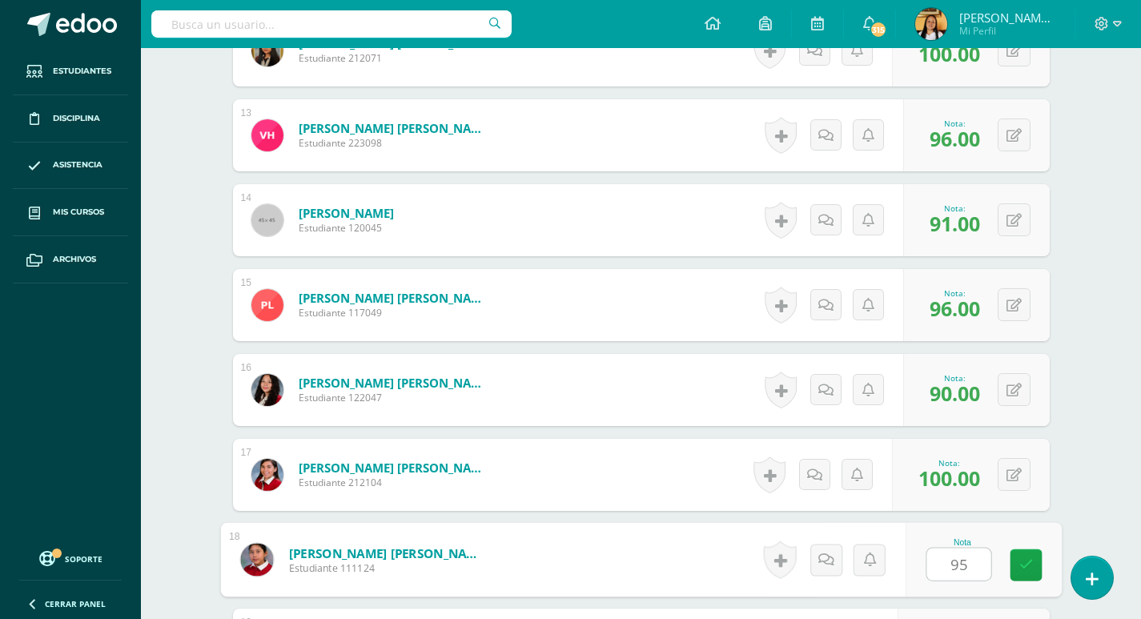
type input "95"
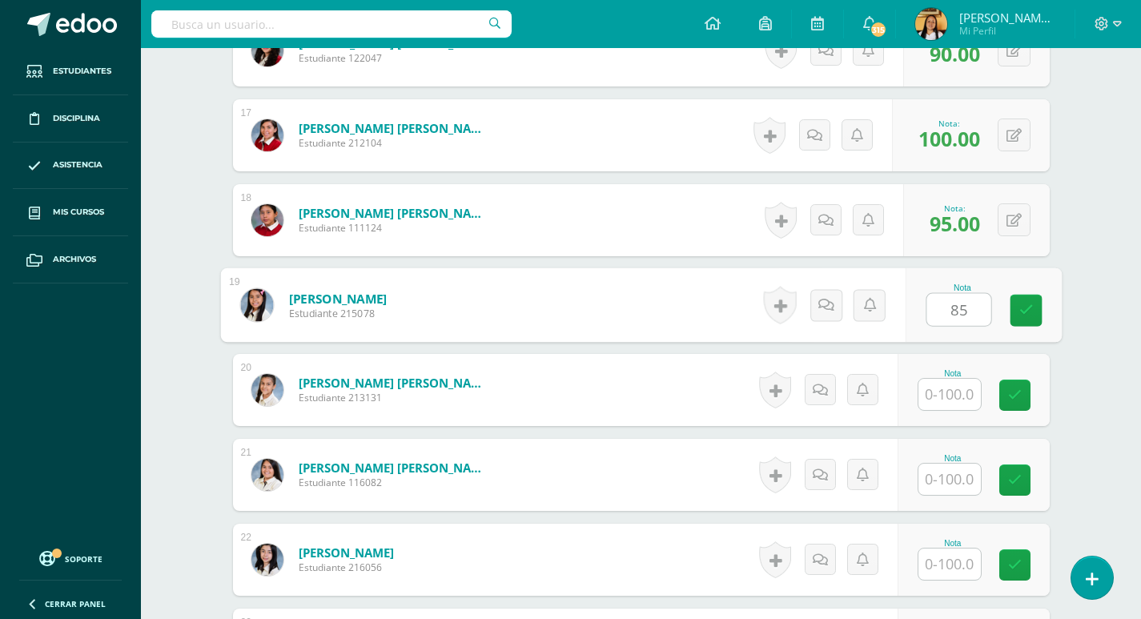
type input "85"
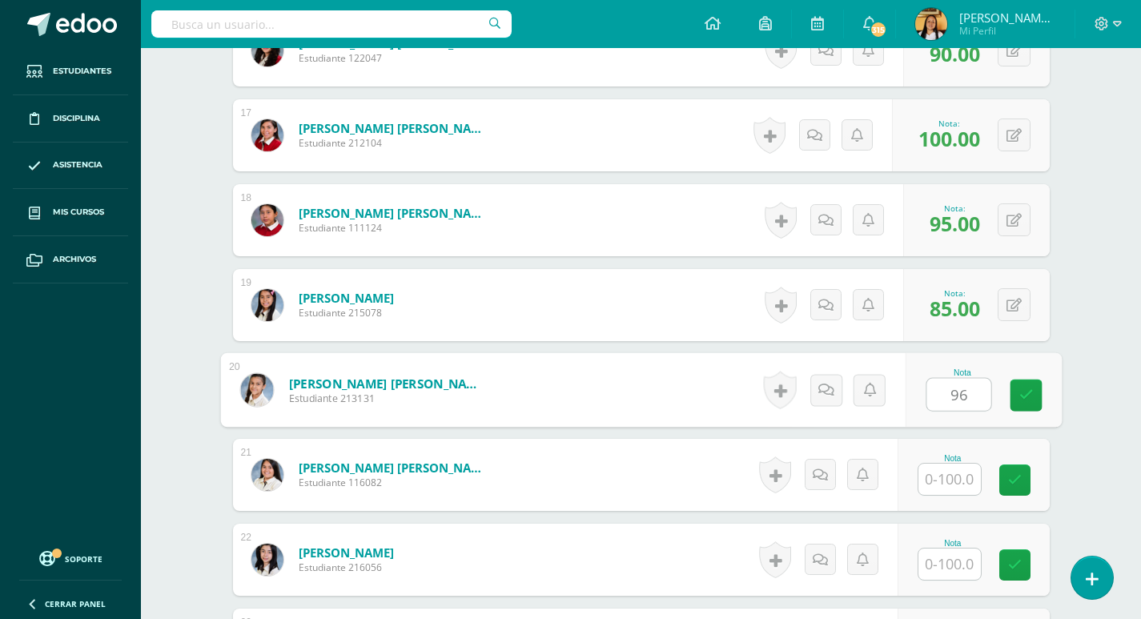
type input "96"
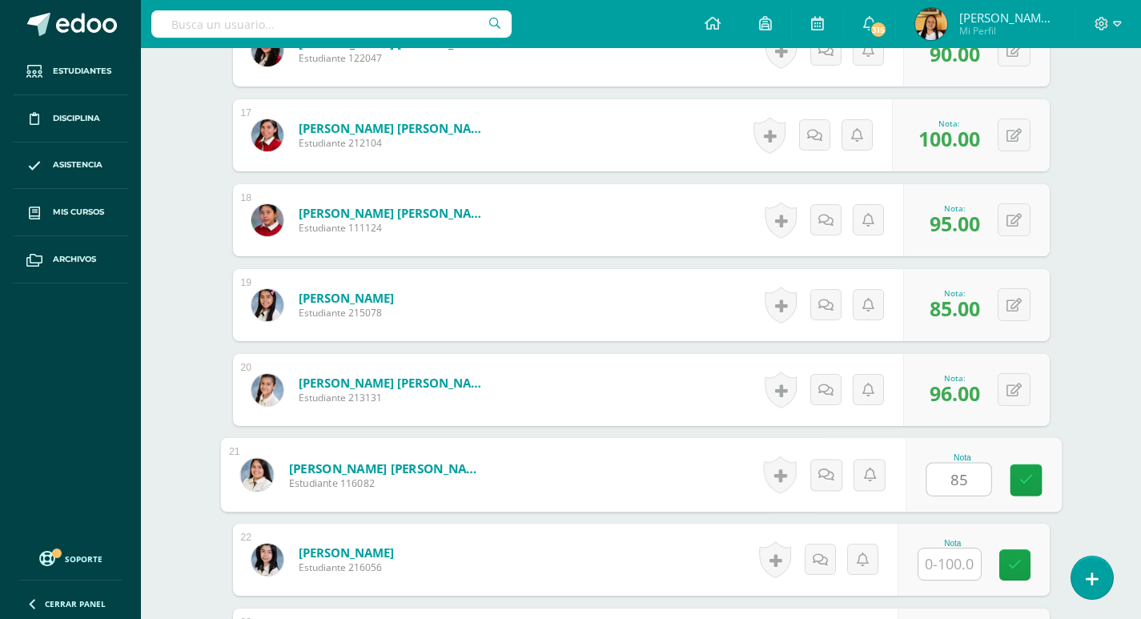
type input "85"
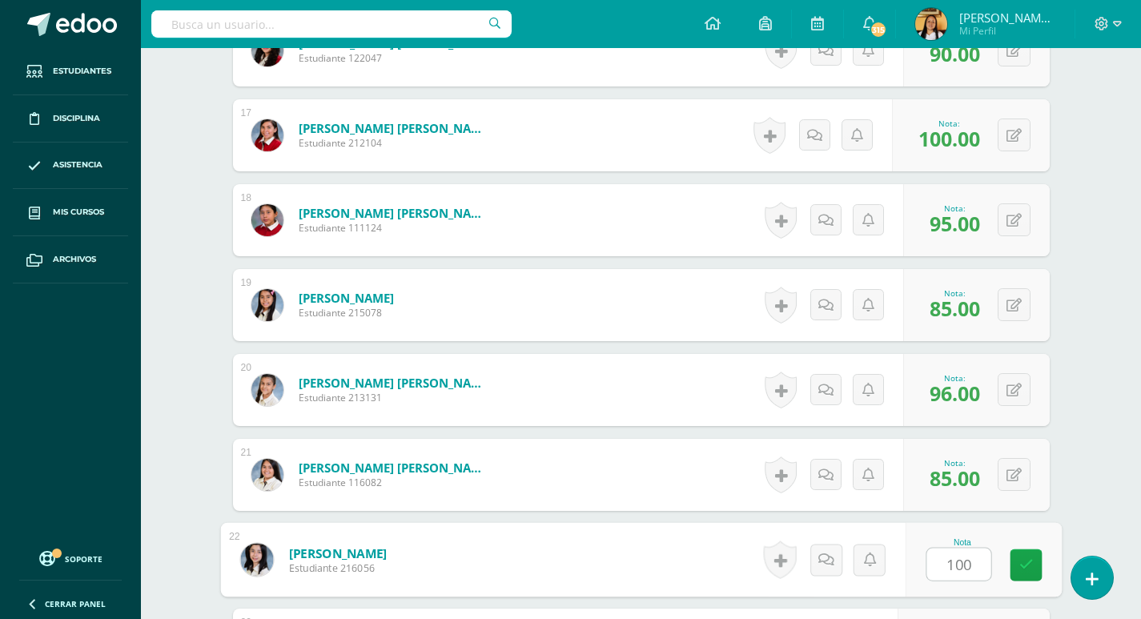
type input "100"
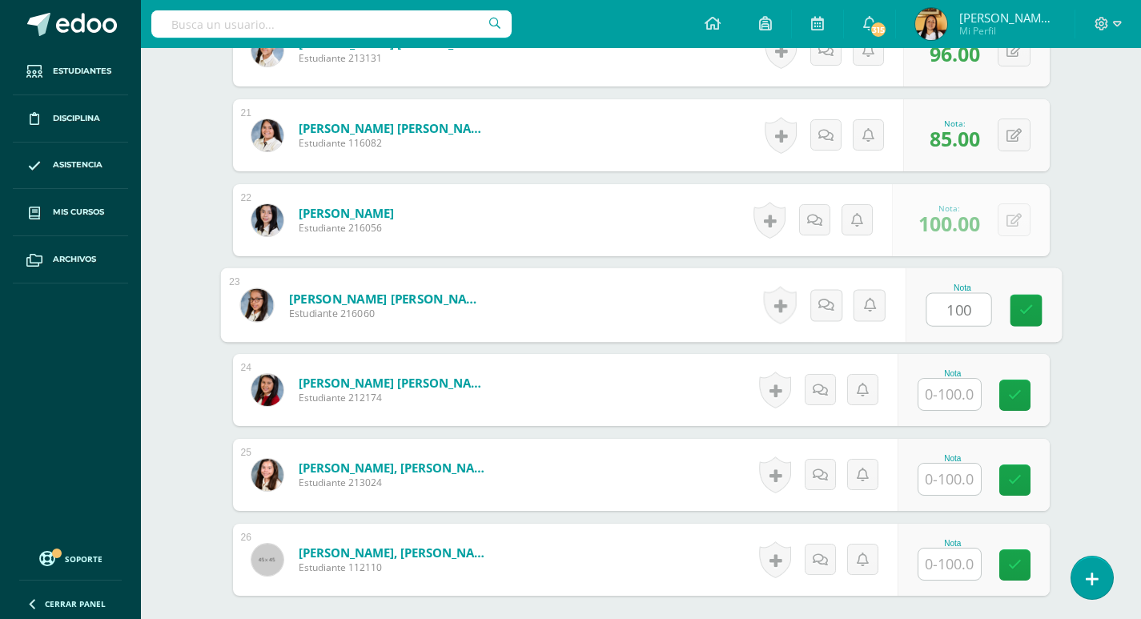
type input "100"
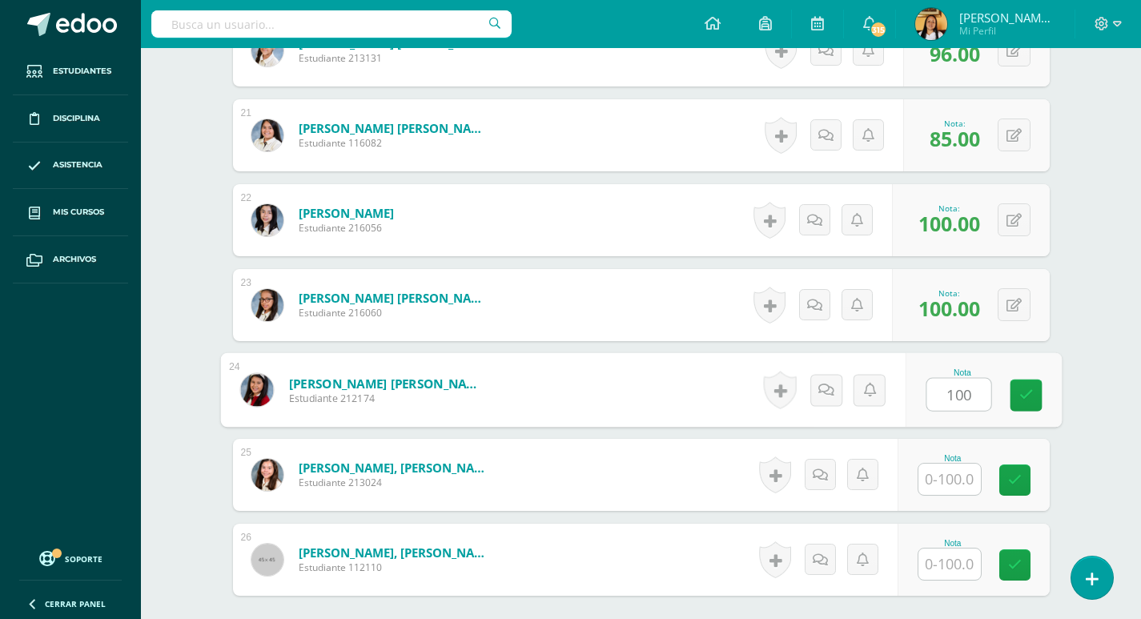
type input "100"
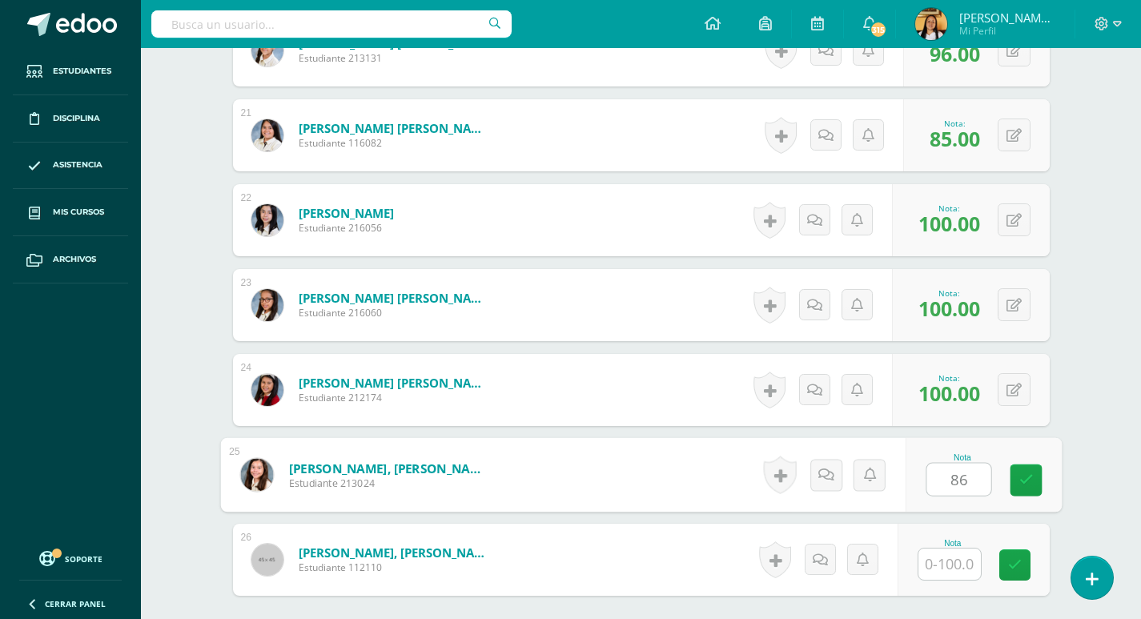
type input "86"
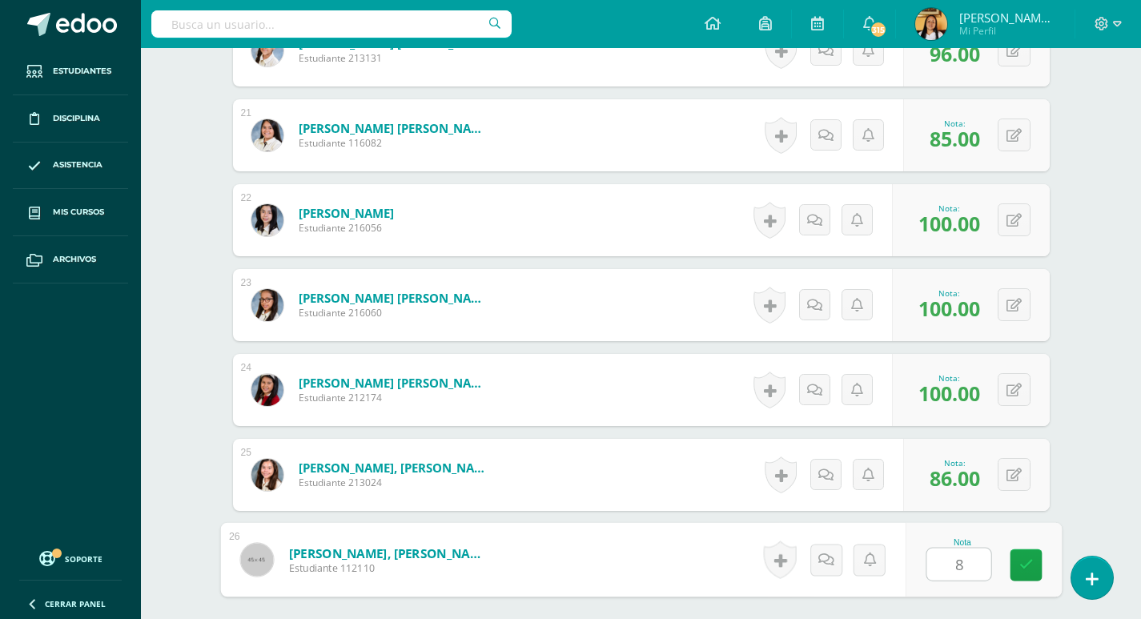
type input "83"
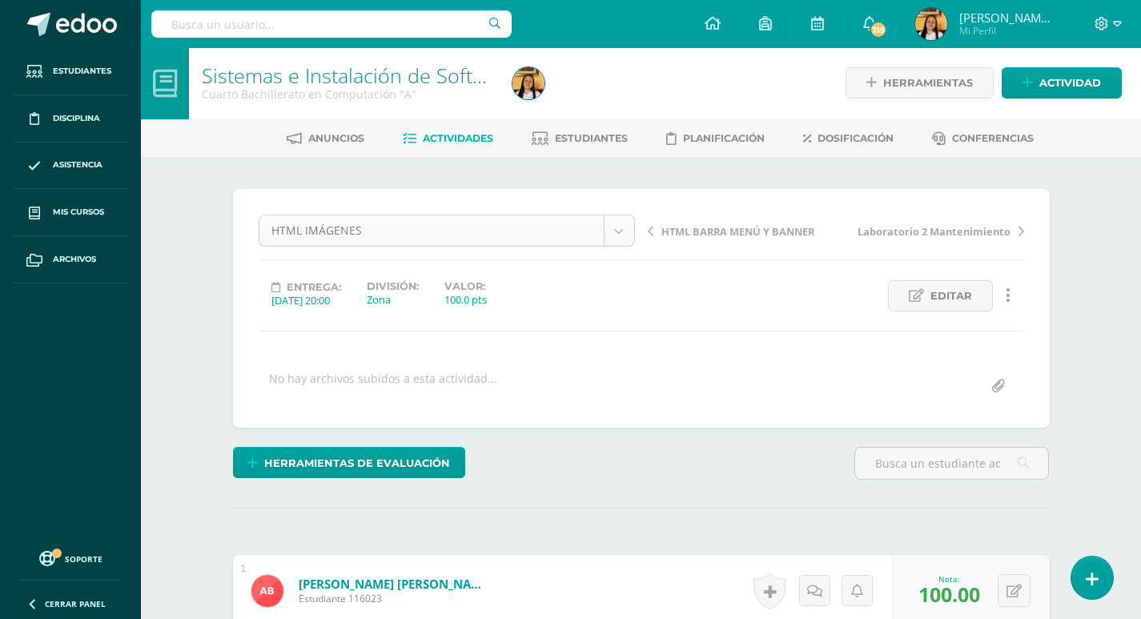
scroll to position [0, 0]
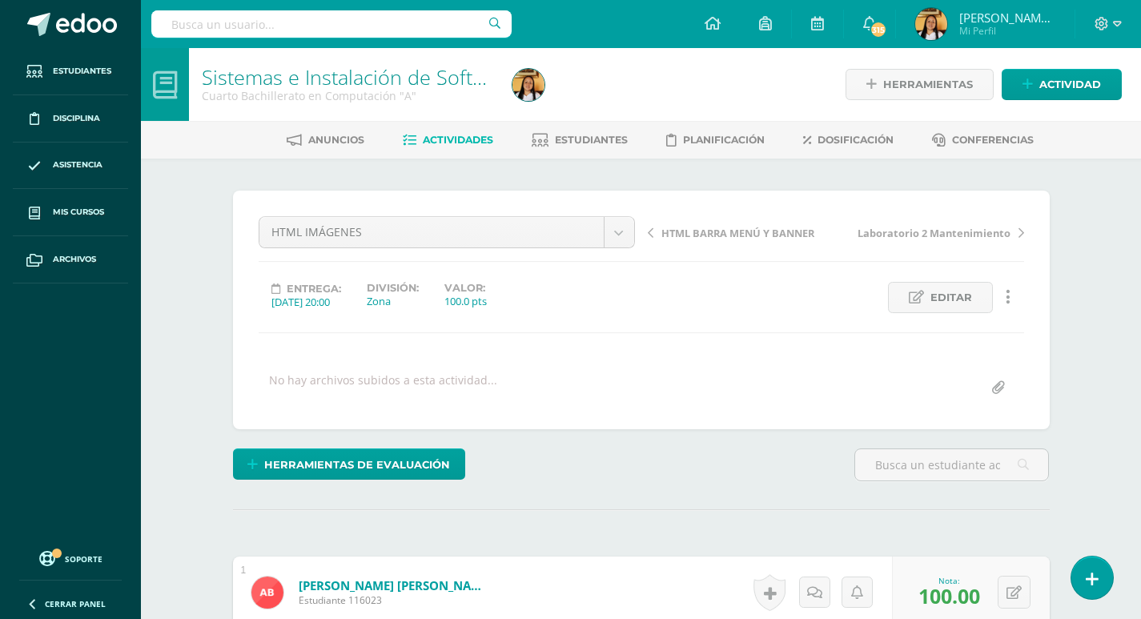
click at [423, 146] on span "Actividades" at bounding box center [458, 140] width 70 height 12
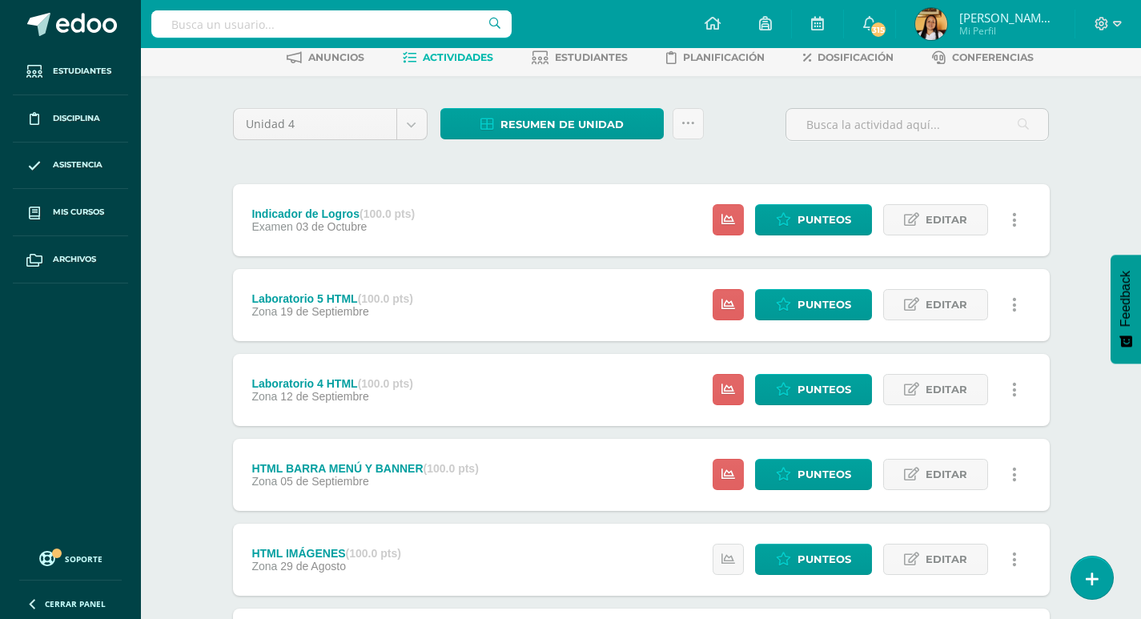
scroll to position [160, 0]
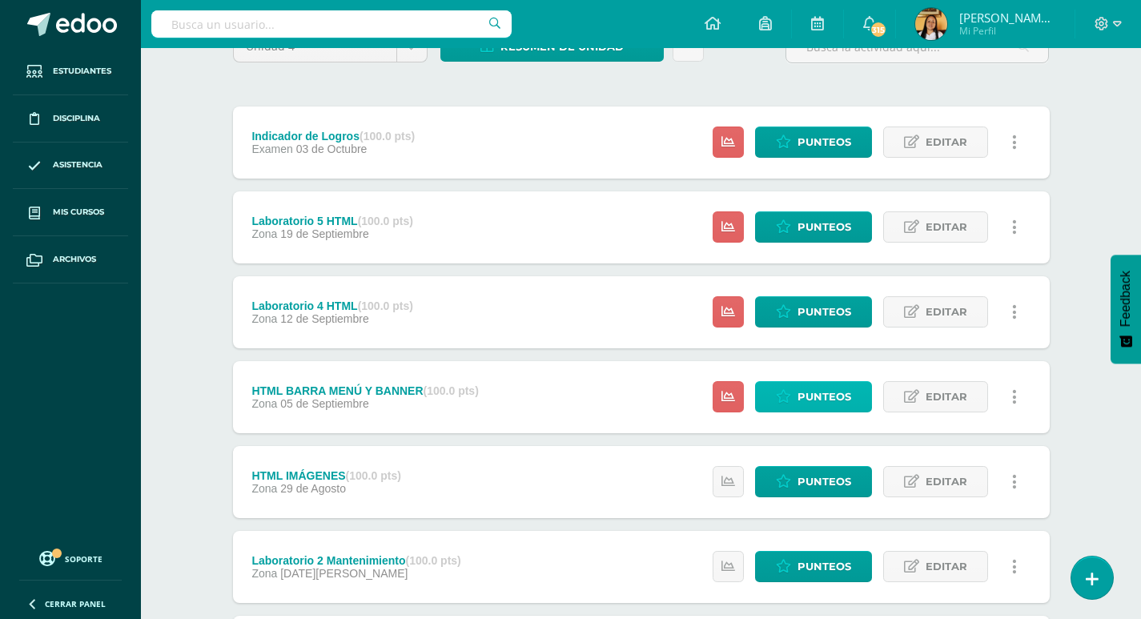
click at [825, 409] on span "Punteos" at bounding box center [824, 397] width 54 height 30
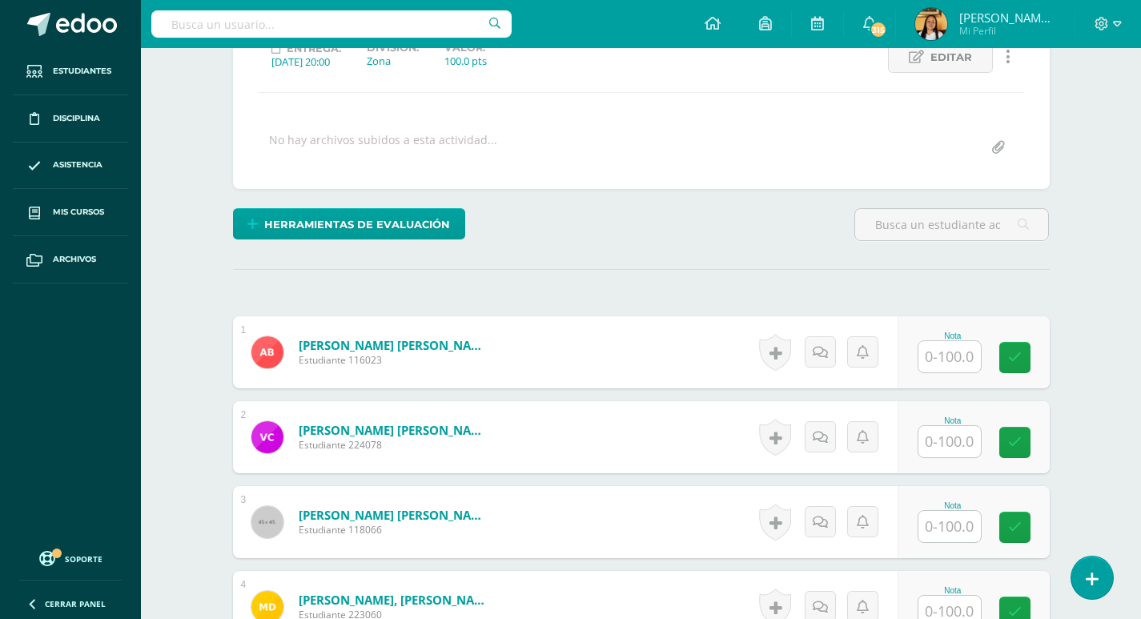
scroll to position [241, 0]
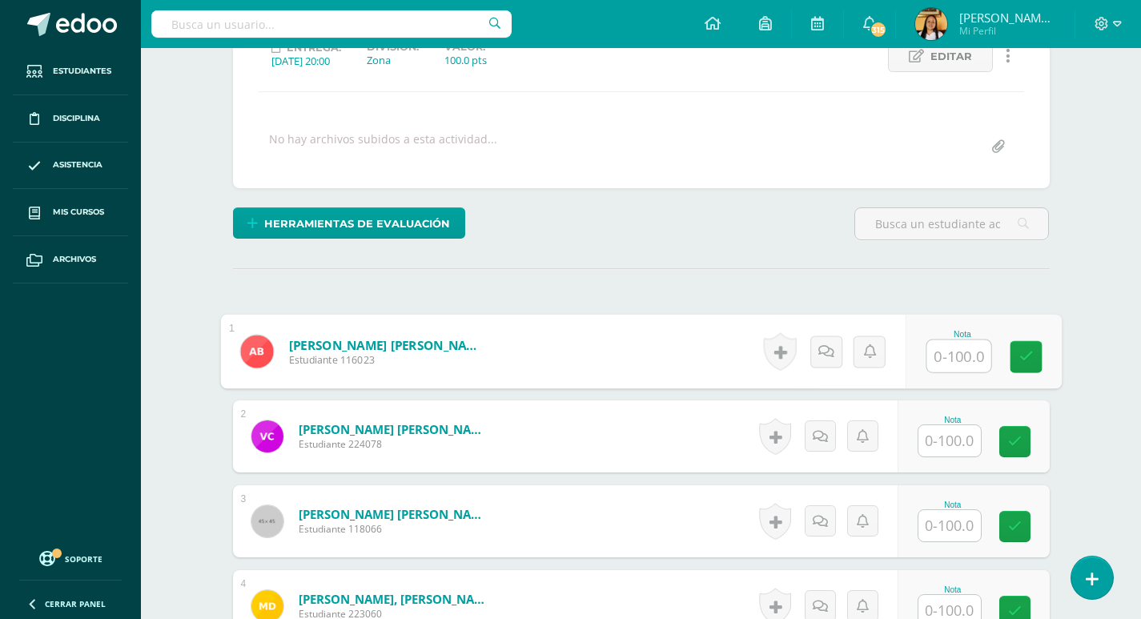
click at [950, 348] on input "text" at bounding box center [958, 356] width 64 height 32
type input "100"
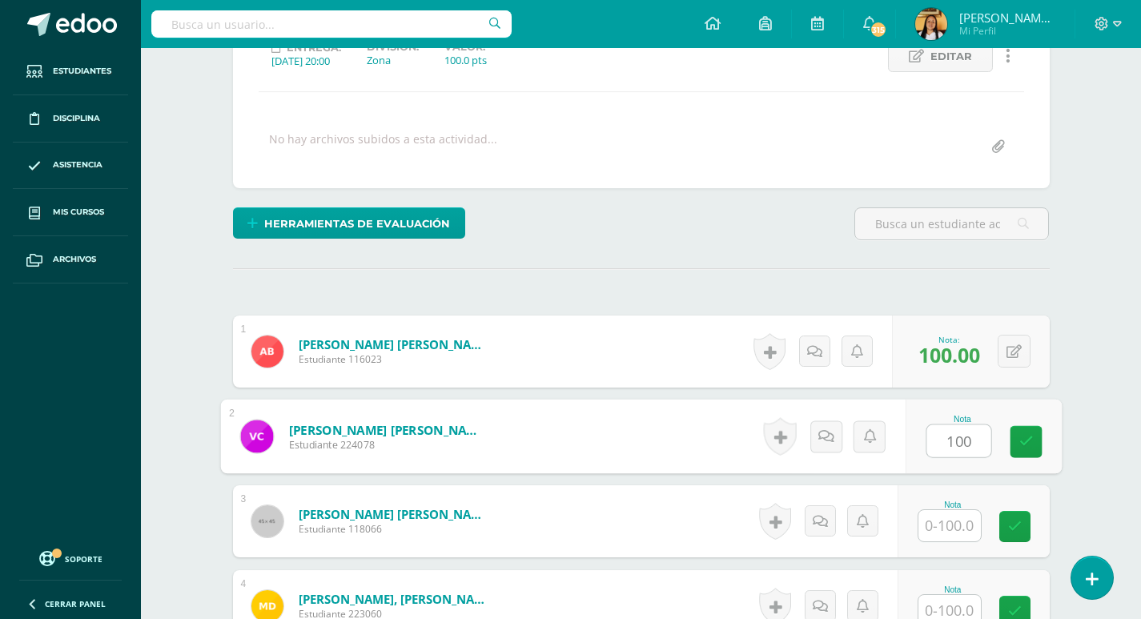
type input "100"
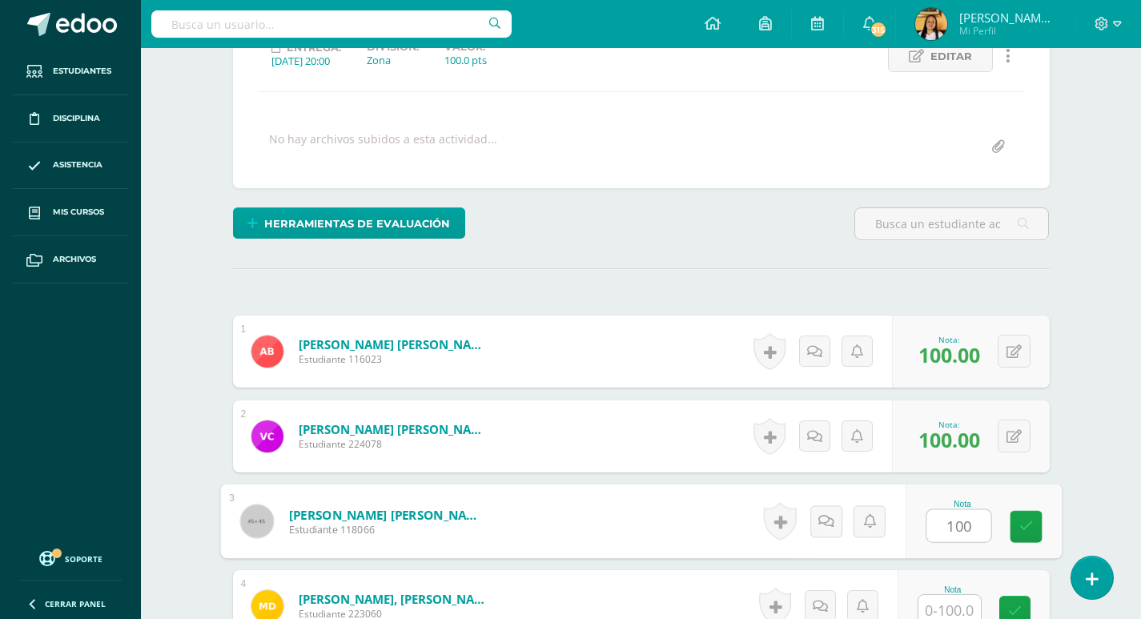
type input "100"
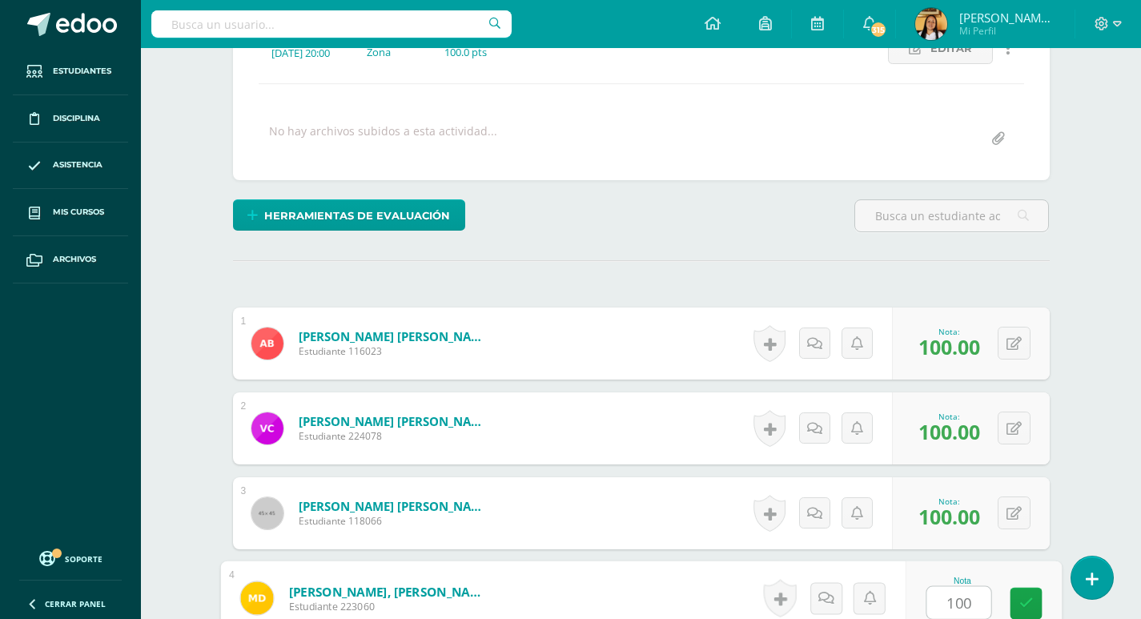
type input "100"
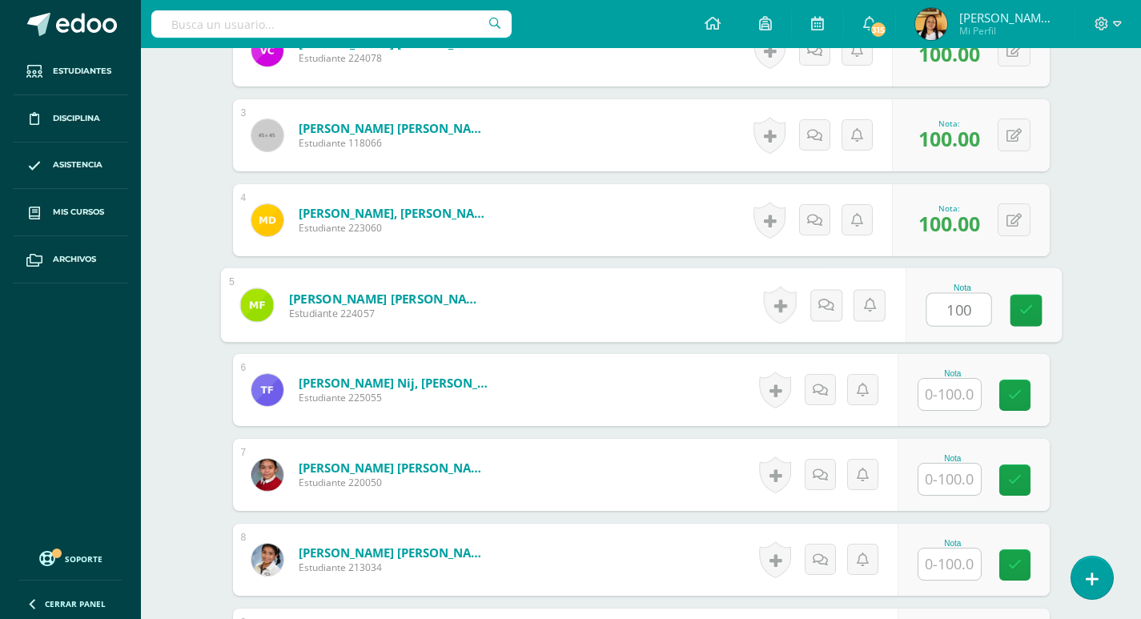
type input "100"
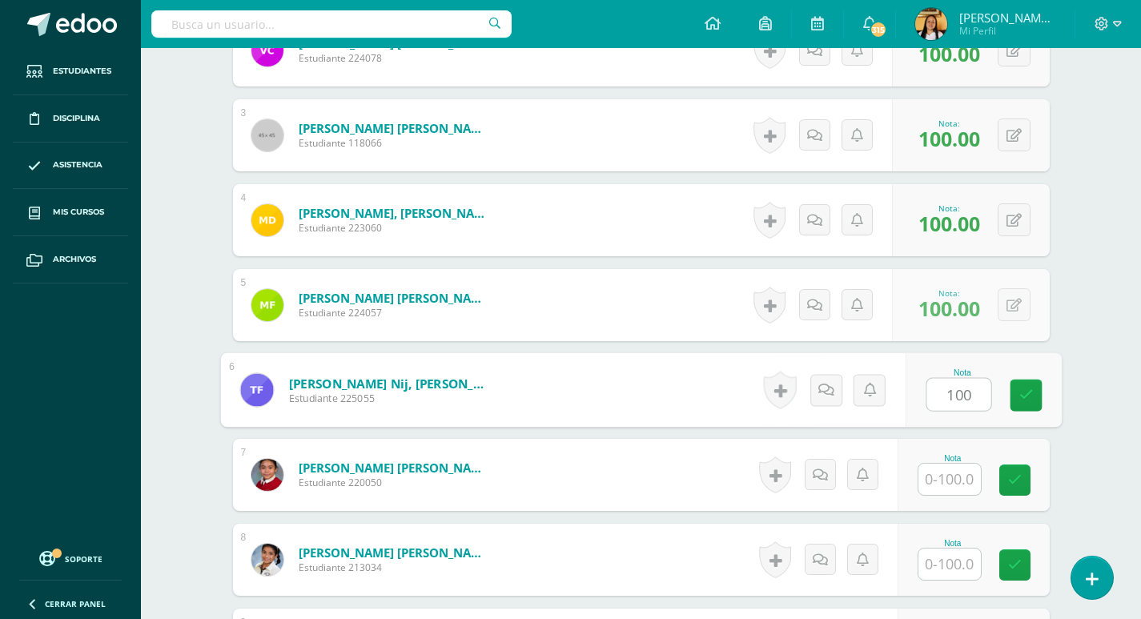
type input "100"
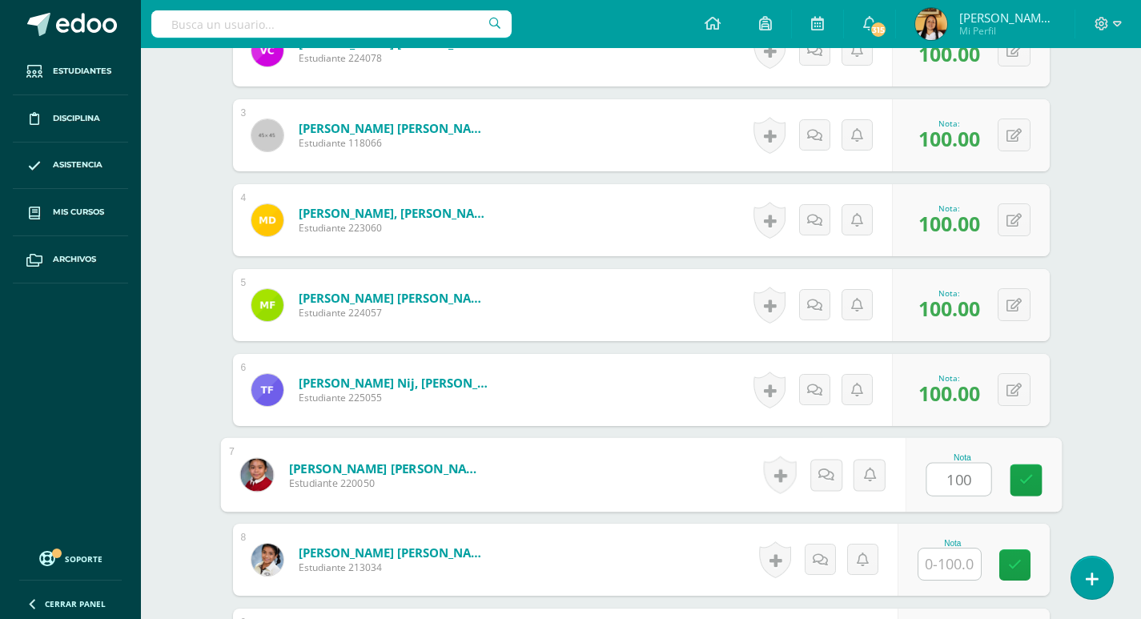
type input "100"
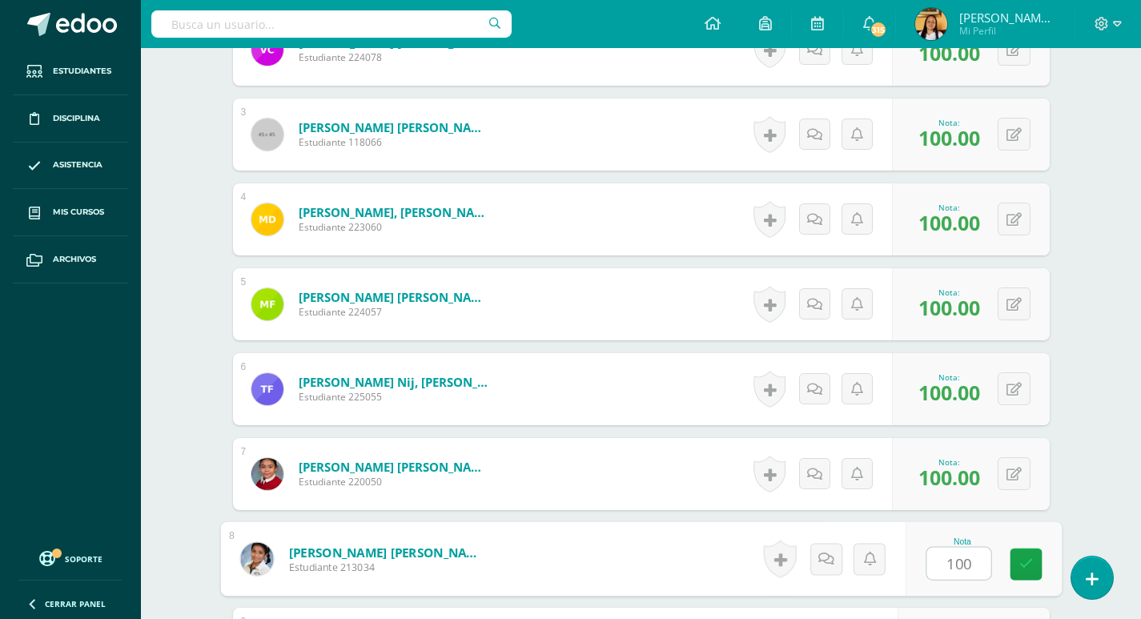
type input "100"
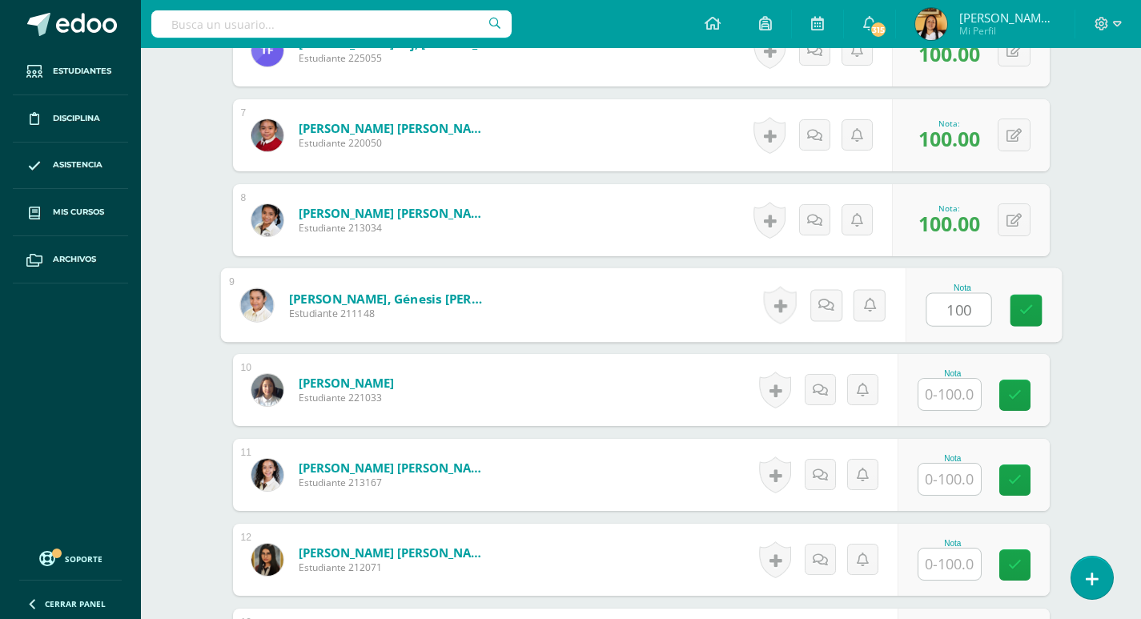
type input "100"
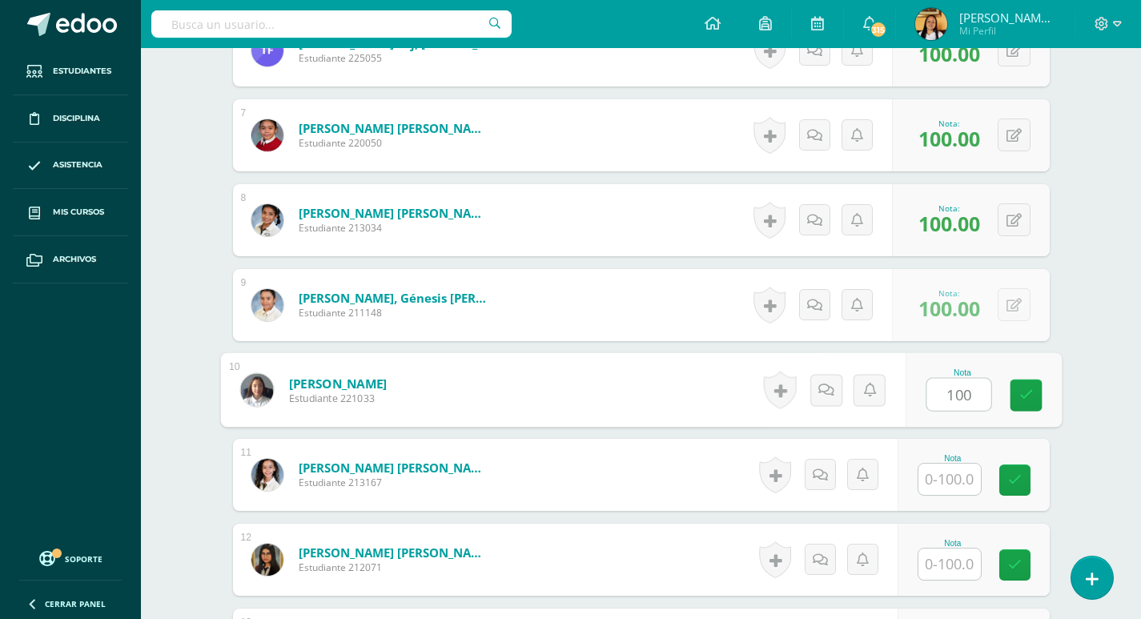
type input "100"
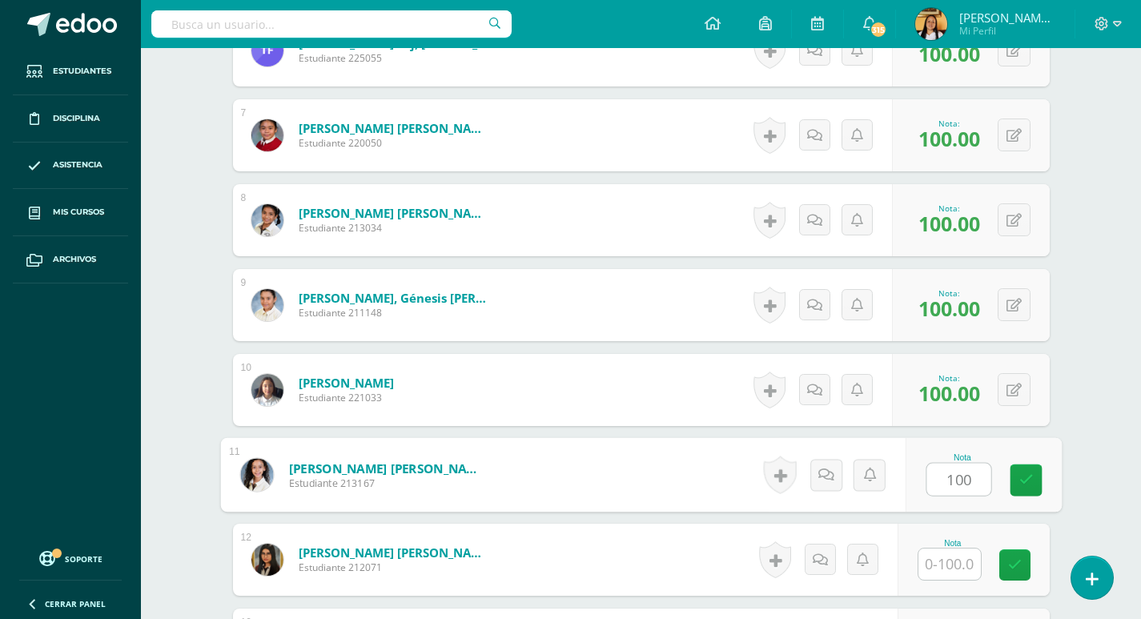
type input "100"
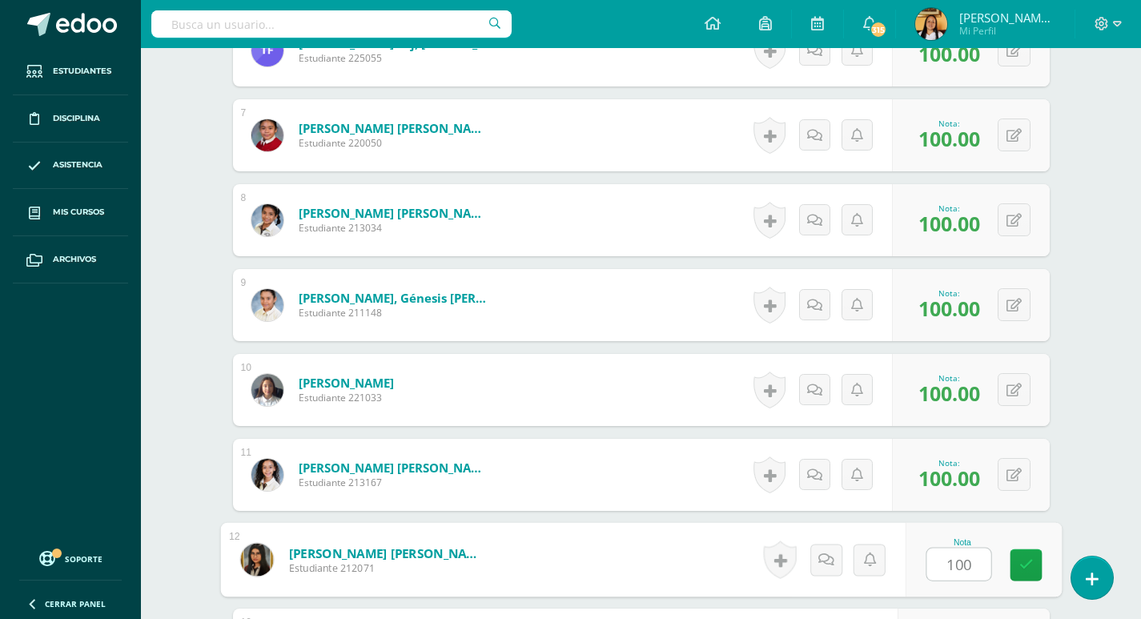
type input "100"
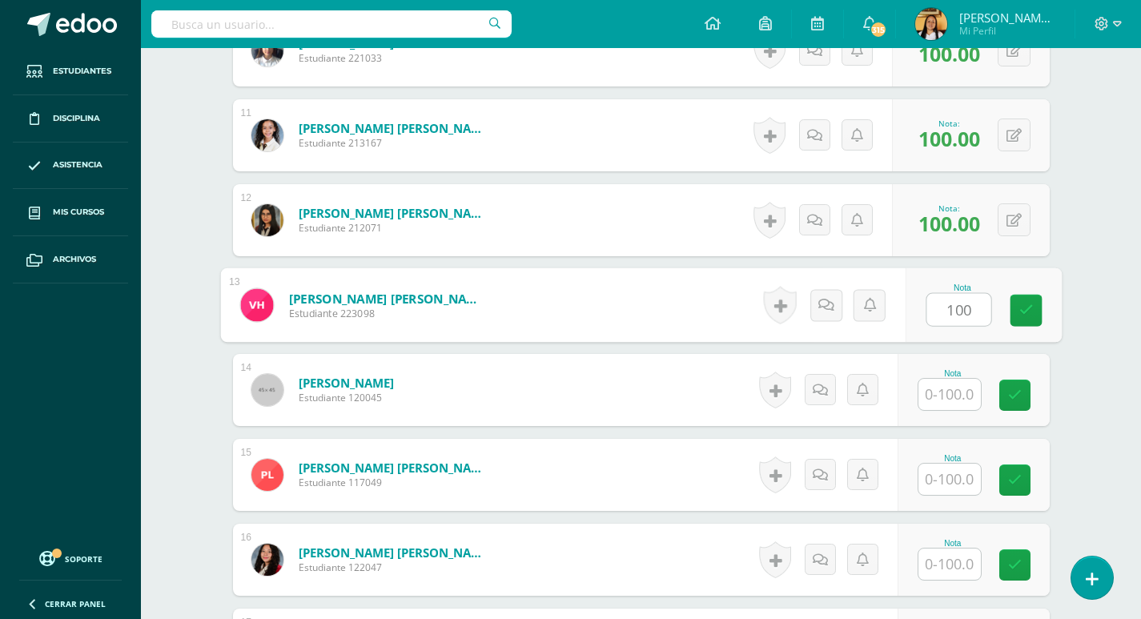
type input "100"
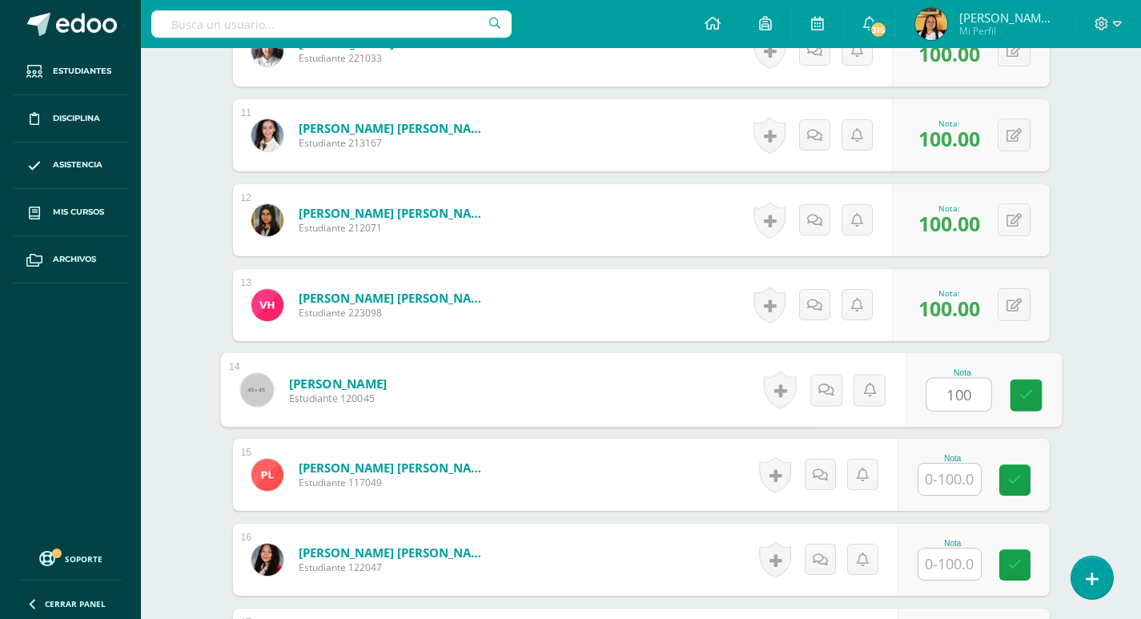
type input "100"
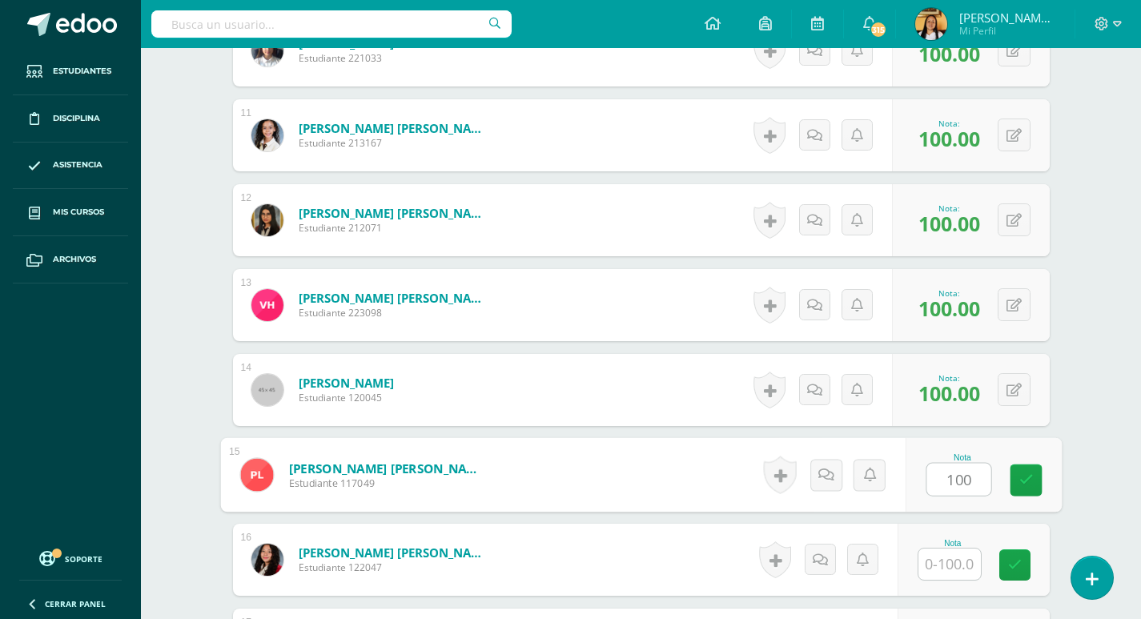
type input "100"
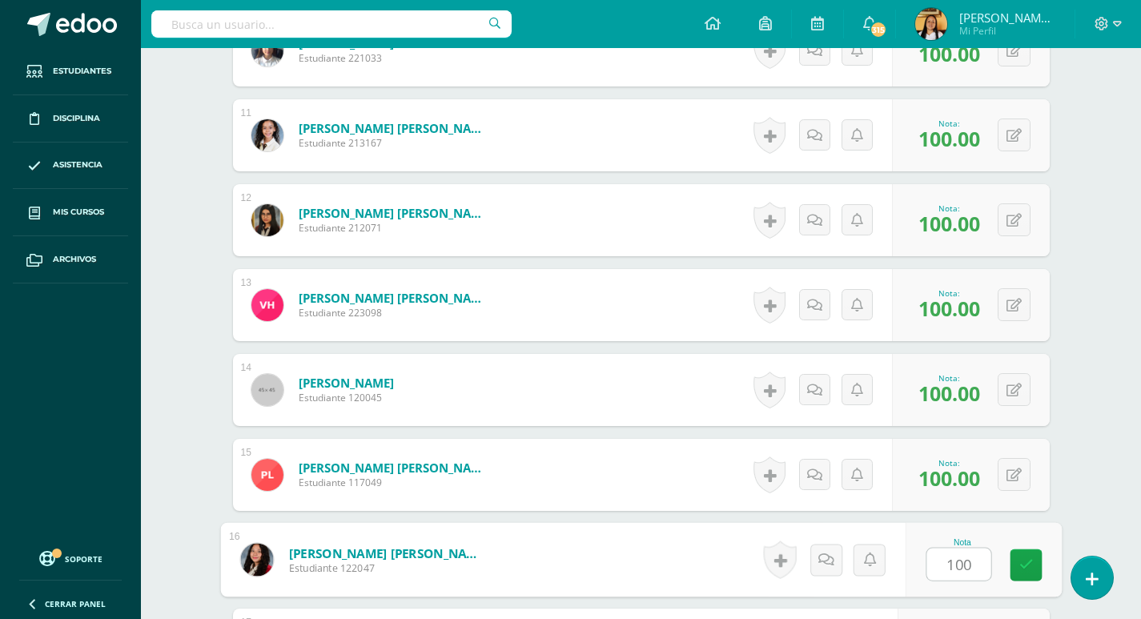
type input "100"
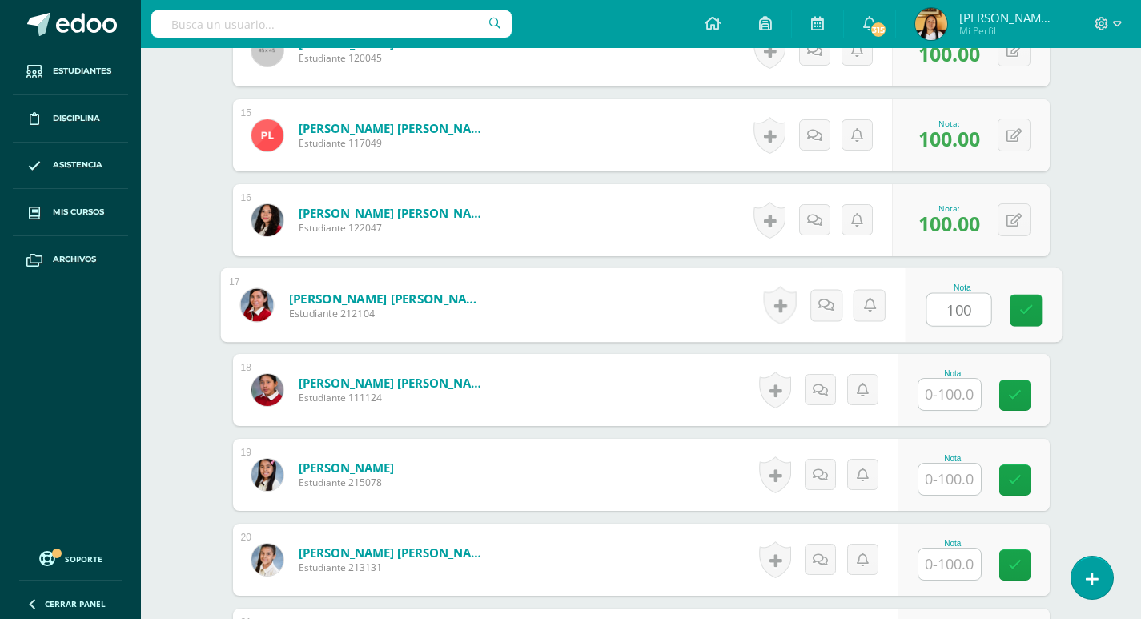
type input "100"
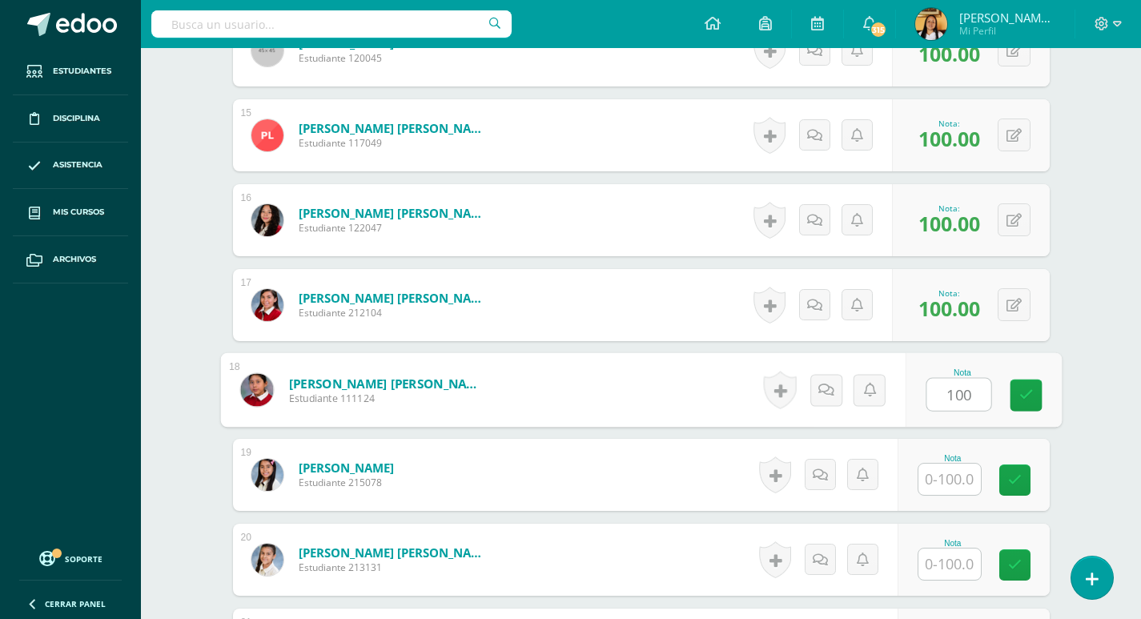
type input "100"
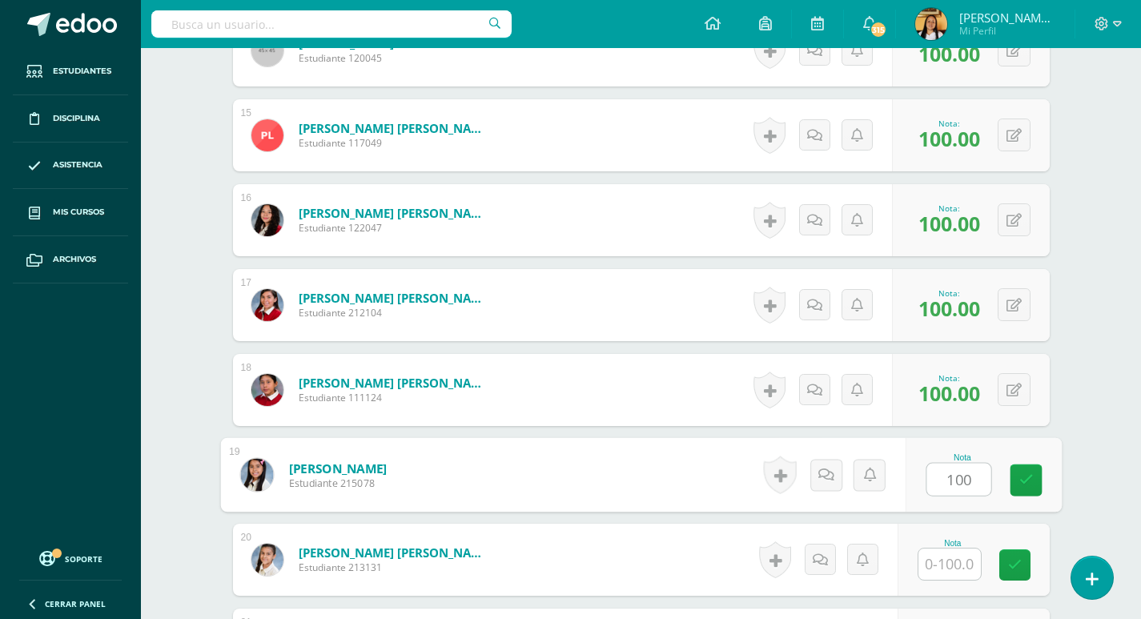
type input "100"
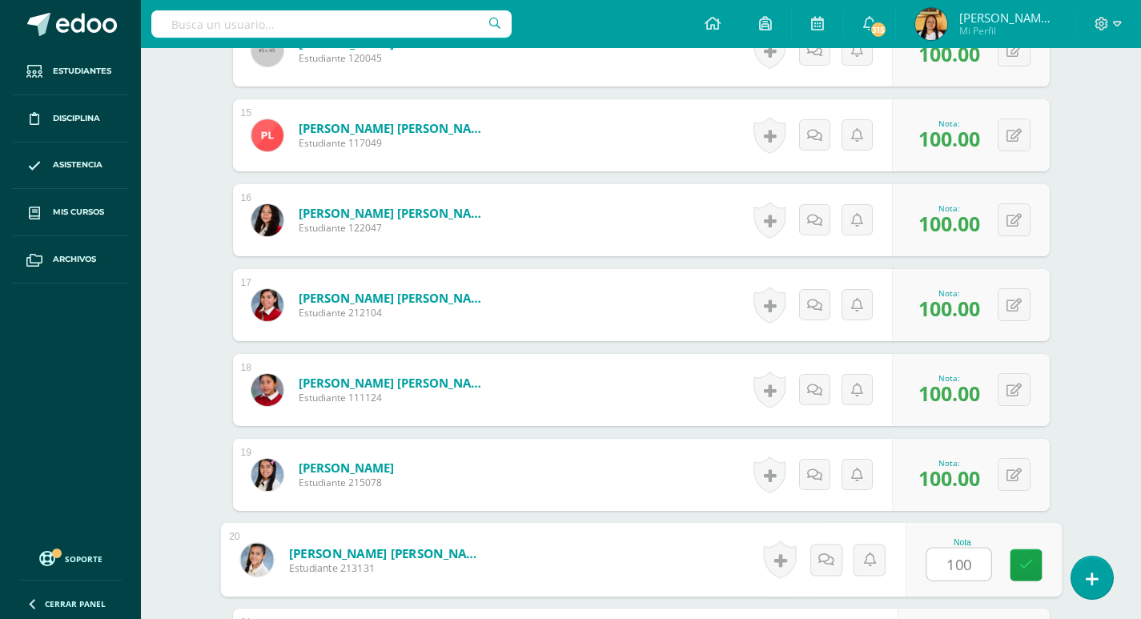
type input "100"
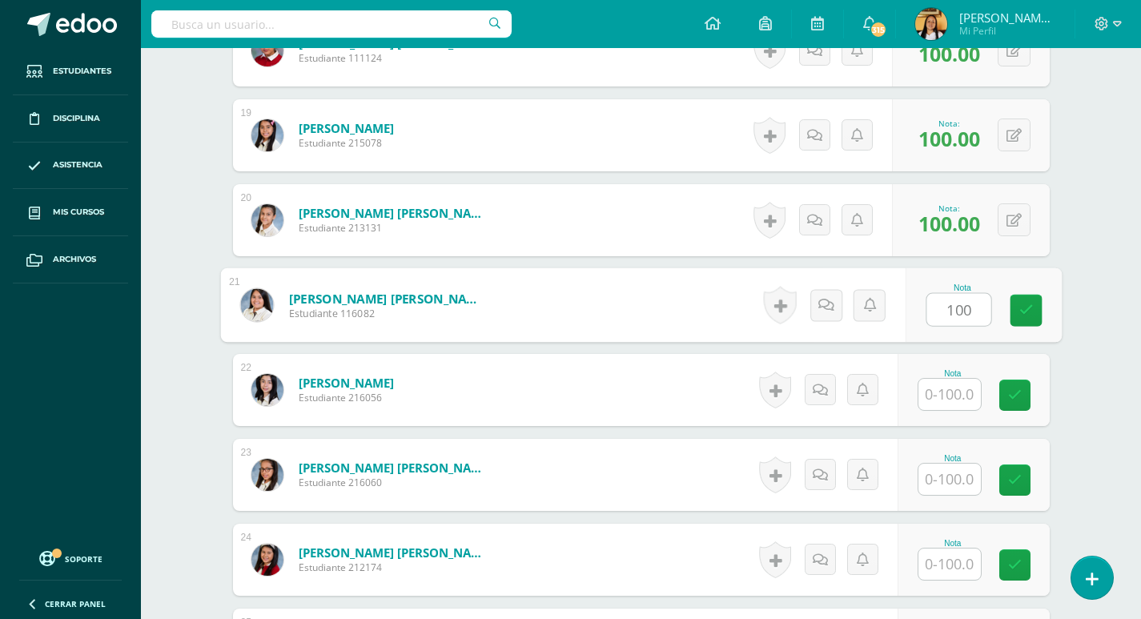
type input "100"
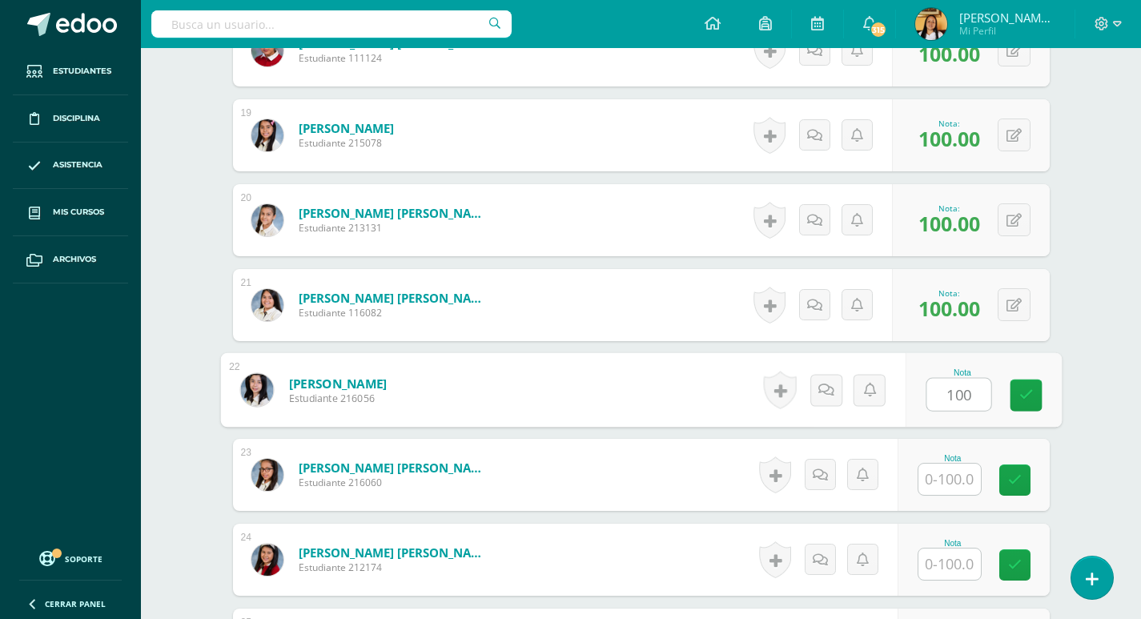
type input "100"
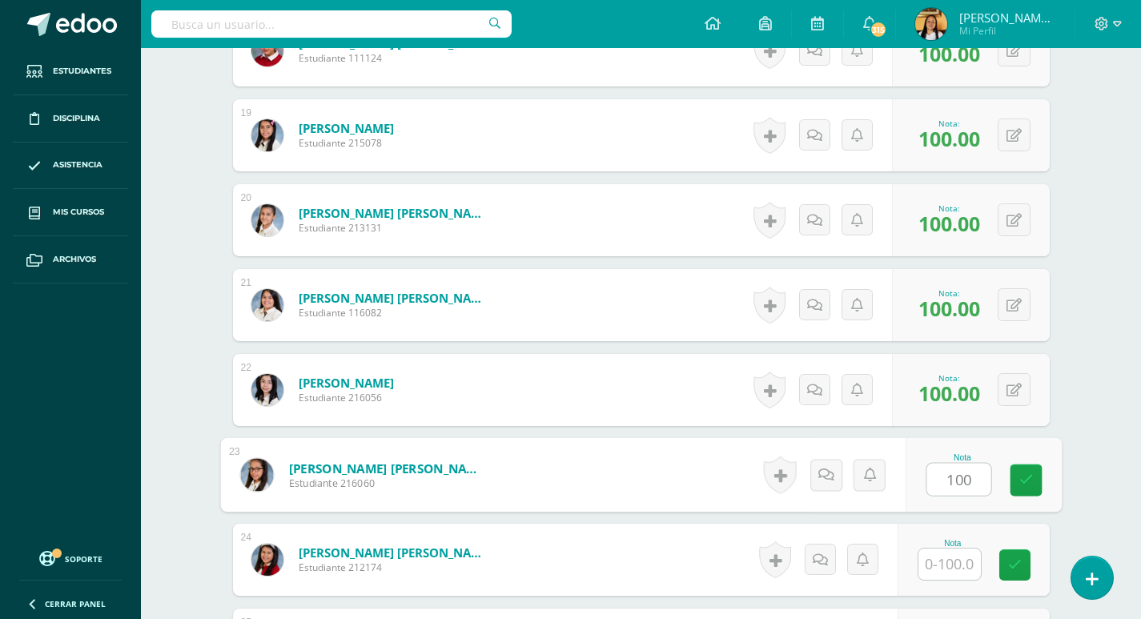
type input "100"
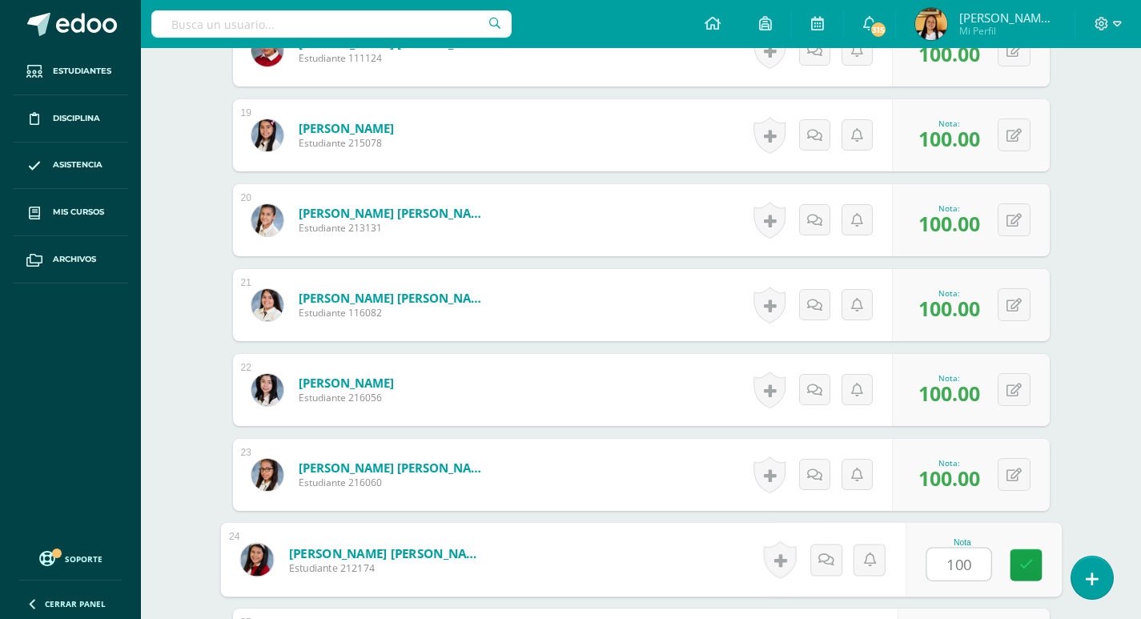
type input "100"
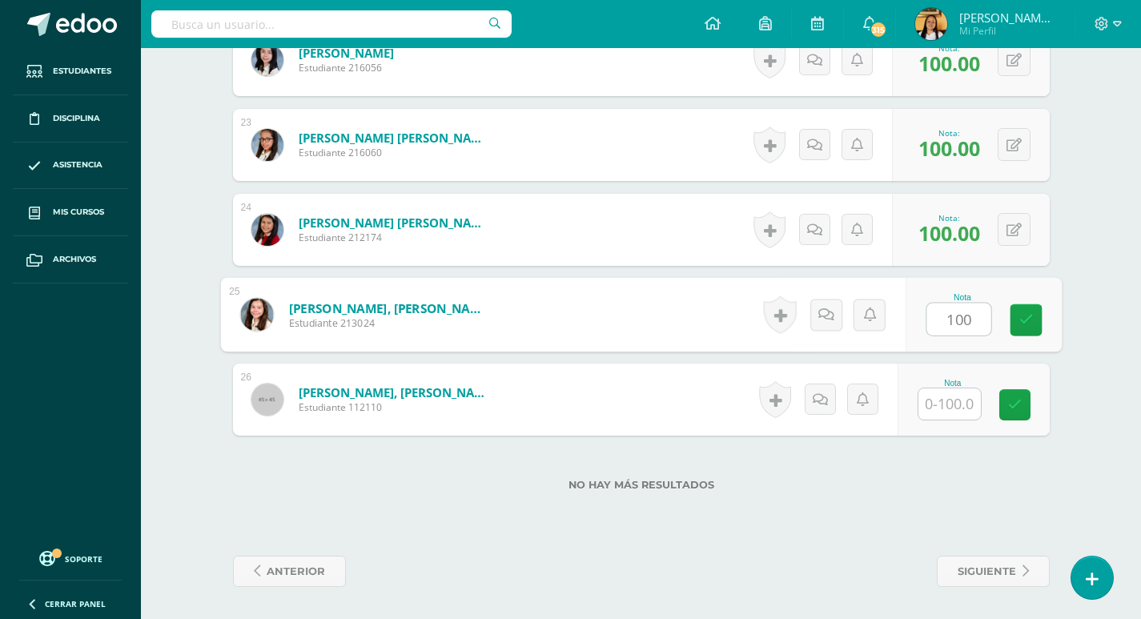
type input "100"
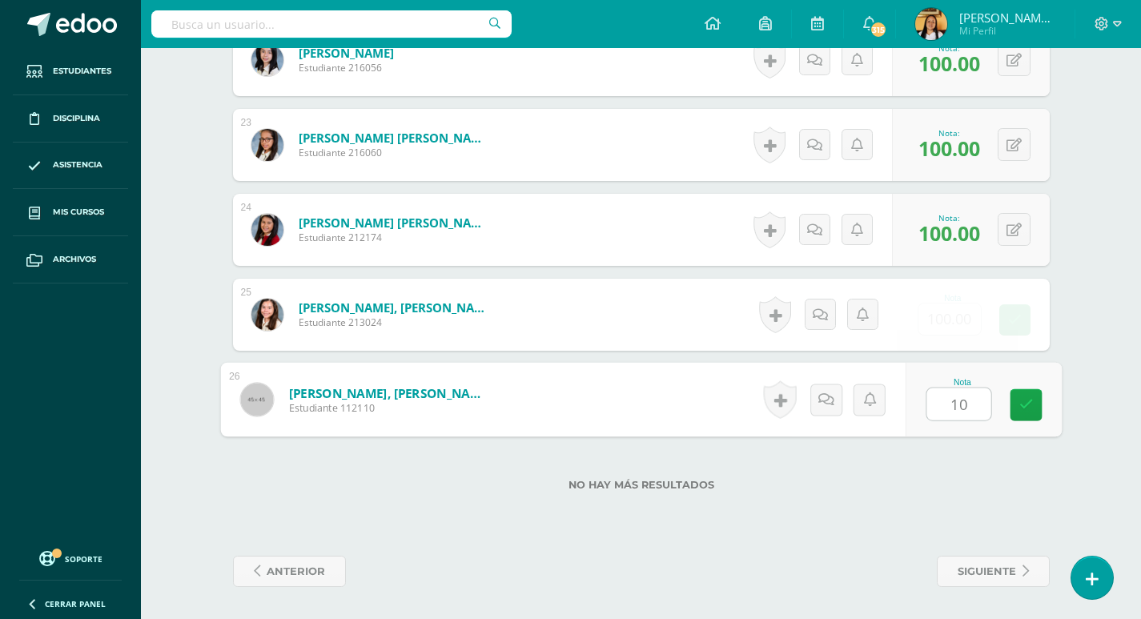
type input "100"
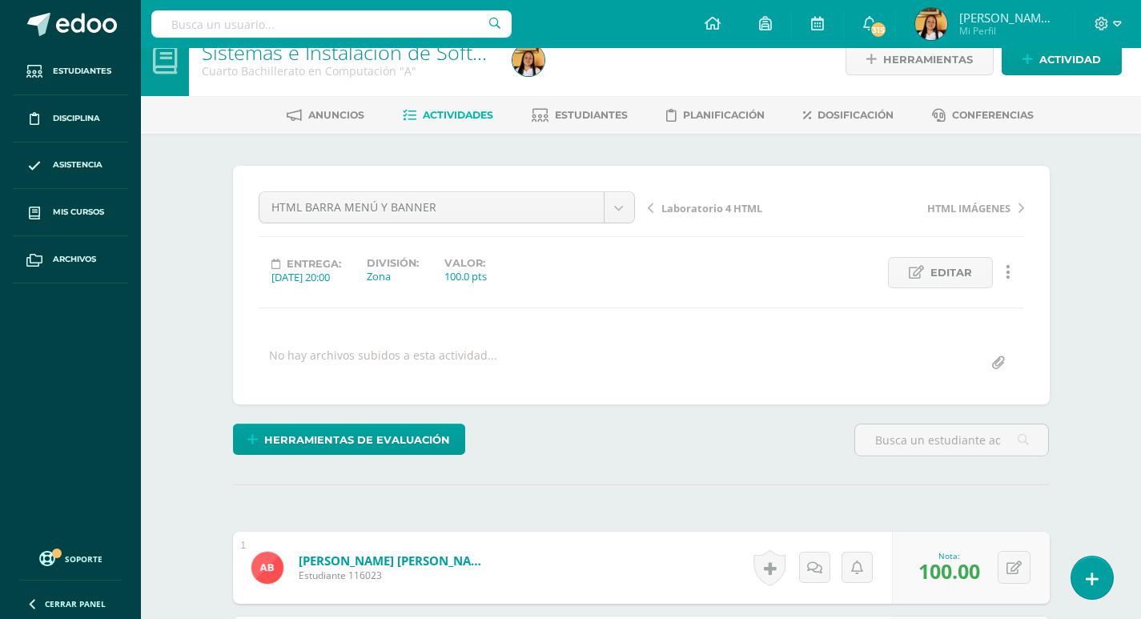
scroll to position [0, 0]
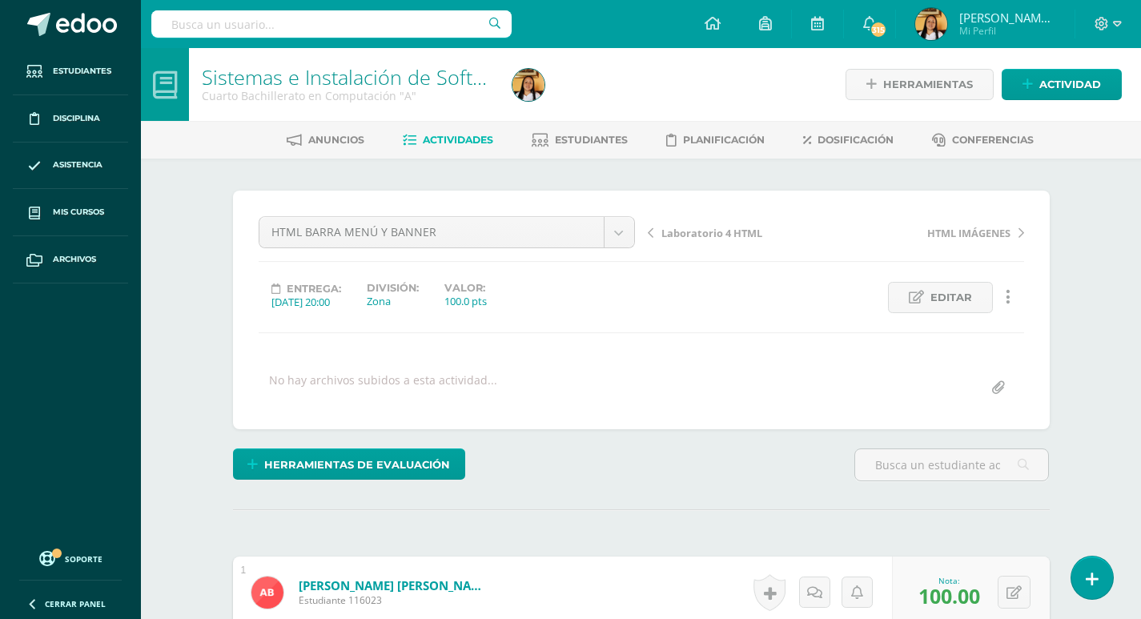
click at [479, 133] on link "Actividades" at bounding box center [448, 140] width 90 height 26
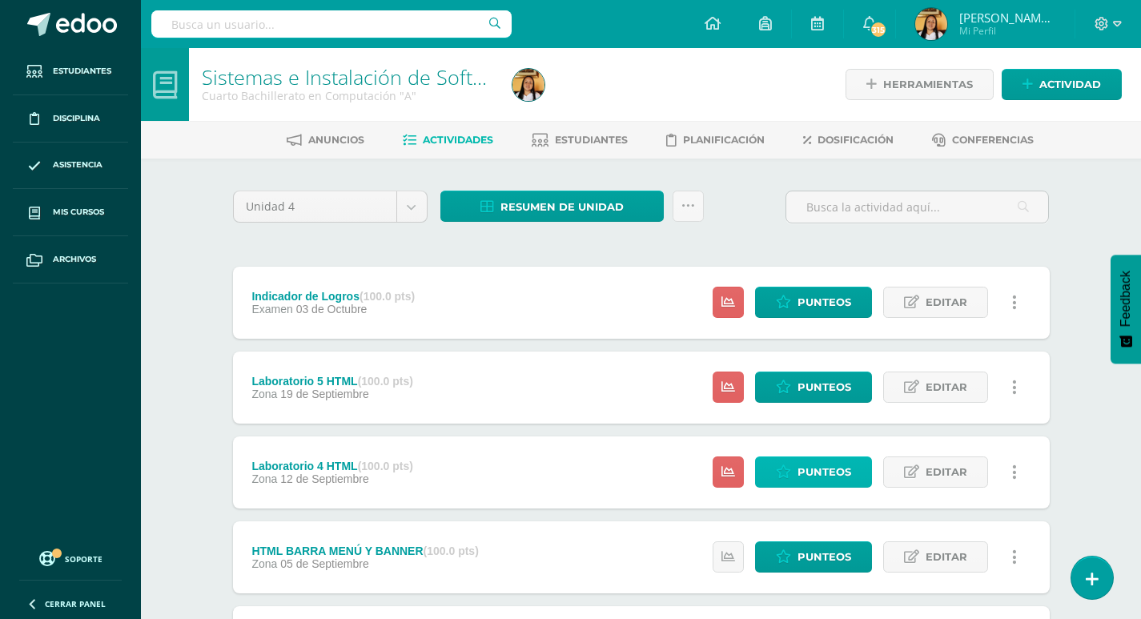
click at [830, 470] on span "Punteos" at bounding box center [824, 472] width 54 height 30
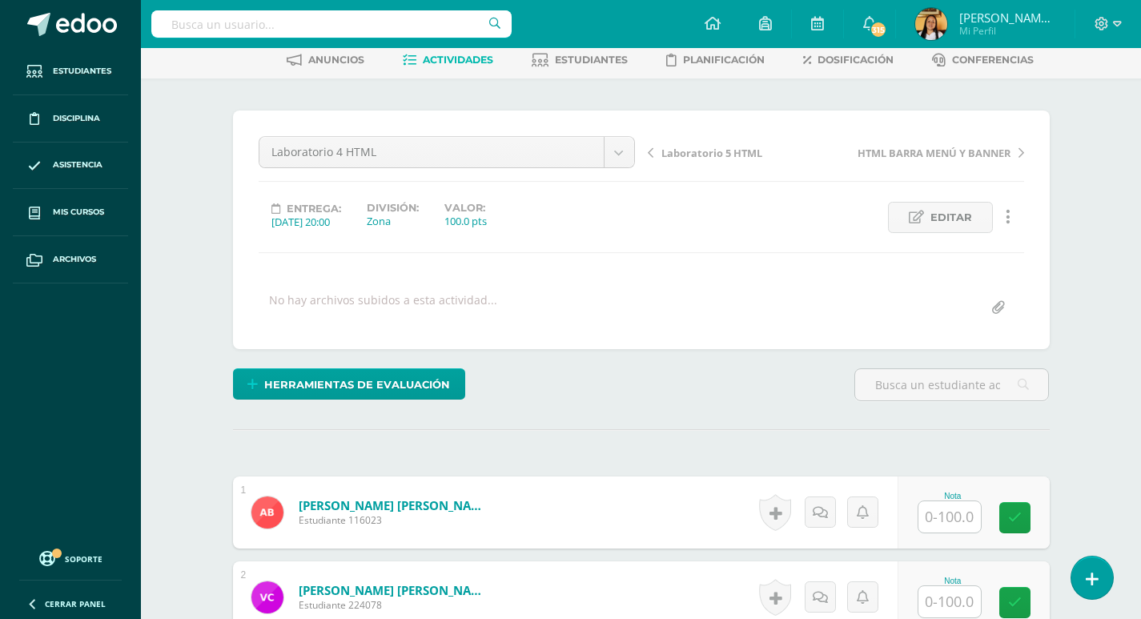
click at [966, 523] on input "text" at bounding box center [949, 516] width 62 height 31
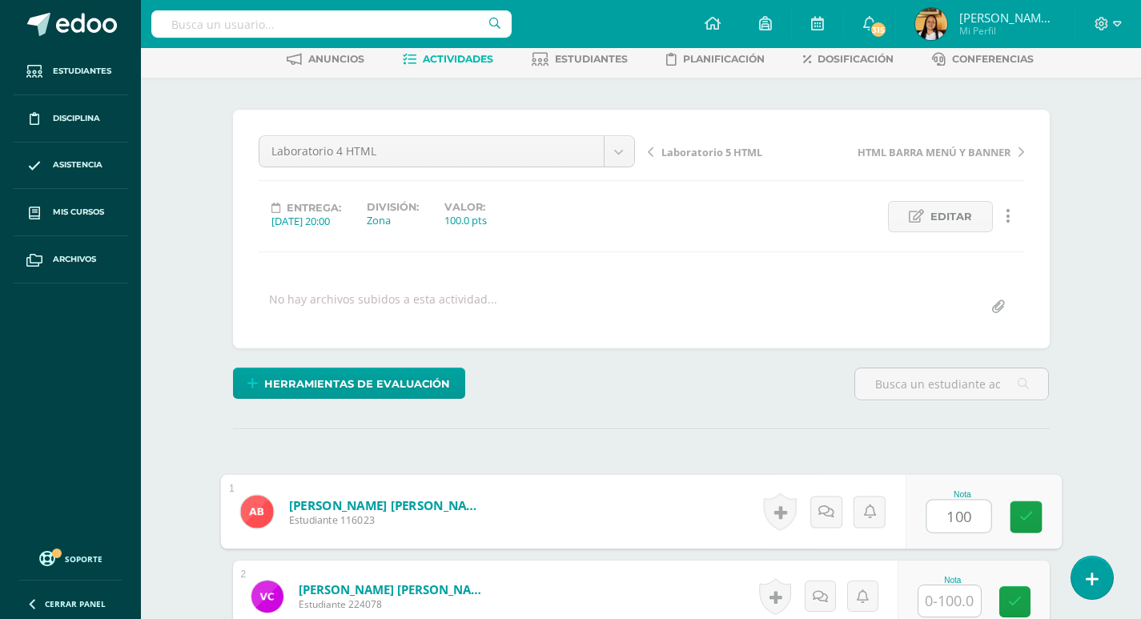
type input "100"
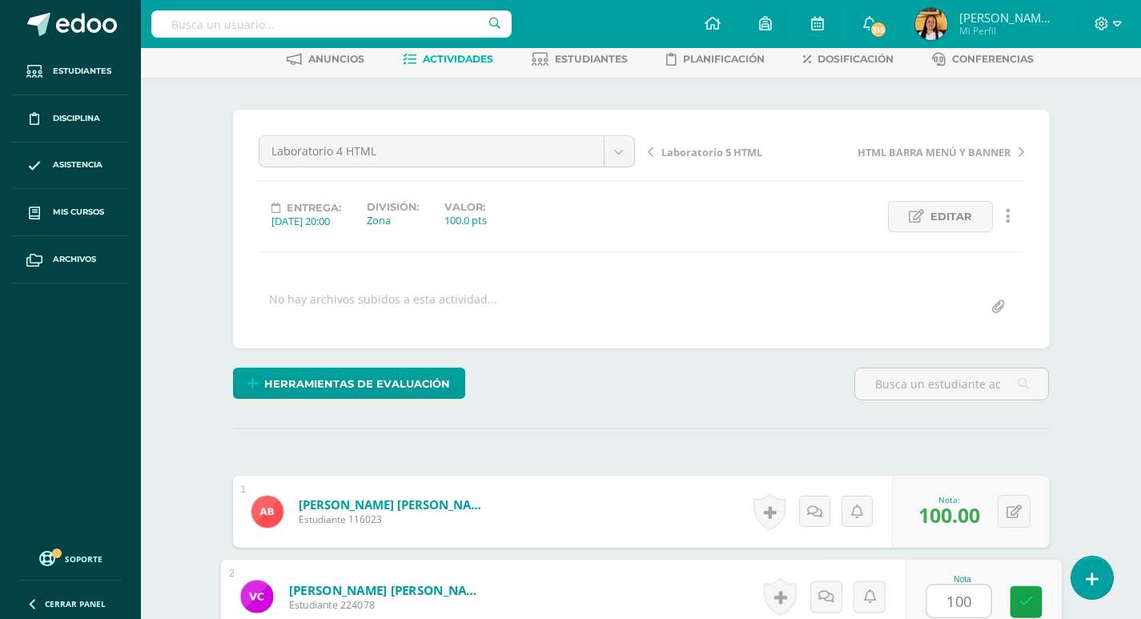
type input "100"
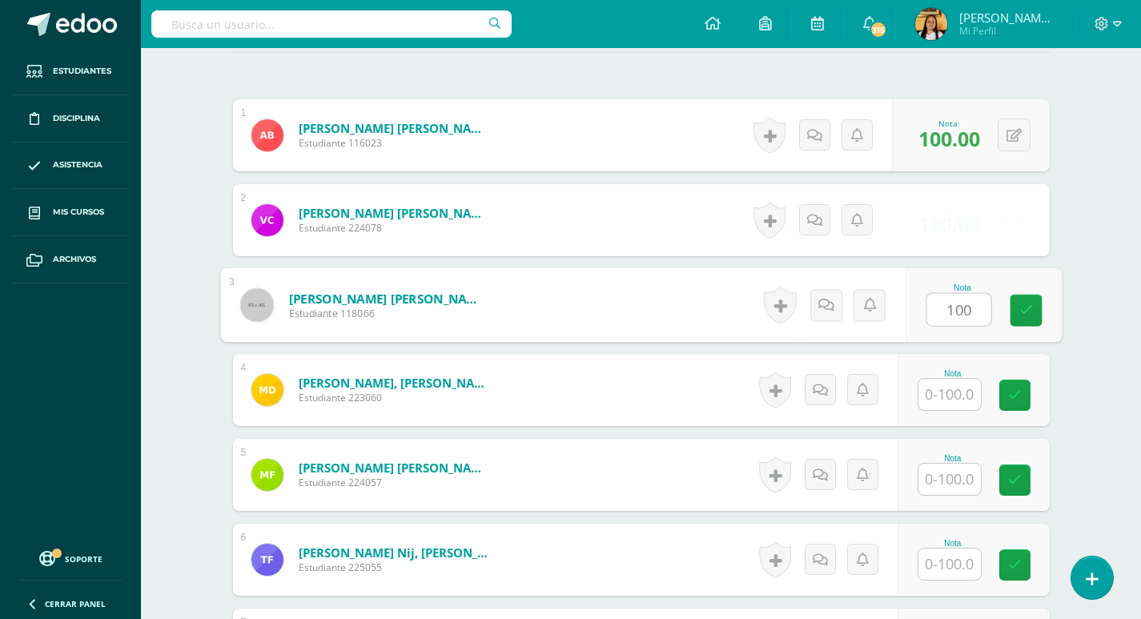
type input "100"
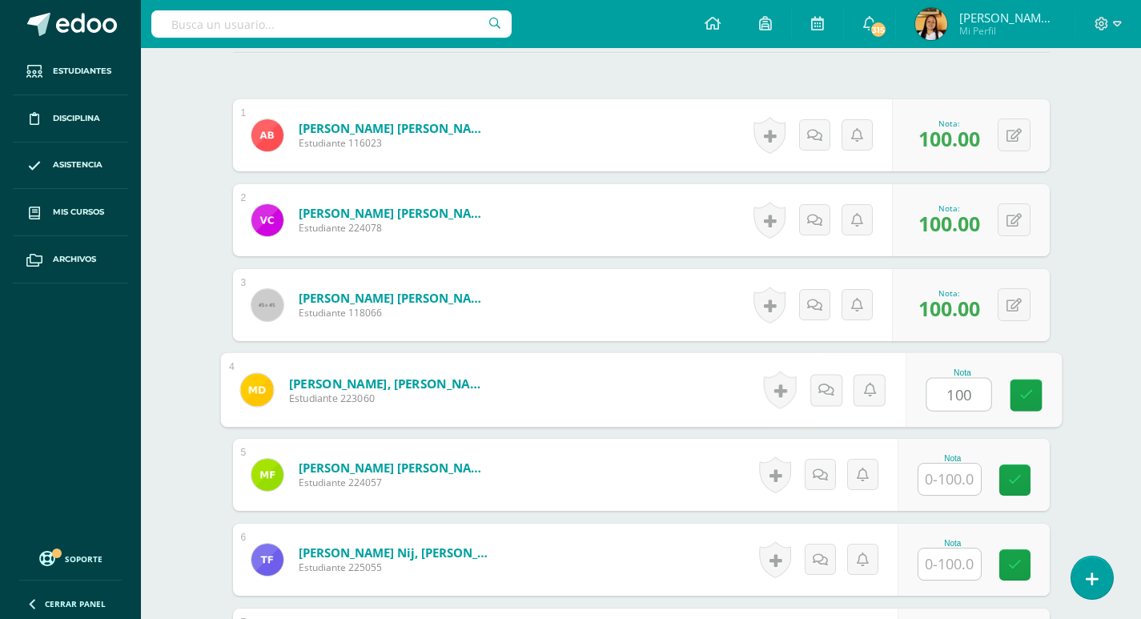
type input "100"
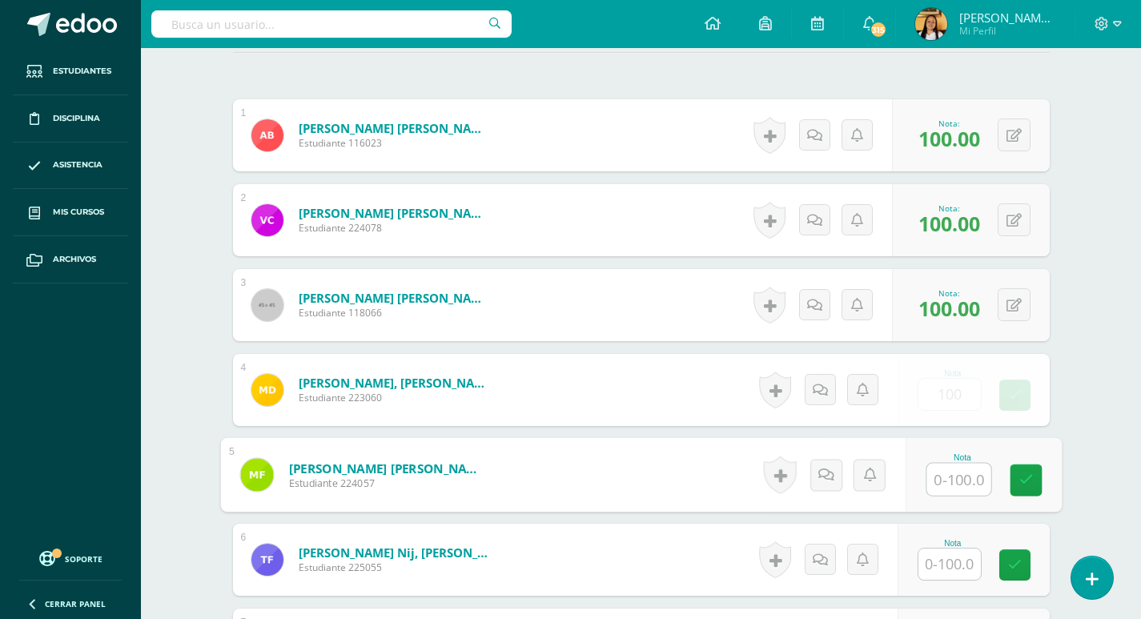
scroll to position [458, 0]
type input "100"
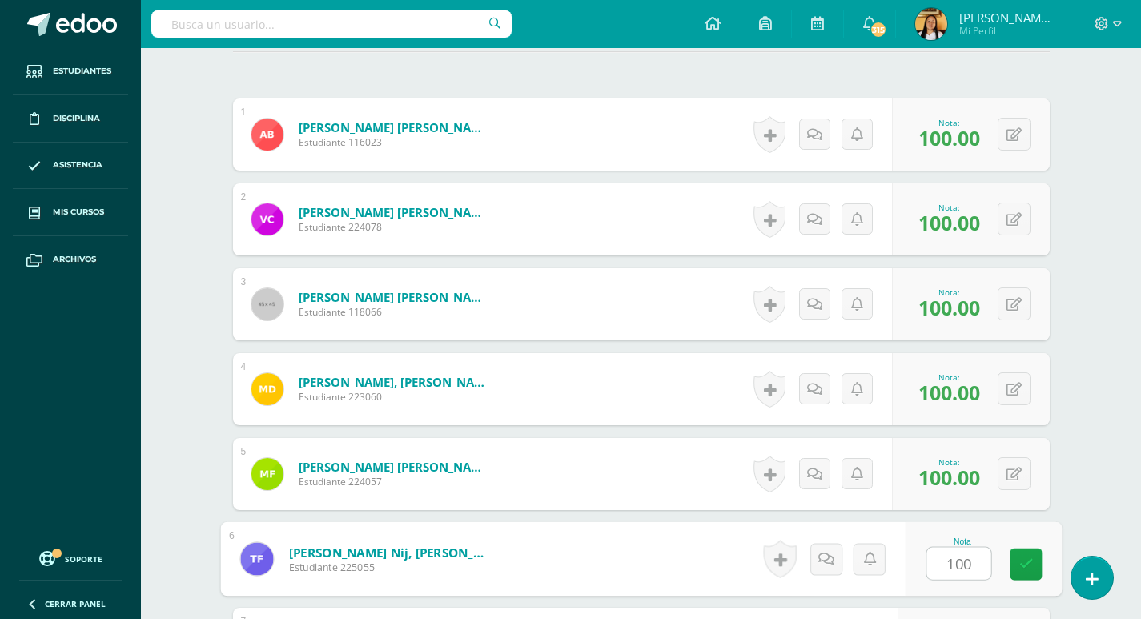
type input "100"
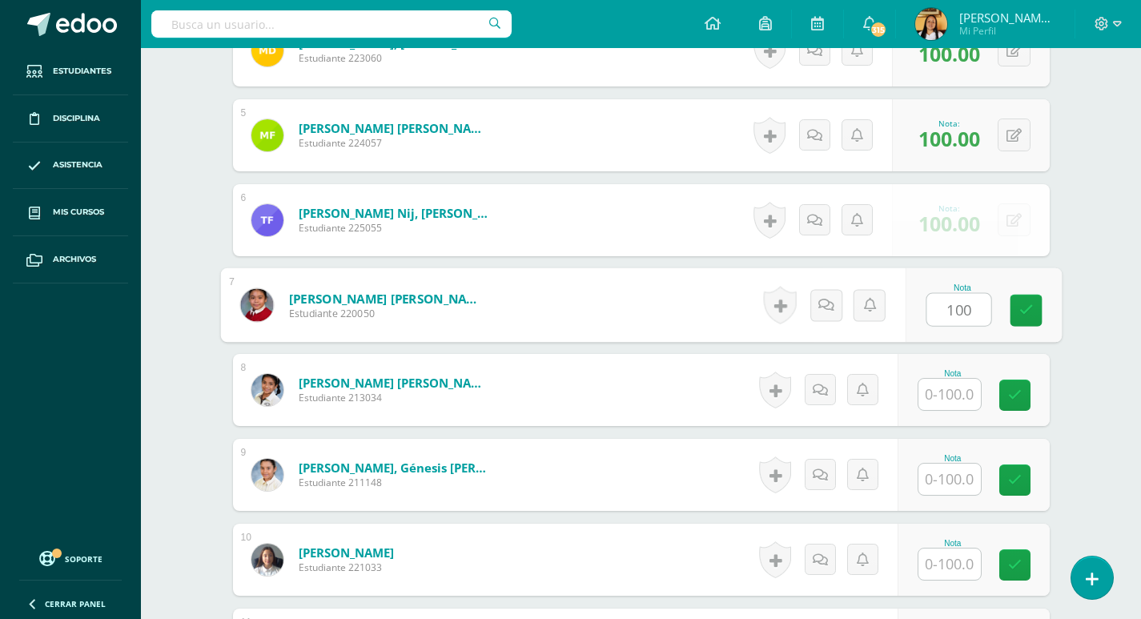
type input "100"
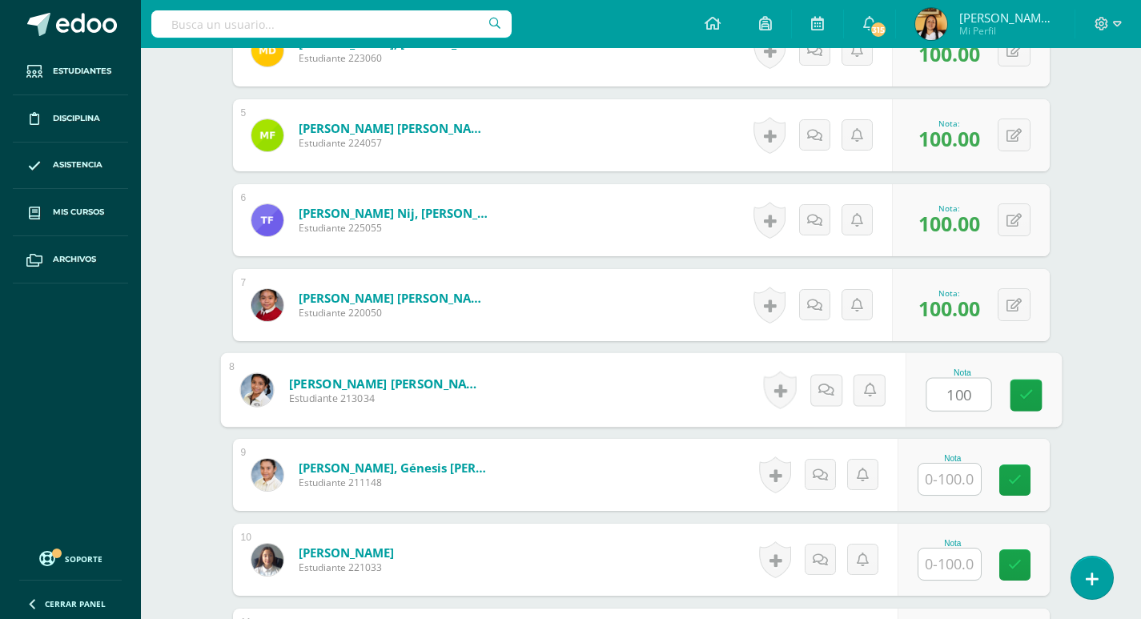
scroll to position [797, 0]
type input "100"
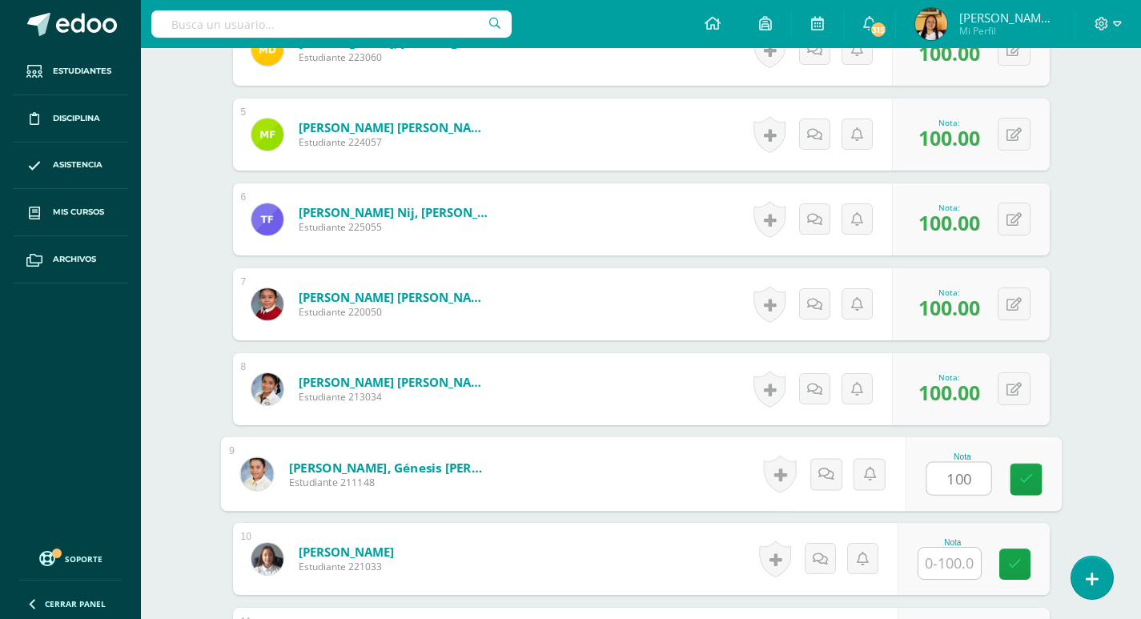
type input "100"
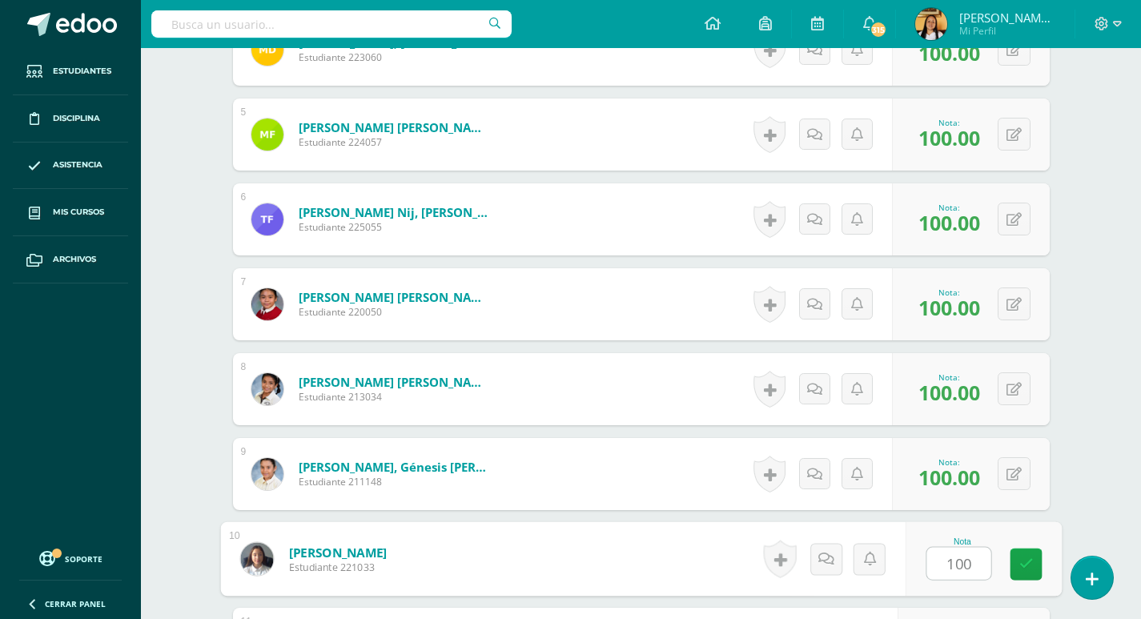
type input "100"
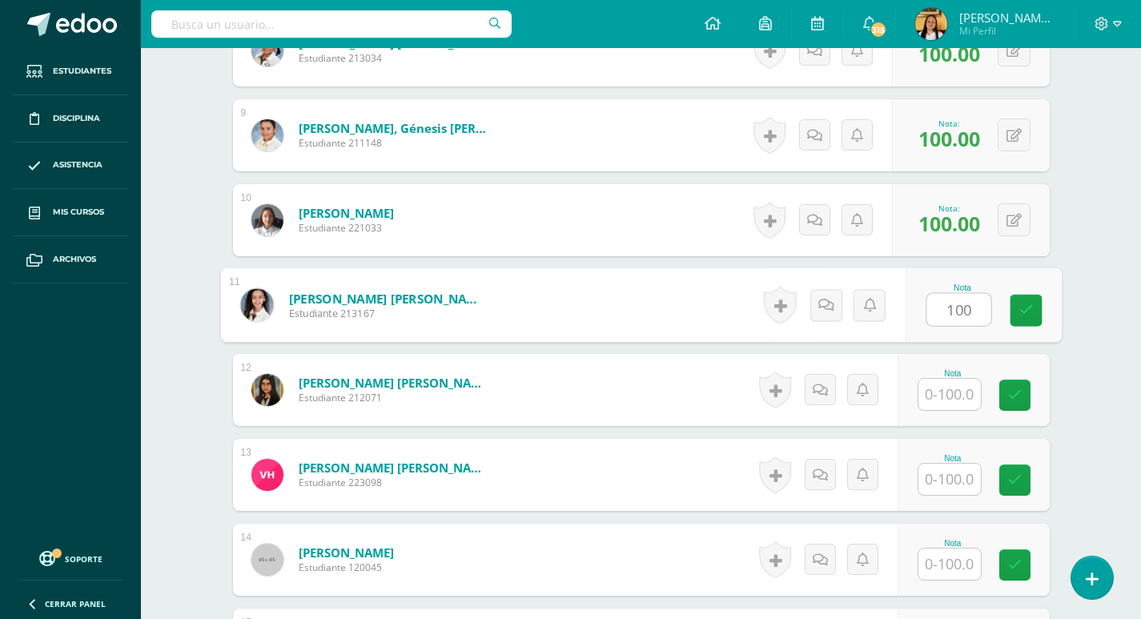
type input "100"
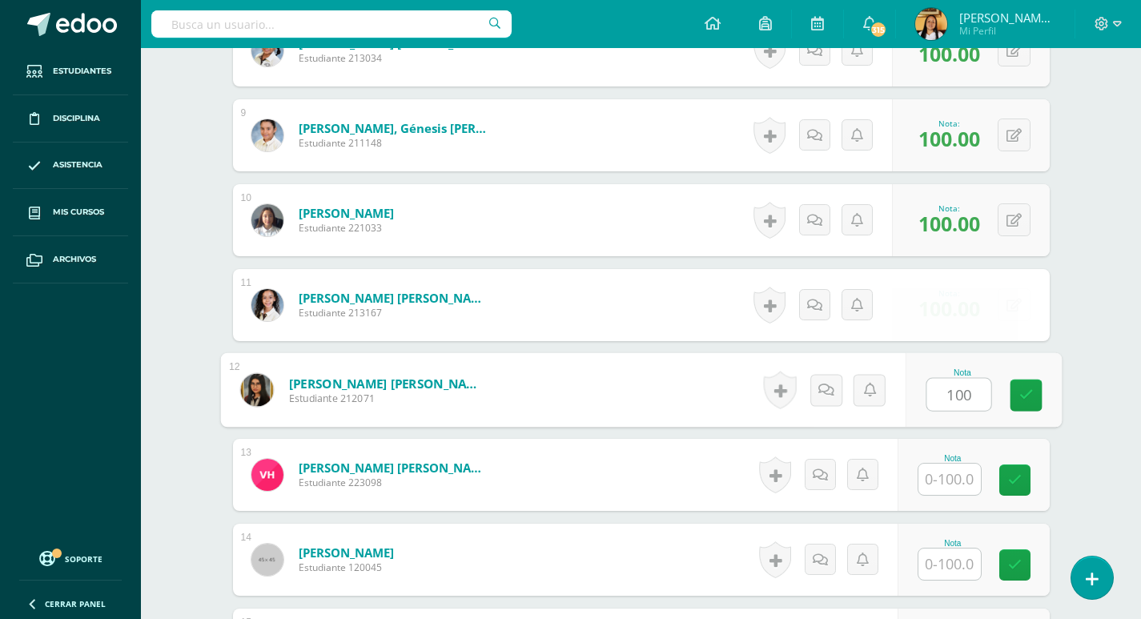
type input "100"
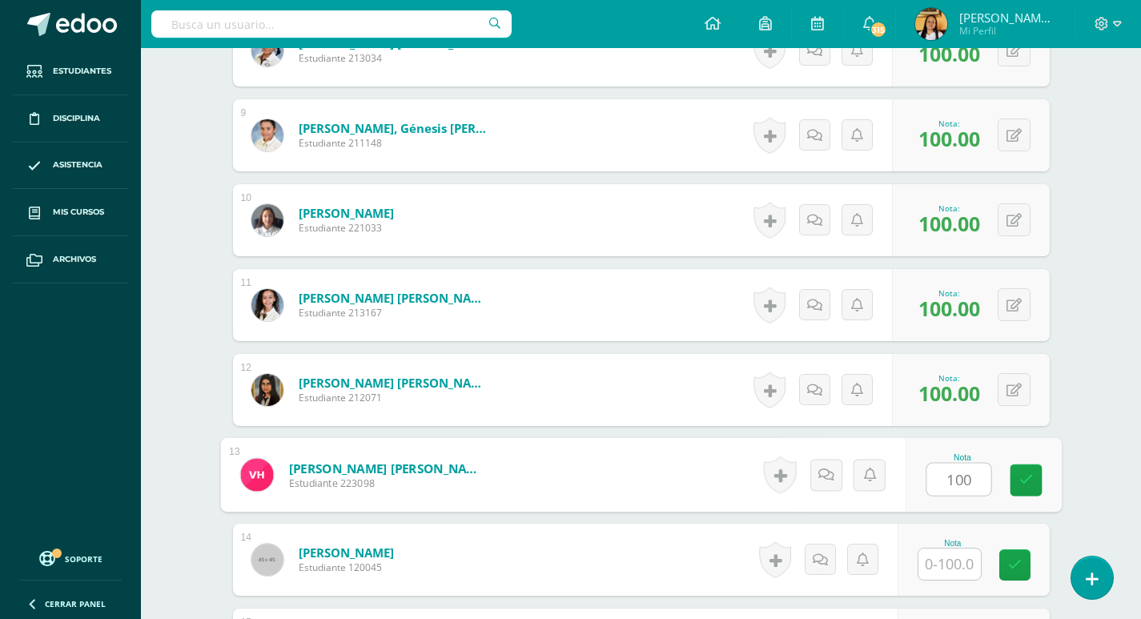
type input "100"
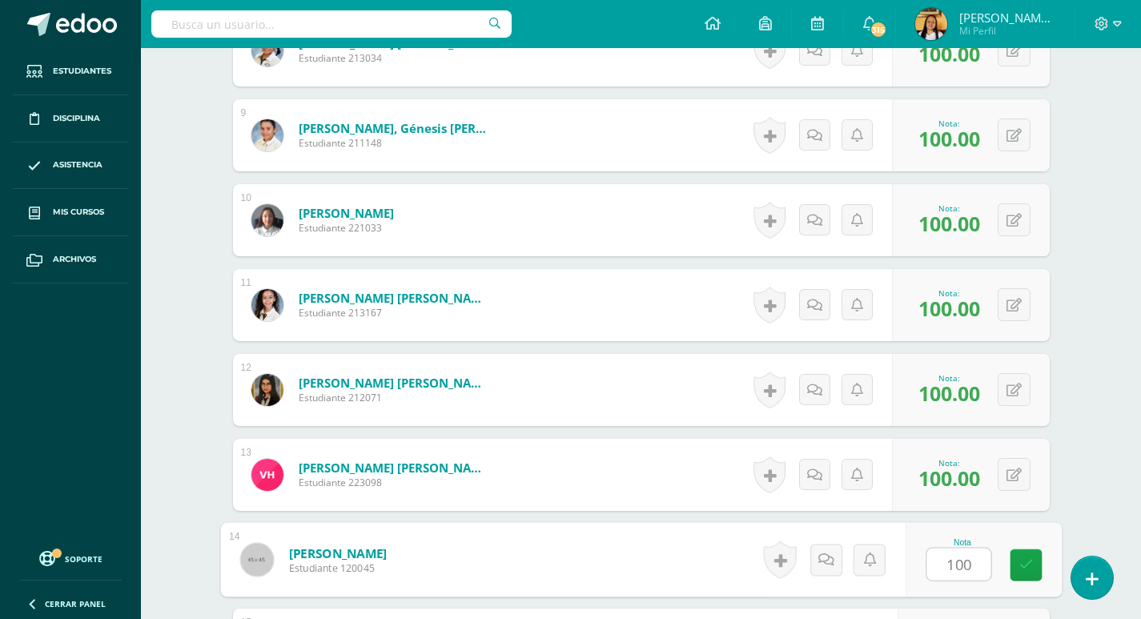
type input "100"
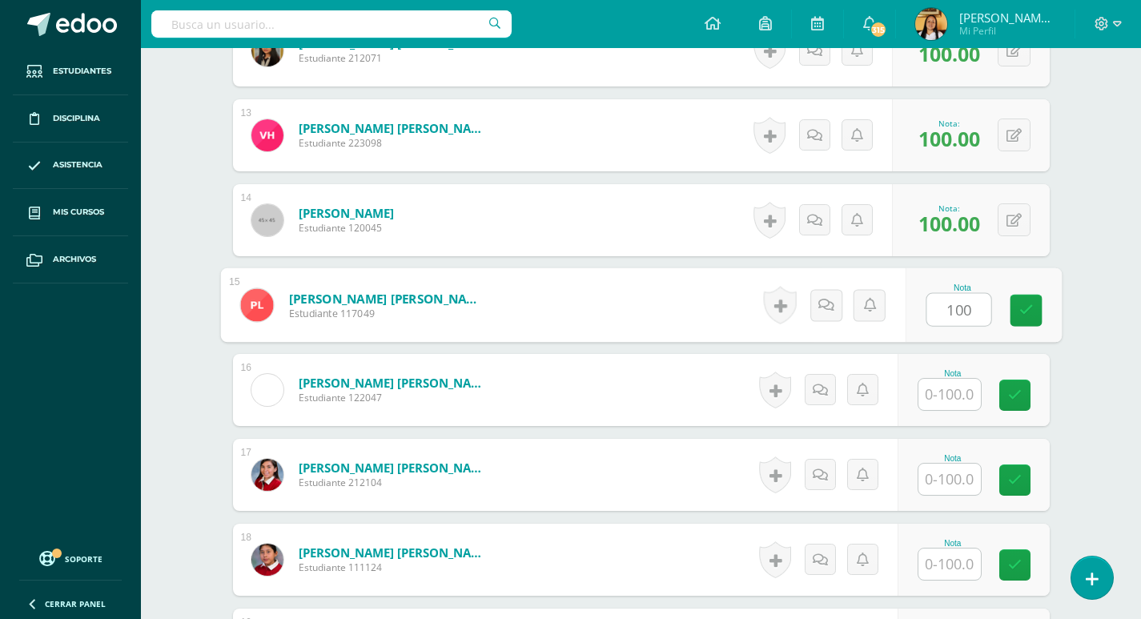
type input "100"
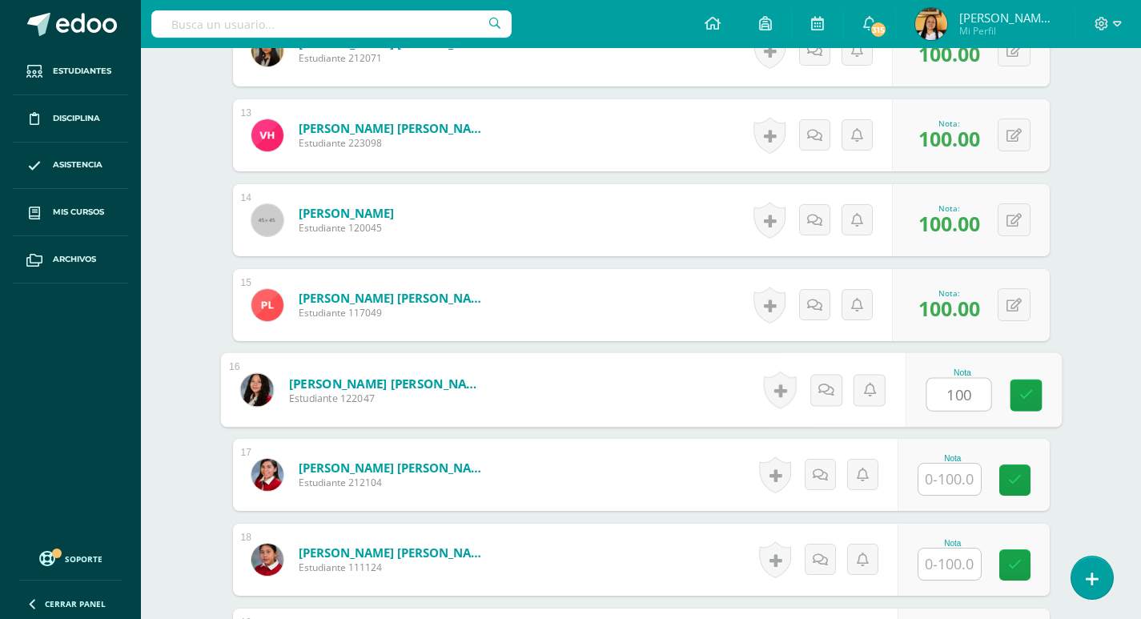
type input "100"
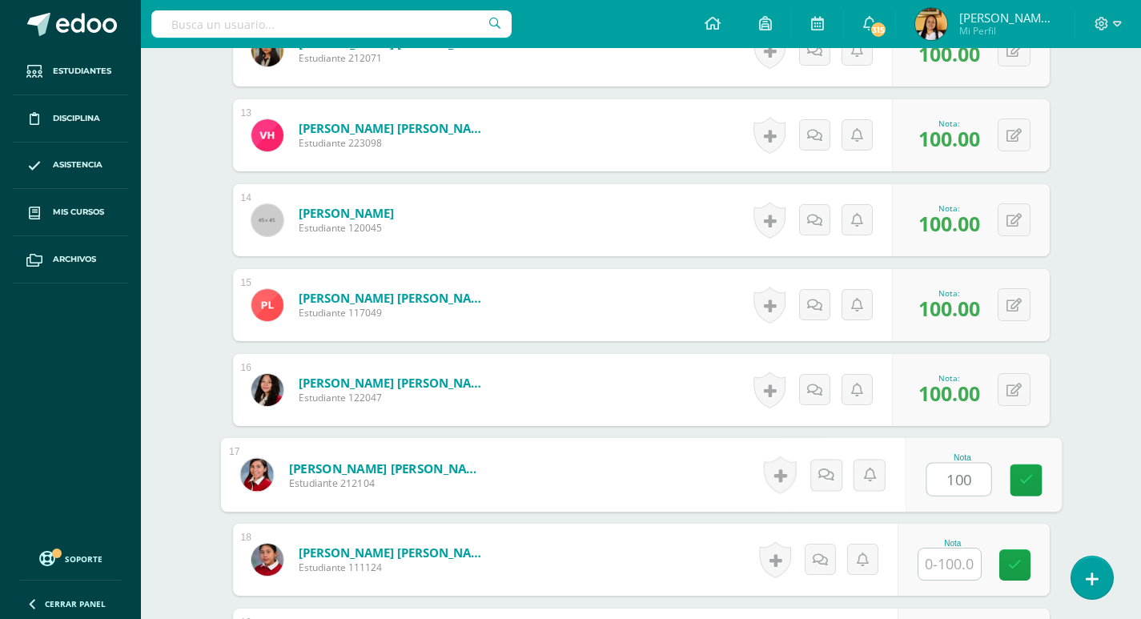
type input "100"
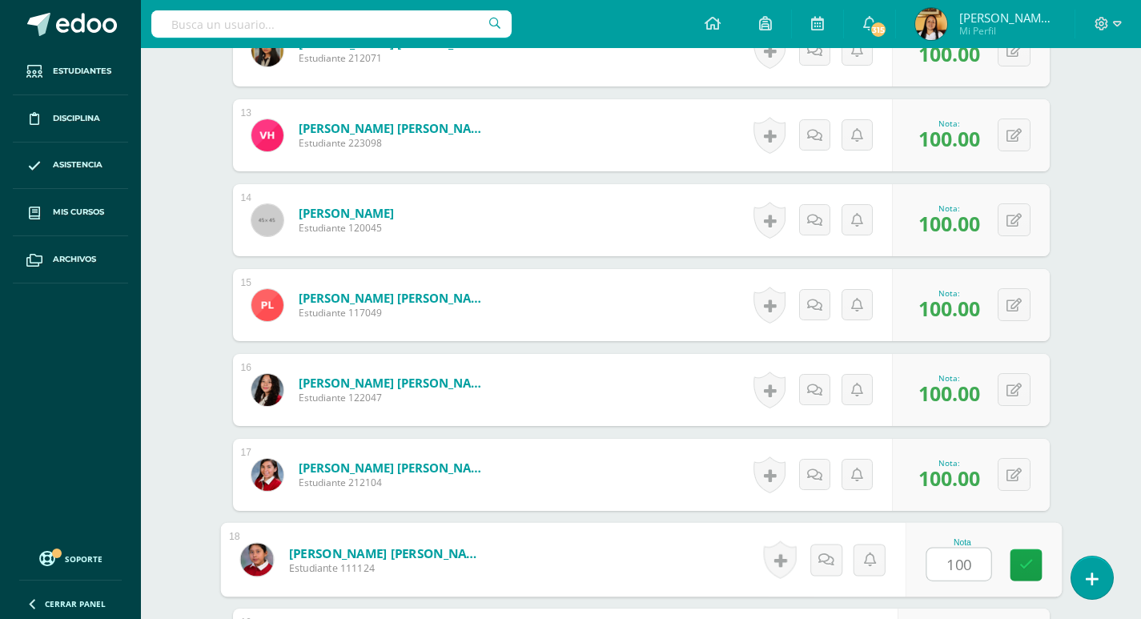
type input "100"
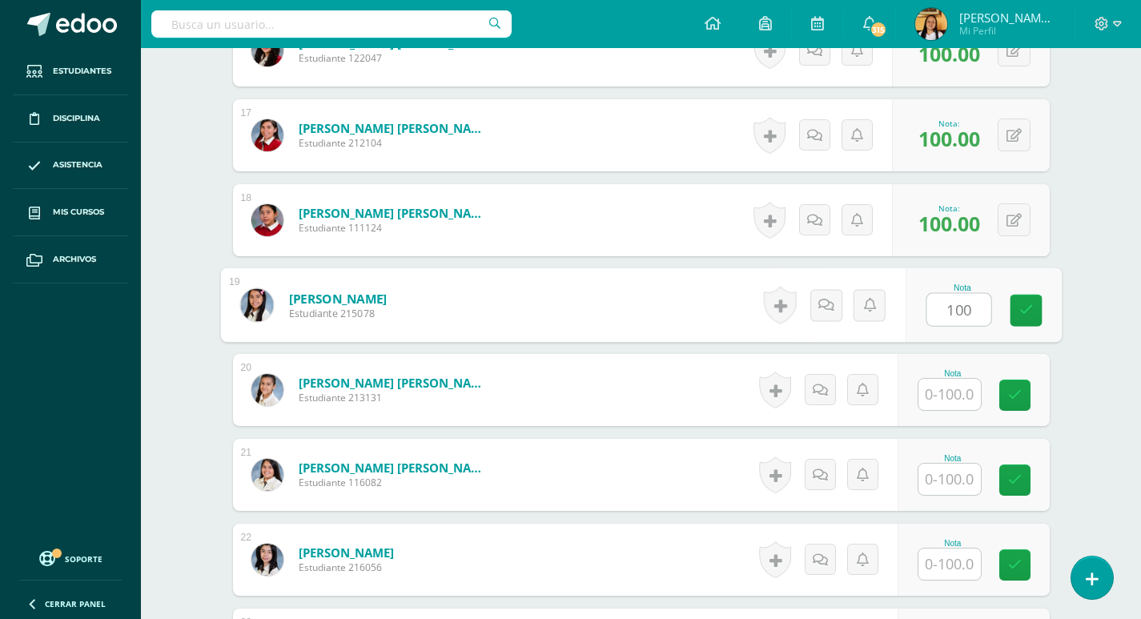
type input "100"
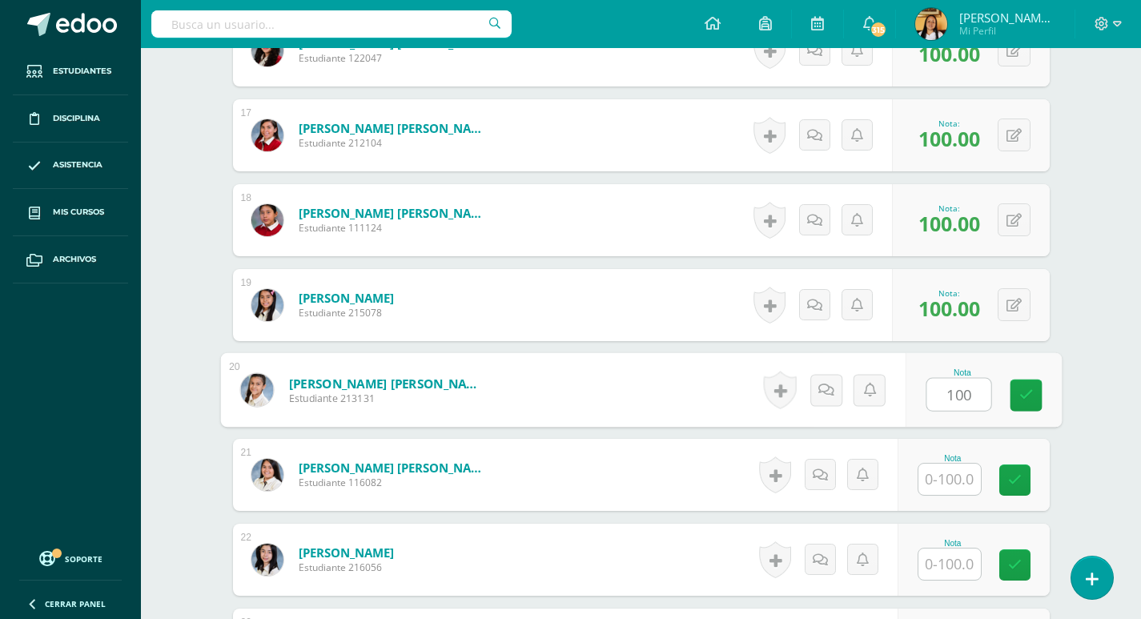
type input "100"
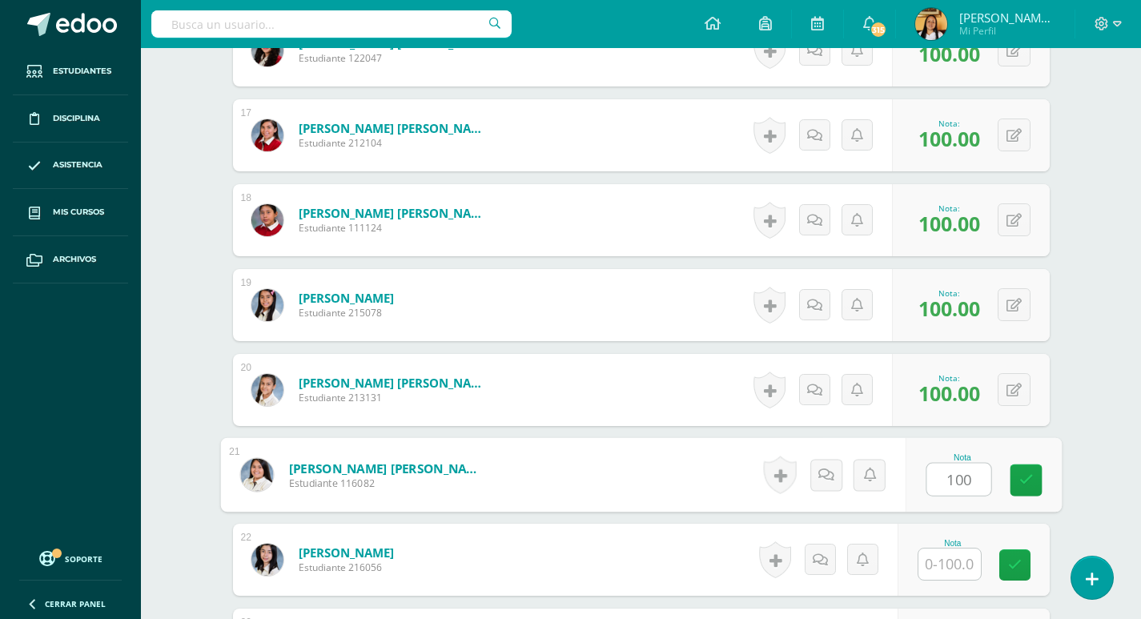
type input "100"
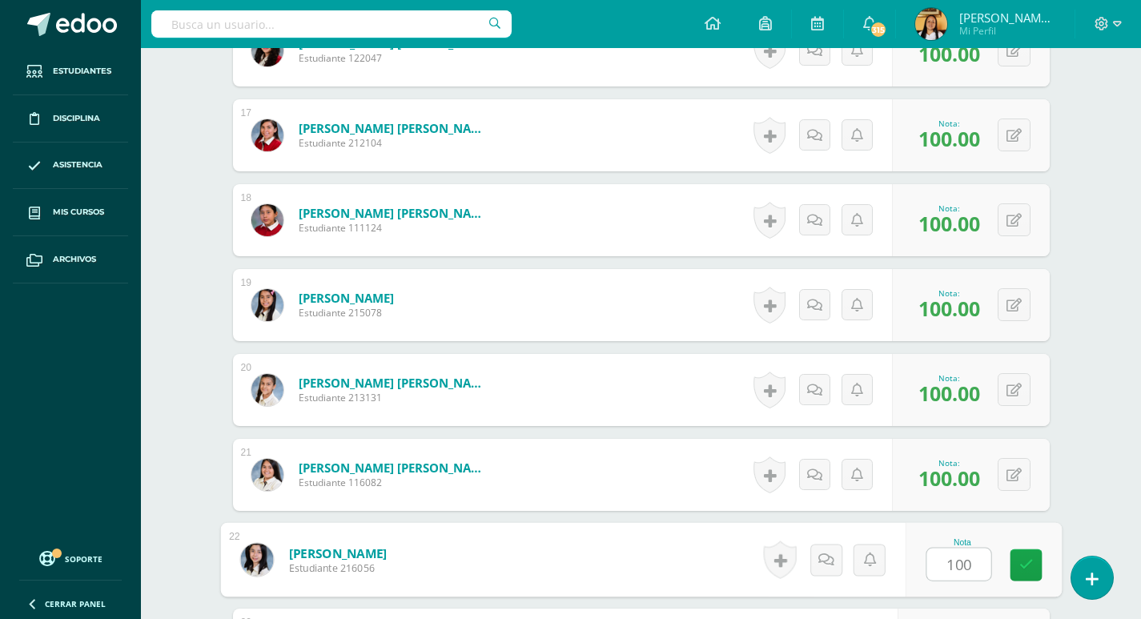
type input "100"
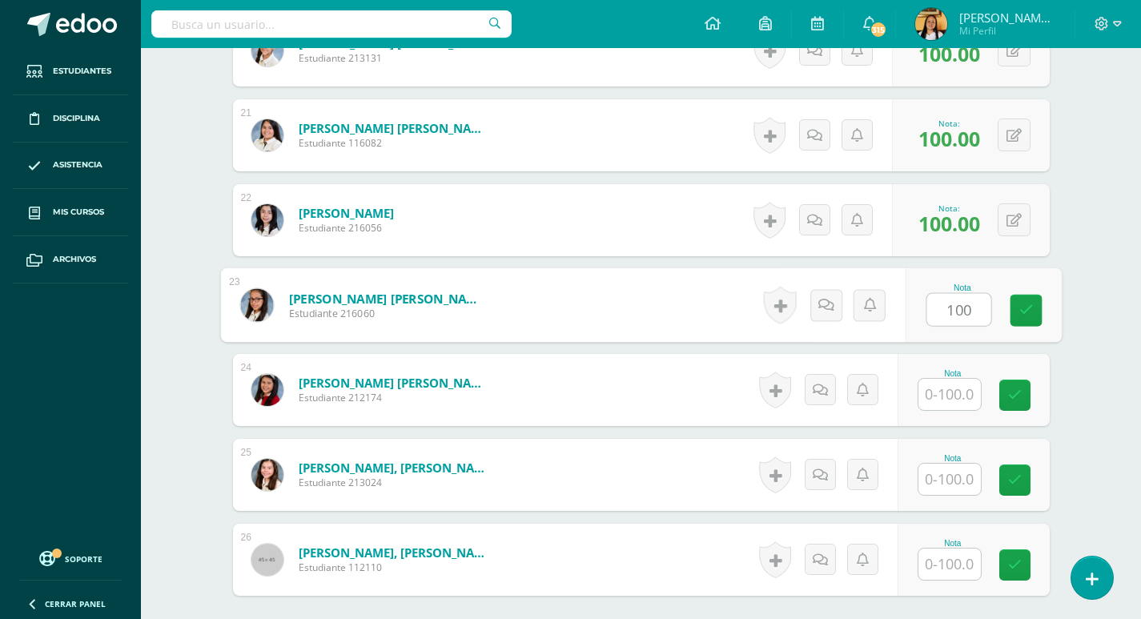
type input "100"
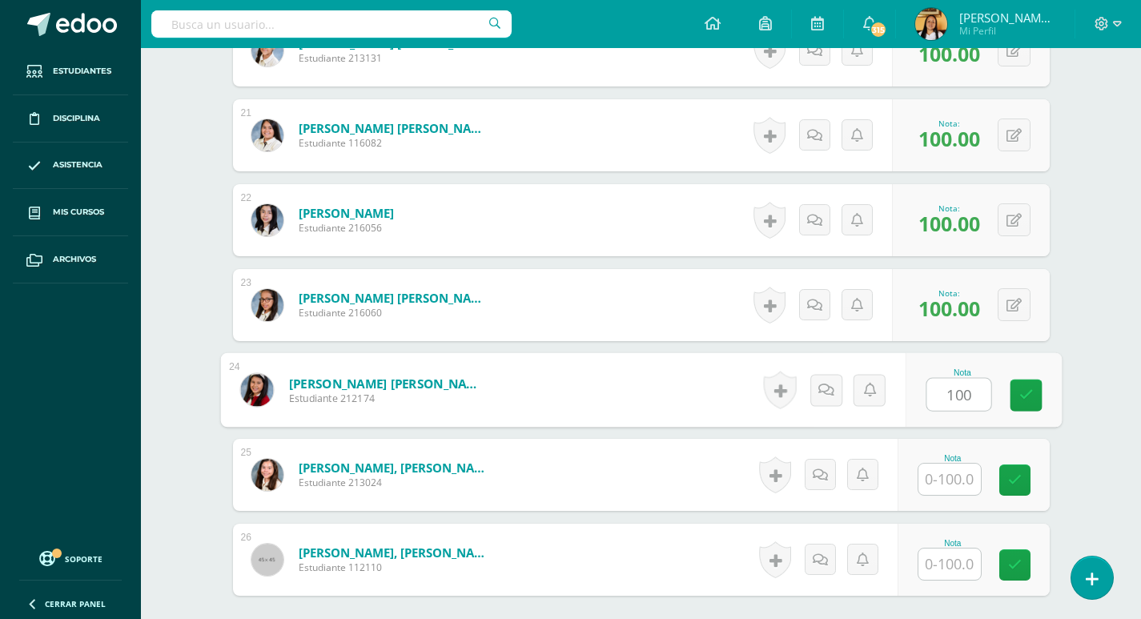
type input "100"
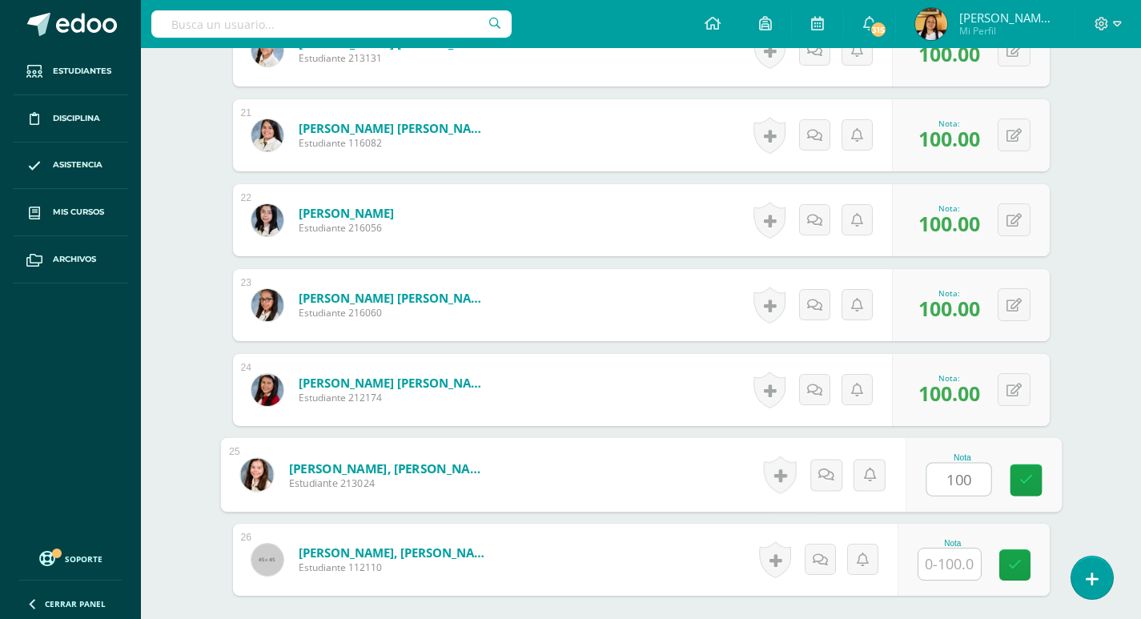
type input "100"
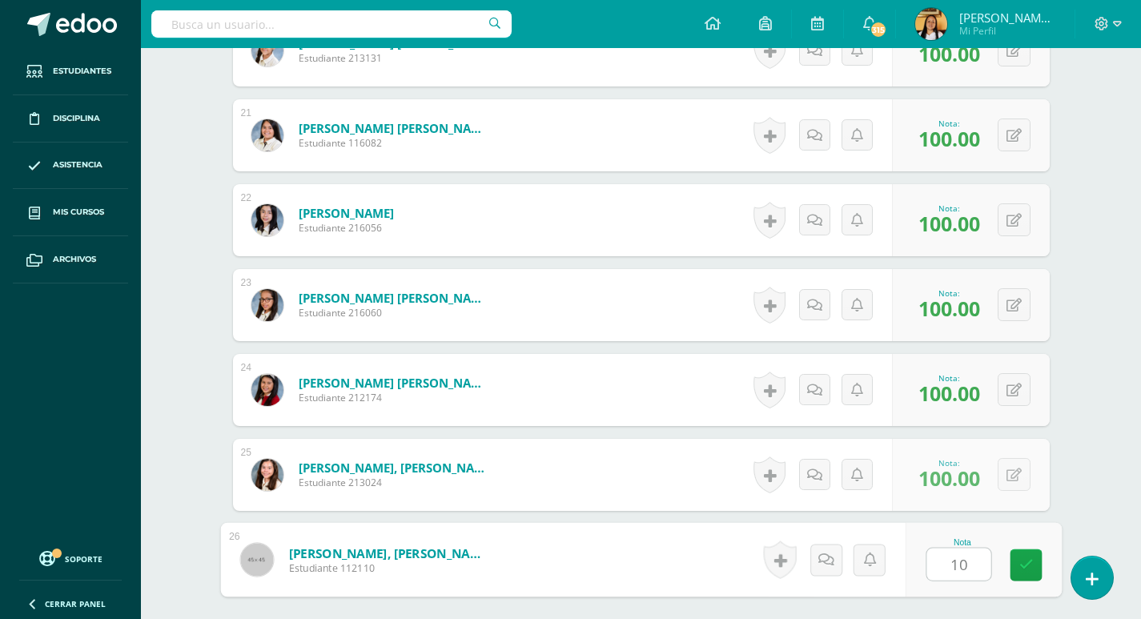
type input "100"
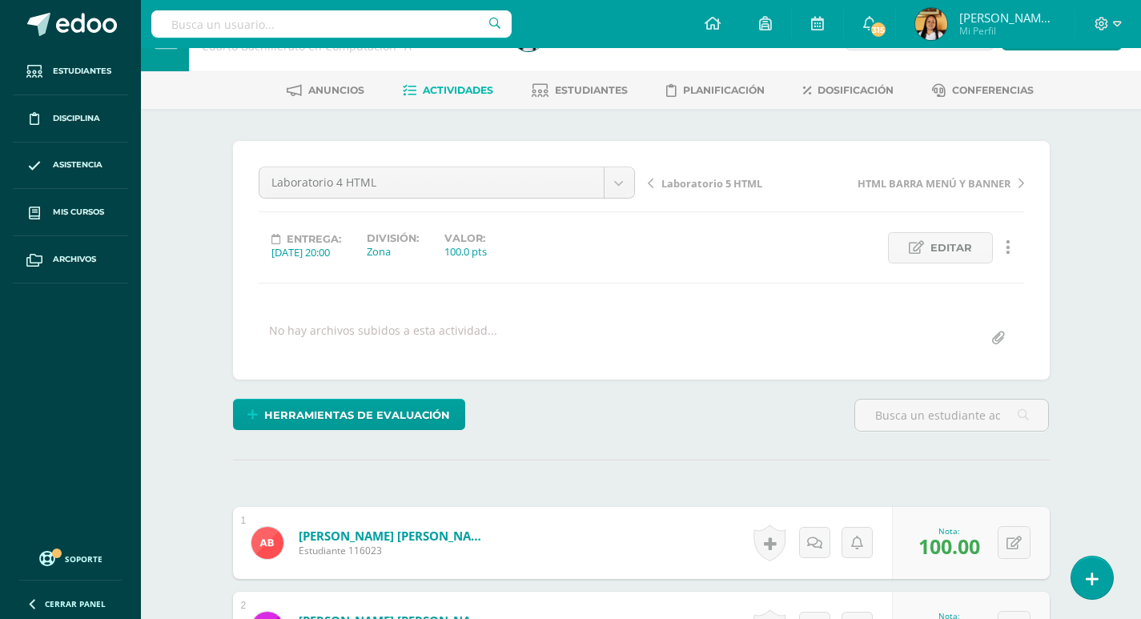
scroll to position [0, 0]
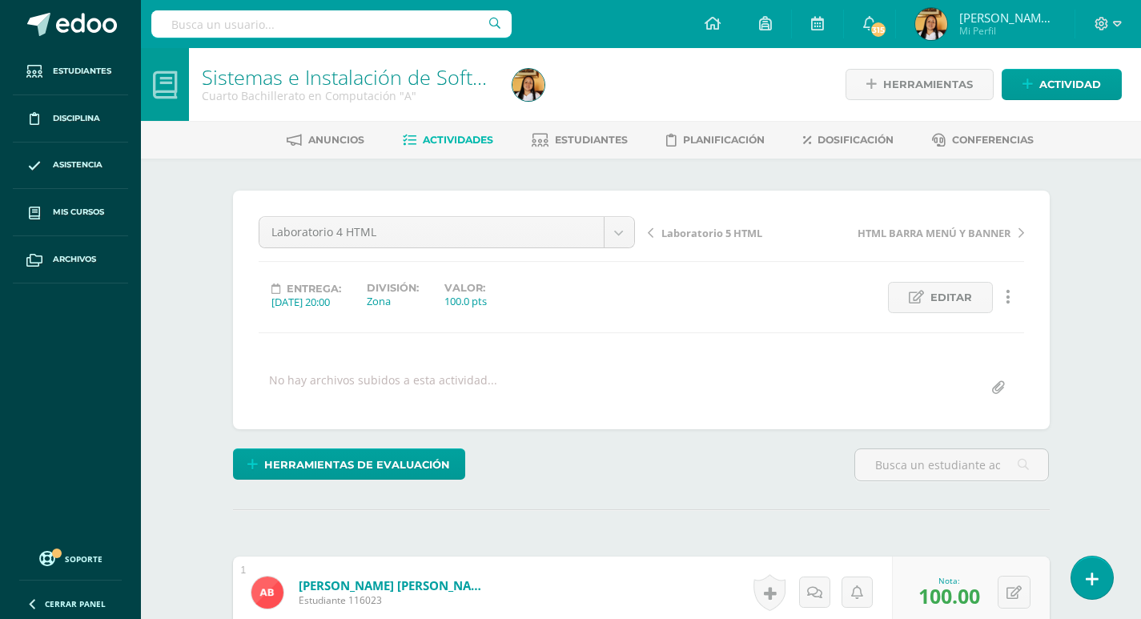
click at [476, 143] on span "Actividades" at bounding box center [458, 140] width 70 height 12
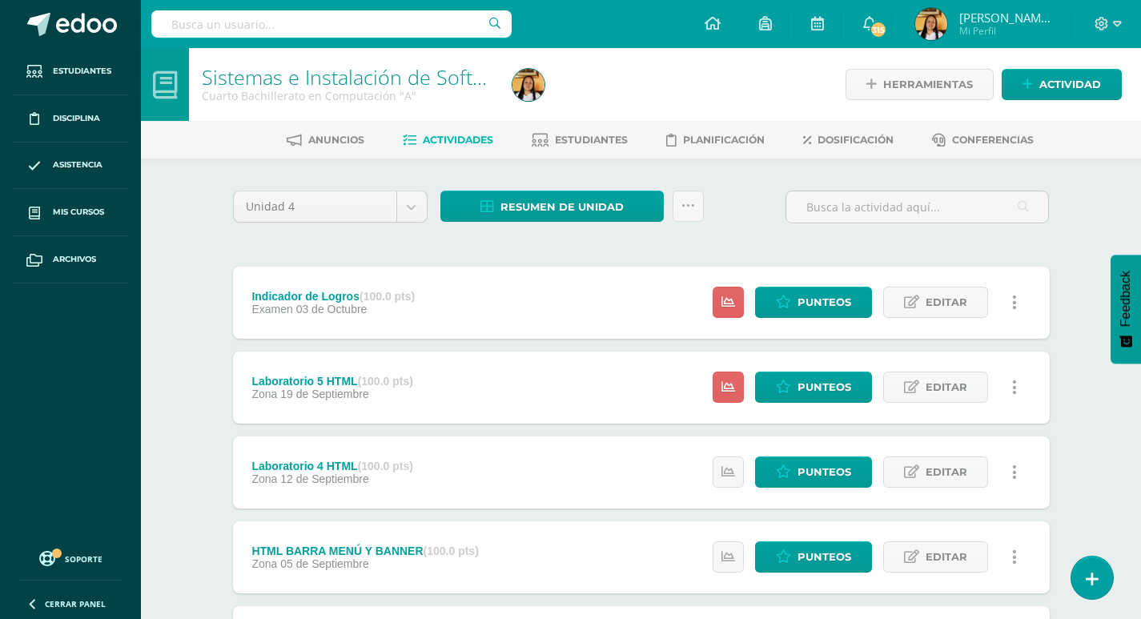
click at [1010, 388] on link at bounding box center [1014, 387] width 31 height 31
click at [963, 496] on link "Eliminar" at bounding box center [984, 488] width 164 height 25
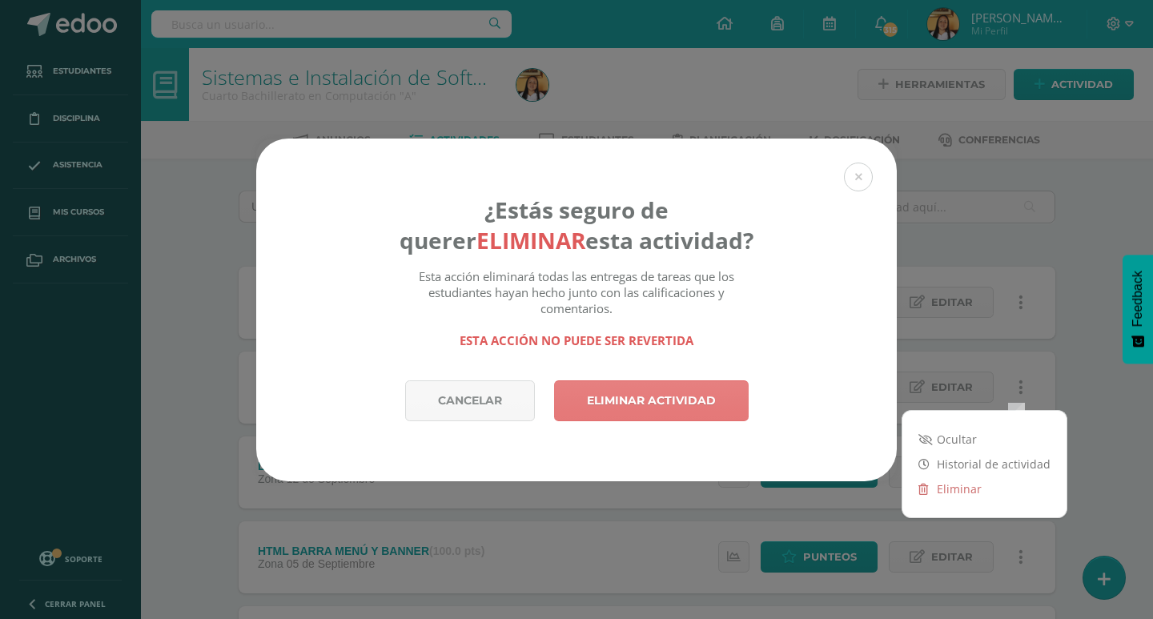
click at [700, 407] on link "Eliminar actividad" at bounding box center [651, 400] width 195 height 41
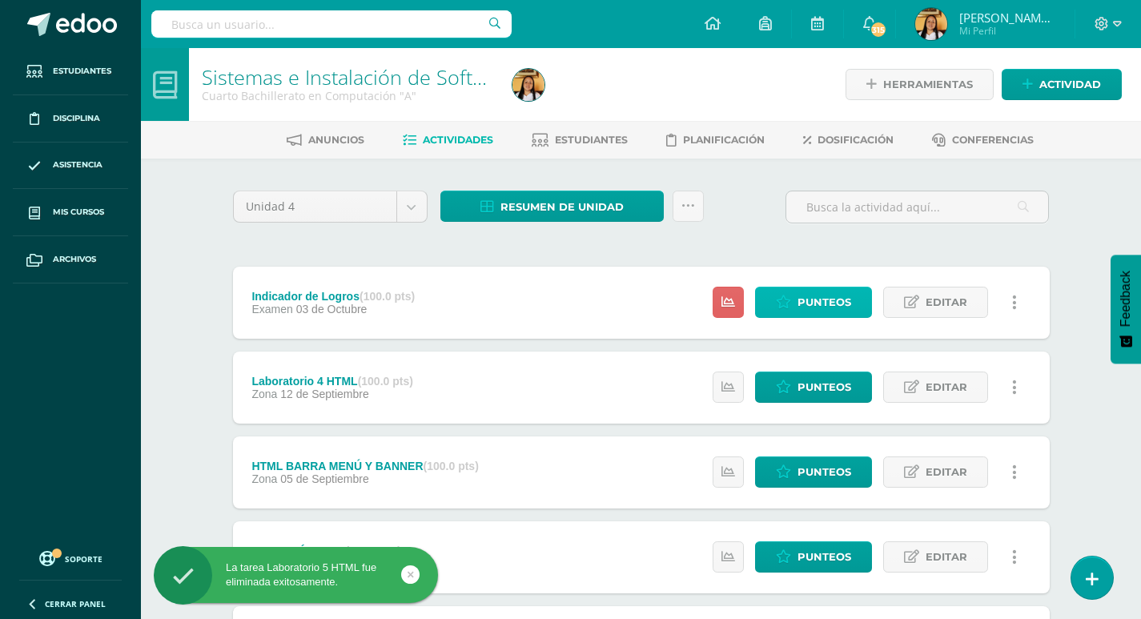
click at [798, 305] on span "Punteos" at bounding box center [824, 302] width 54 height 30
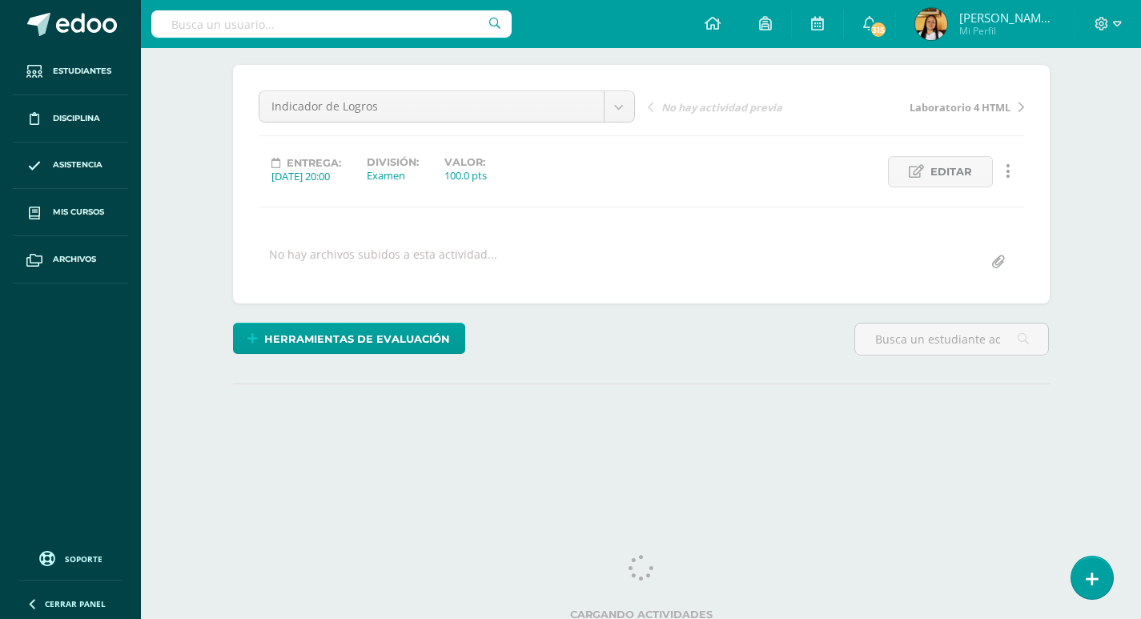
scroll to position [134, 0]
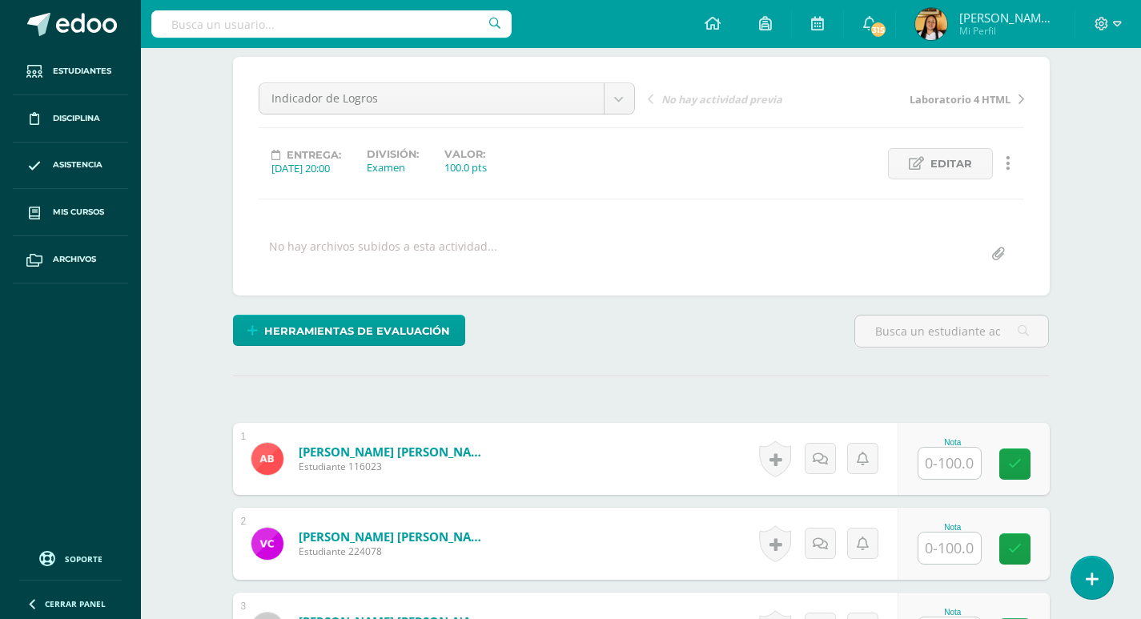
click at [930, 460] on input "text" at bounding box center [949, 463] width 62 height 31
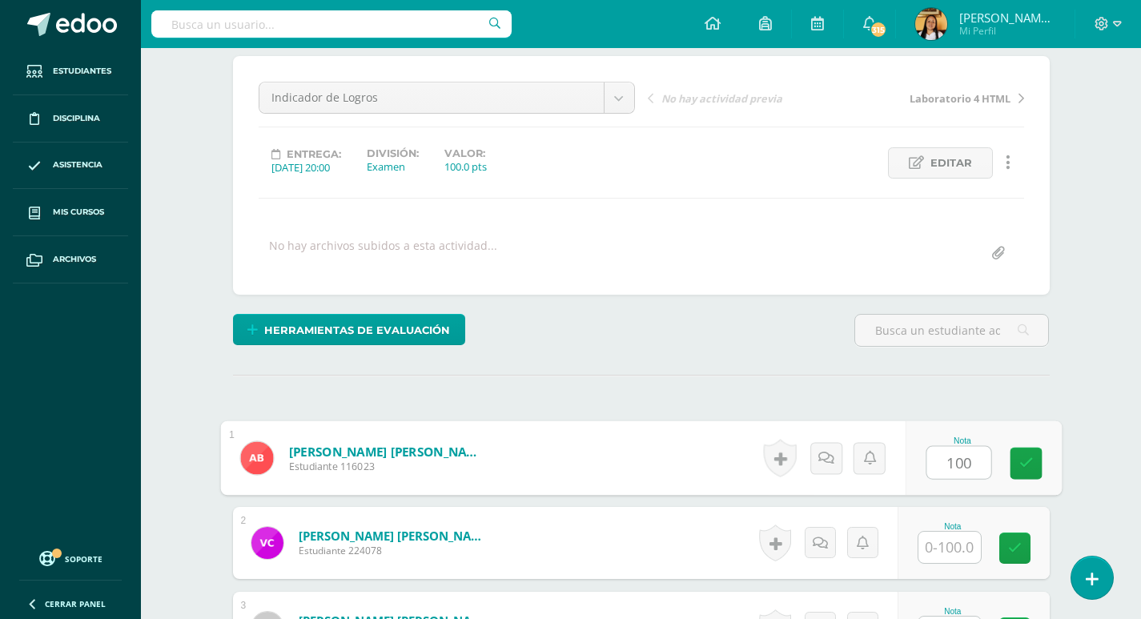
type input "100"
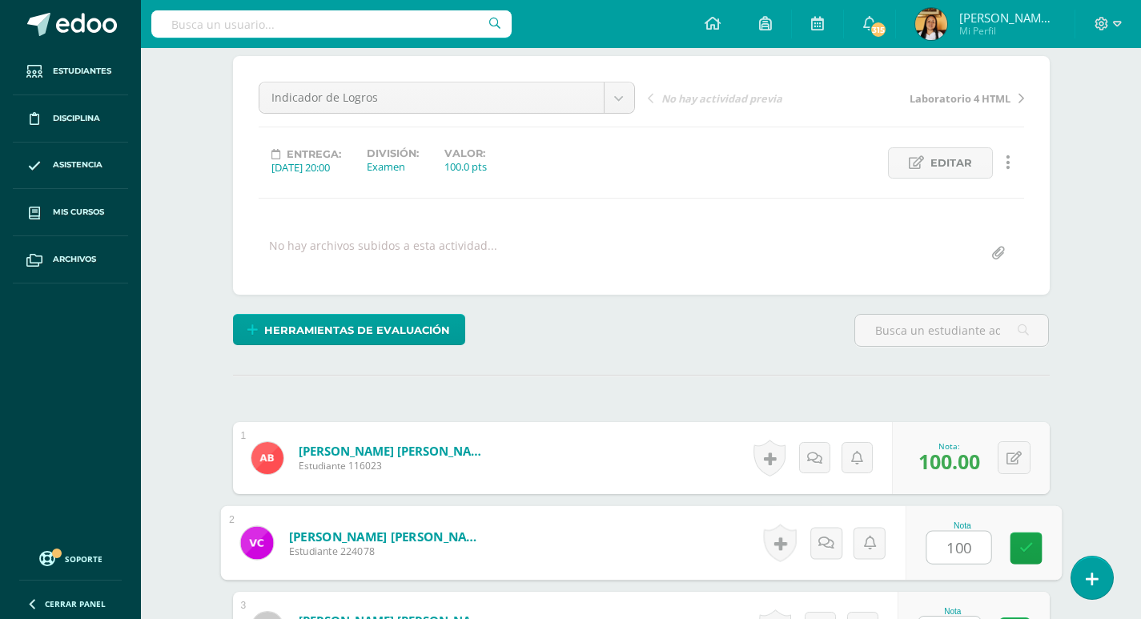
type input "100"
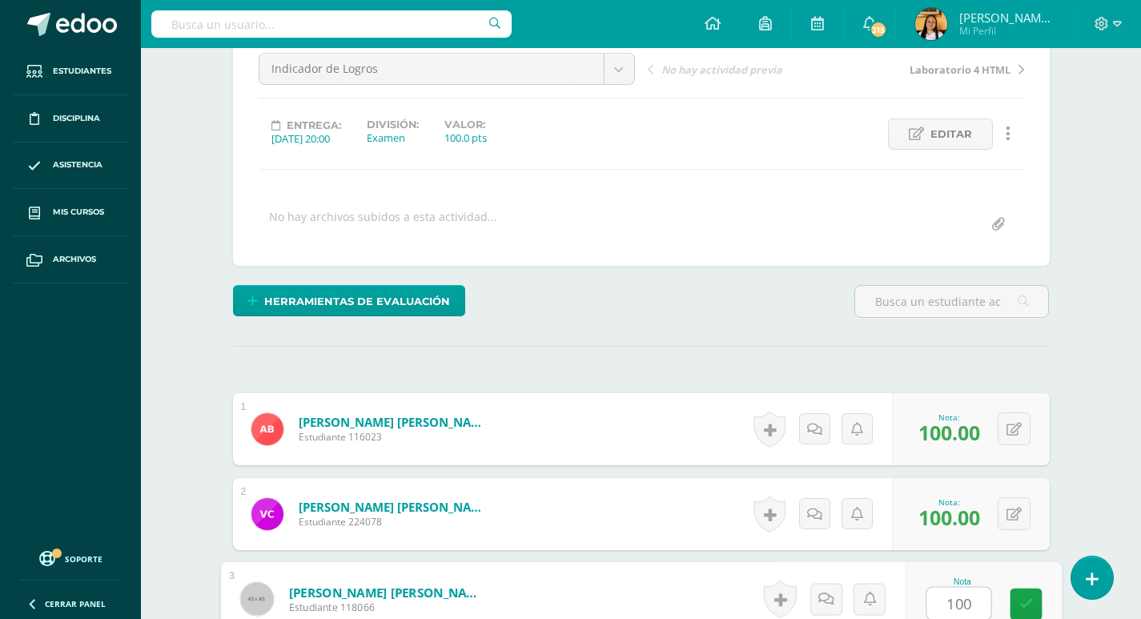
type input "100"
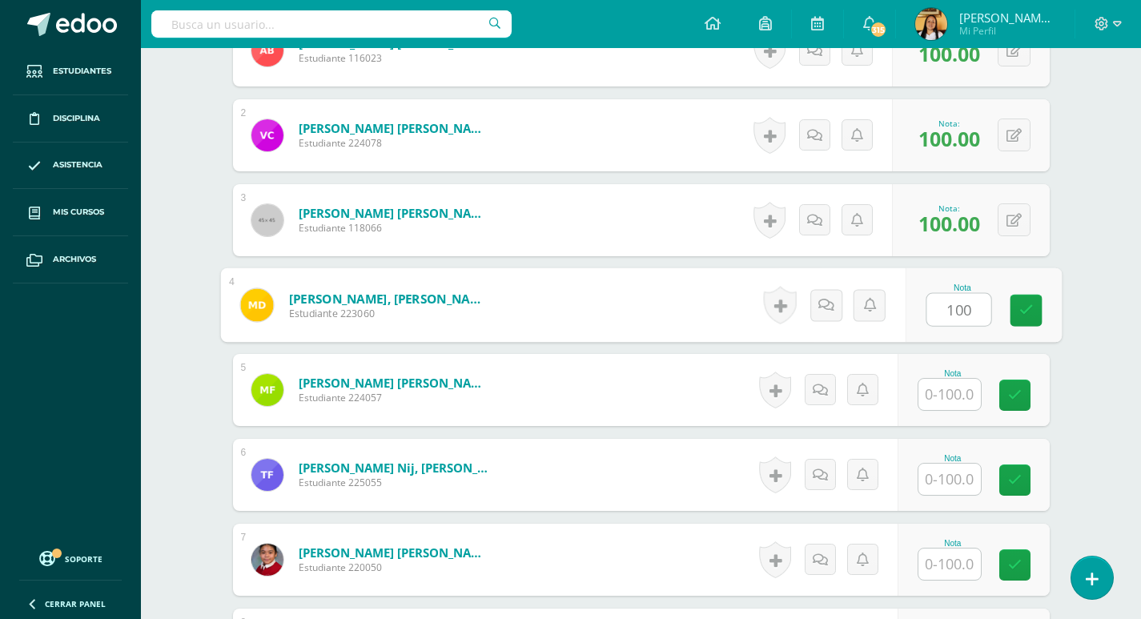
type input "100"
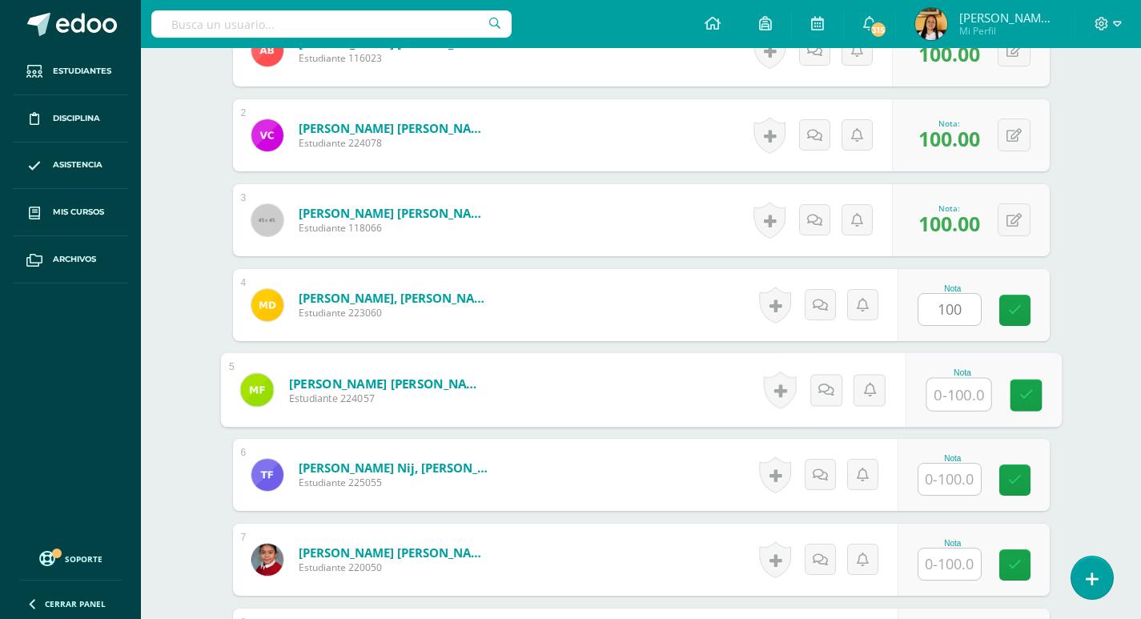
scroll to position [543, 0]
type input "100"
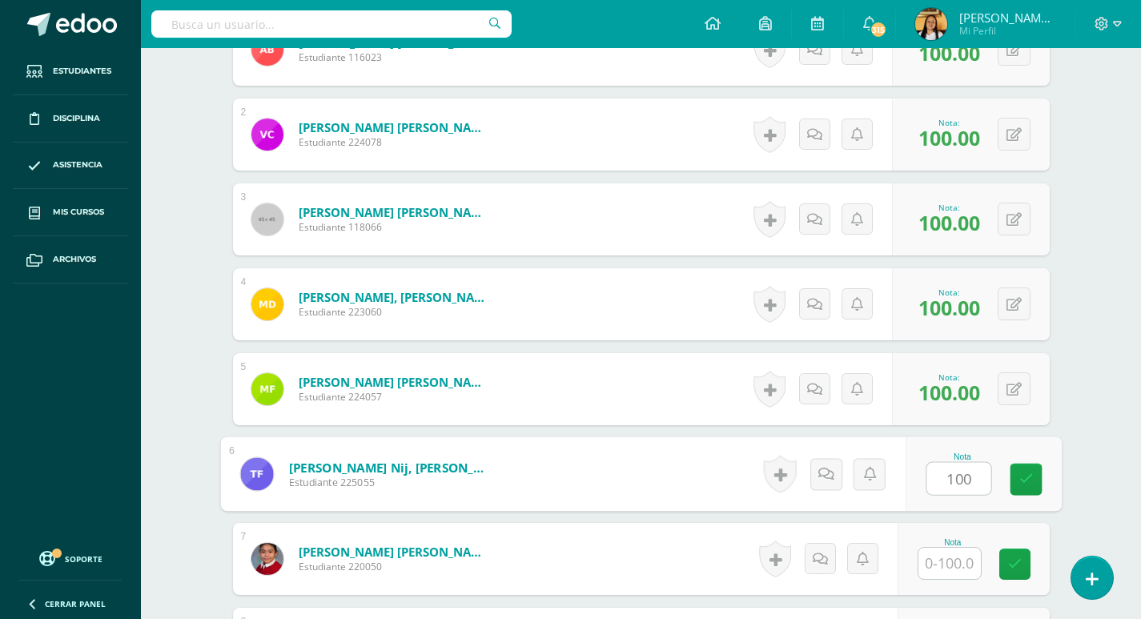
type input "100"
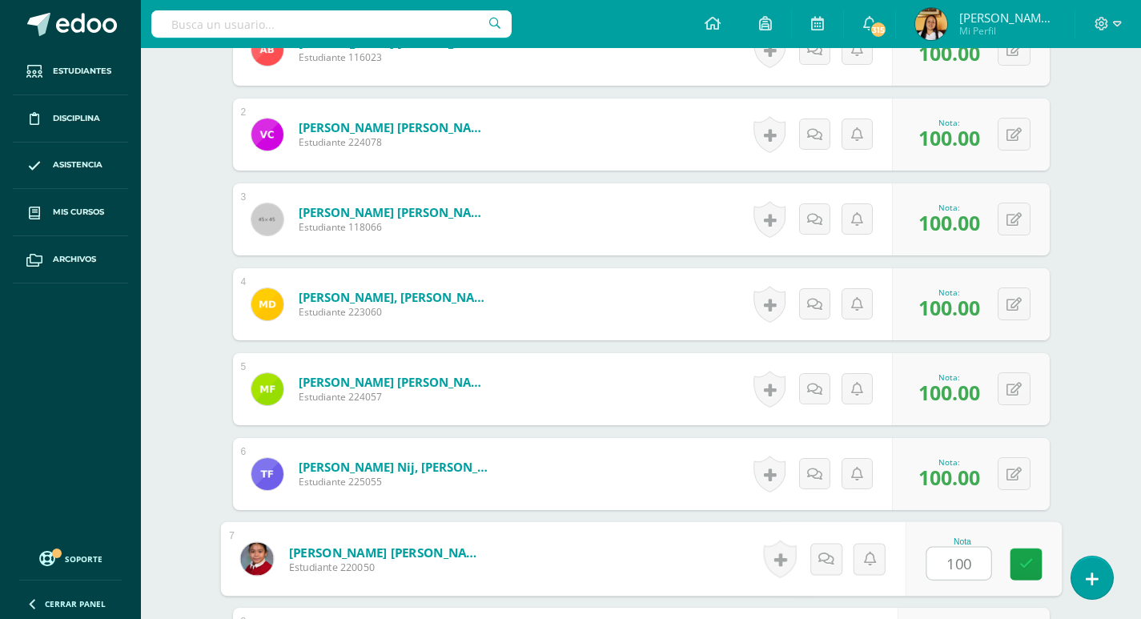
type input "100"
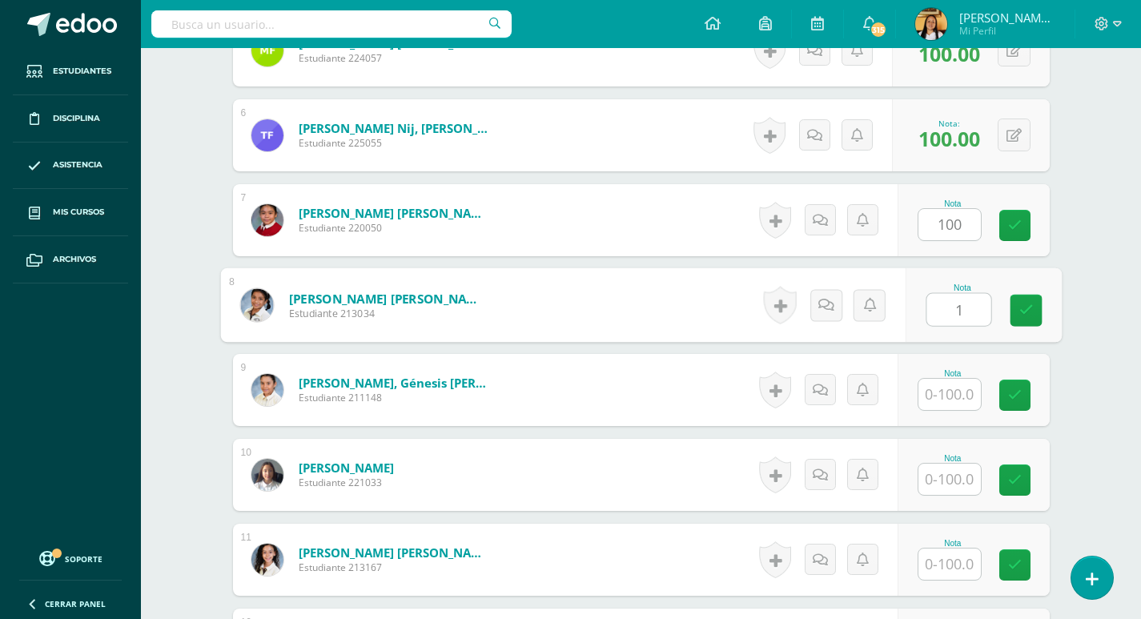
scroll to position [882, 0]
type input "100"
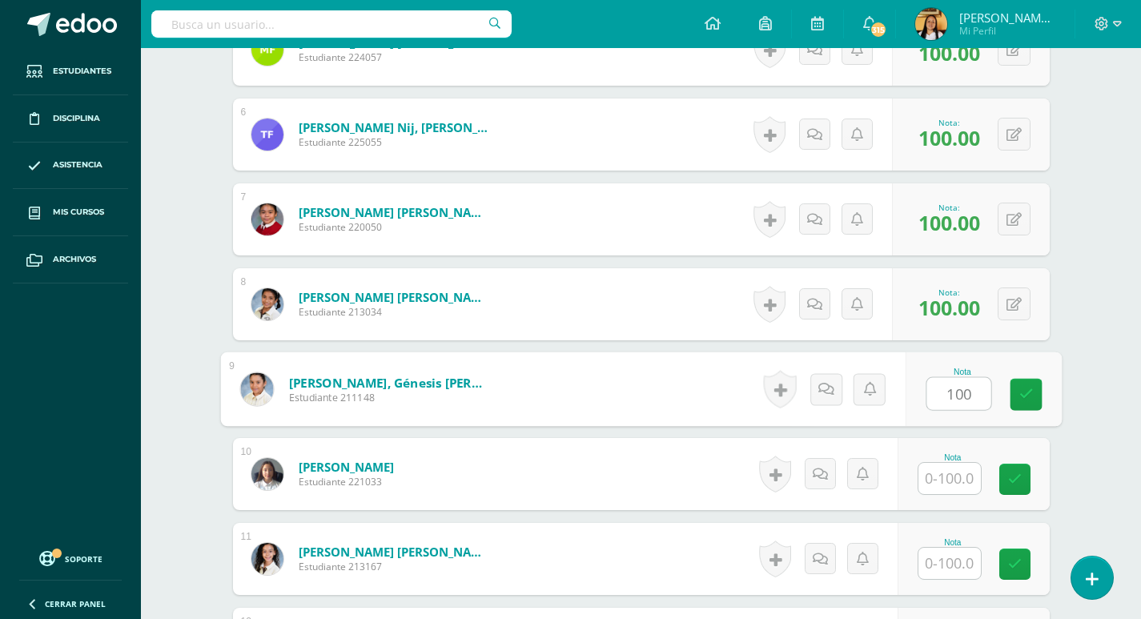
type input "100"
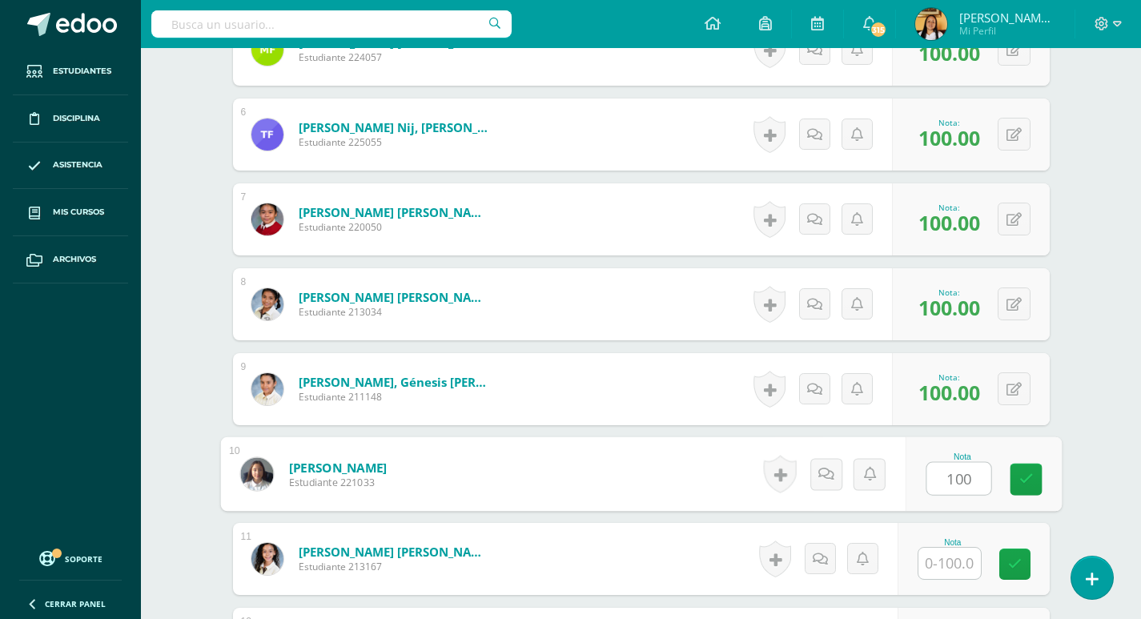
type input "100"
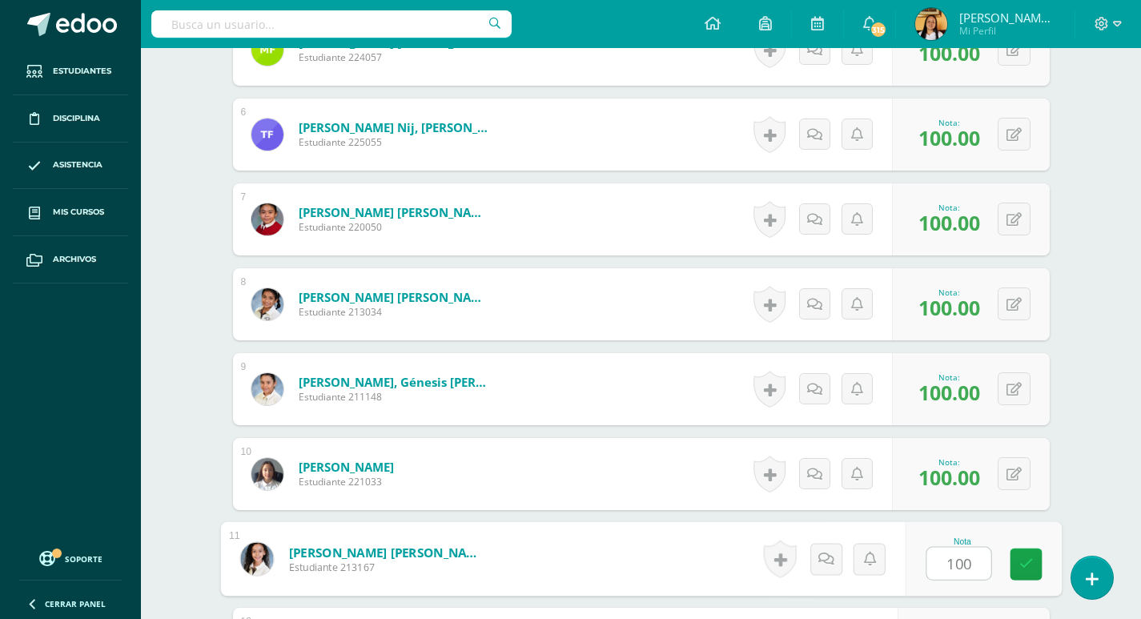
type input "100"
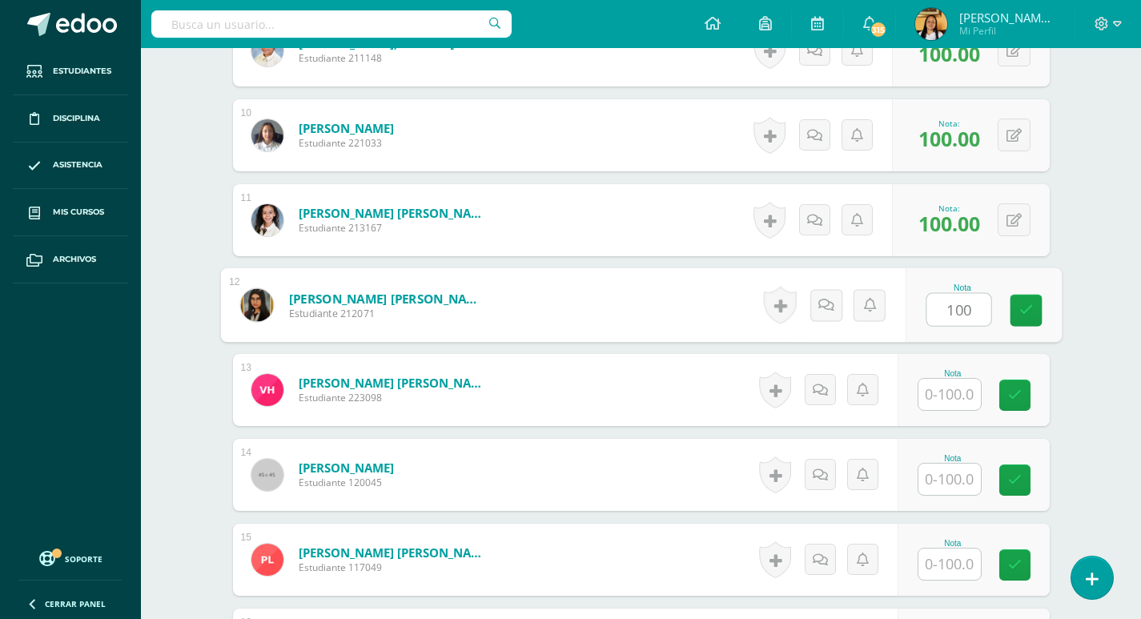
type input "100"
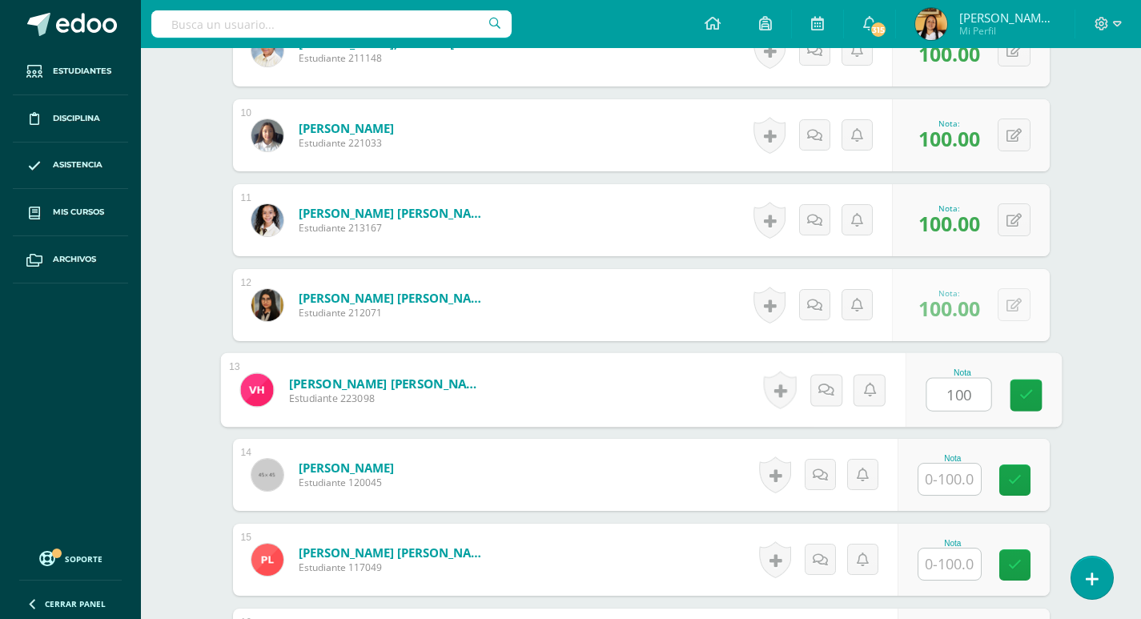
type input "100"
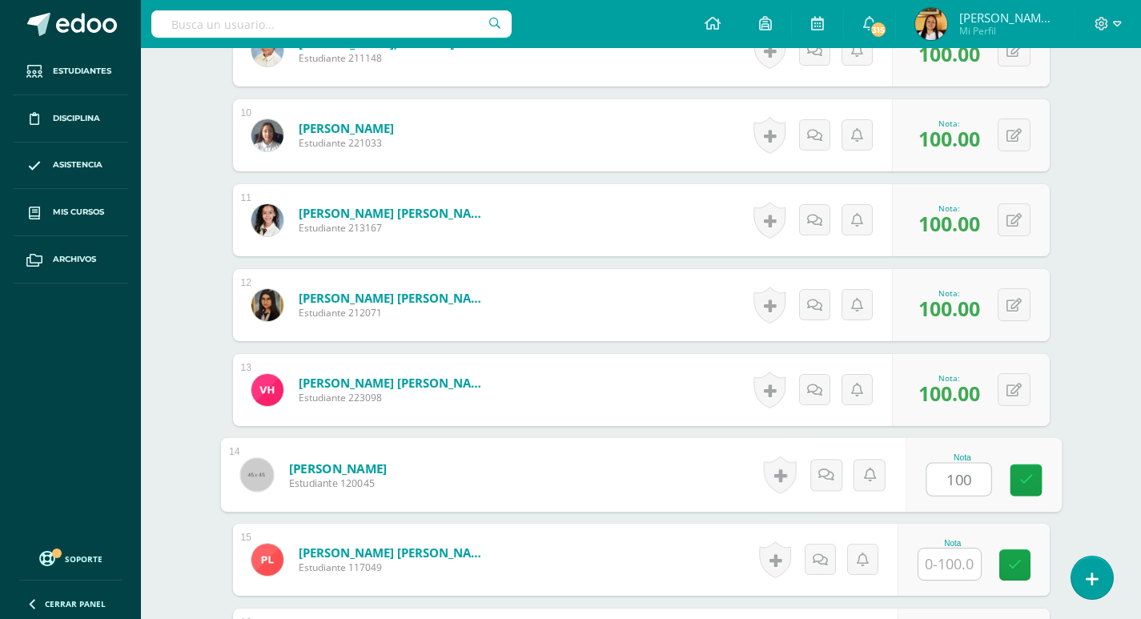
type input "100"
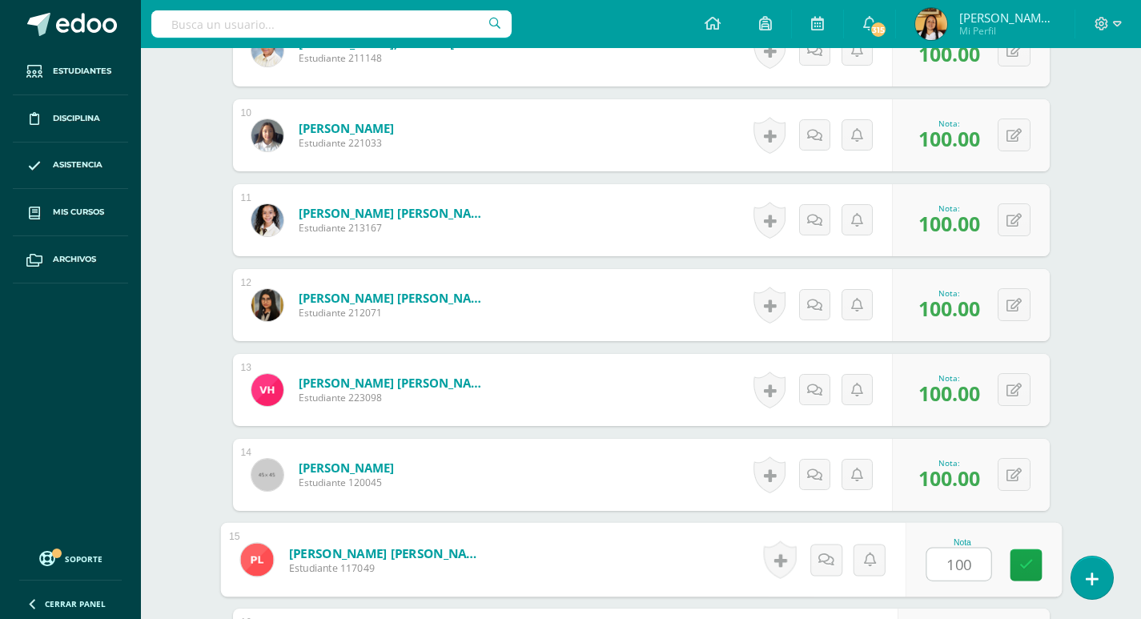
type input "100"
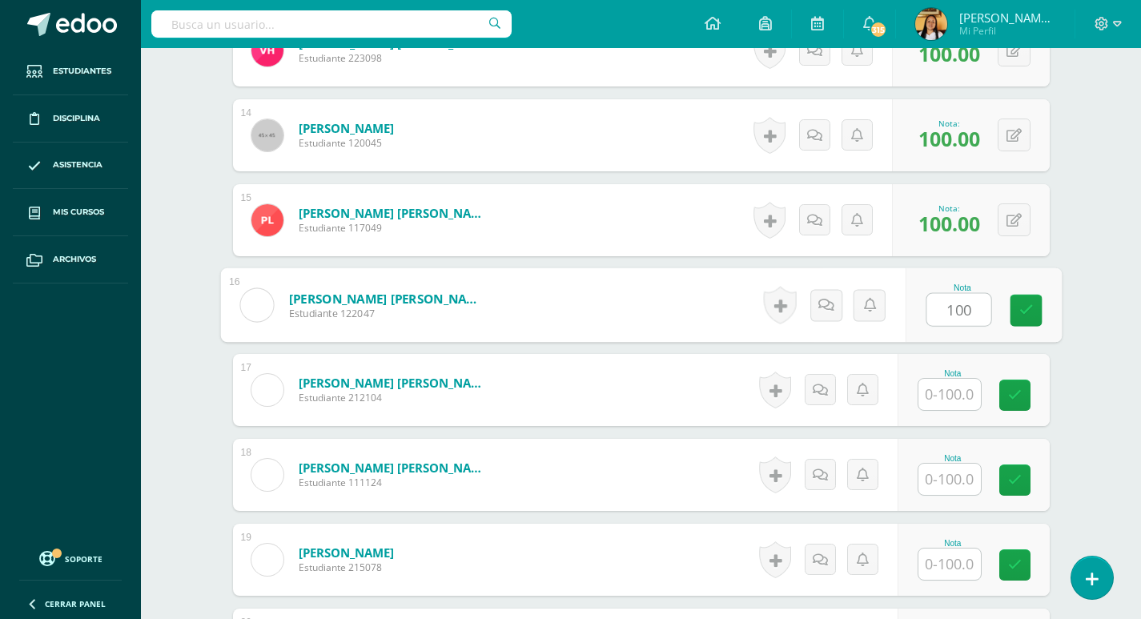
type input "100"
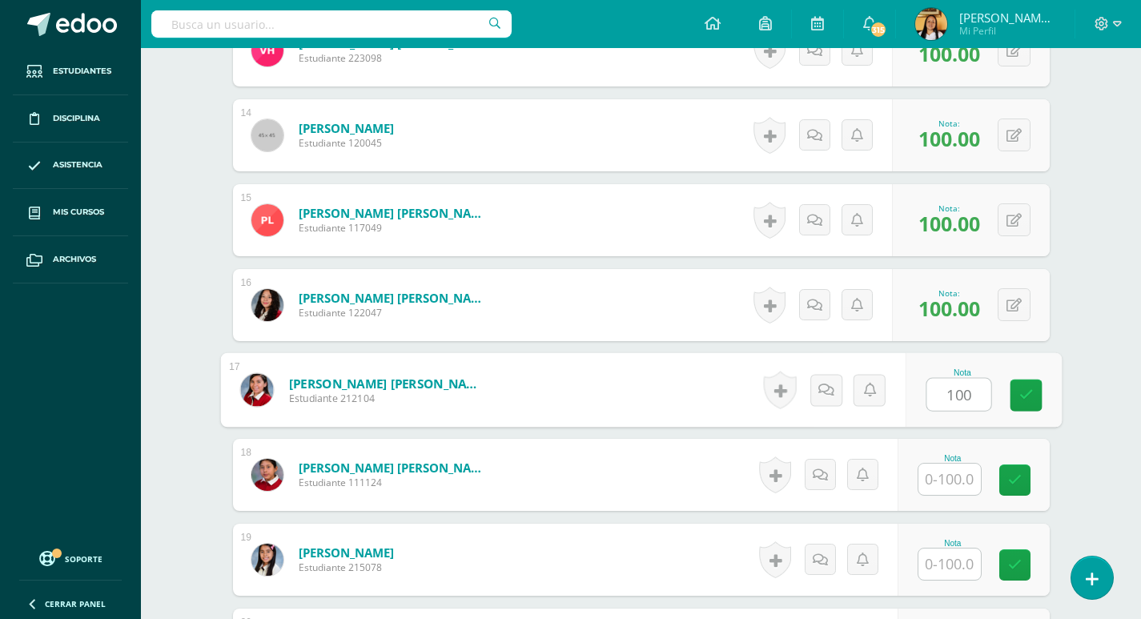
type input "100"
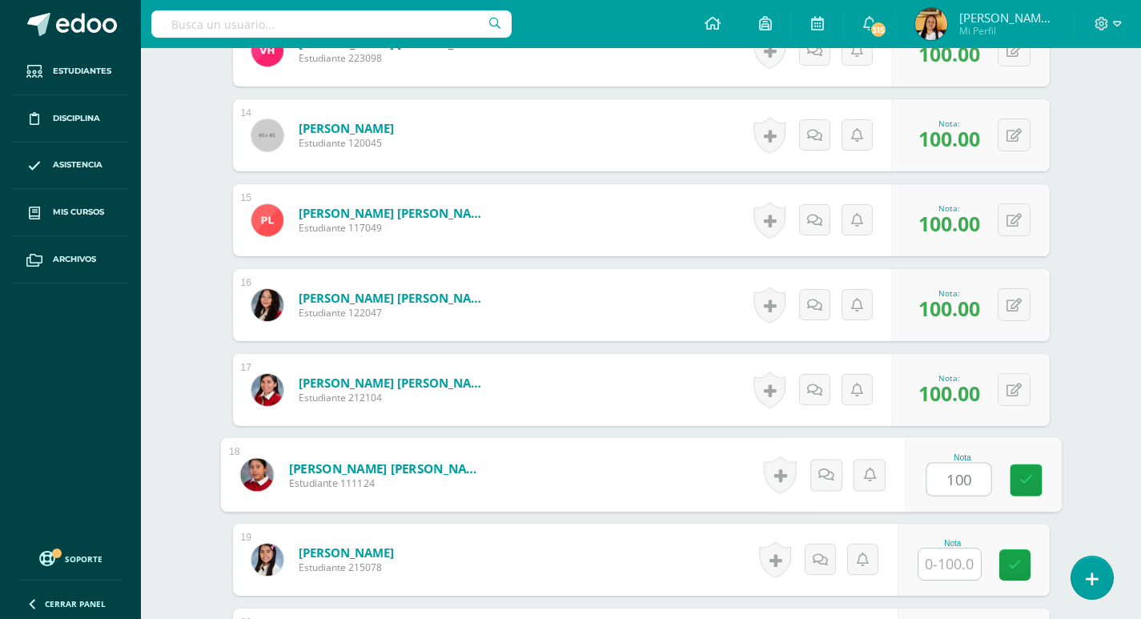
type input "100"
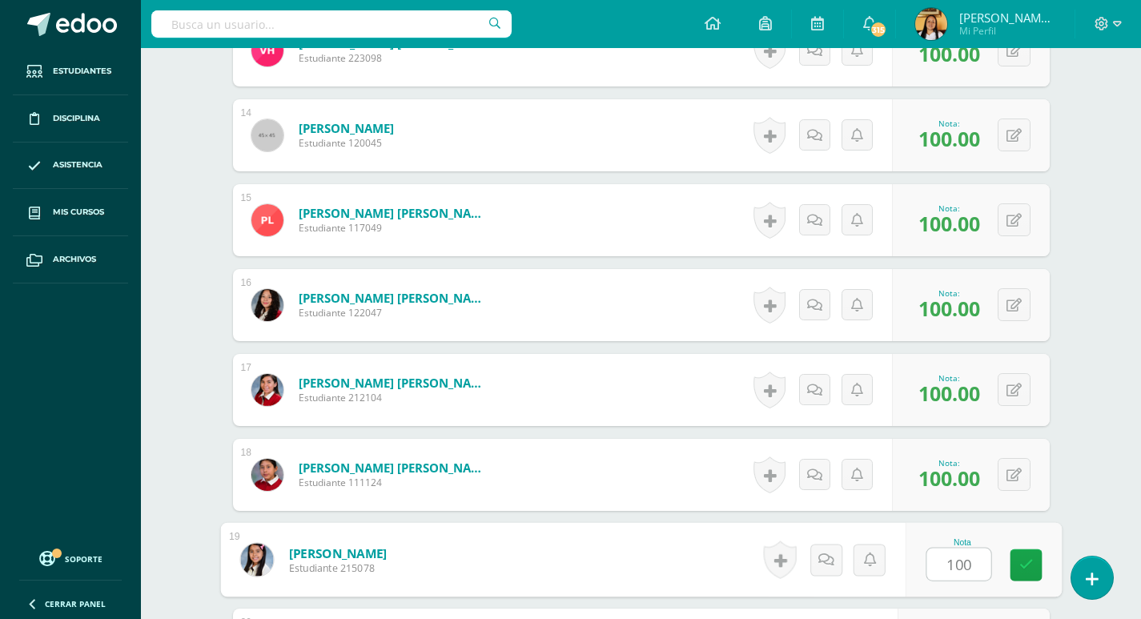
type input "100"
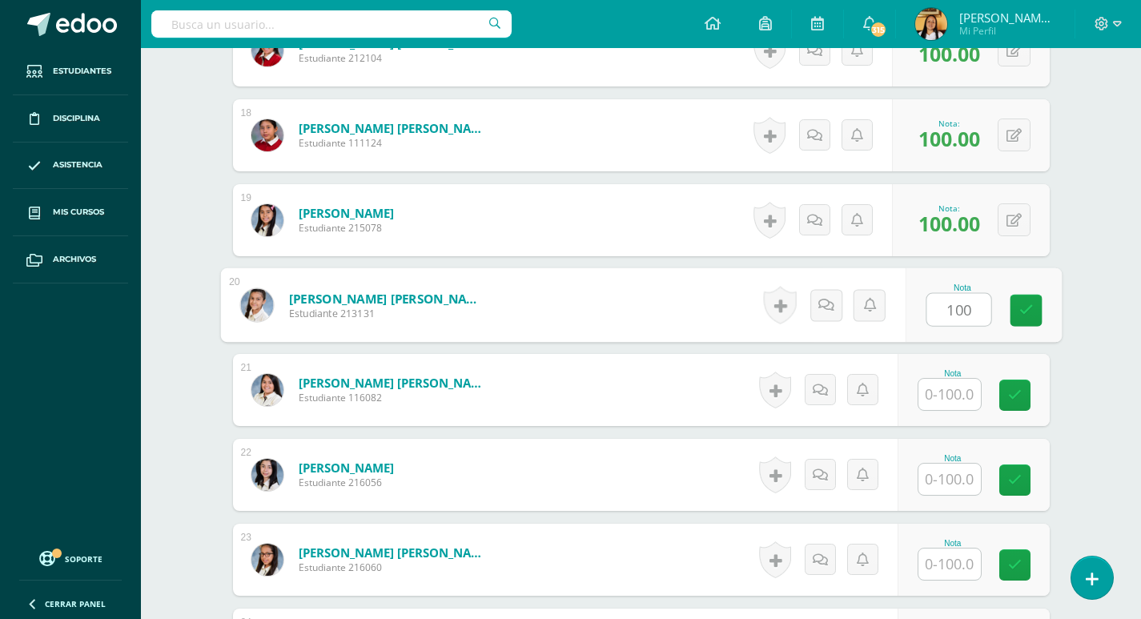
type input "100"
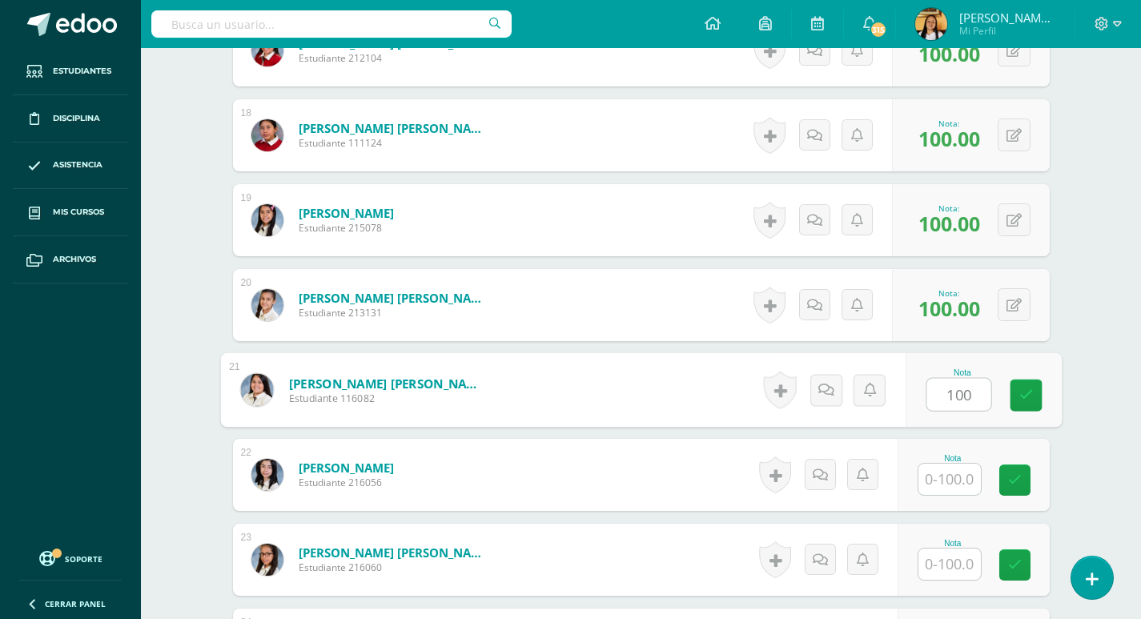
type input "100"
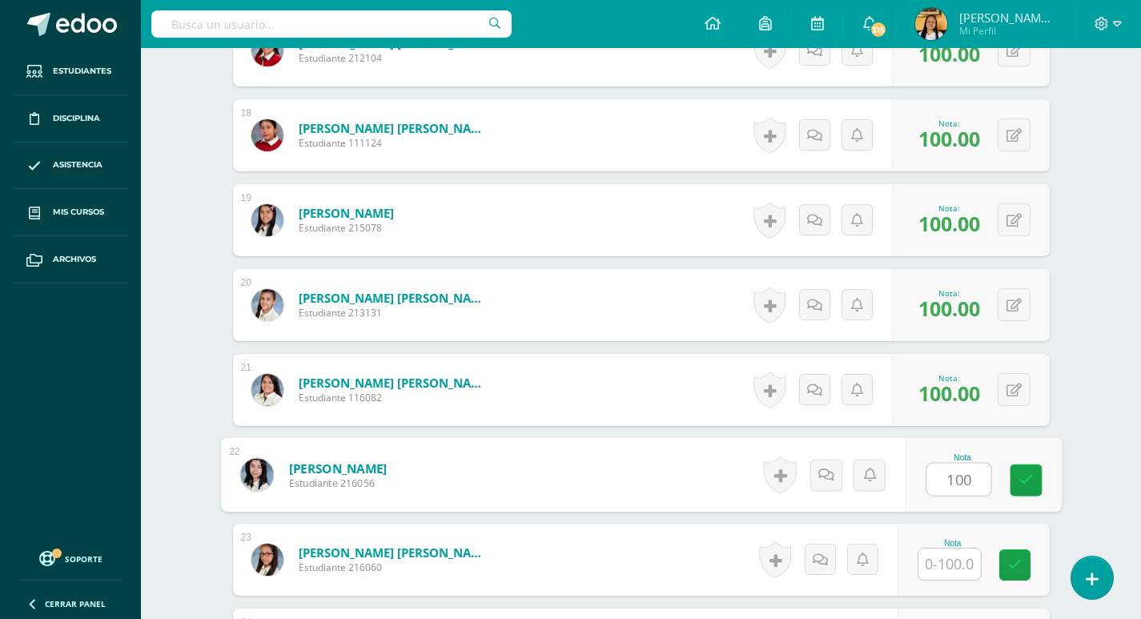
type input "100"
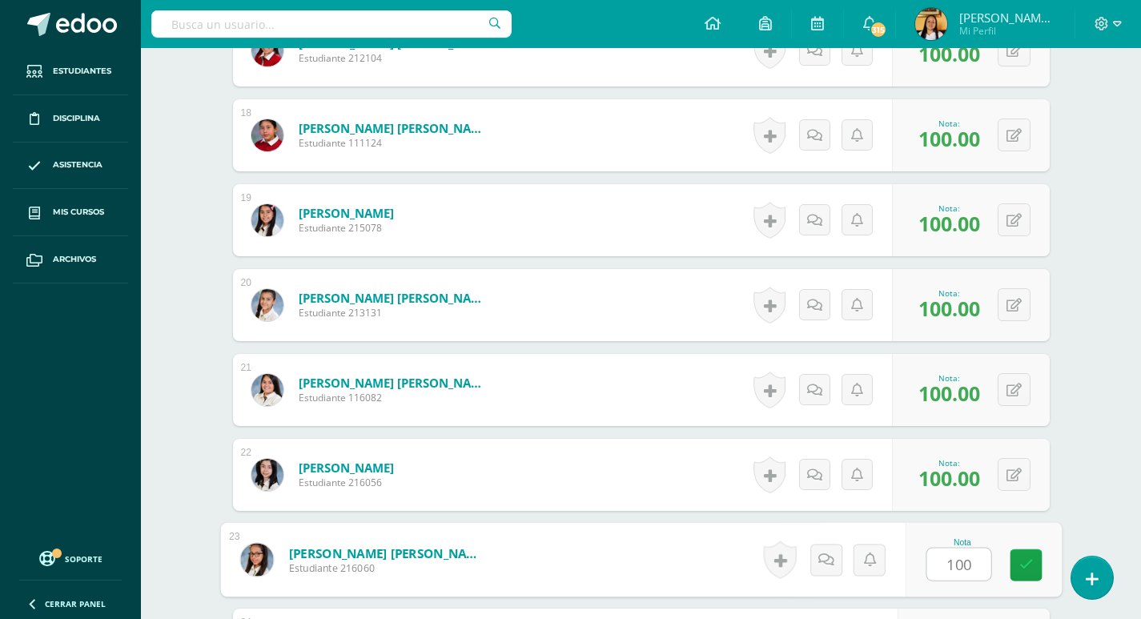
type input "100"
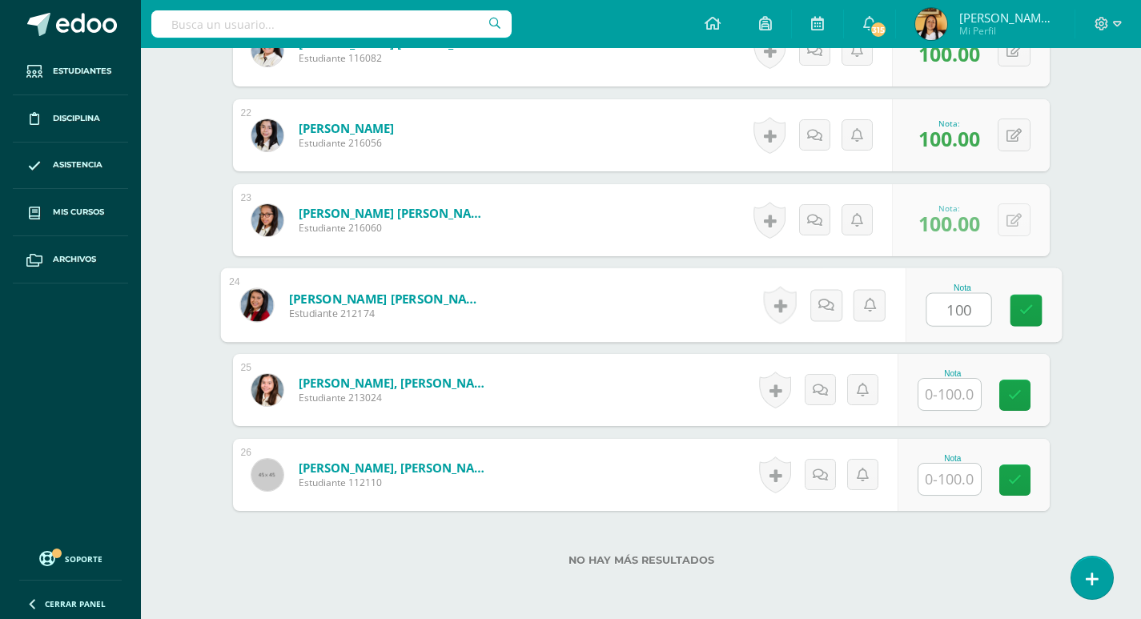
type input "100"
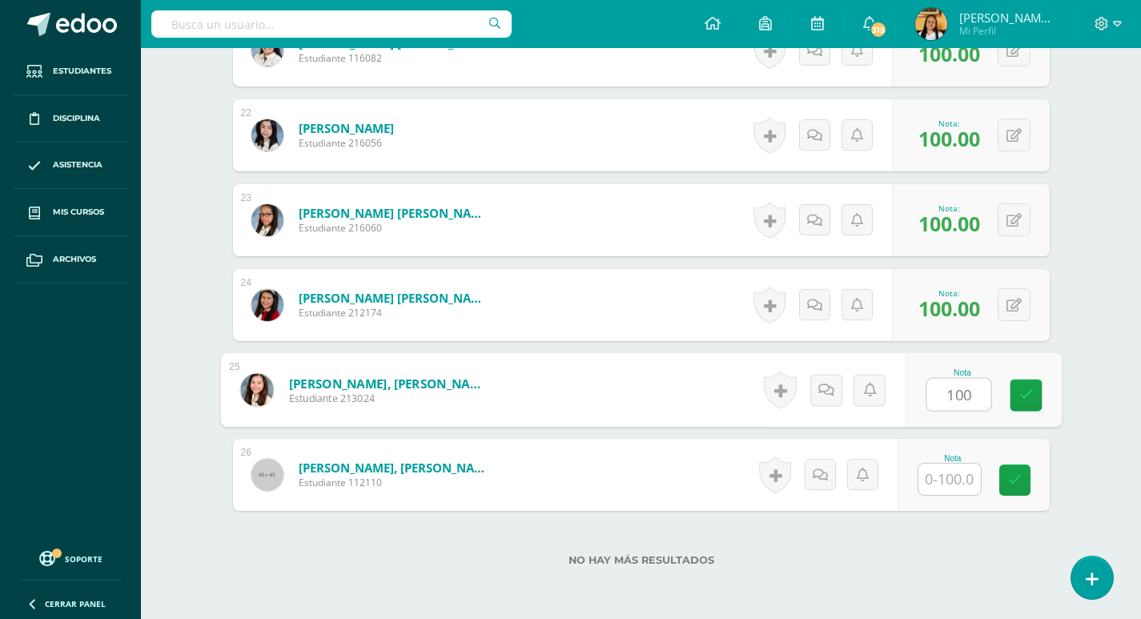
type input "100"
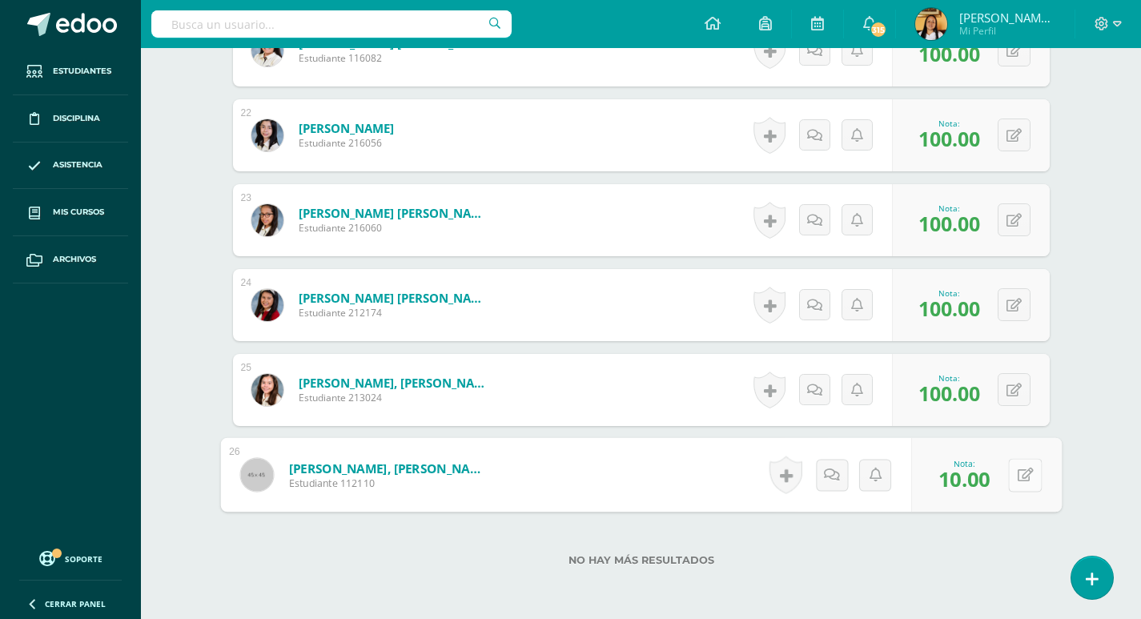
click at [1016, 481] on button at bounding box center [1025, 475] width 34 height 34
type input "100"
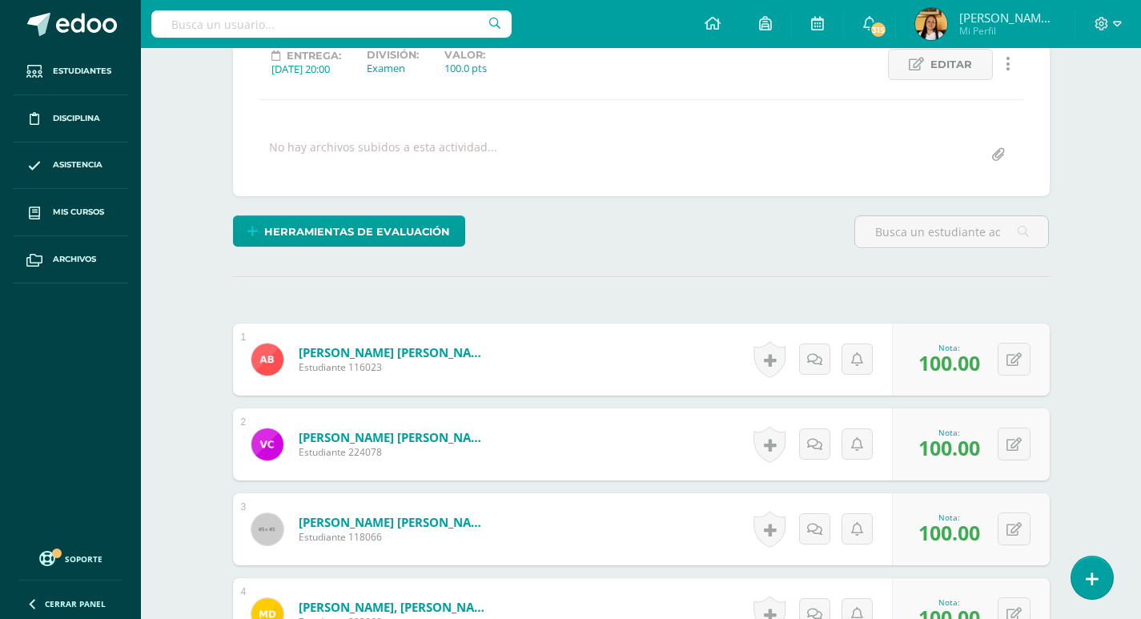
scroll to position [0, 0]
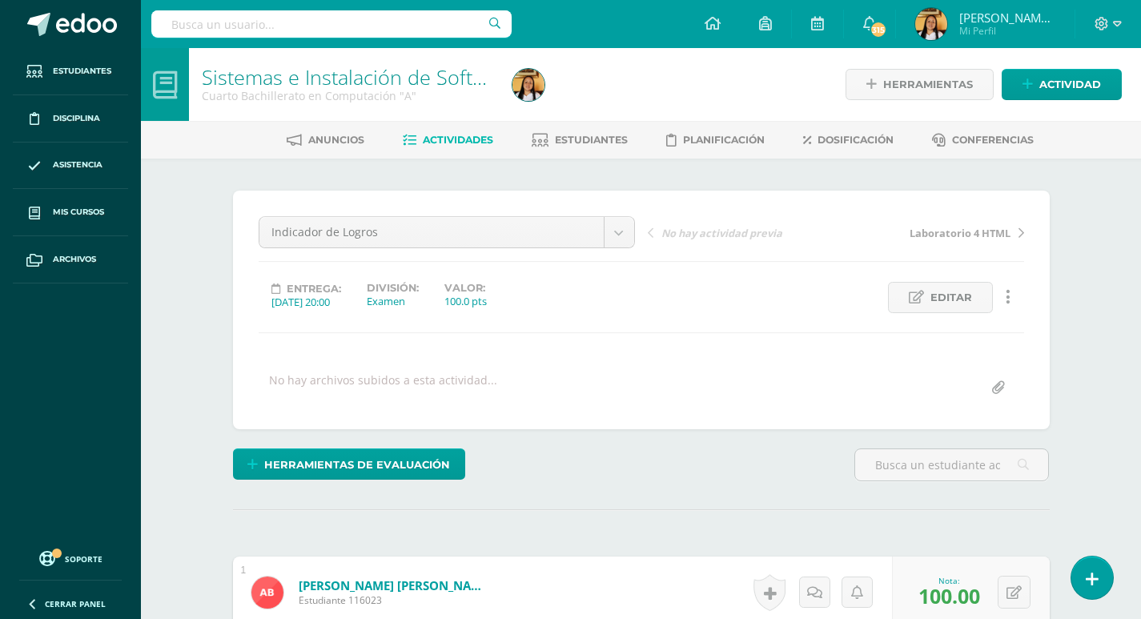
click at [423, 142] on span "Actividades" at bounding box center [458, 140] width 70 height 12
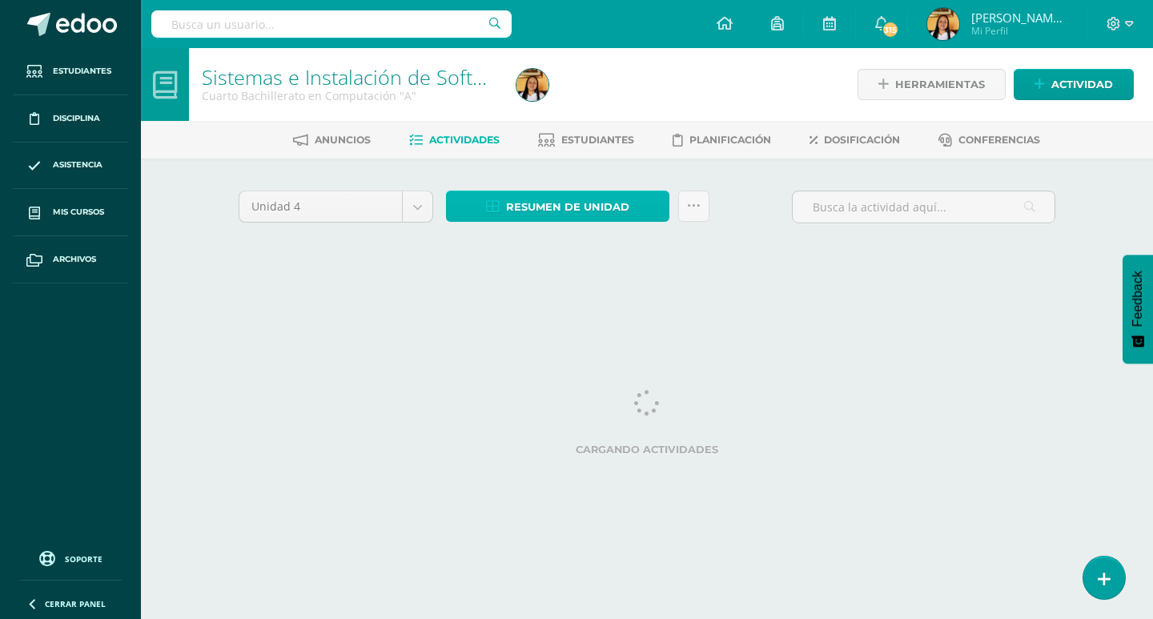
click at [585, 216] on span "Resumen de unidad" at bounding box center [567, 207] width 123 height 30
click at [556, 207] on span "Resumen de unidad" at bounding box center [567, 207] width 123 height 30
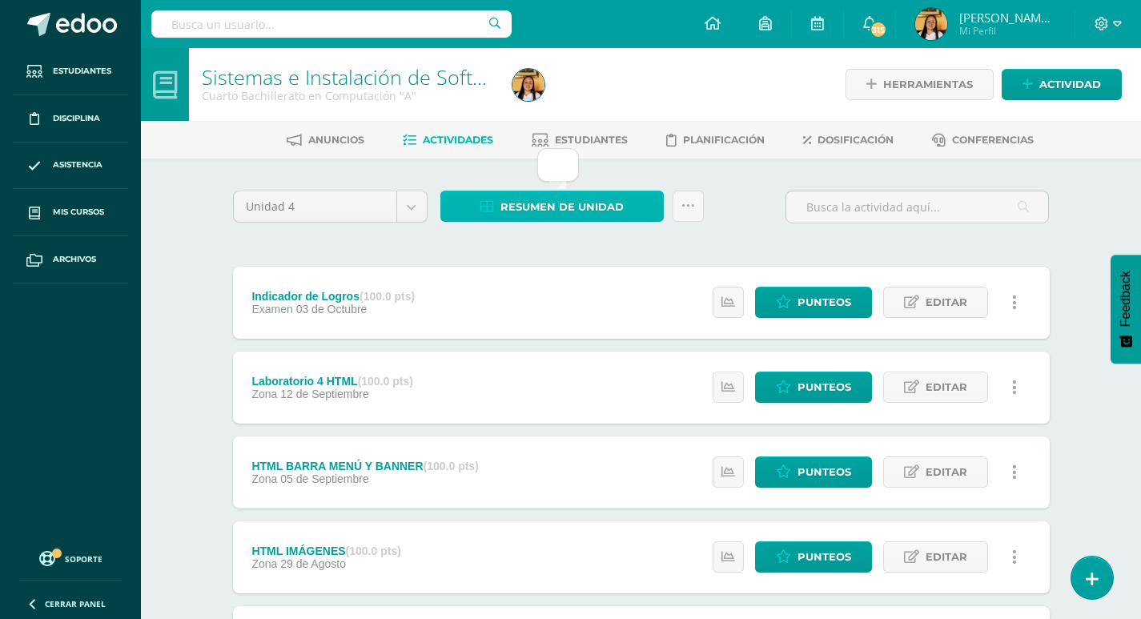
click at [539, 207] on span "Resumen de unidad" at bounding box center [561, 207] width 123 height 30
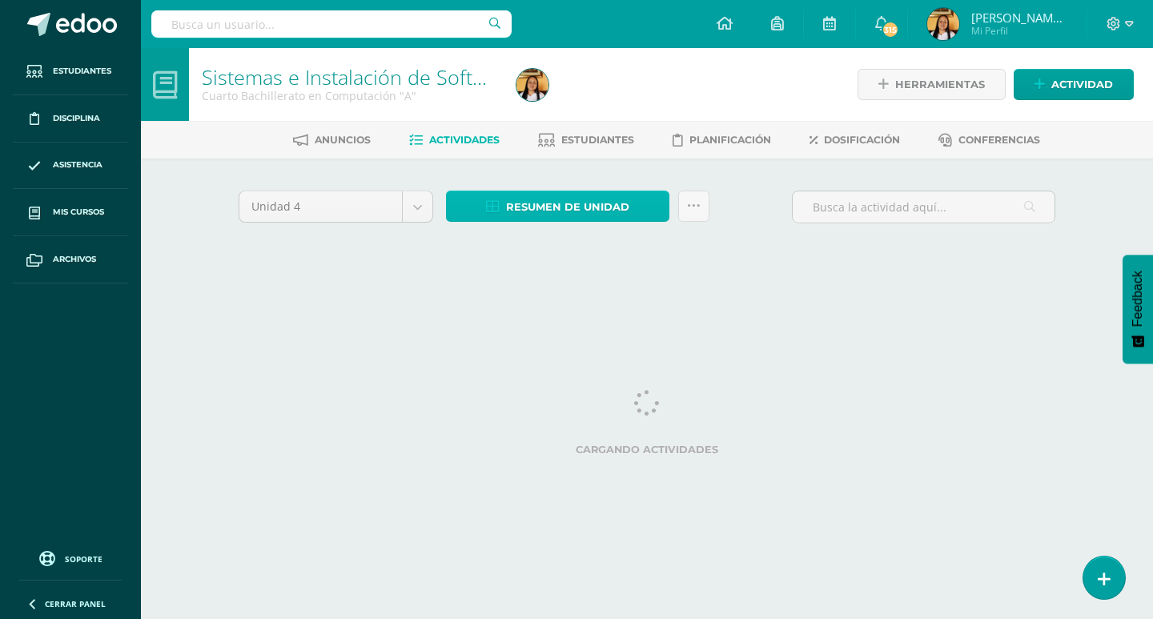
click at [545, 211] on span "Resumen de unidad" at bounding box center [567, 207] width 123 height 30
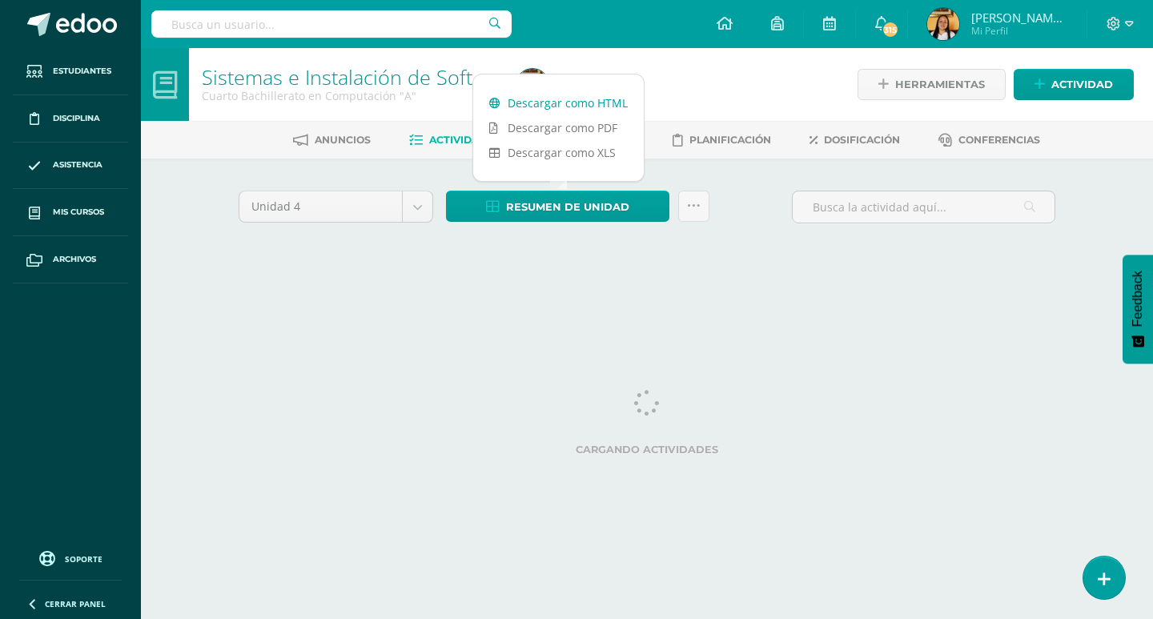
click at [541, 107] on link "Descargar como HTML" at bounding box center [558, 102] width 171 height 25
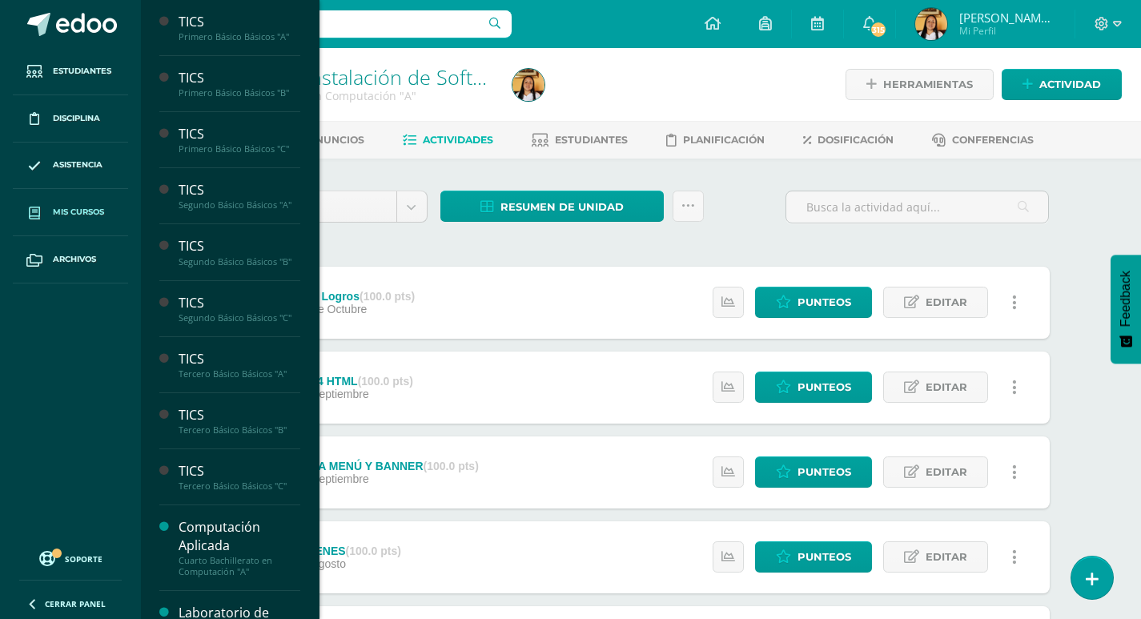
click at [82, 226] on link "Mis cursos" at bounding box center [70, 212] width 115 height 47
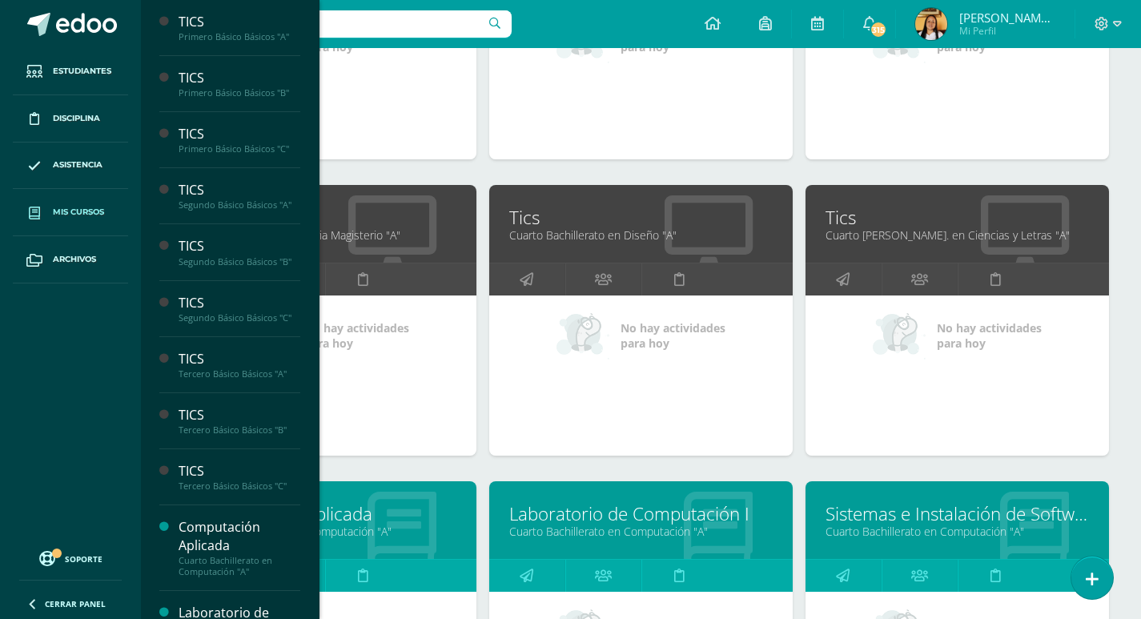
scroll to position [1121, 0]
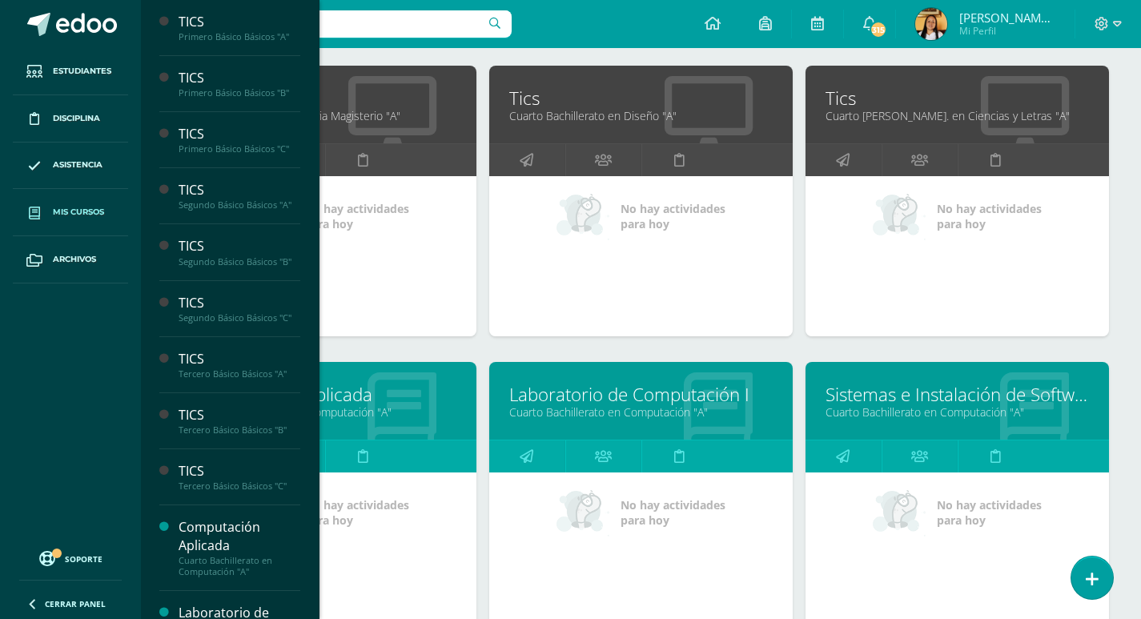
click at [411, 396] on link "Computación Aplicada" at bounding box center [324, 394] width 263 height 25
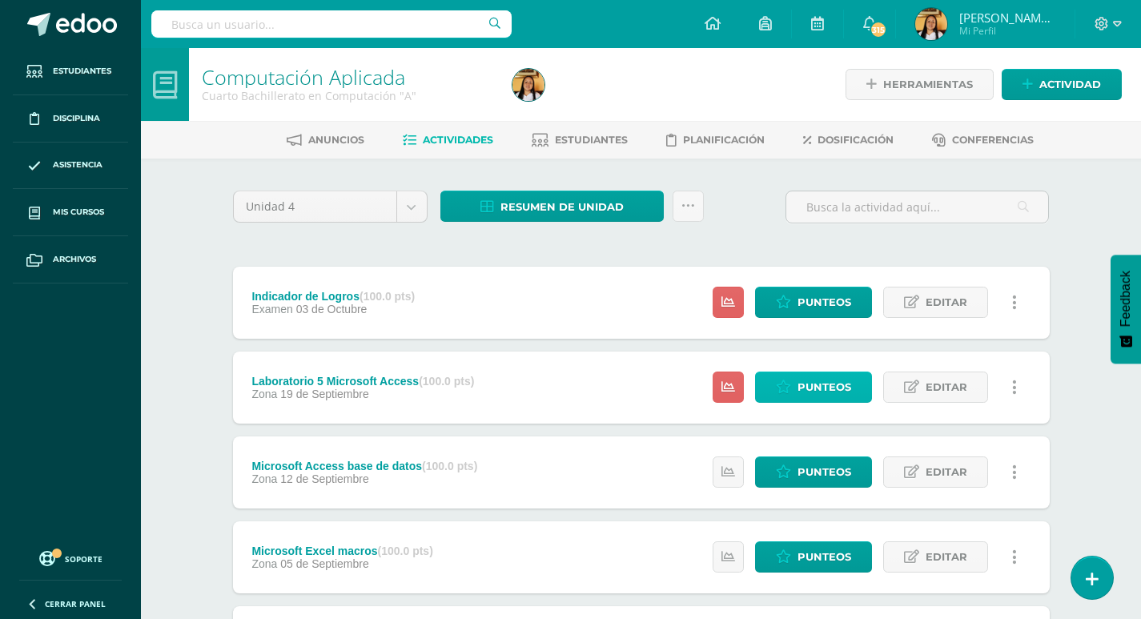
click at [800, 402] on span "Punteos" at bounding box center [824, 387] width 54 height 30
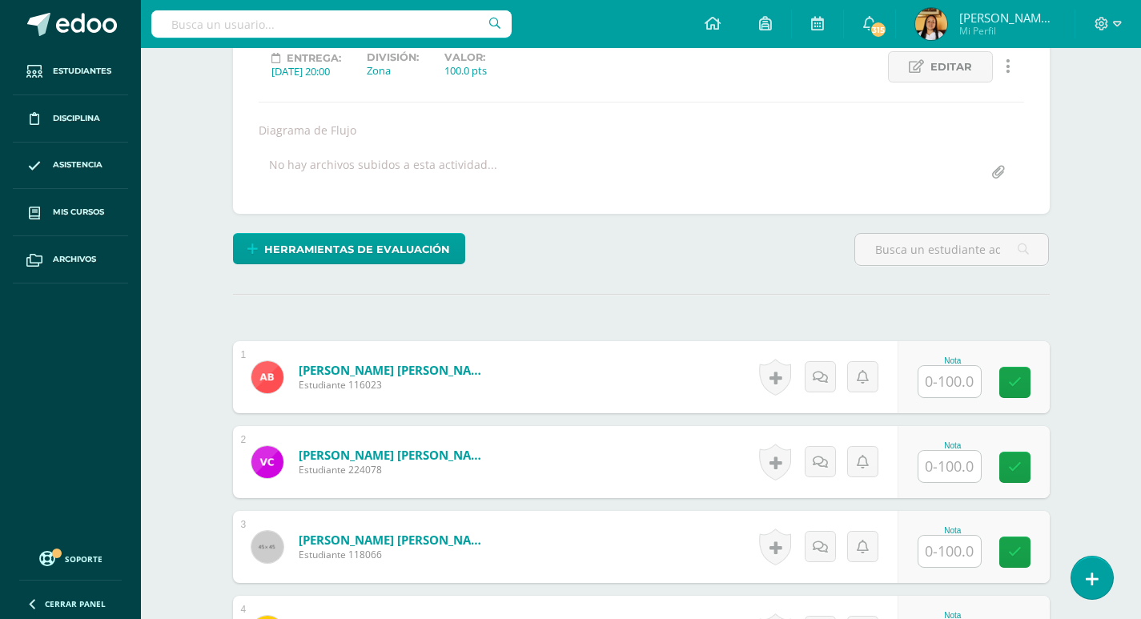
scroll to position [231, 0]
click at [937, 389] on input "text" at bounding box center [949, 380] width 62 height 31
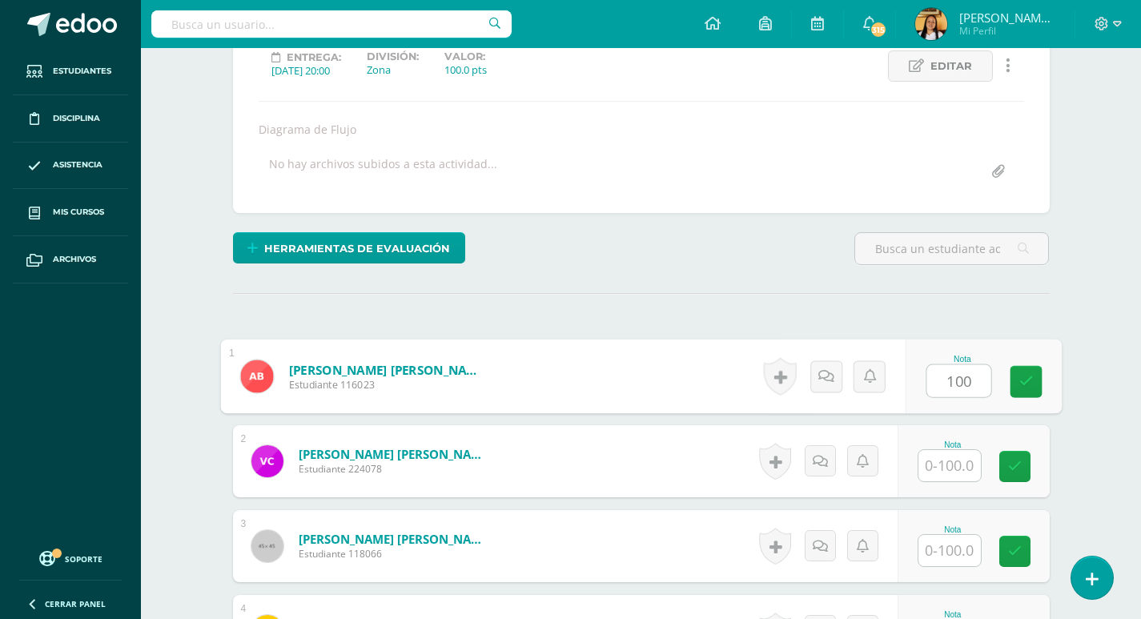
type input "100"
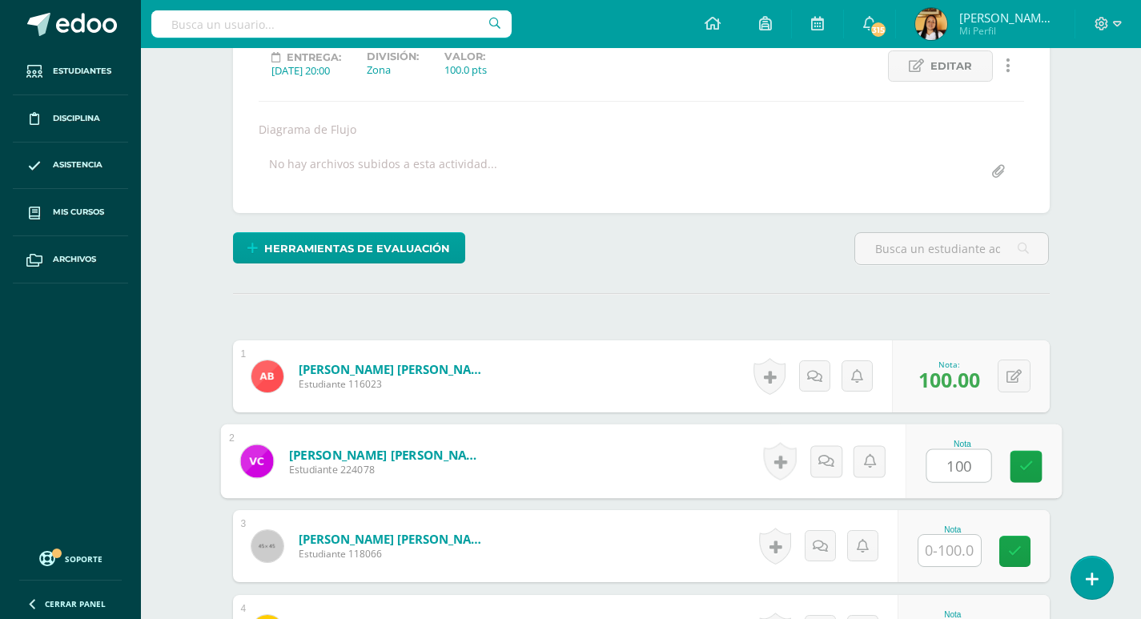
type input "100"
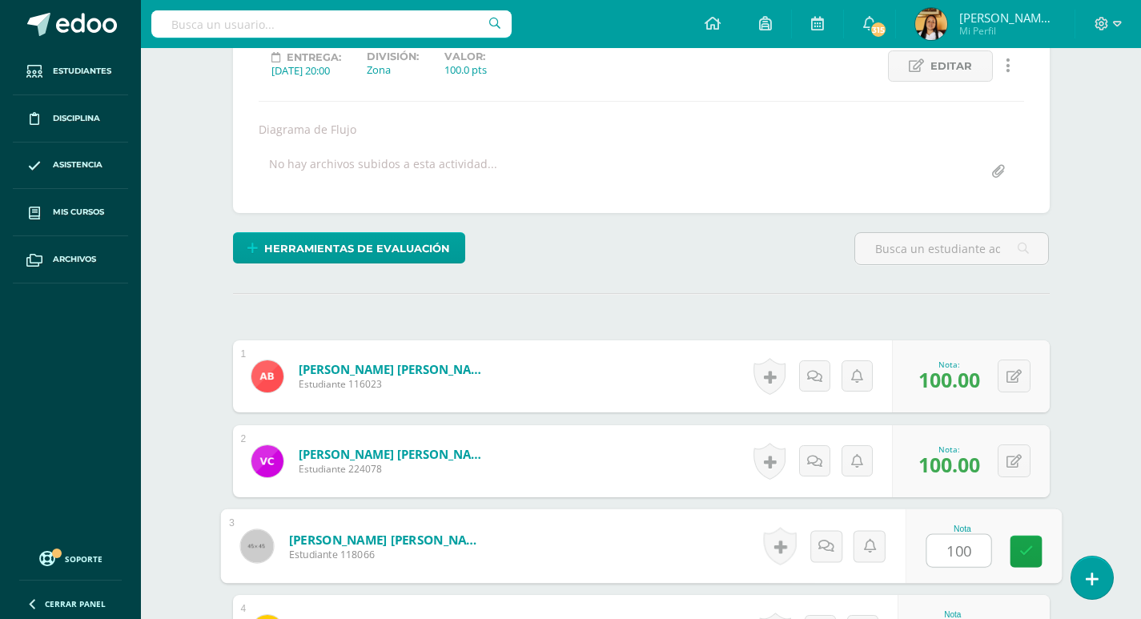
type input "100"
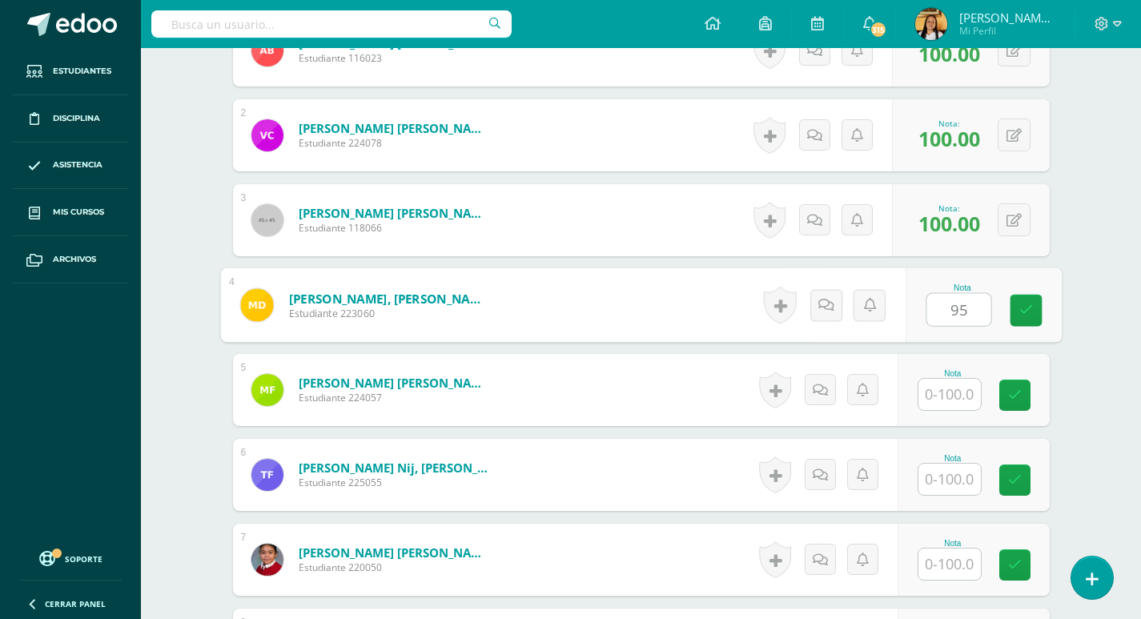
type input "95"
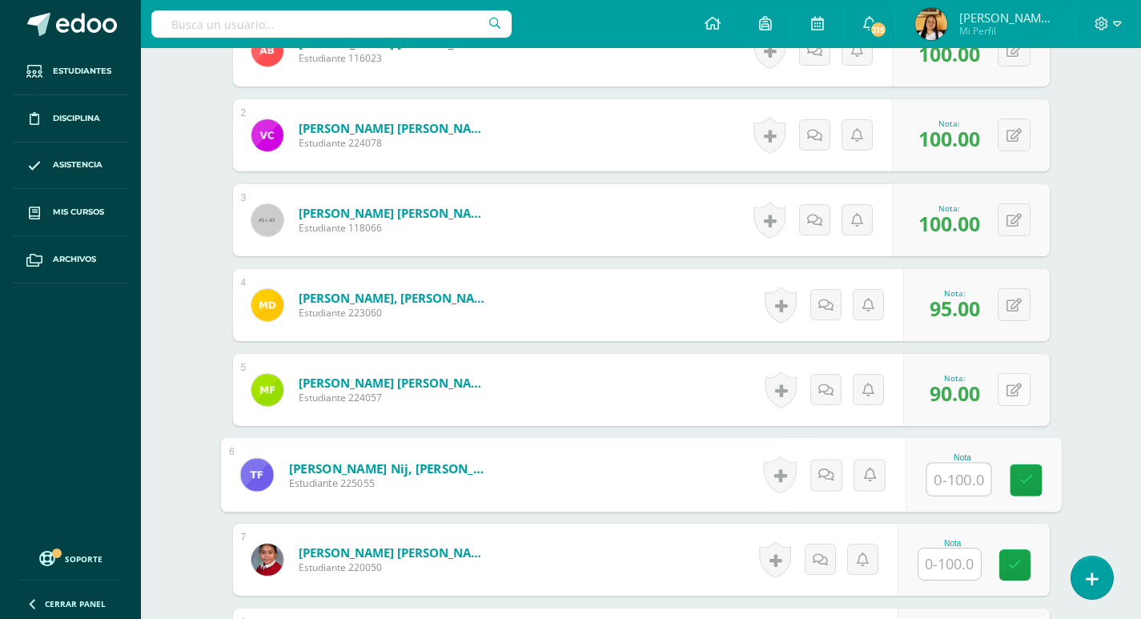
click at [1021, 382] on button at bounding box center [1014, 389] width 33 height 33
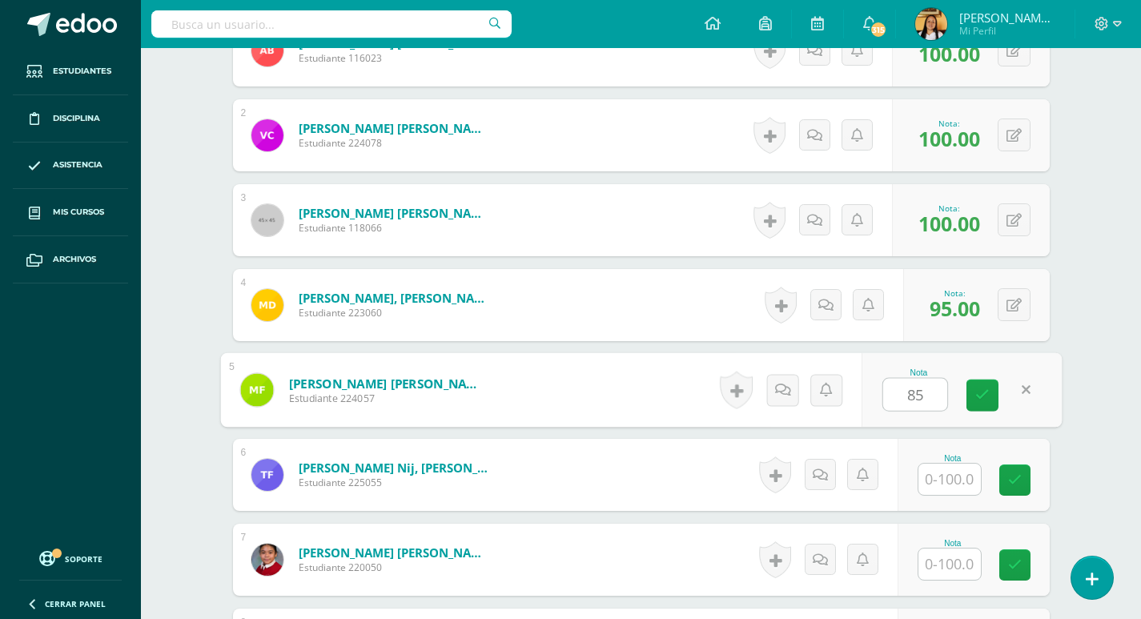
type input "85"
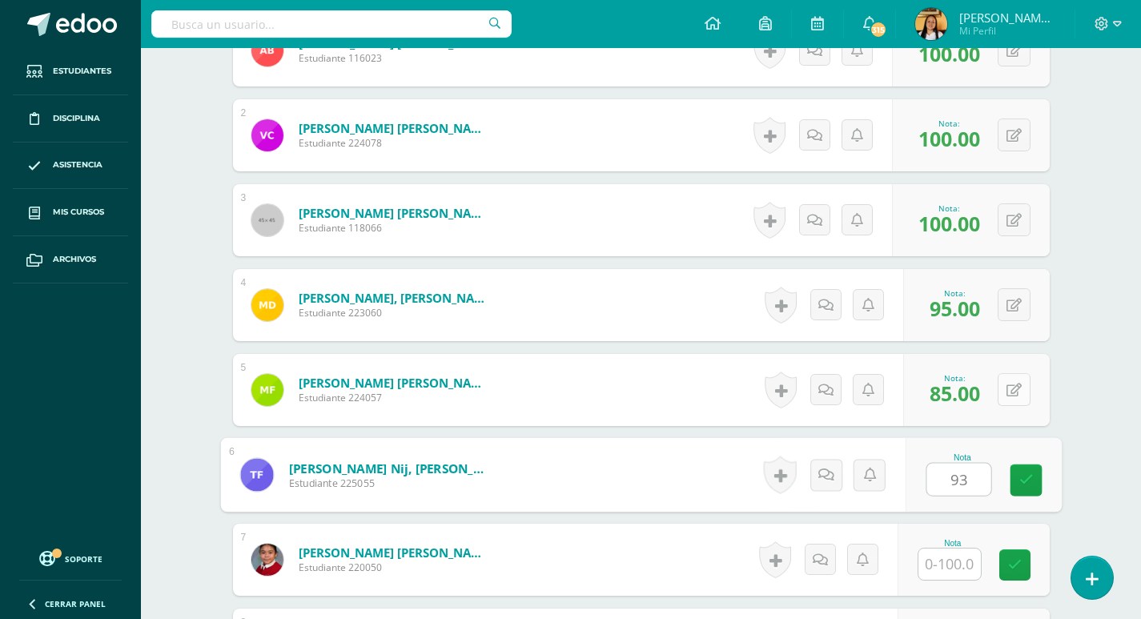
type input "93"
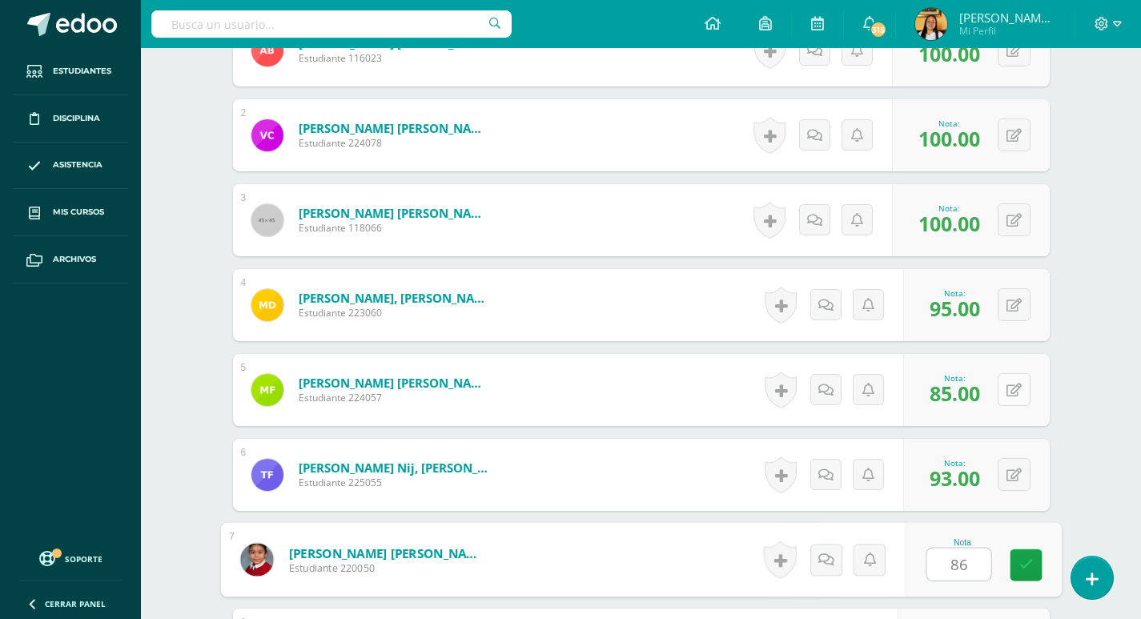
type input "86"
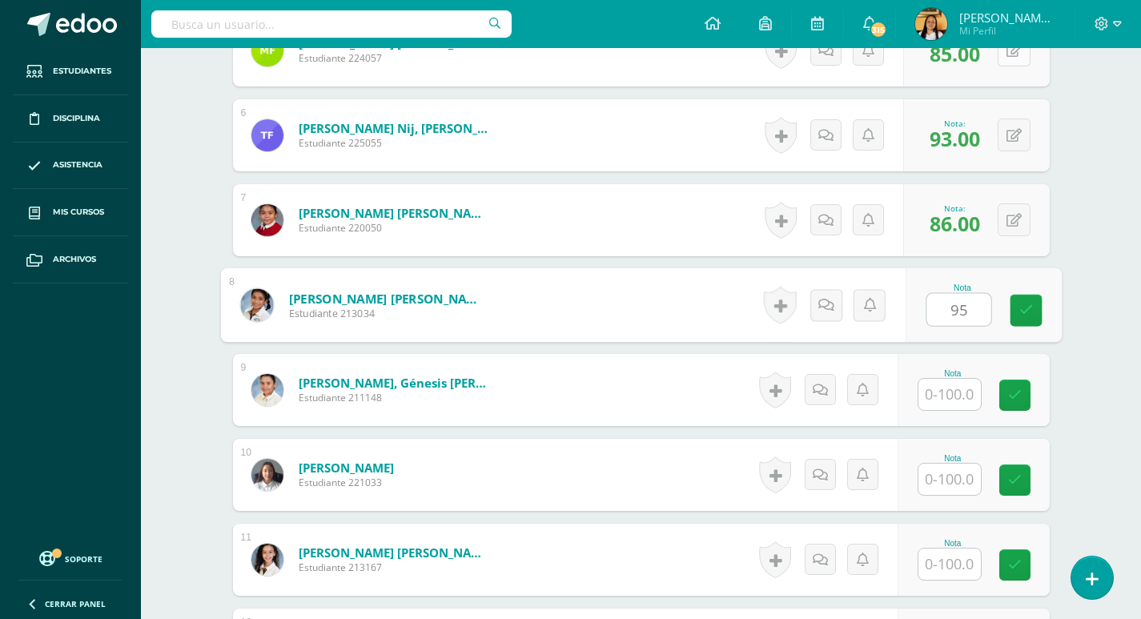
type input "95"
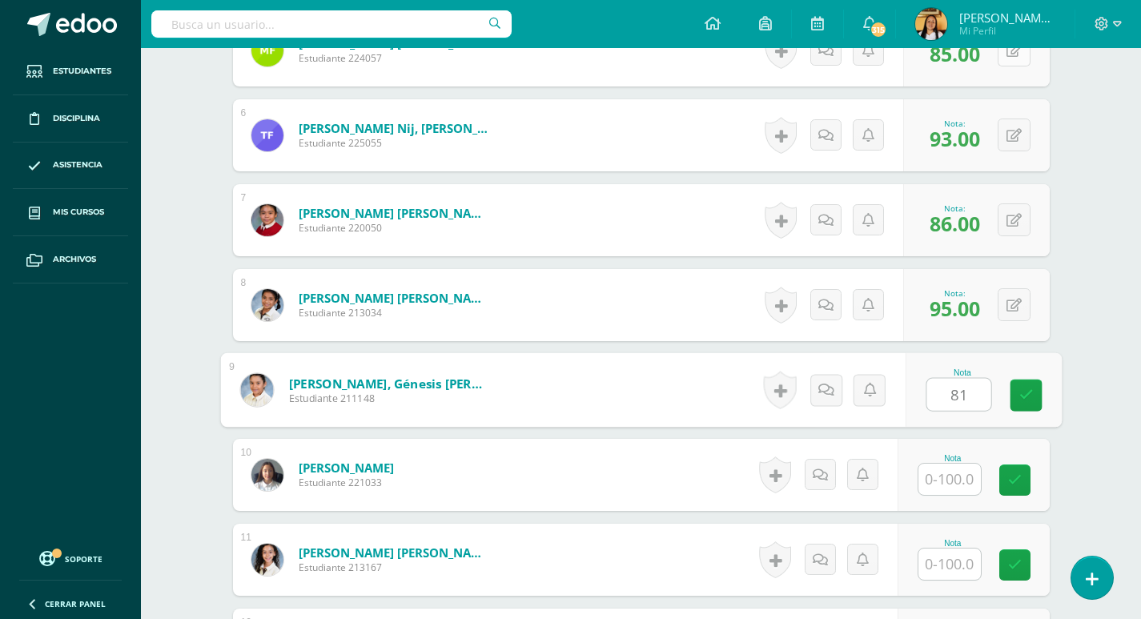
type input "81"
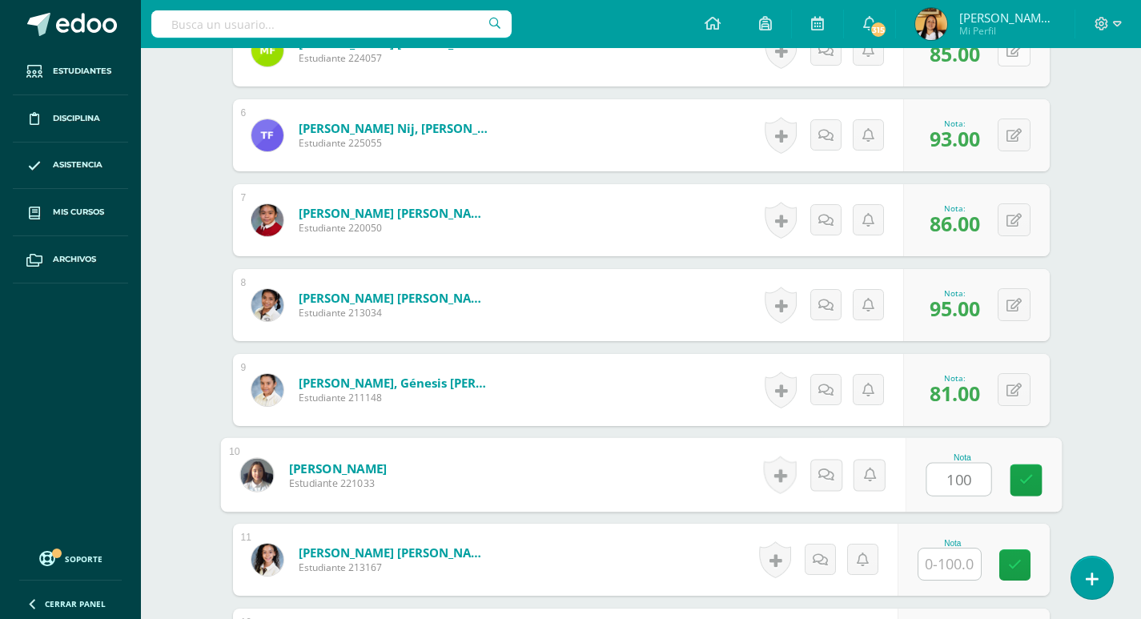
type input "100"
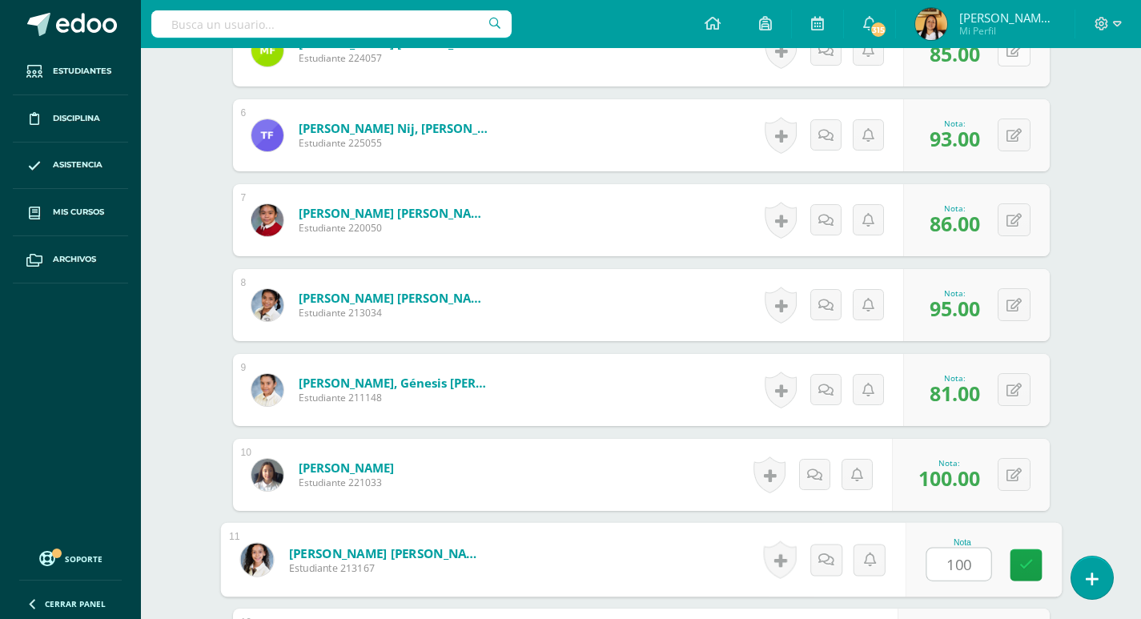
type input "100"
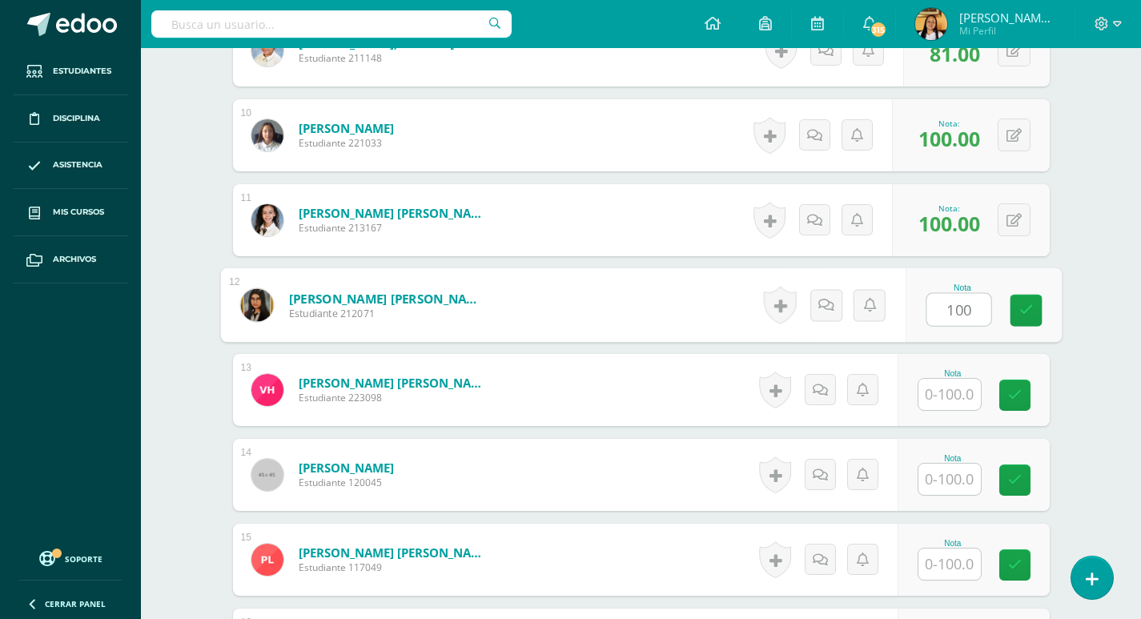
type input "100"
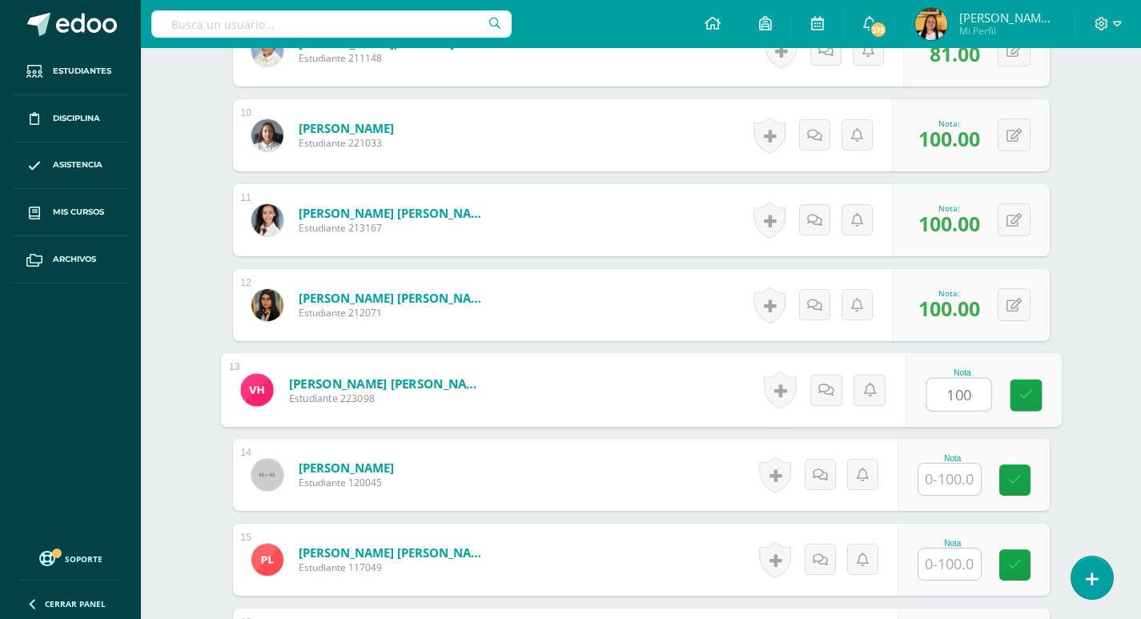
type input "100"
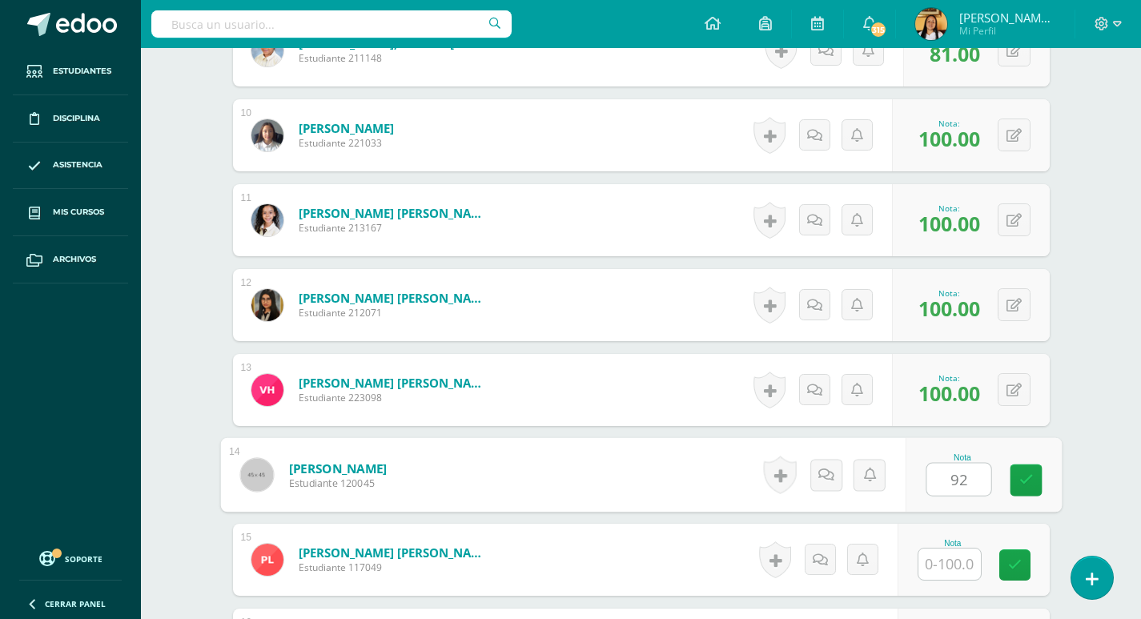
type input "92"
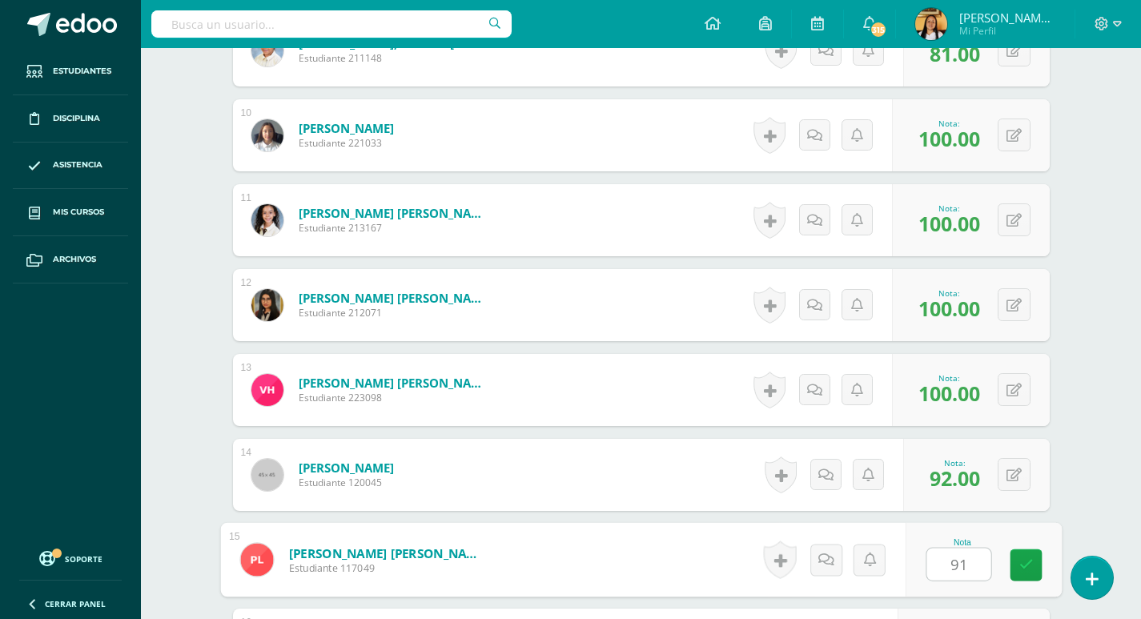
type input "91"
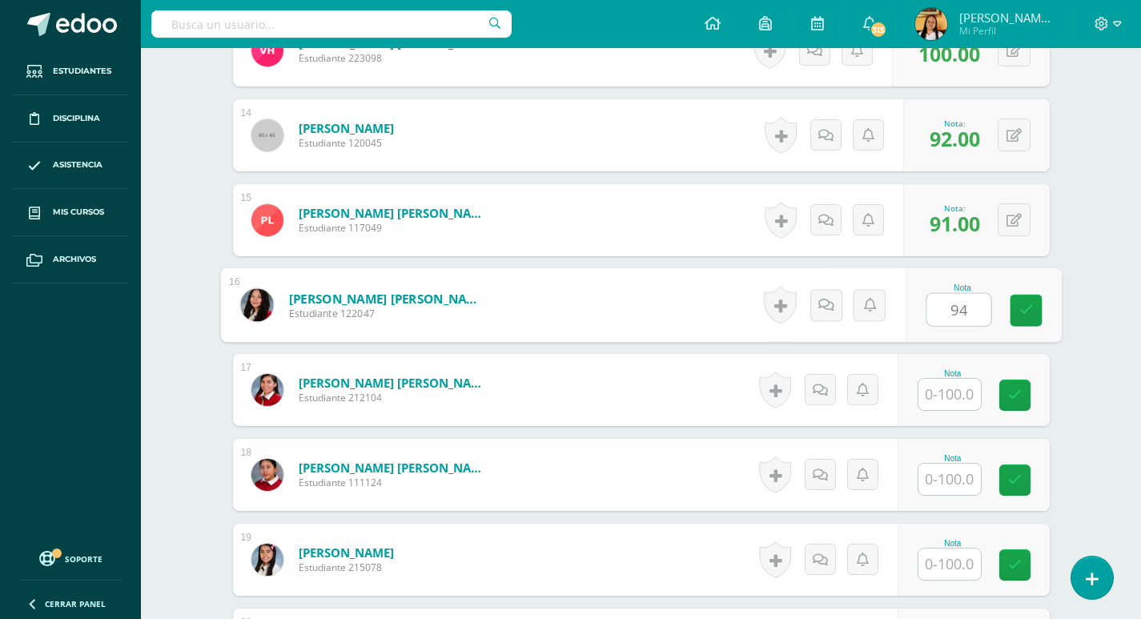
type input "94"
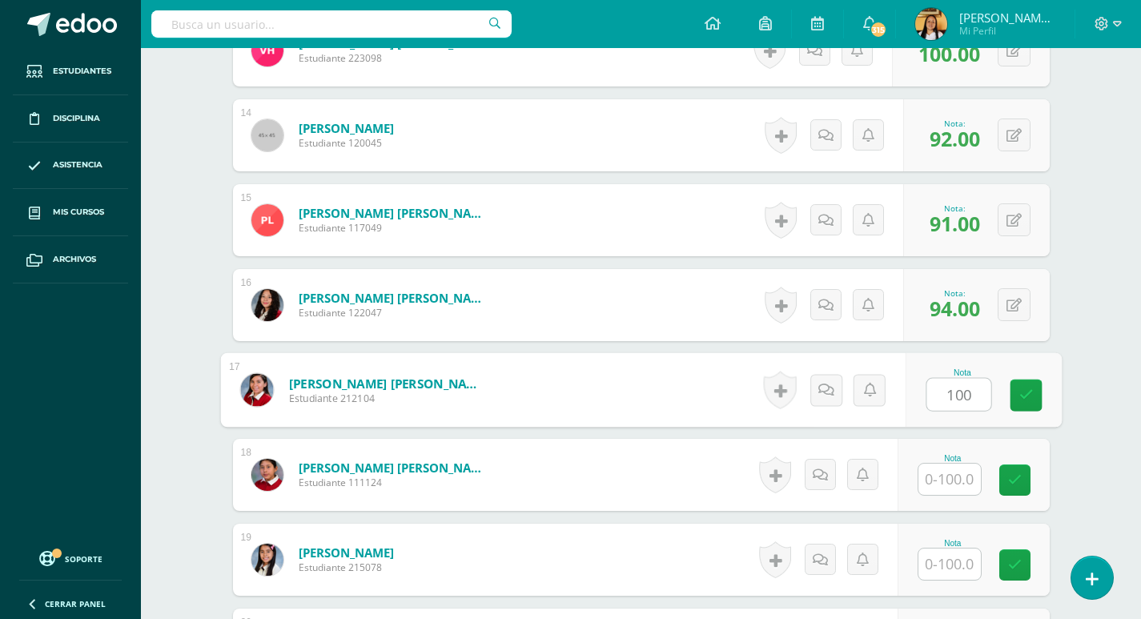
type input "100"
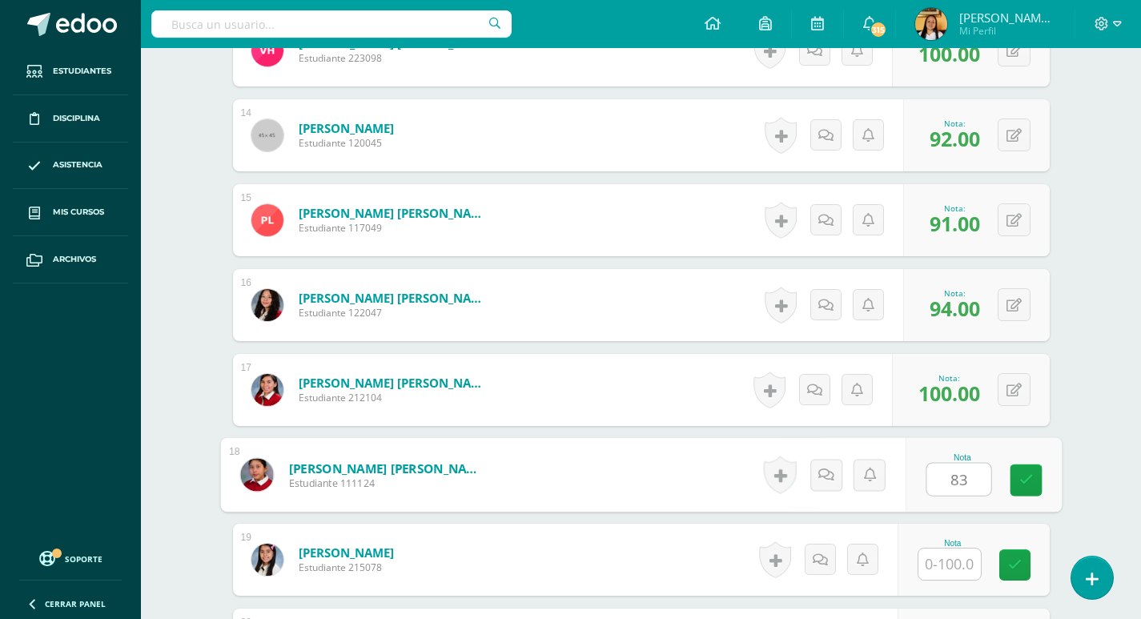
type input "83"
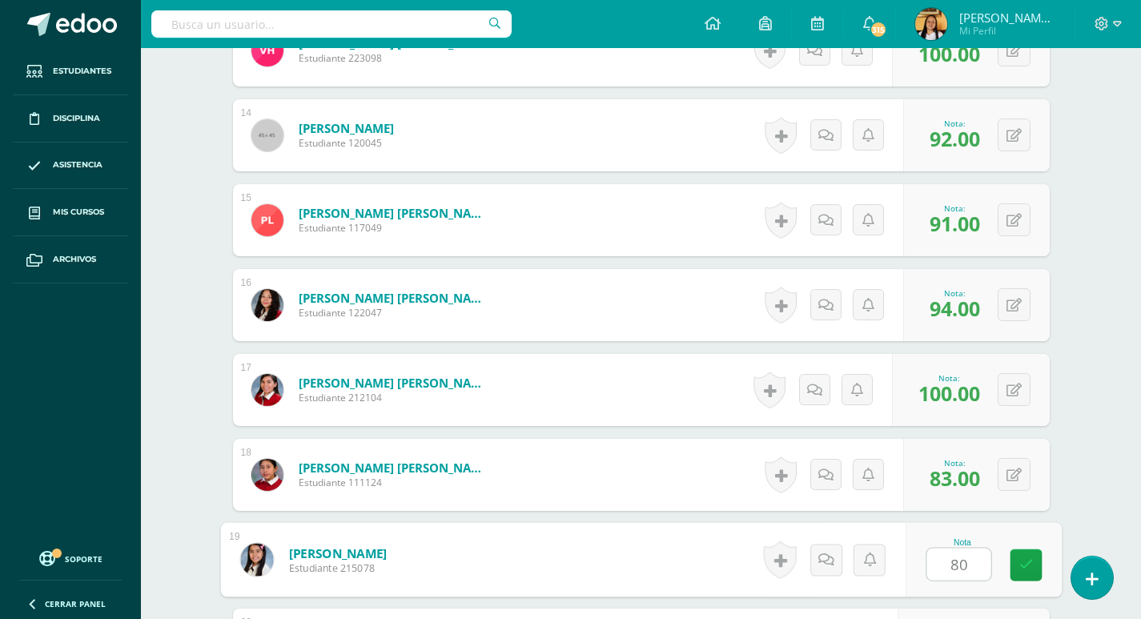
type input "80"
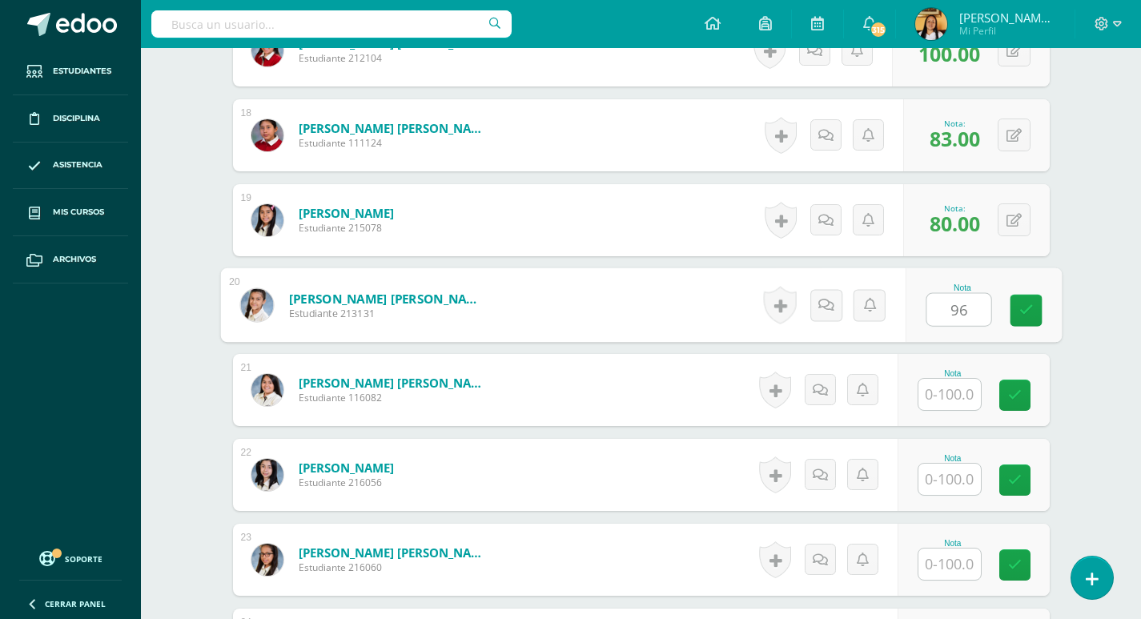
type input "96"
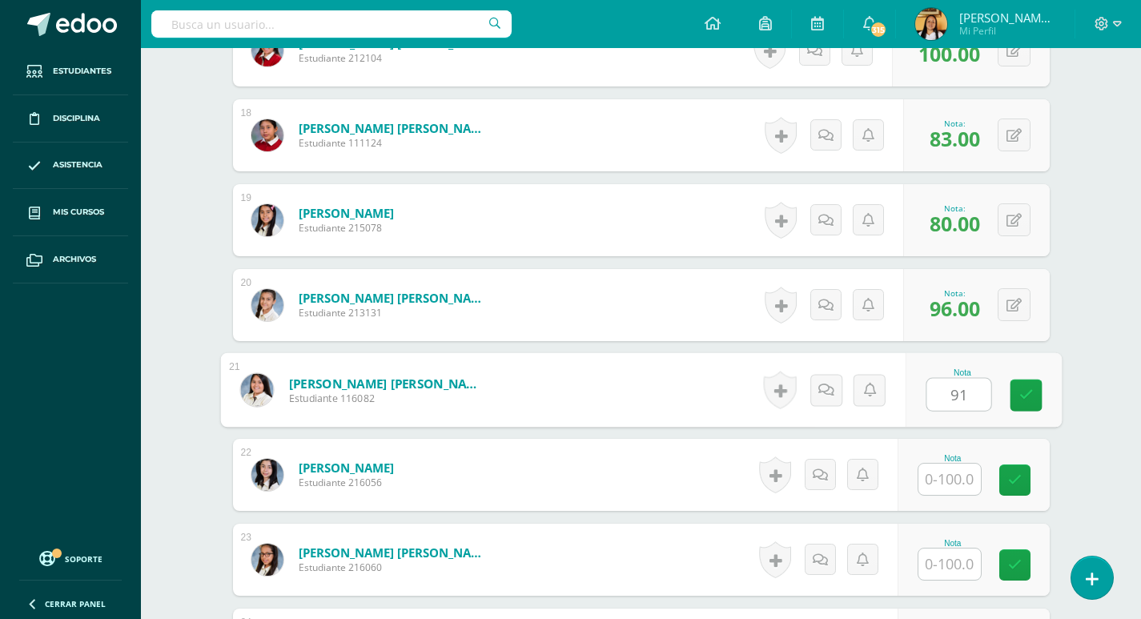
type input "91"
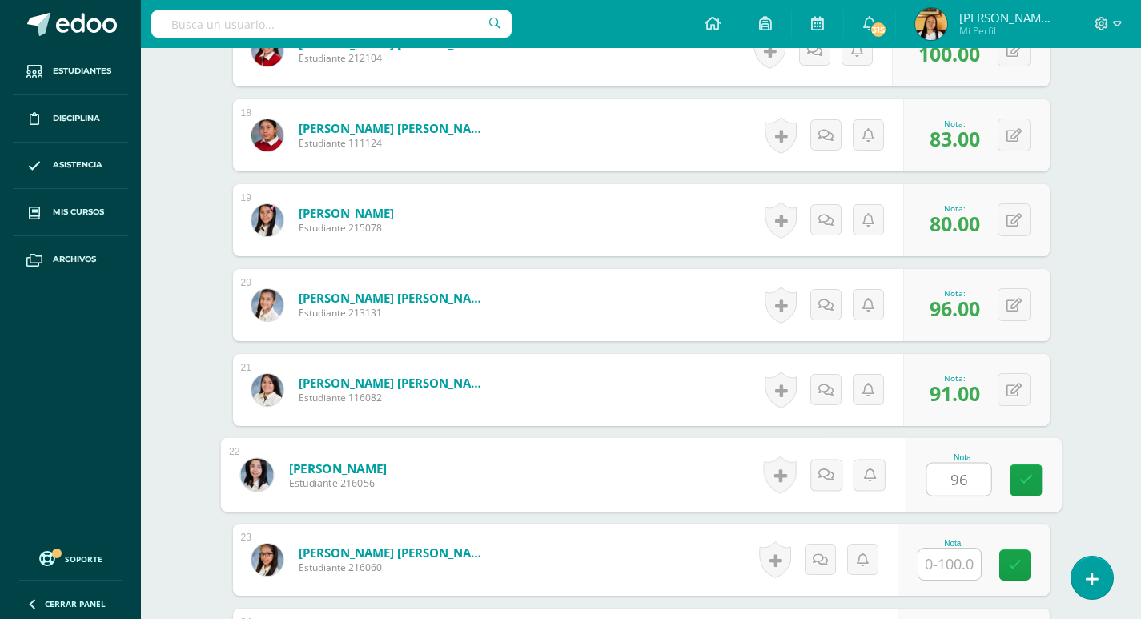
type input "96"
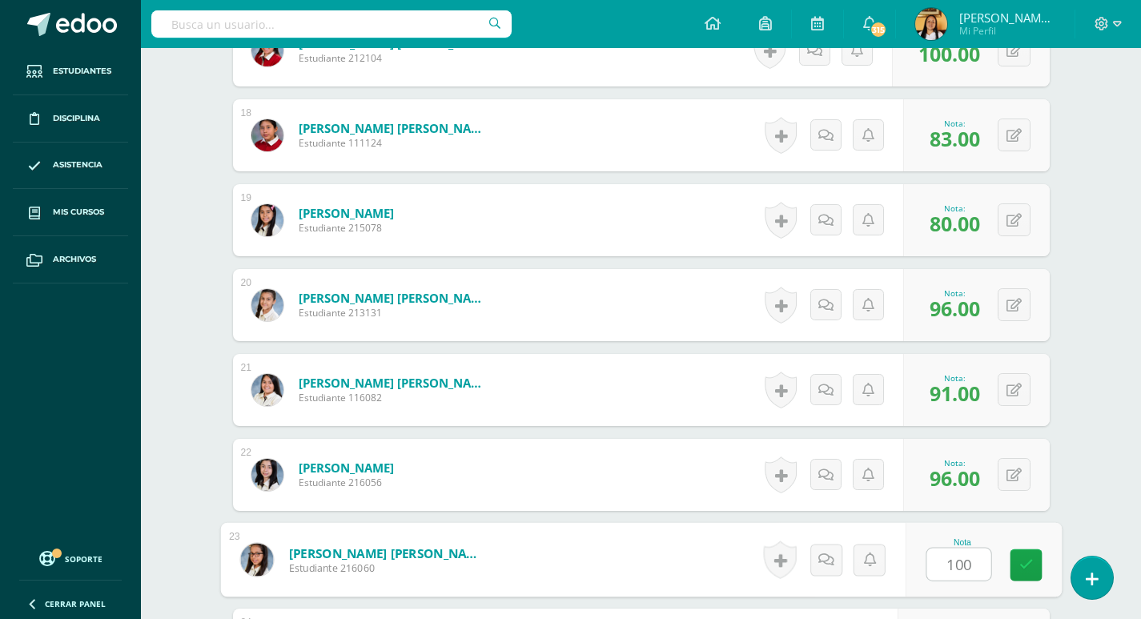
type input "100"
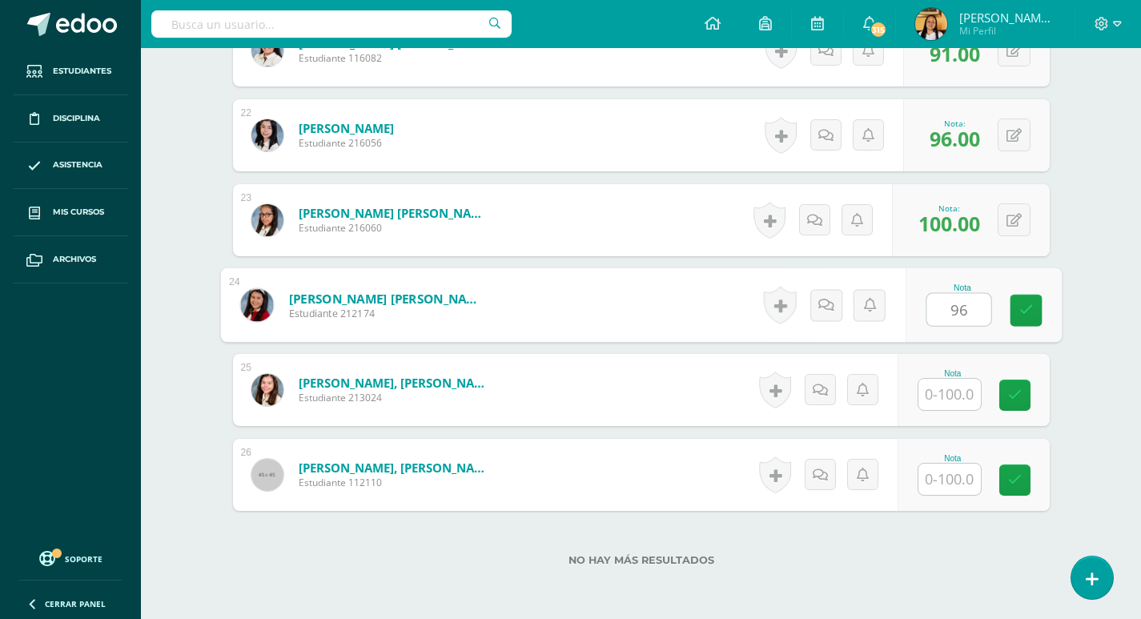
type input "96"
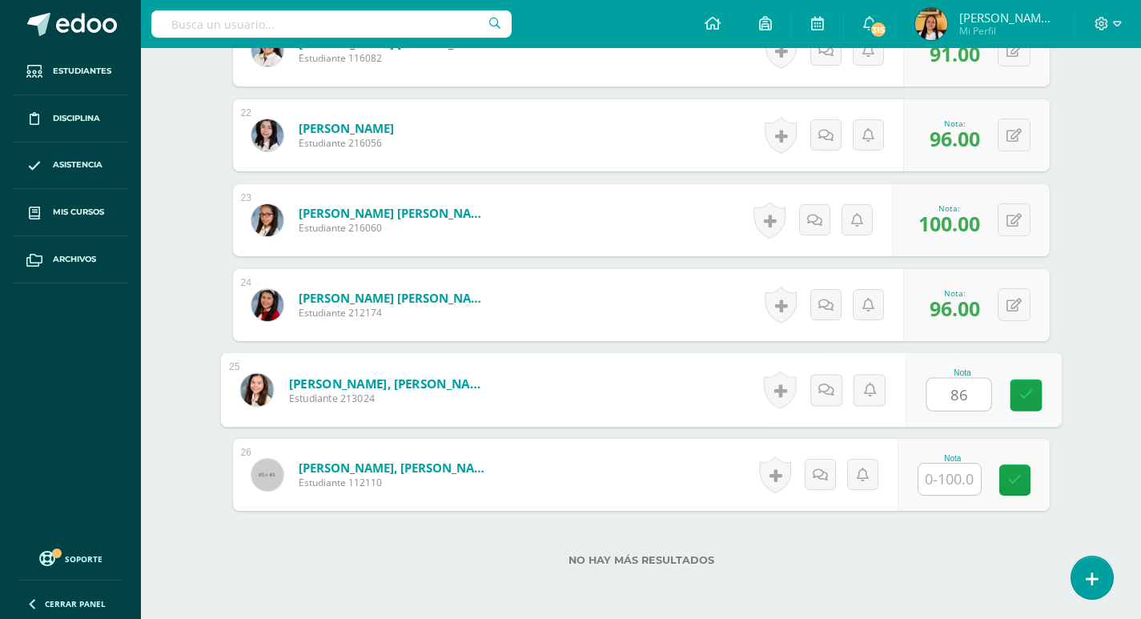
type input "86"
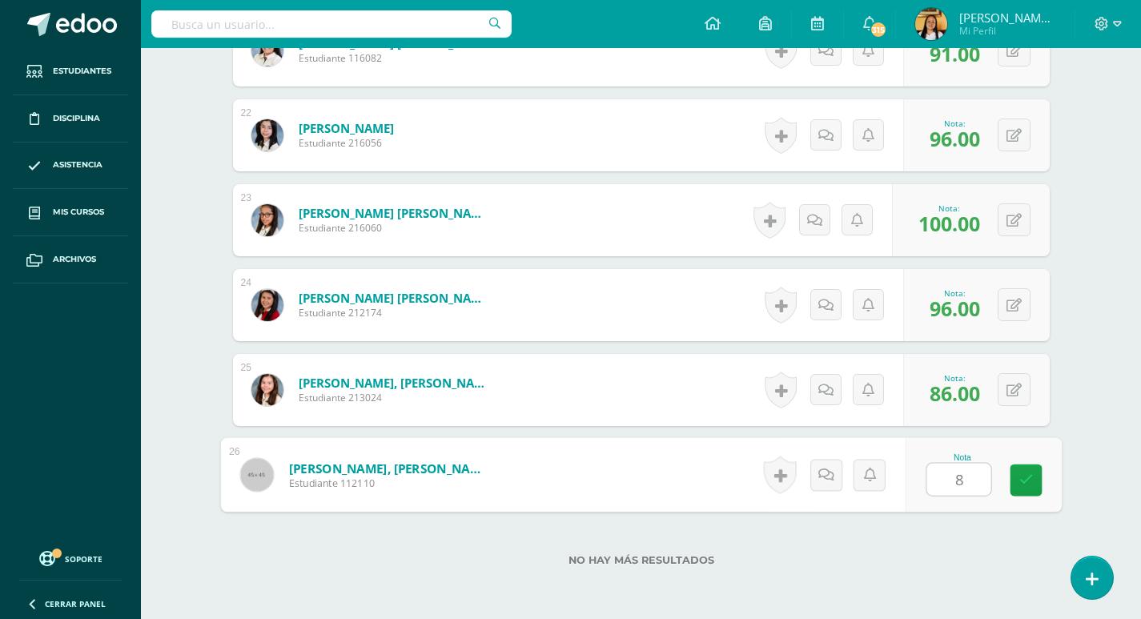
type input "85"
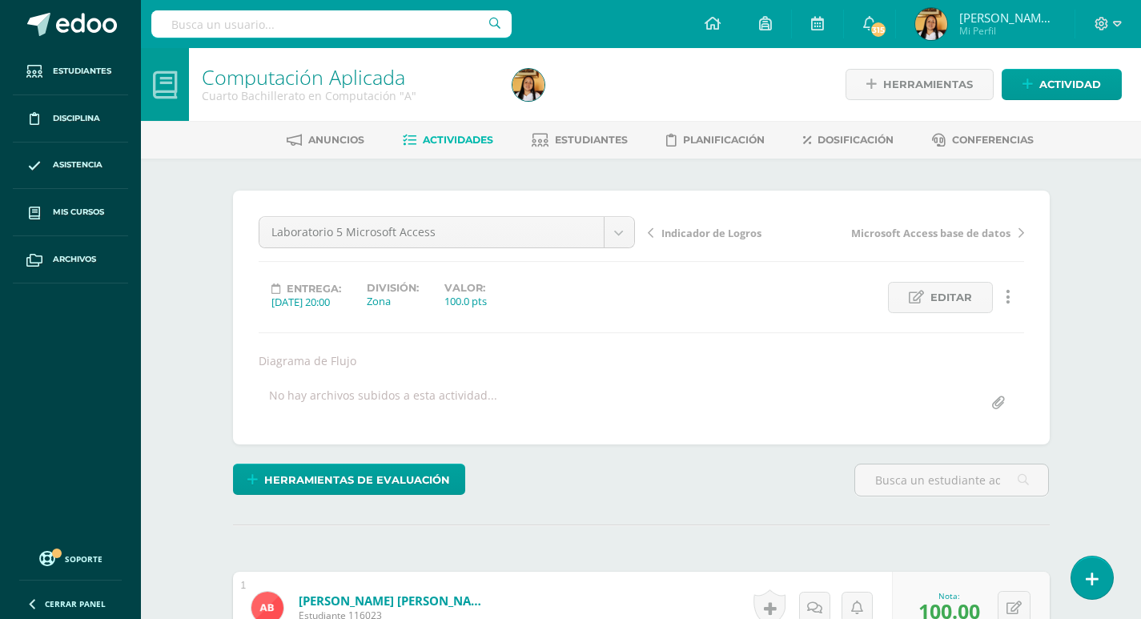
scroll to position [0, 0]
click at [453, 136] on span "Actividades" at bounding box center [458, 140] width 70 height 12
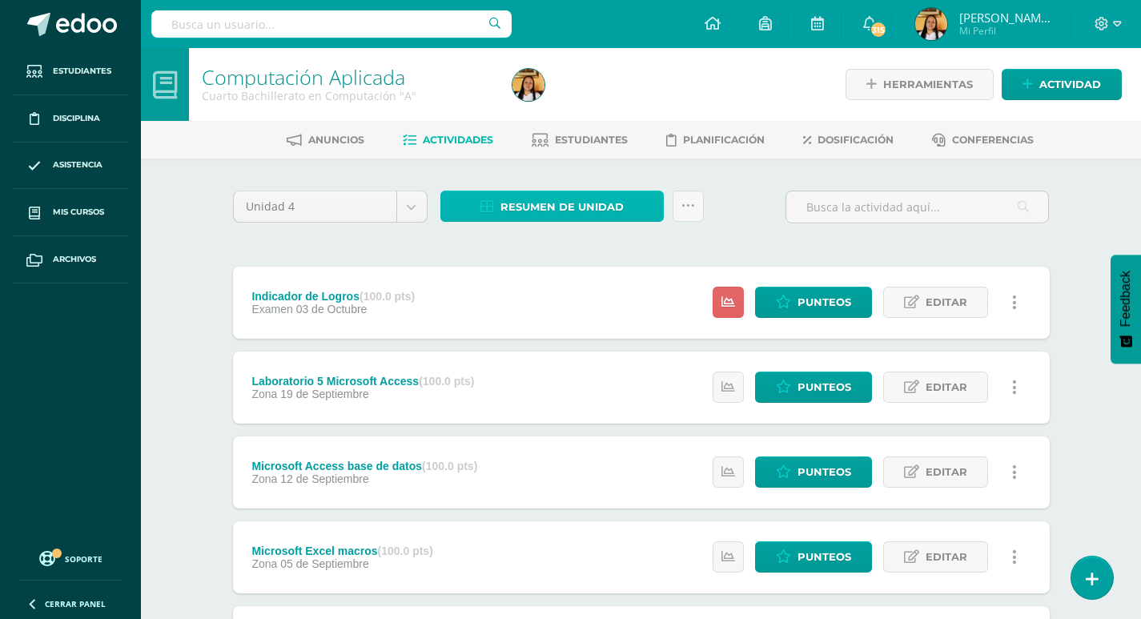
click at [612, 205] on span "Resumen de unidad" at bounding box center [561, 207] width 123 height 30
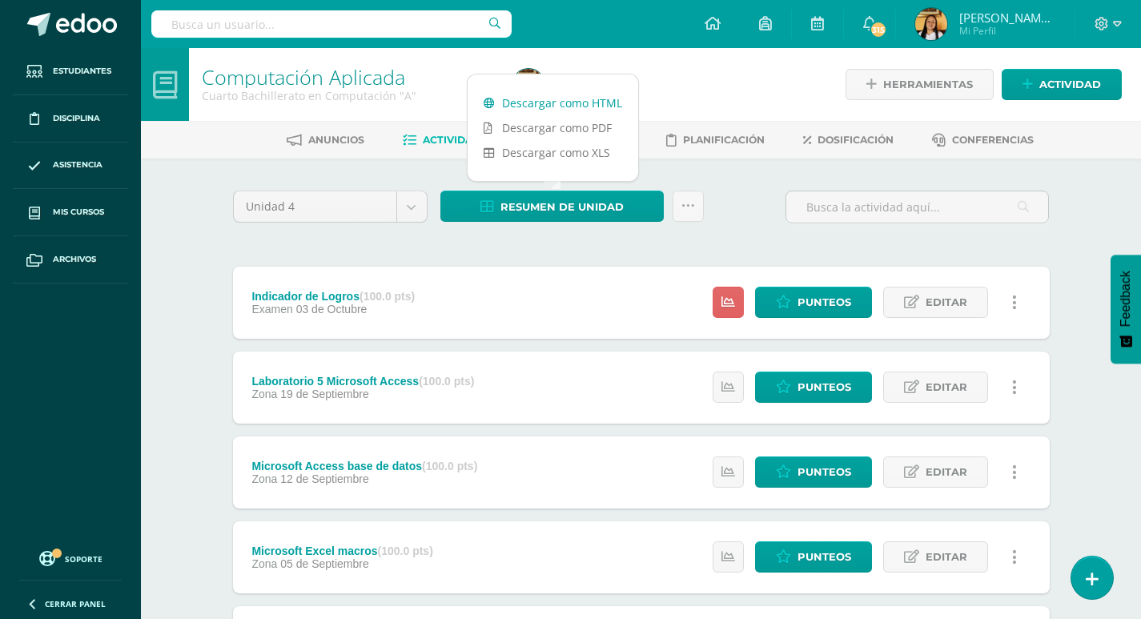
click at [544, 102] on link "Descargar como HTML" at bounding box center [553, 102] width 171 height 25
